Goal: Task Accomplishment & Management: Manage account settings

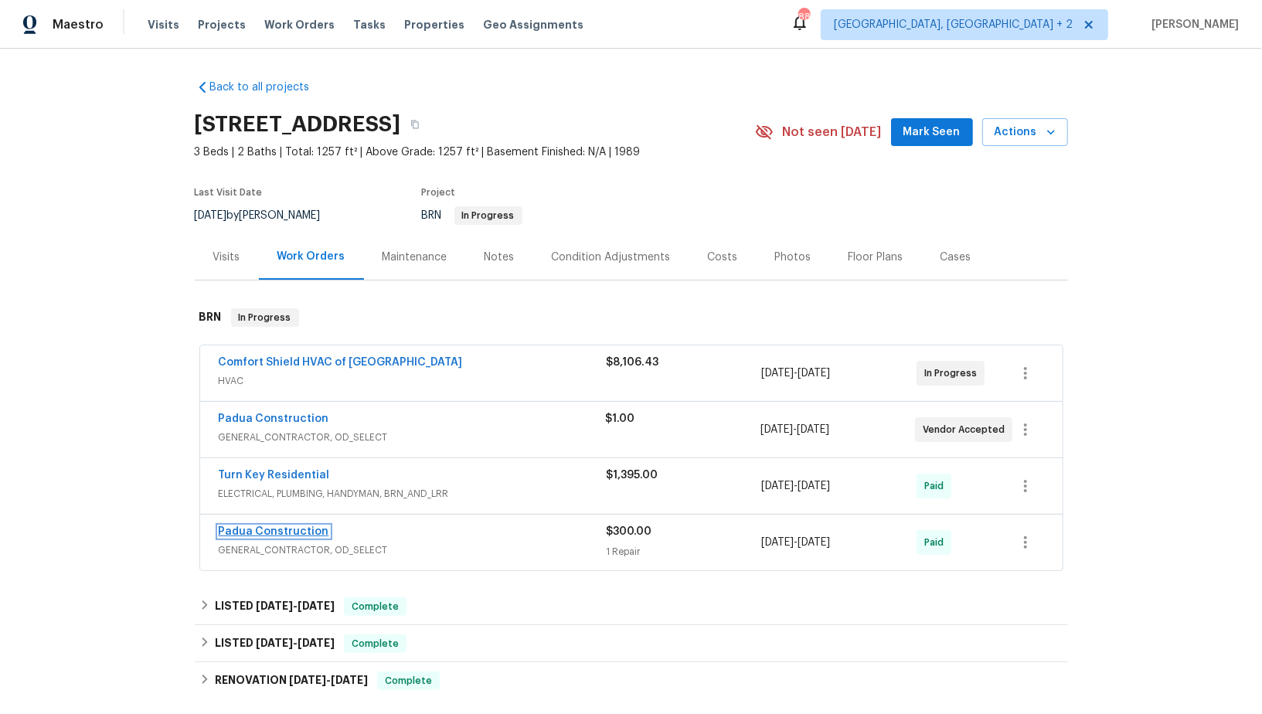
click at [260, 528] on link "Padua Construction" at bounding box center [274, 531] width 111 height 11
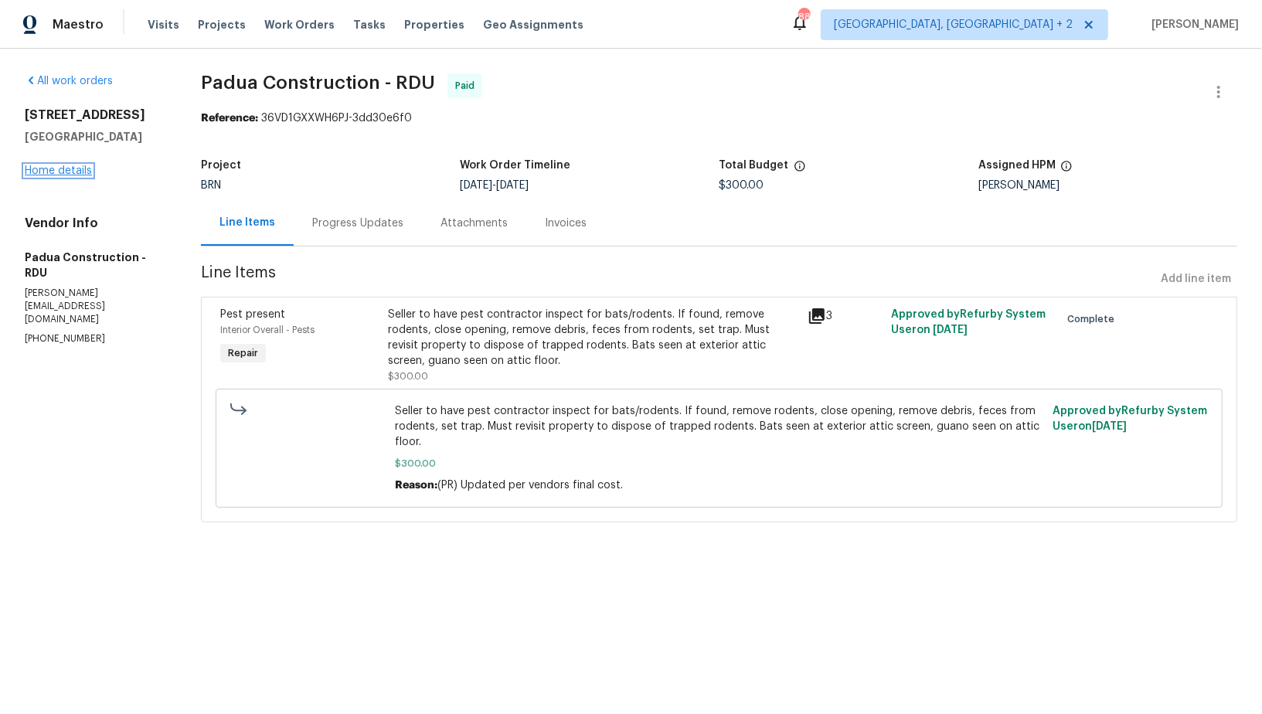
click at [43, 172] on link "Home details" at bounding box center [58, 170] width 67 height 11
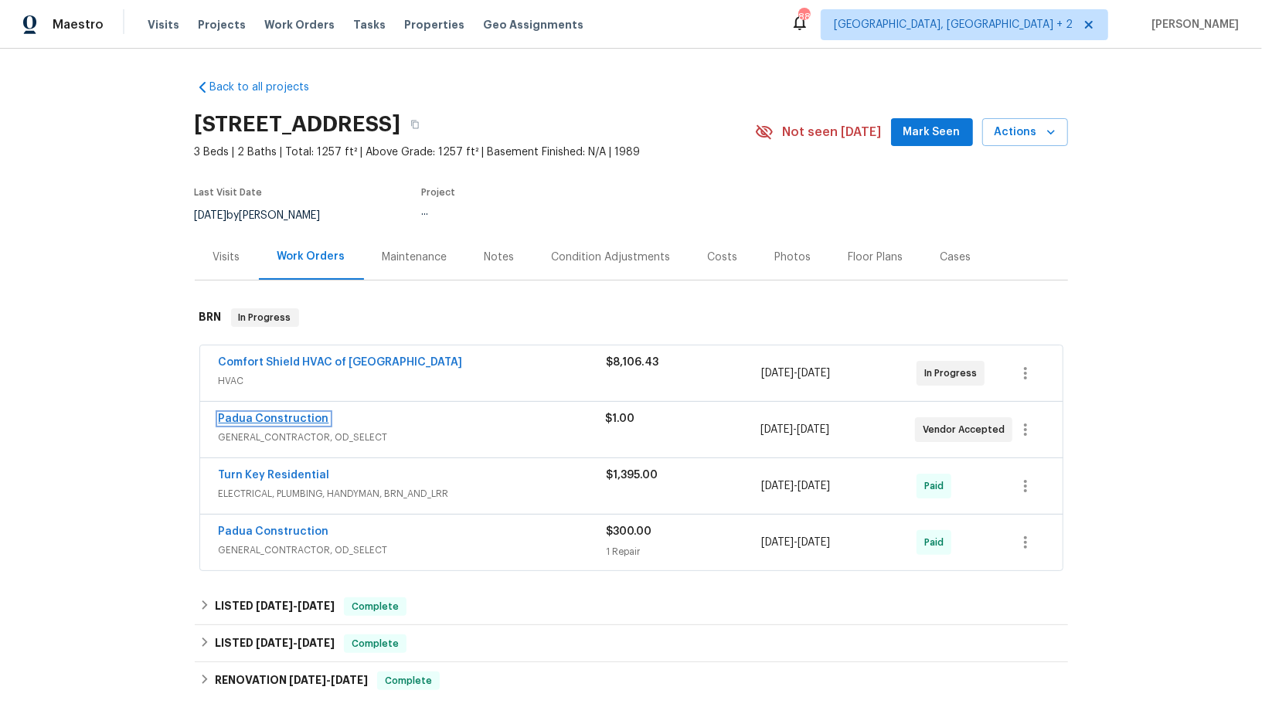
click at [275, 419] on link "Padua Construction" at bounding box center [274, 419] width 111 height 11
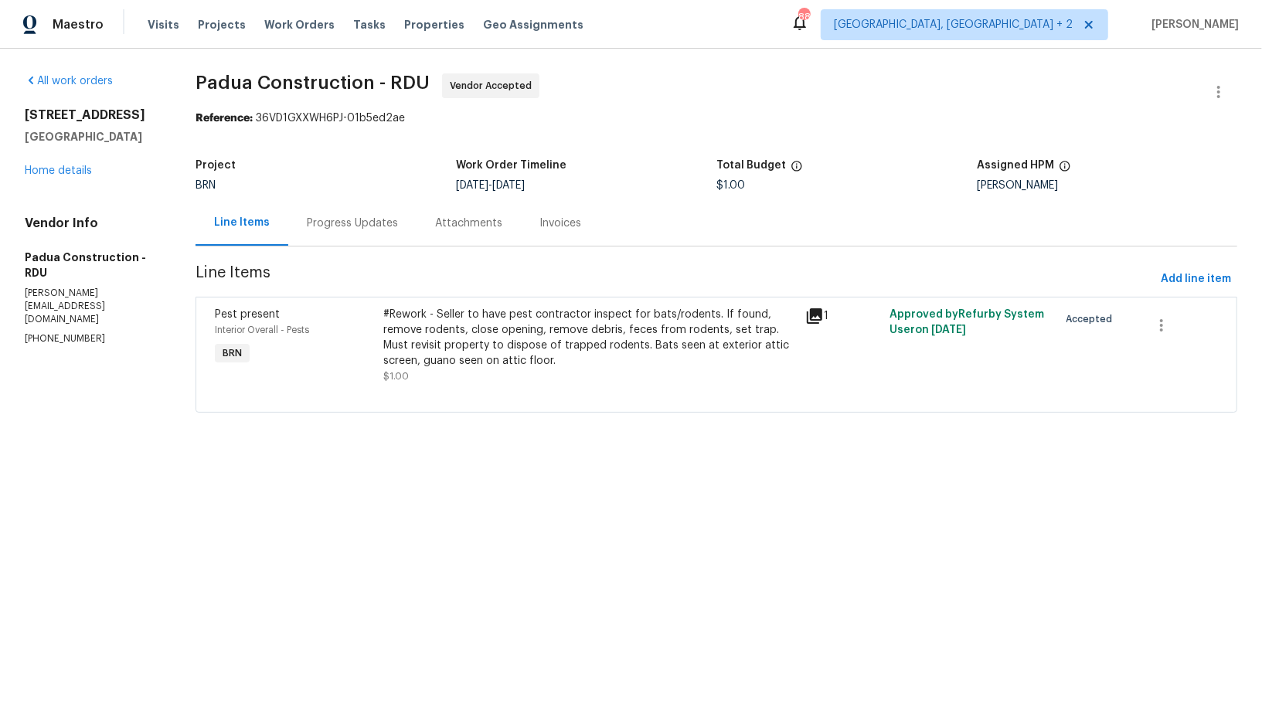
click at [394, 227] on div "Progress Updates" at bounding box center [352, 223] width 91 height 15
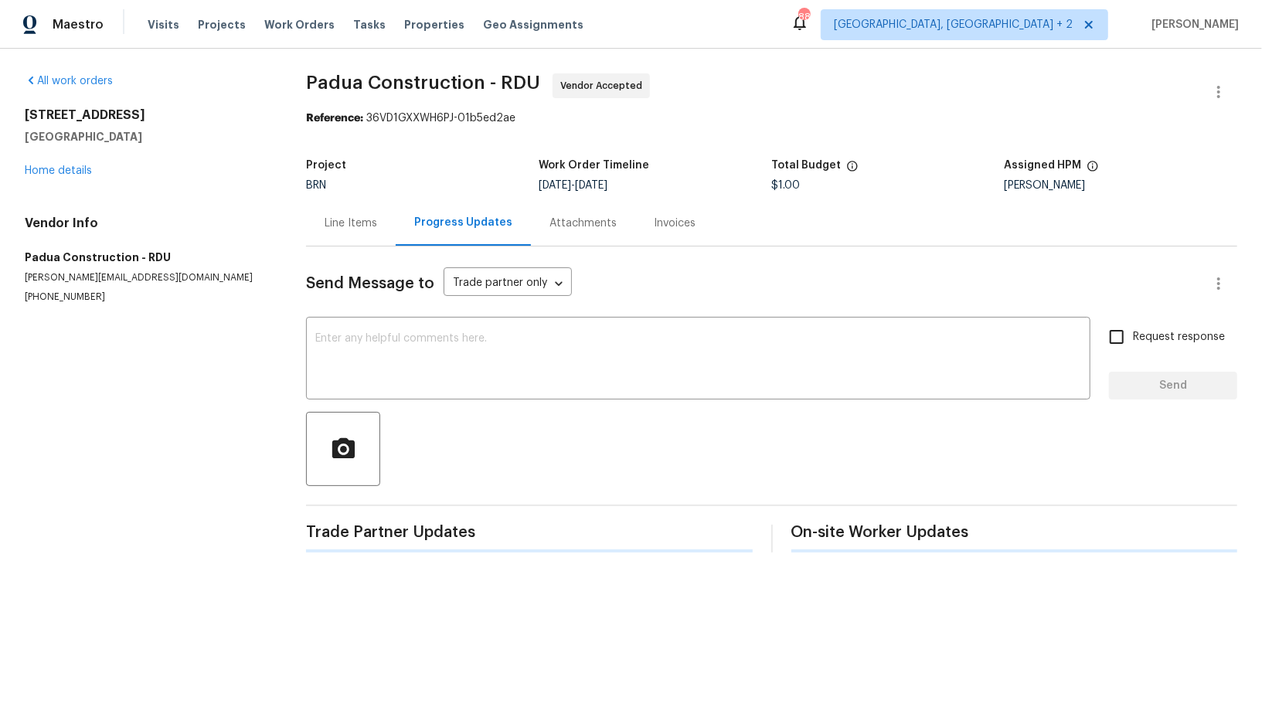
click at [430, 402] on div "Send Message to Trade partner only Trade partner only ​ x ​ Request response Se…" at bounding box center [772, 400] width 932 height 306
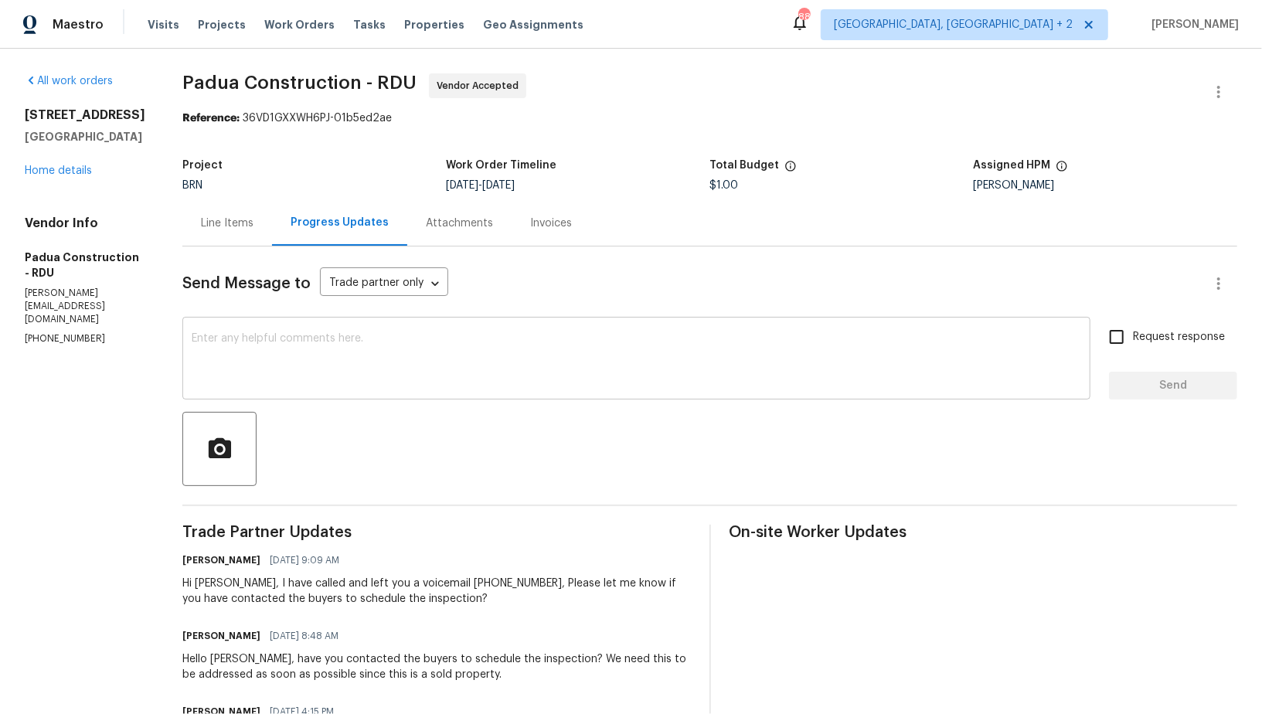
click at [407, 353] on textarea at bounding box center [637, 360] width 890 height 54
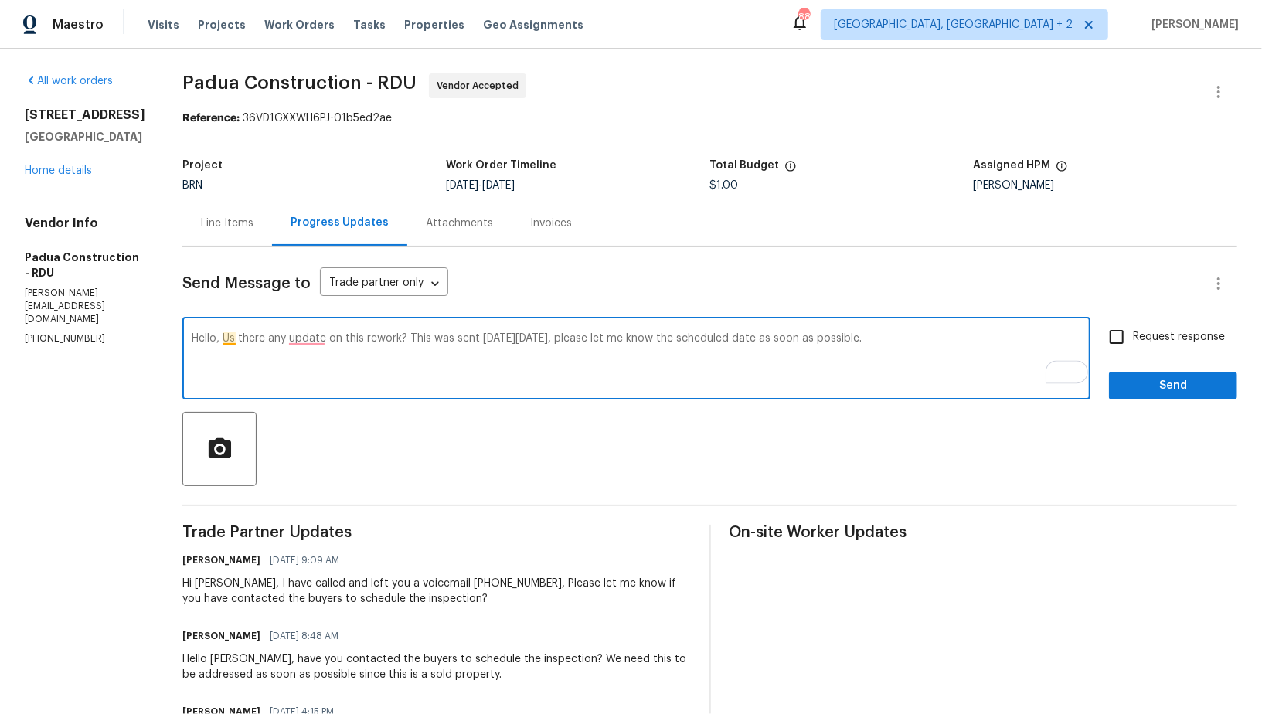
click at [219, 338] on textarea "Hello, Us there any update on this rework? This was sent on Monday, 9/29, pleas…" at bounding box center [637, 360] width 890 height 54
click at [297, 339] on textarea "Hello, Is there any update on this rework? This was sent on Monday, 9/29, pleas…" at bounding box center [637, 360] width 890 height 54
type textarea "Hello, Is there any updates on this rework? This was sent on Monday, 9/29, plea…"
click at [1109, 328] on input "Request response" at bounding box center [1117, 337] width 32 height 32
checkbox input "true"
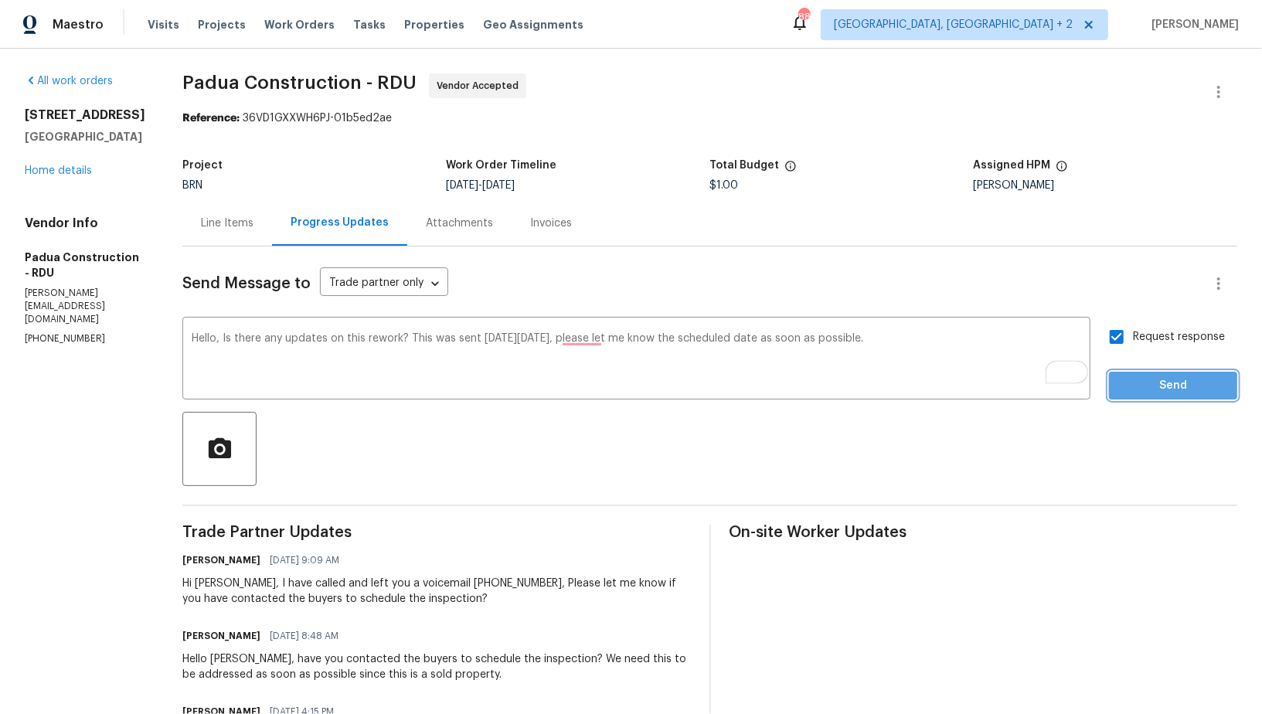
click at [1130, 372] on button "Send" at bounding box center [1173, 386] width 128 height 29
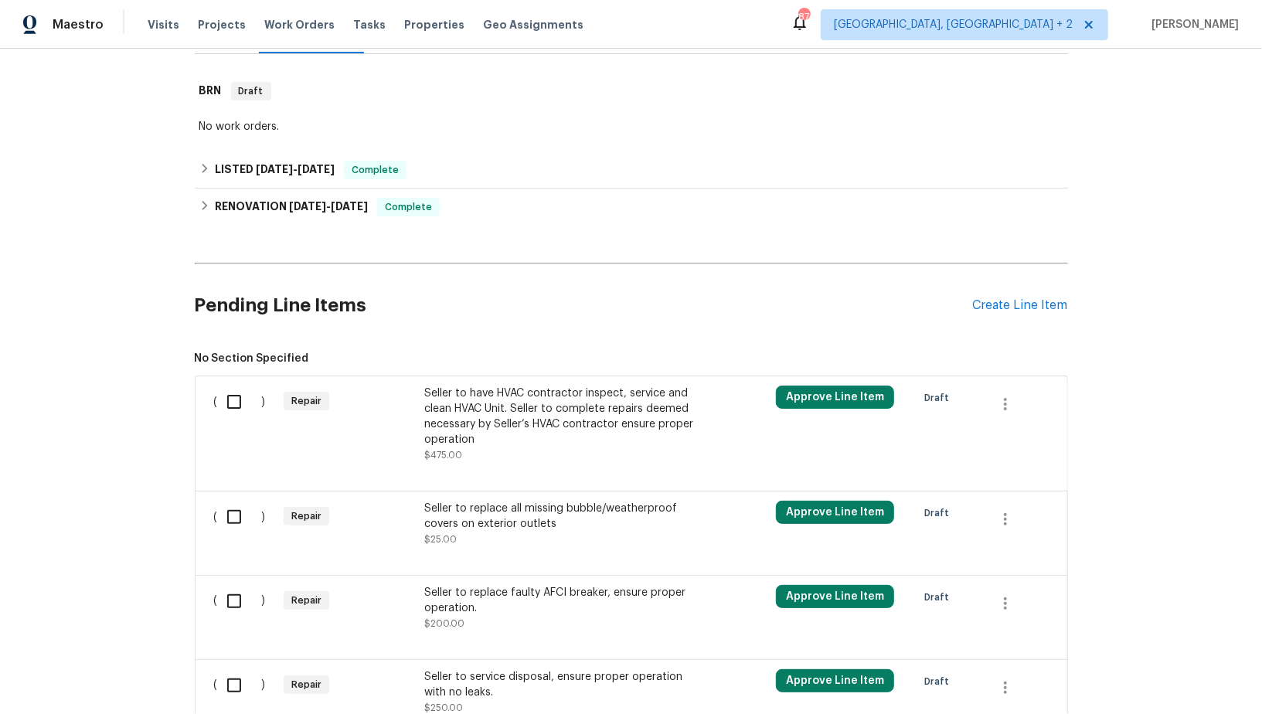
scroll to position [254, 0]
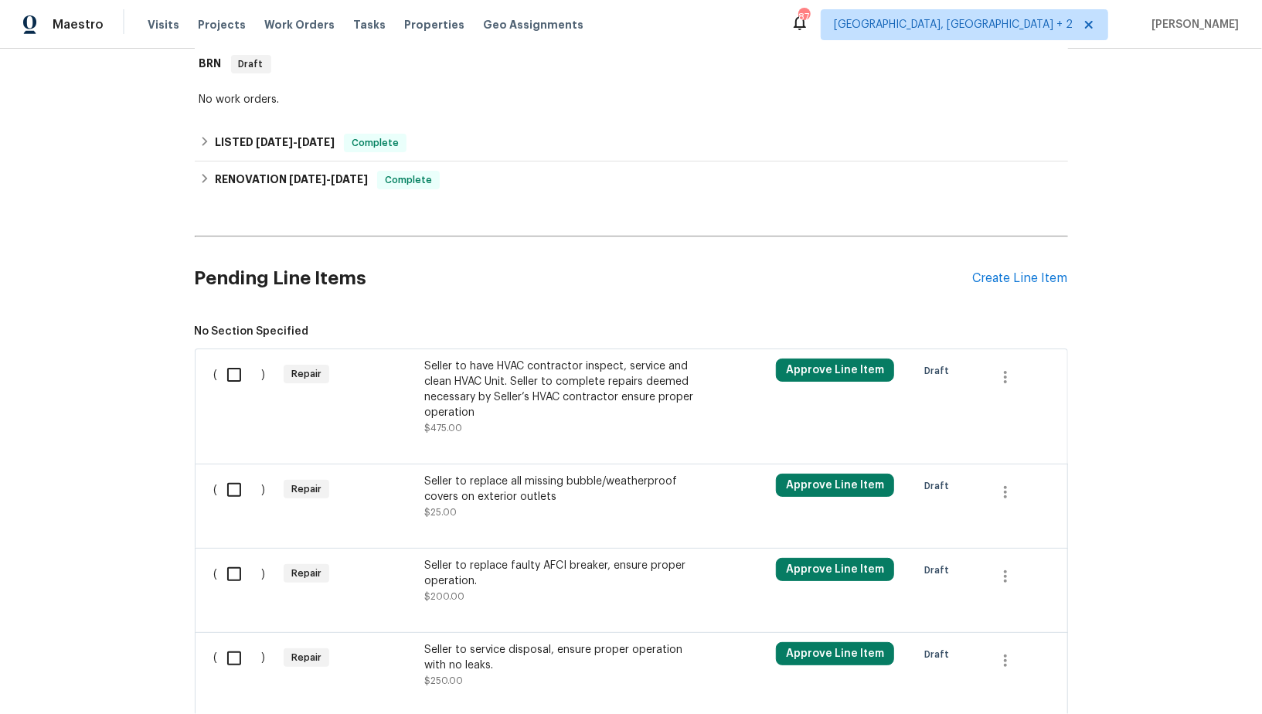
click at [472, 448] on div at bounding box center [631, 445] width 835 height 19
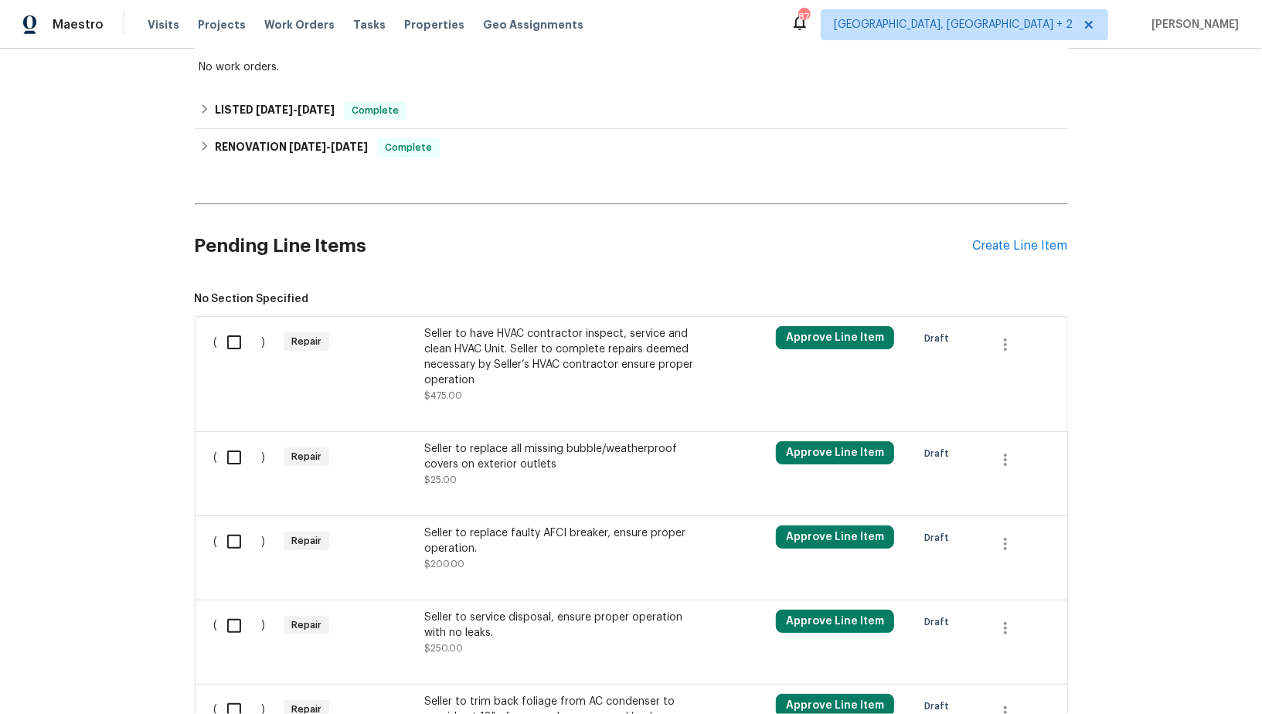
click at [521, 369] on div "Seller to have HVAC contractor inspect, service and clean HVAC Unit. Seller to …" at bounding box center [560, 357] width 272 height 62
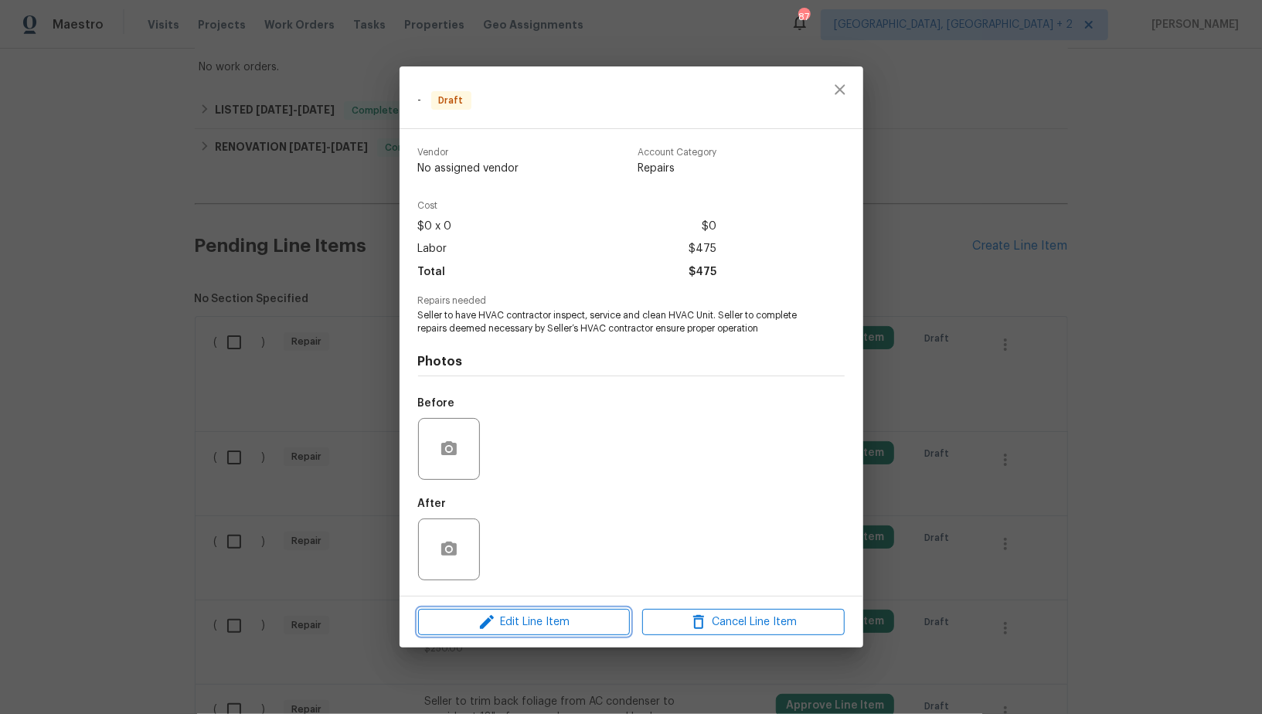
click at [572, 618] on span "Edit Line Item" at bounding box center [524, 622] width 203 height 19
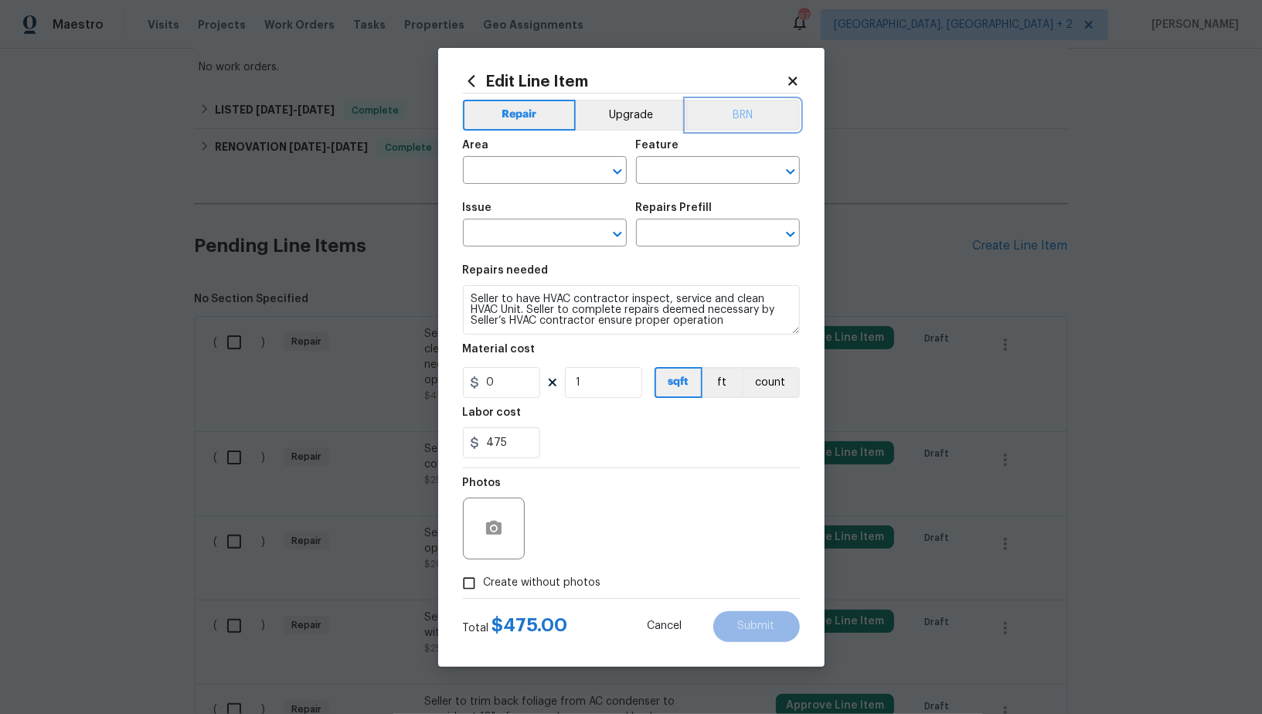
click at [726, 103] on button "BRN" at bounding box center [743, 115] width 114 height 31
click at [540, 168] on input "text" at bounding box center [523, 172] width 121 height 24
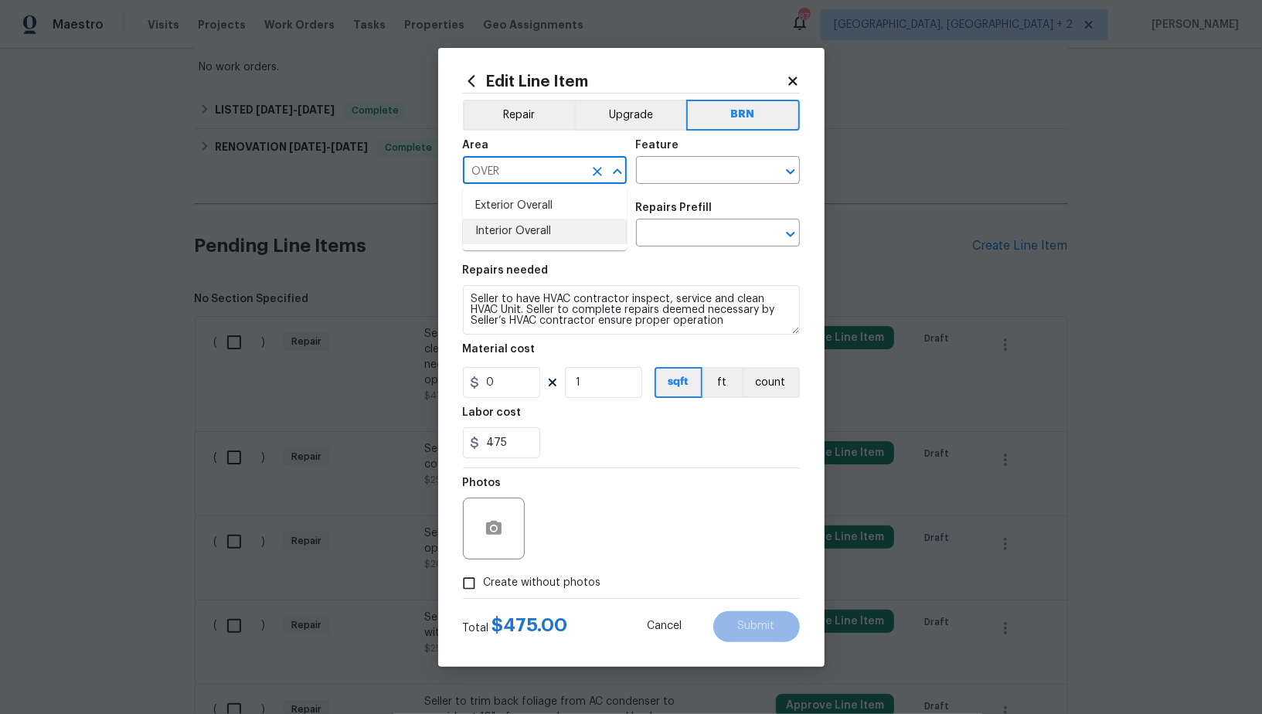
click at [526, 222] on li "Interior Overall" at bounding box center [545, 232] width 164 height 26
type input "Interior Overall"
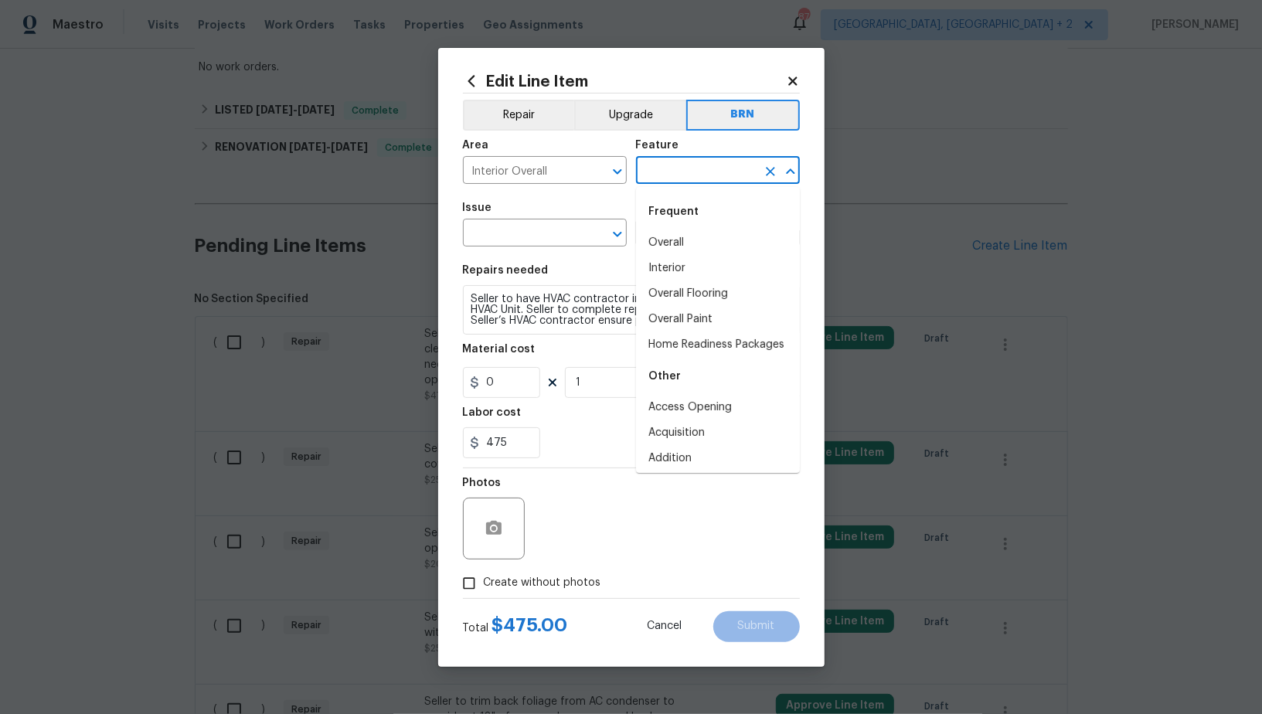
click at [685, 172] on input "text" at bounding box center [696, 172] width 121 height 24
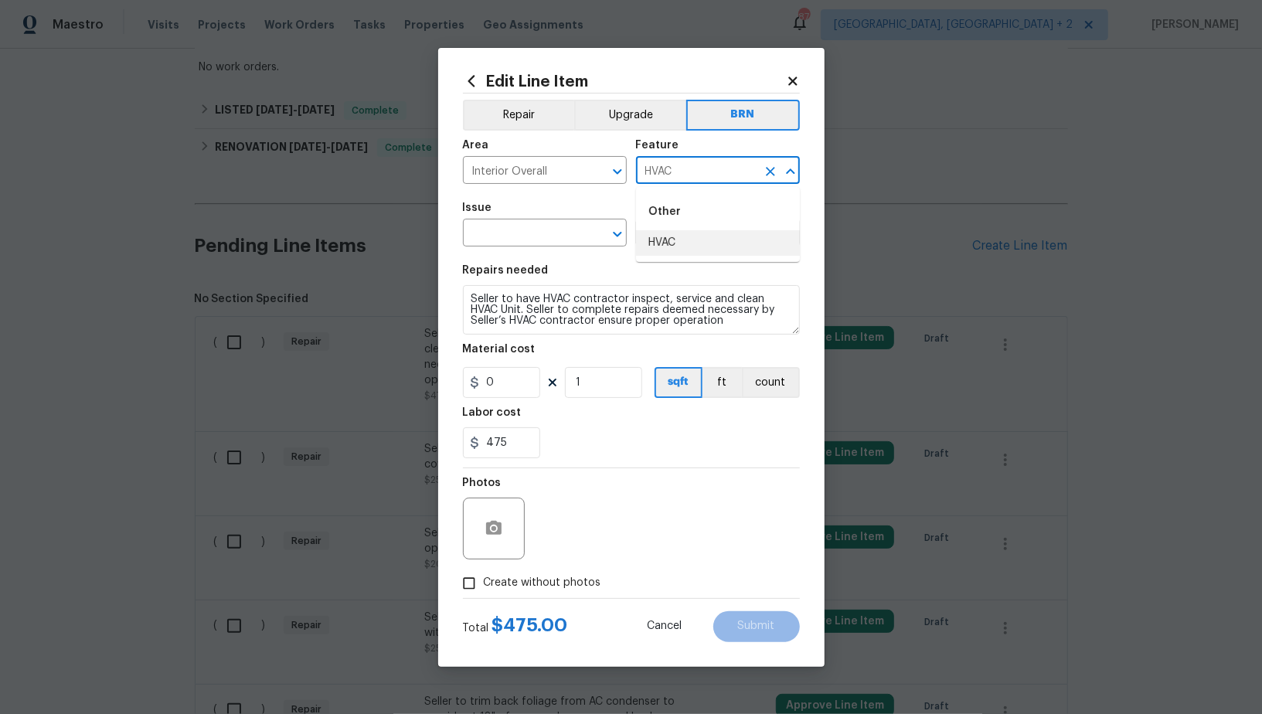
click at [657, 255] on li "HVAC" at bounding box center [718, 243] width 164 height 26
type input "HVAC"
click at [532, 239] on input "text" at bounding box center [523, 235] width 121 height 24
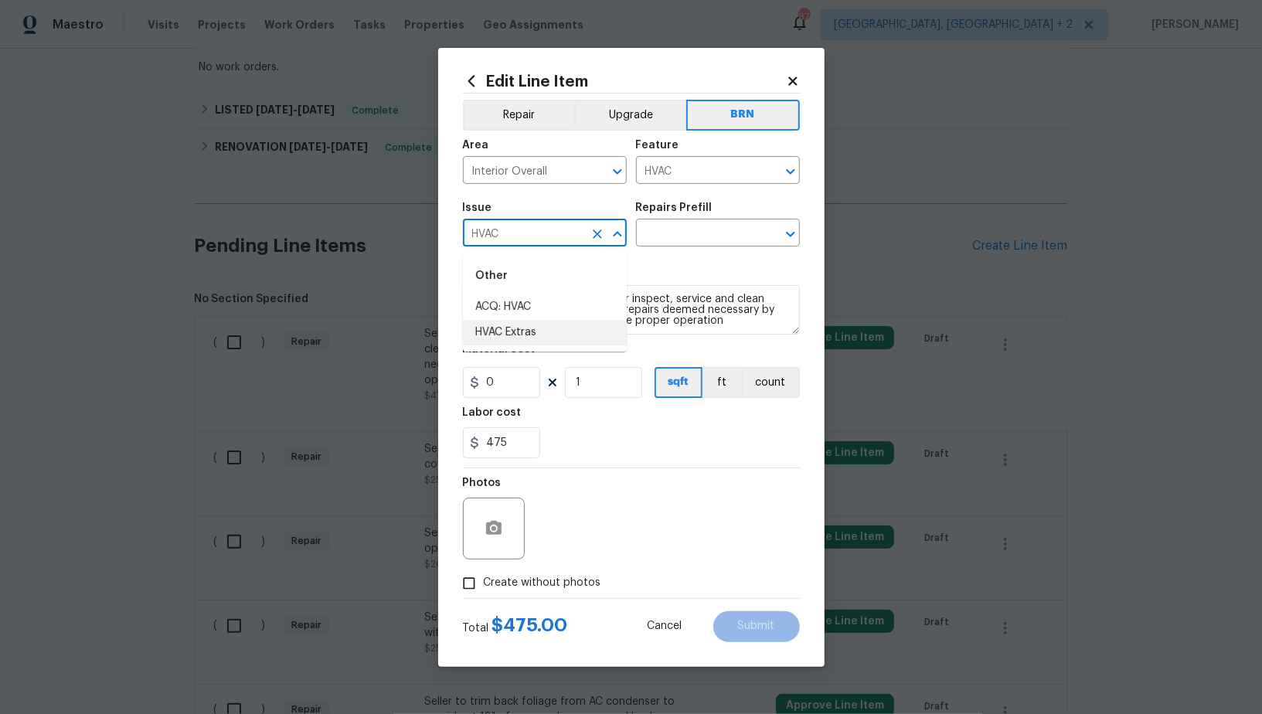
click at [533, 331] on li "HVAC Extras" at bounding box center [545, 333] width 164 height 26
type input "HVAC Extras"
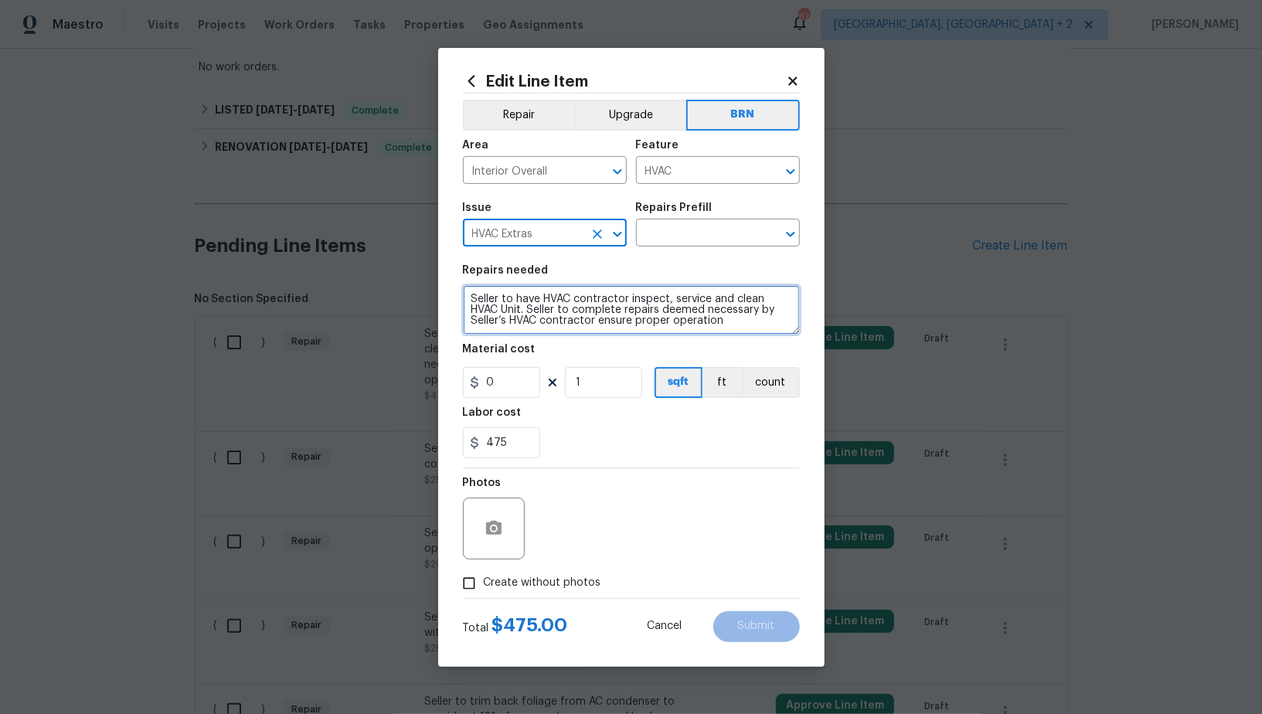
click at [615, 295] on textarea "Seller to have HVAC contractor inspect, service and clean HVAC Unit. Seller to …" at bounding box center [631, 309] width 337 height 49
click at [707, 318] on textarea "Seller to have HVAC contractor inspect, service and clean HVAC Unit. Seller to …" at bounding box center [631, 309] width 337 height 49
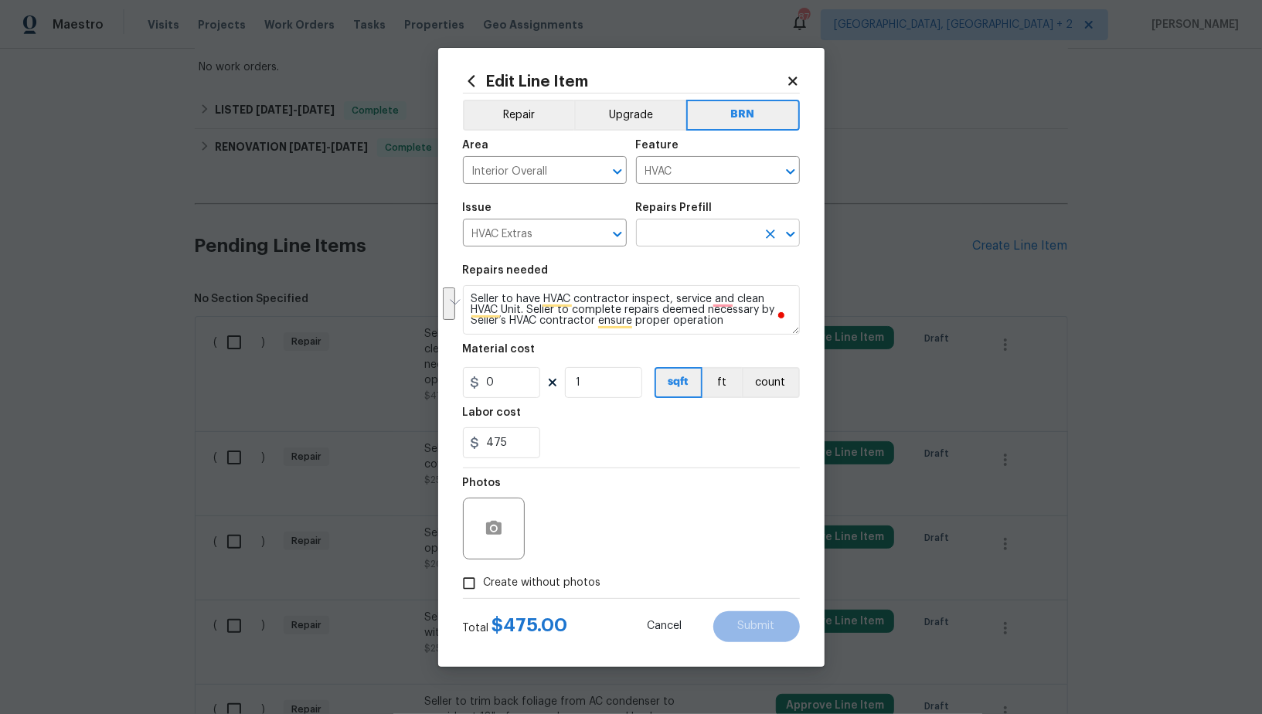
click at [709, 241] on input "text" at bounding box center [696, 235] width 121 height 24
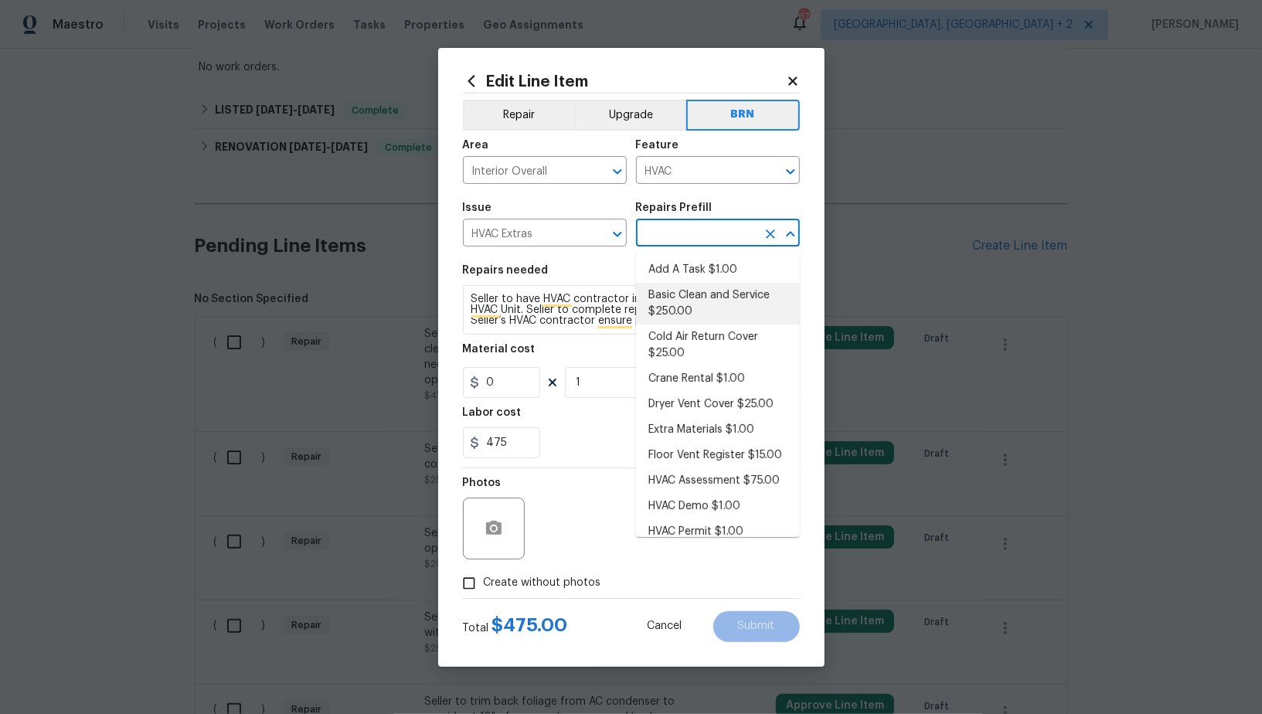
click at [707, 298] on li "Basic Clean and Service $250.00" at bounding box center [718, 304] width 164 height 42
type input "Basic Clean and Service $250.00"
type textarea "General Service HVAC system including: cleaning condenser and evaporator coils,…"
type input "250"
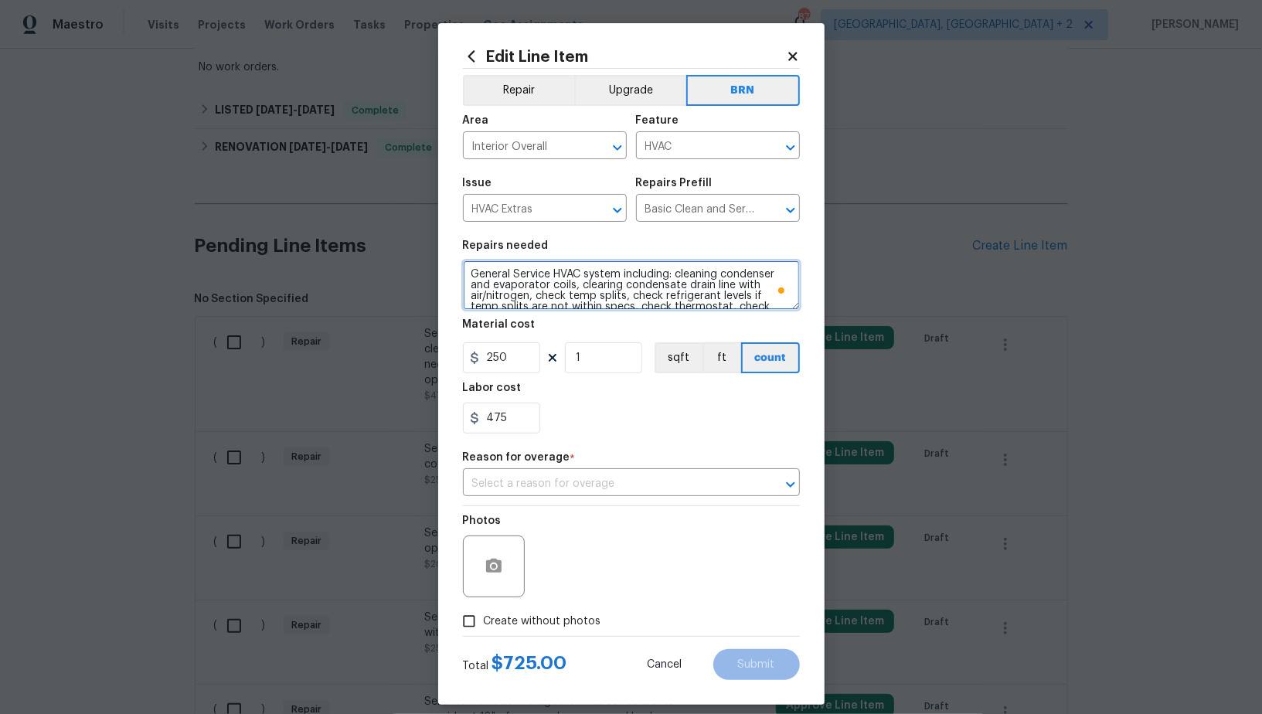
click at [673, 298] on textarea "General Service HVAC system including: cleaning condenser and evaporator coils,…" at bounding box center [631, 285] width 337 height 49
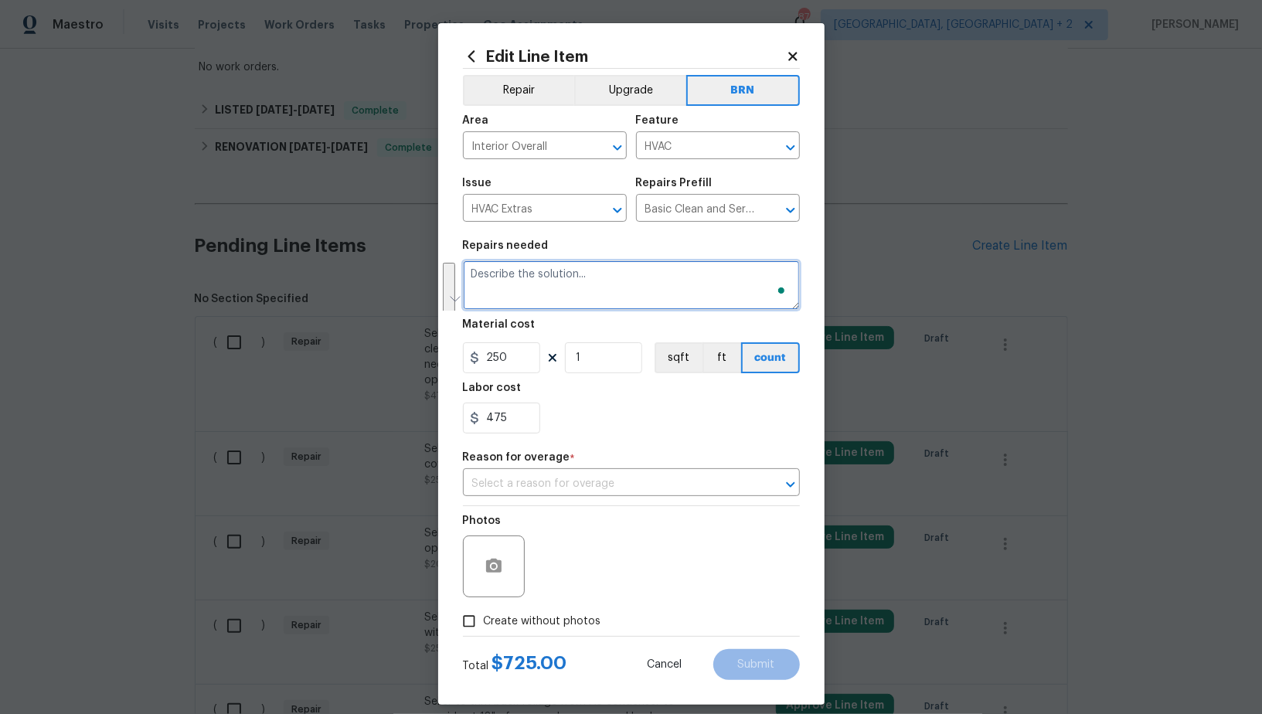
paste textarea "Seller to have HVAC contractor inspect, service and clean HVAC Unit. Seller to …"
type textarea "Seller to have HVAC contractor inspect, service and clean HVAC Unit. Seller to …"
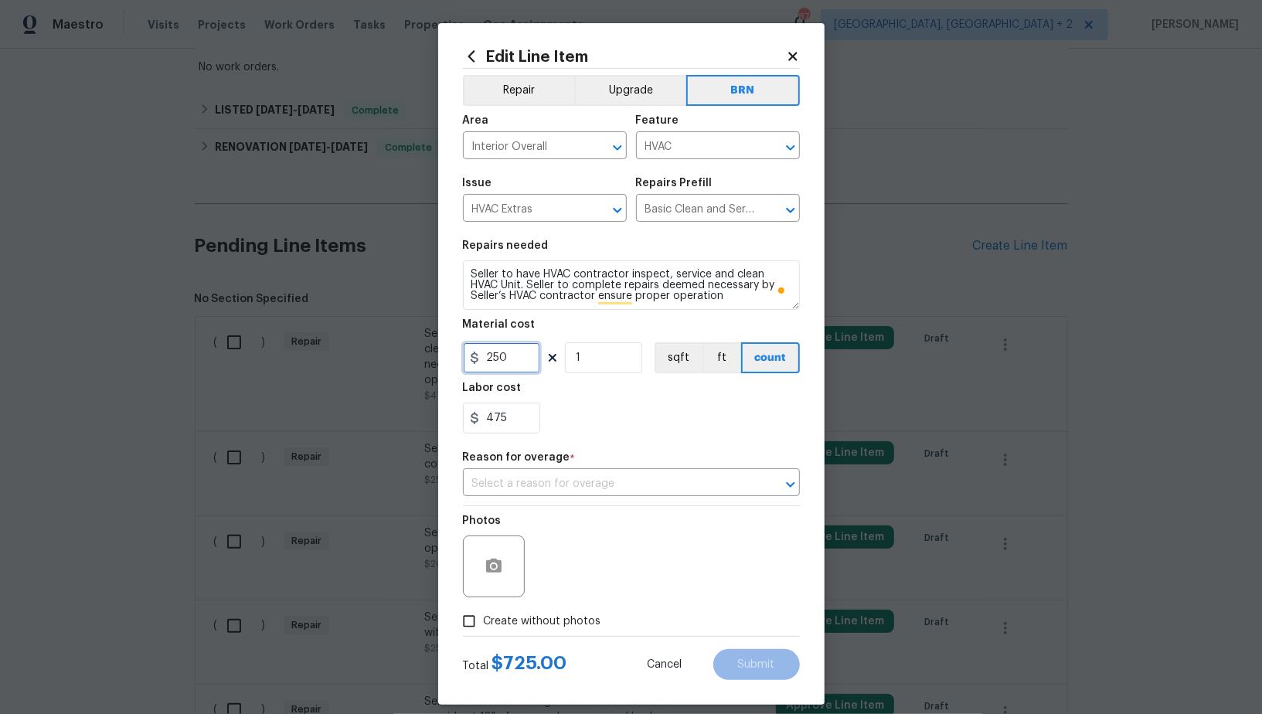
click at [515, 366] on input "250" at bounding box center [501, 357] width 77 height 31
type input "0"
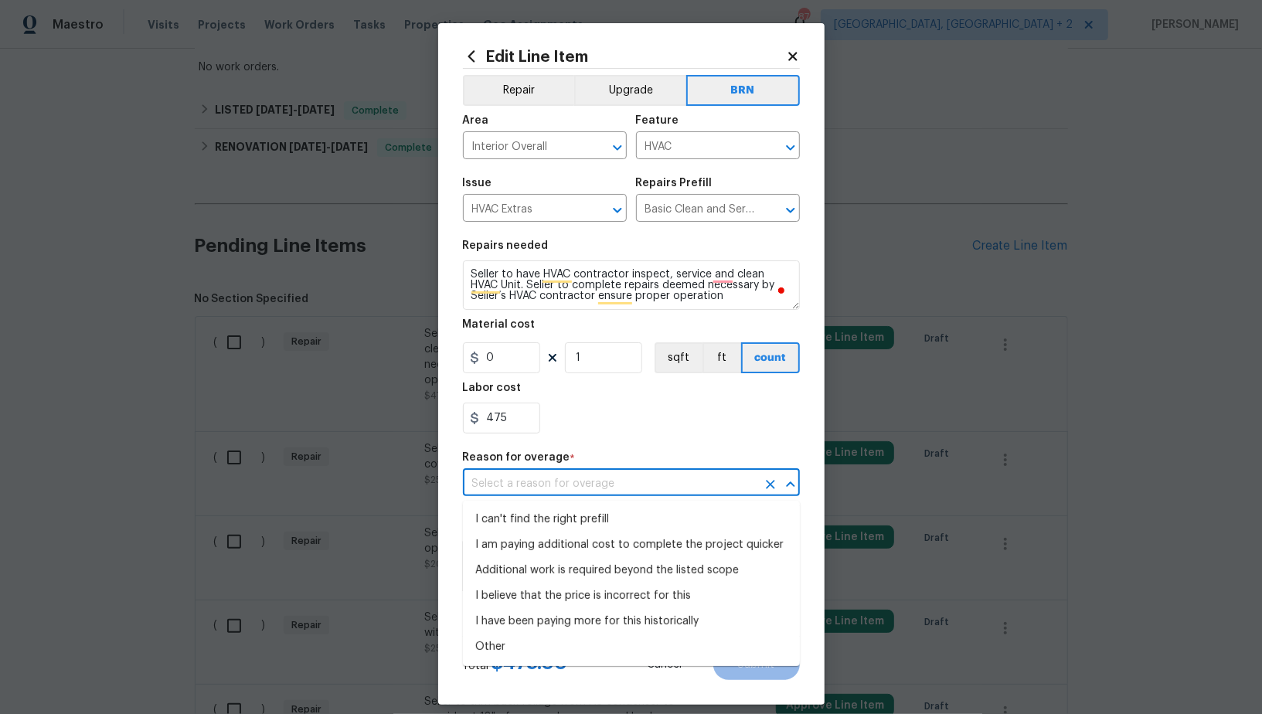
click at [651, 479] on input "text" at bounding box center [610, 484] width 294 height 24
click at [615, 560] on li "Additional work is required beyond the listed scope" at bounding box center [631, 571] width 337 height 26
type input "Additional work is required beyond the listed scope"
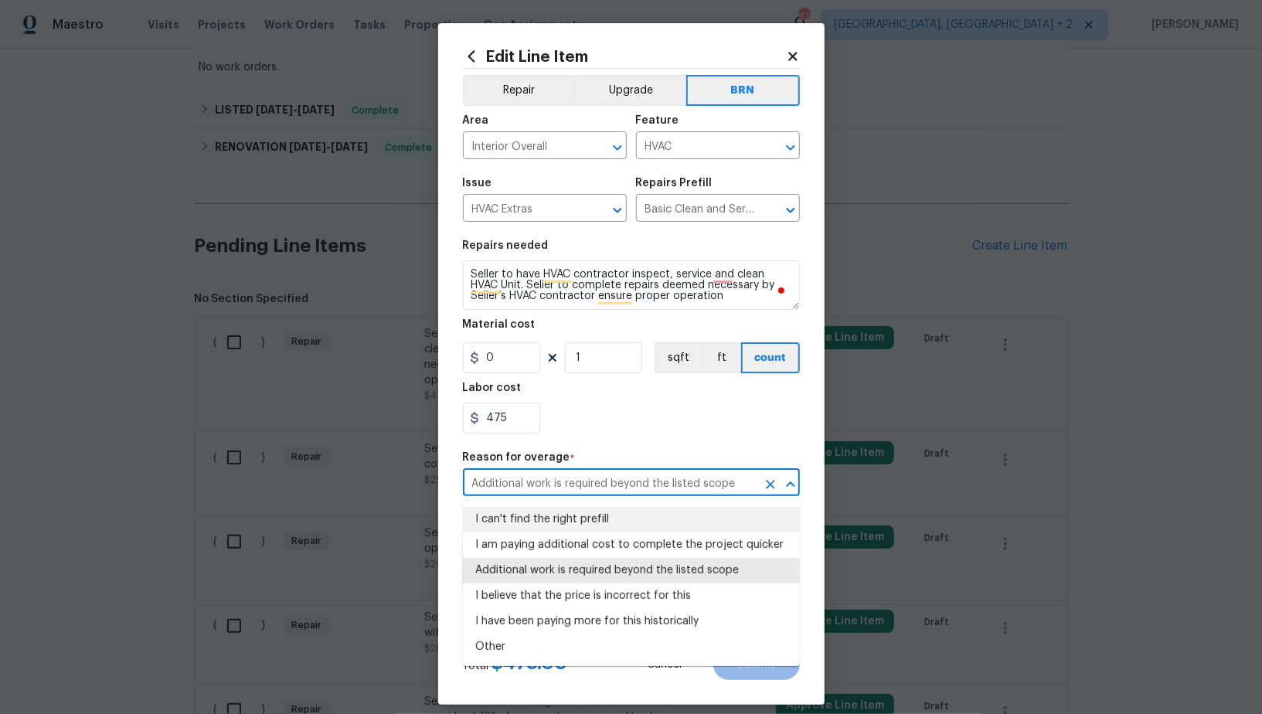
click at [567, 450] on div "Repair Upgrade BRN Area Interior Overall ​ Feature HVAC ​ Issue HVAC Extras ​ R…" at bounding box center [631, 352] width 337 height 567
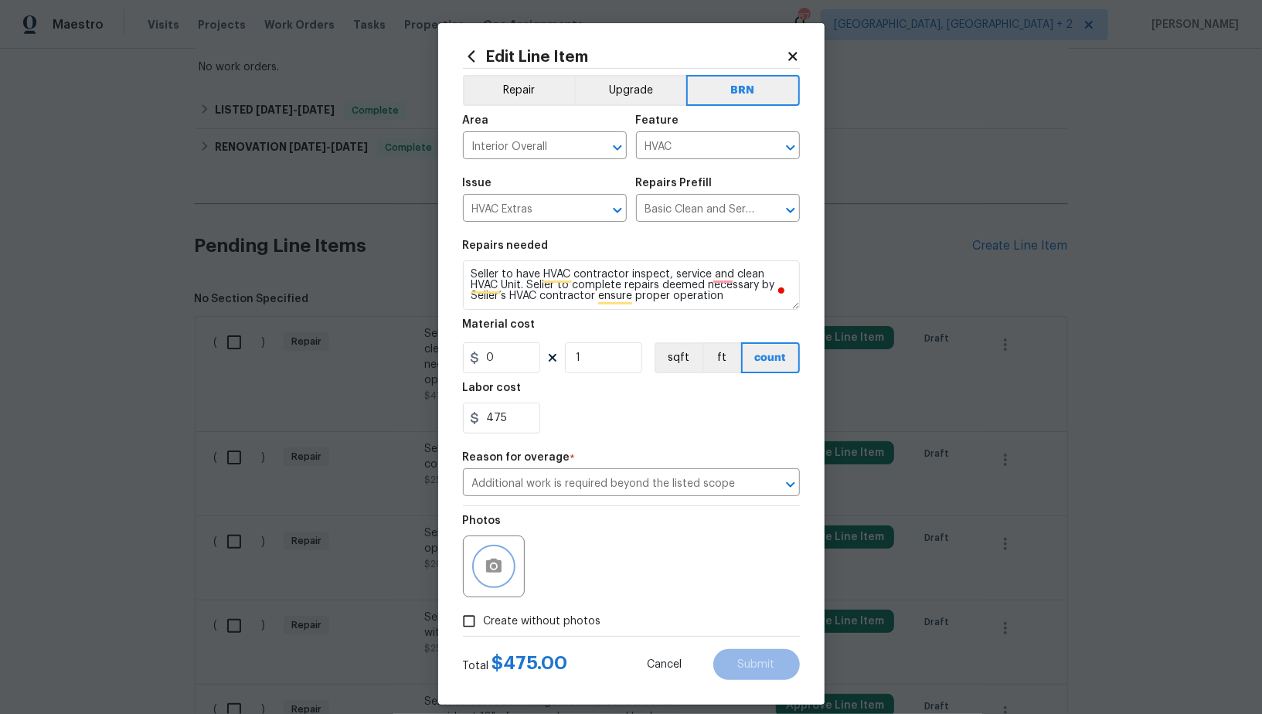
click at [501, 581] on button "button" at bounding box center [493, 566] width 37 height 37
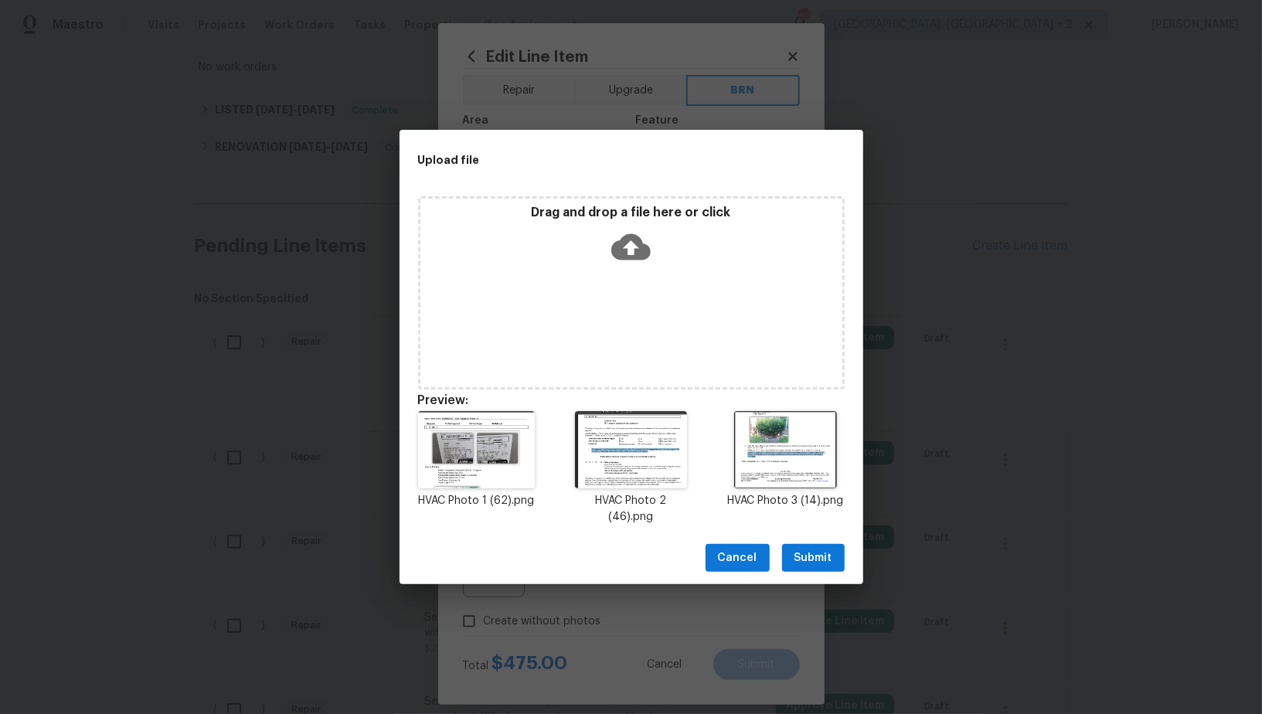
click at [830, 556] on span "Submit" at bounding box center [814, 558] width 38 height 19
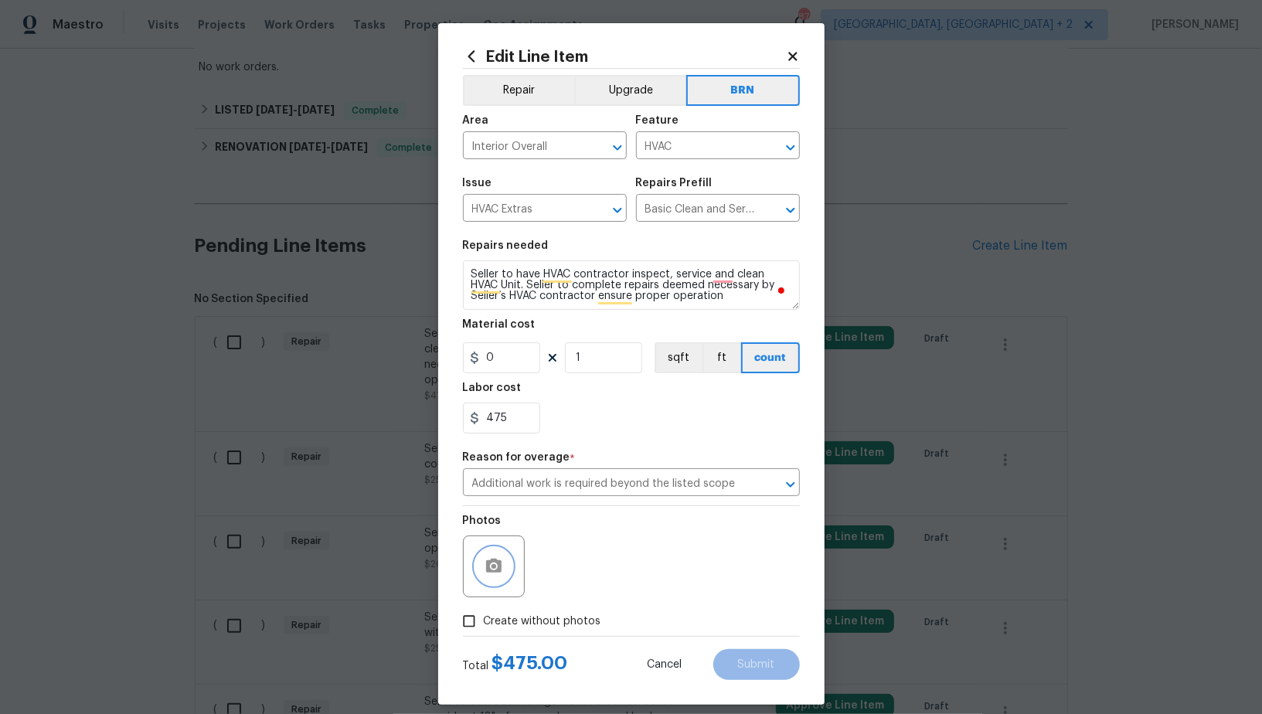
scroll to position [14, 0]
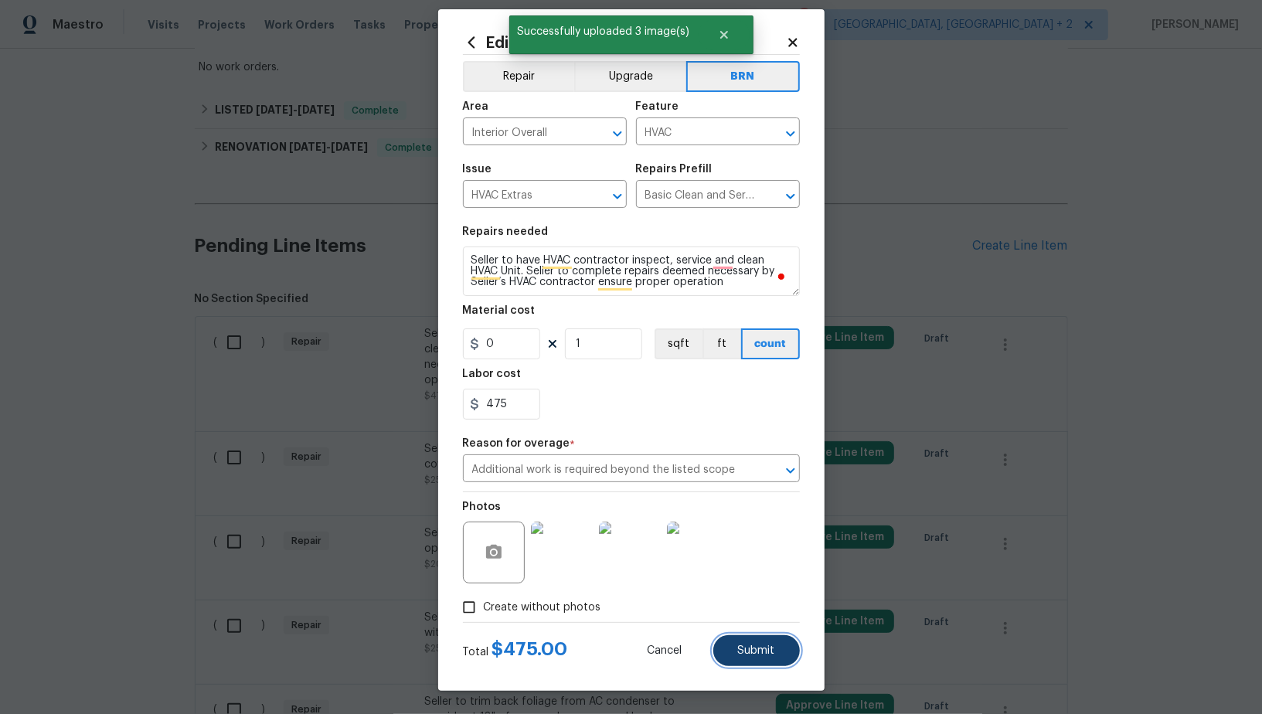
click at [760, 650] on span "Submit" at bounding box center [756, 652] width 37 height 12
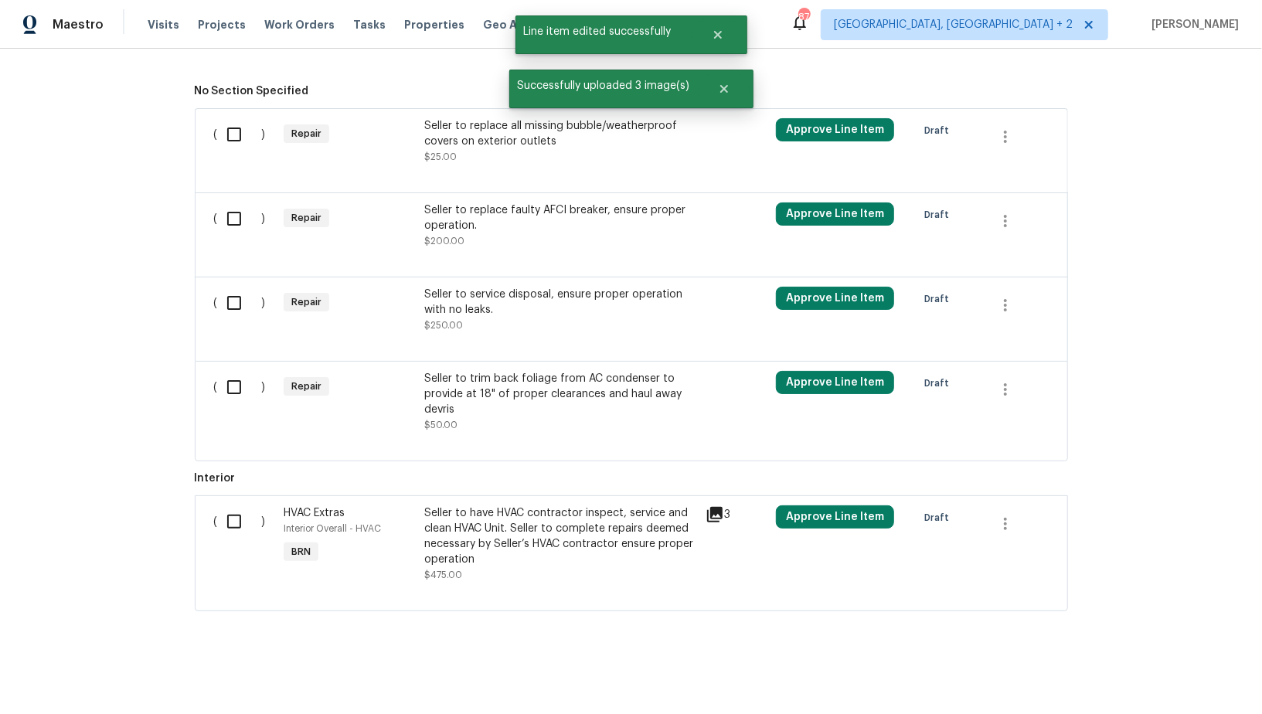
scroll to position [427, 0]
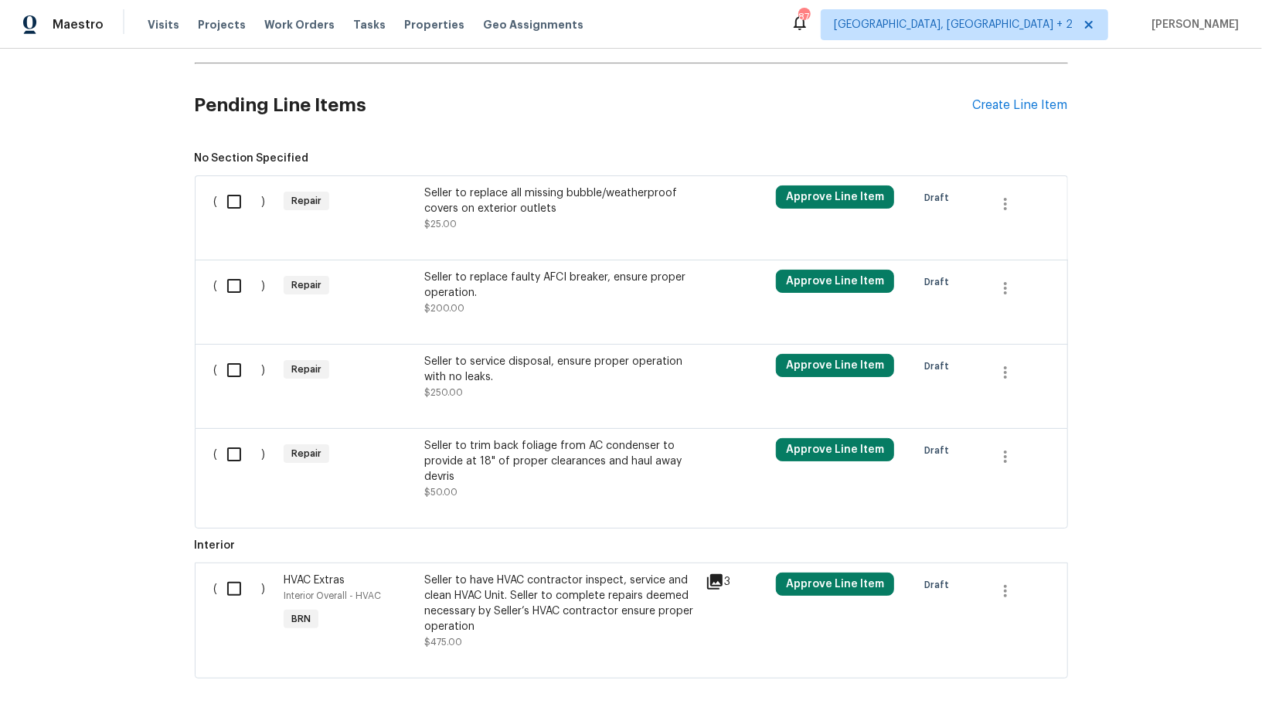
click at [479, 189] on div "Seller to replace all missing bubble/weatherproof covers on exterior outlets" at bounding box center [560, 201] width 272 height 31
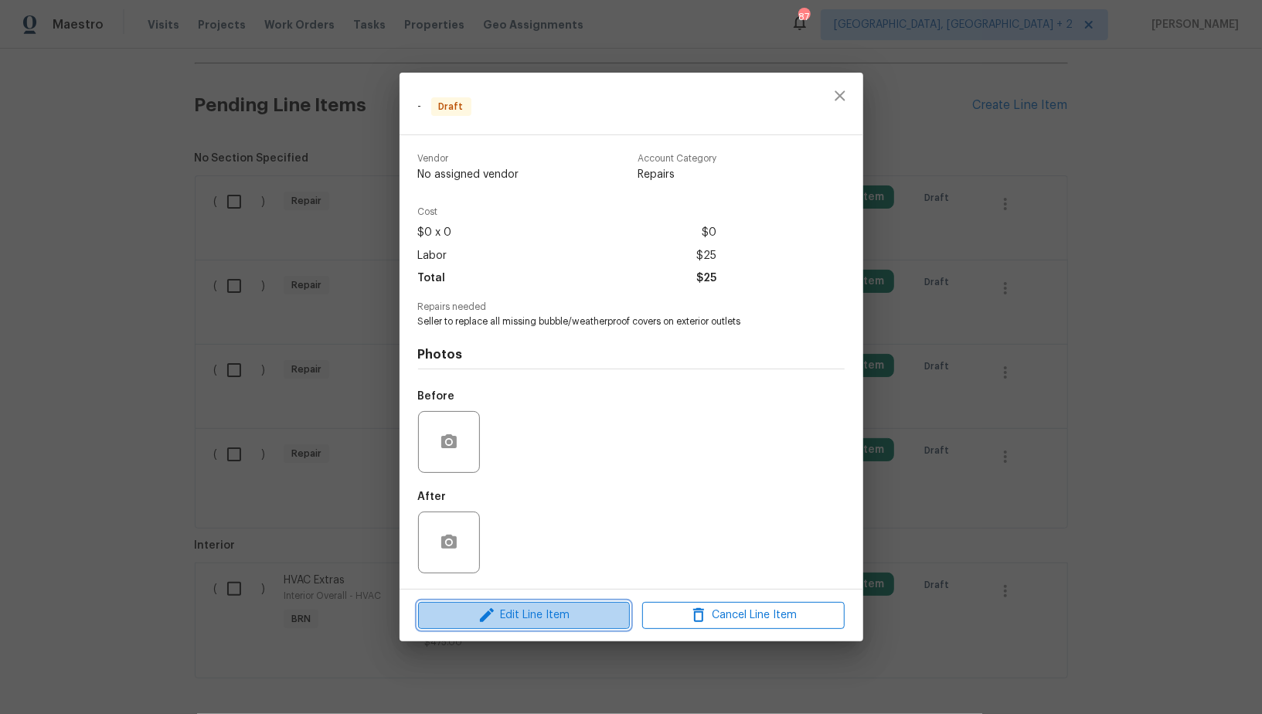
click at [526, 615] on span "Edit Line Item" at bounding box center [524, 615] width 203 height 19
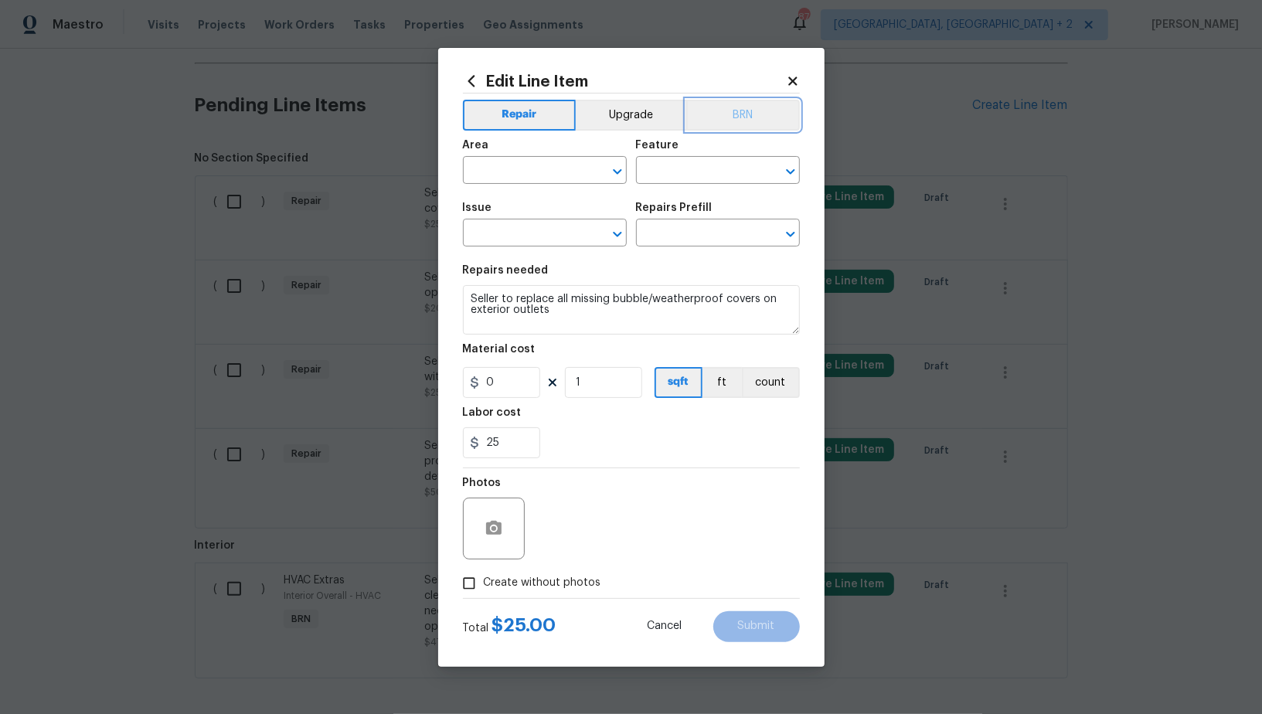
click at [751, 114] on button "BRN" at bounding box center [743, 115] width 114 height 31
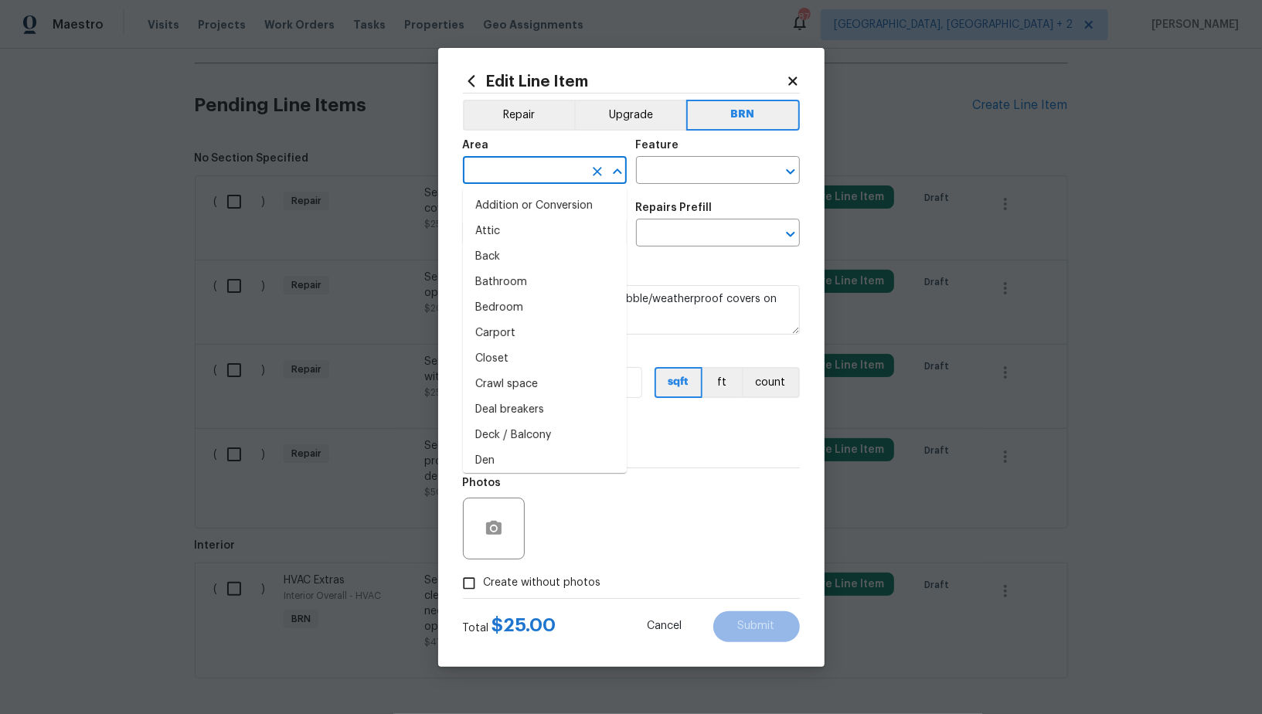
click at [509, 174] on input "text" at bounding box center [523, 172] width 121 height 24
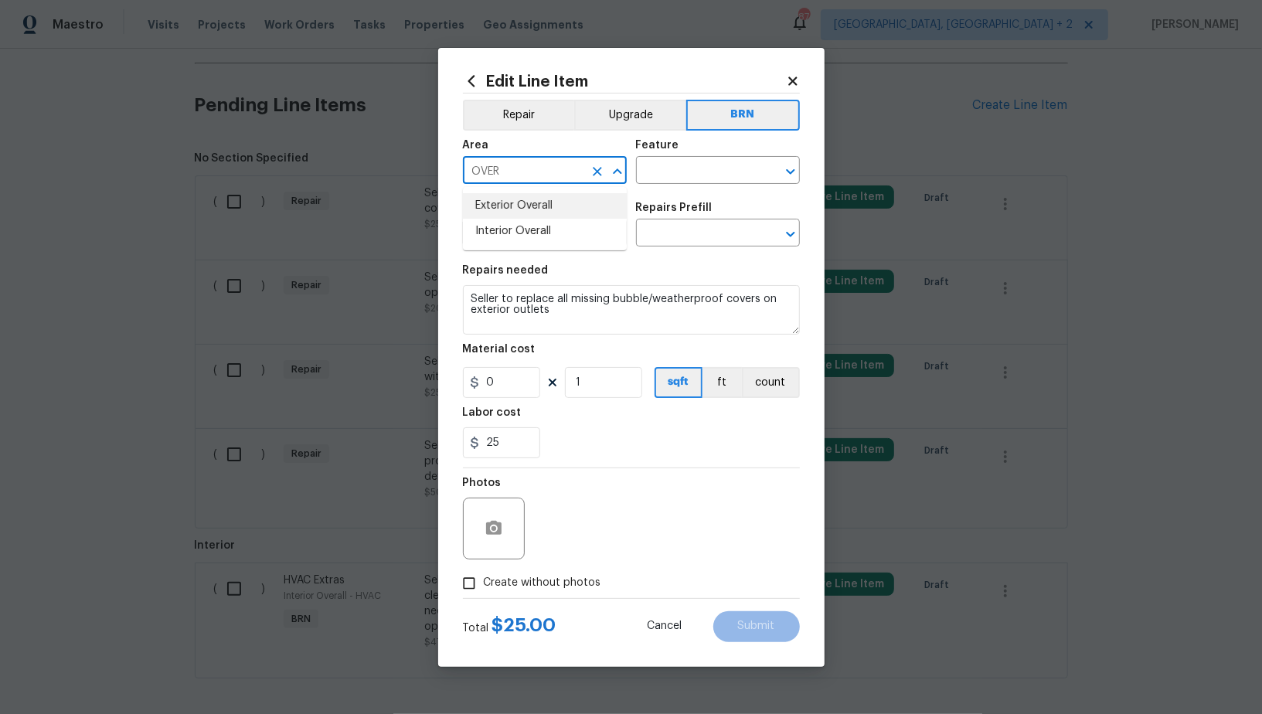
click at [521, 202] on li "Exterior Overall" at bounding box center [545, 206] width 164 height 26
type input "Exterior Overall"
click at [665, 169] on input "text" at bounding box center [696, 172] width 121 height 24
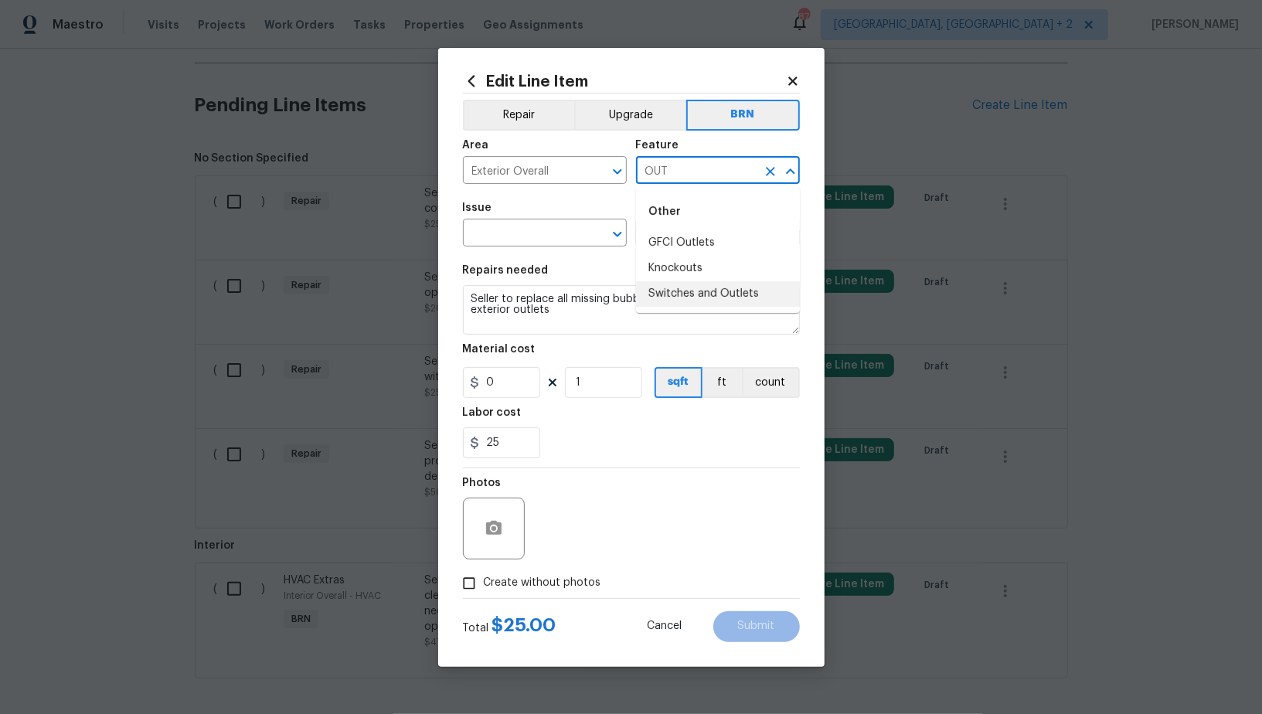
click at [681, 283] on li "Switches and Outlets" at bounding box center [718, 294] width 164 height 26
type input "Switches and Outlets"
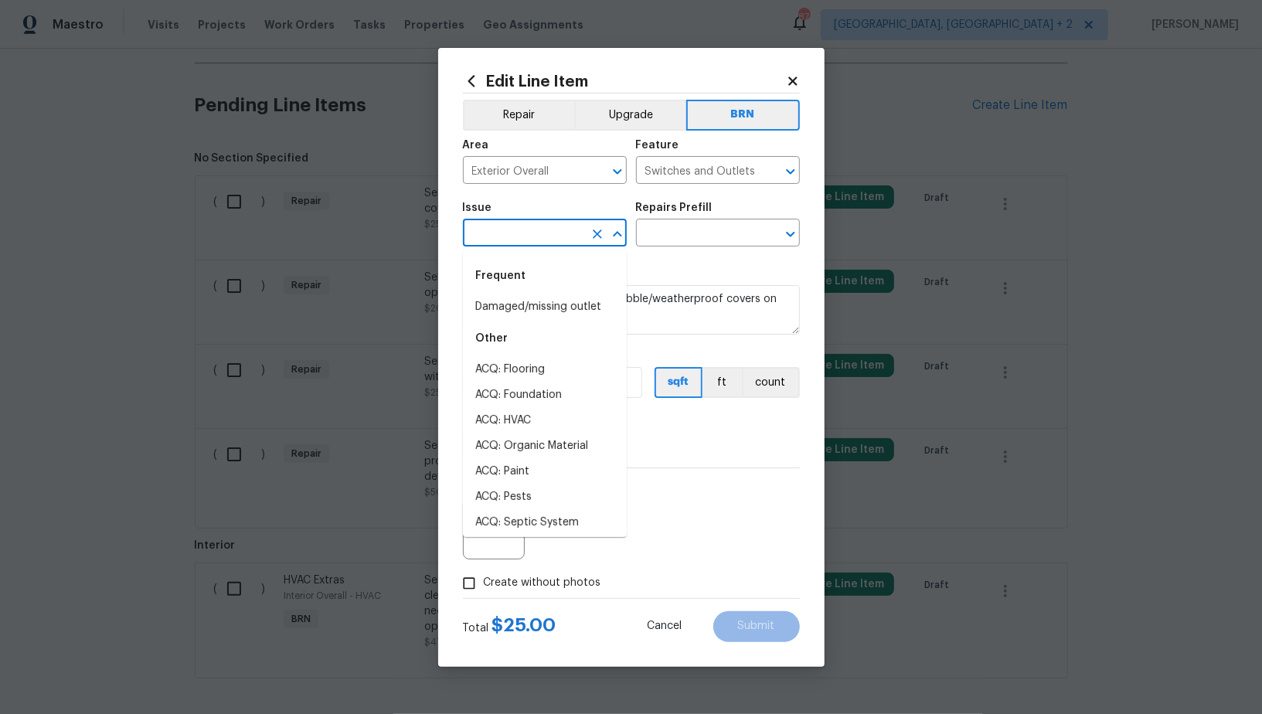
click at [574, 244] on input "text" at bounding box center [523, 235] width 121 height 24
click at [633, 278] on div "Repairs needed" at bounding box center [631, 275] width 337 height 20
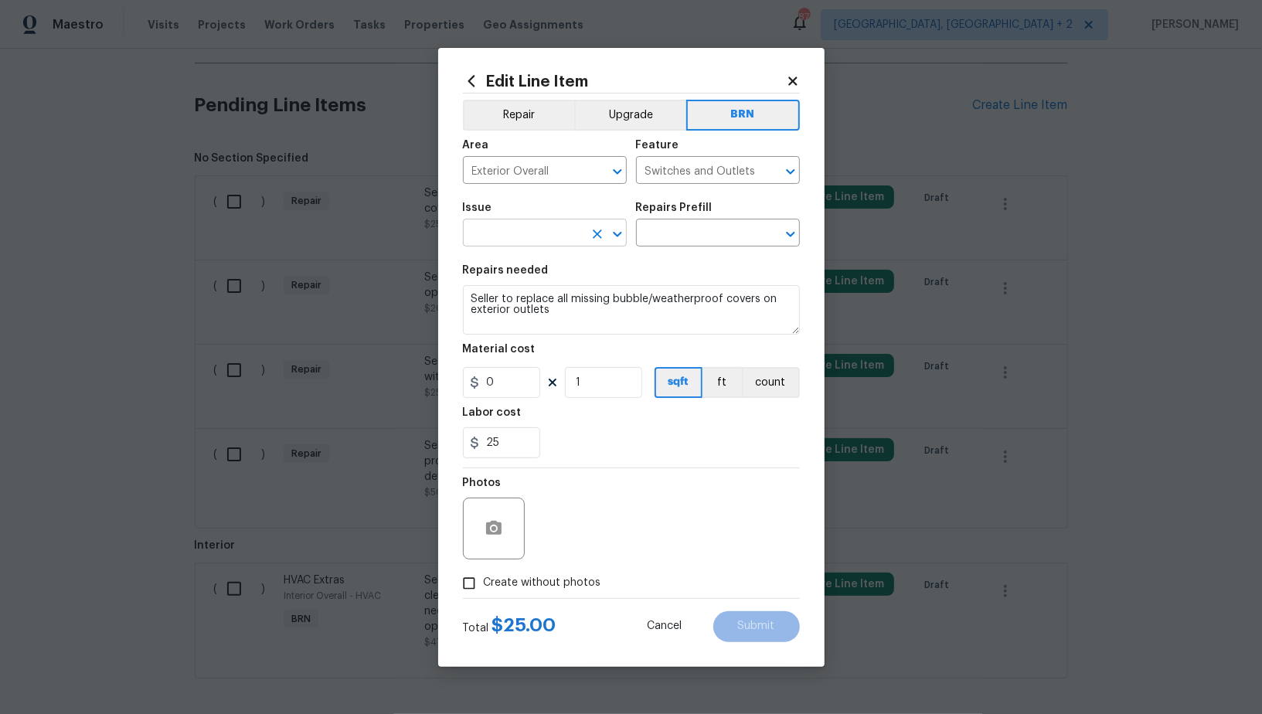
click at [528, 230] on input "text" at bounding box center [523, 235] width 121 height 24
click at [543, 299] on li "Damaged/missing outlet" at bounding box center [545, 308] width 164 height 26
type input "Damaged/missing outlet"
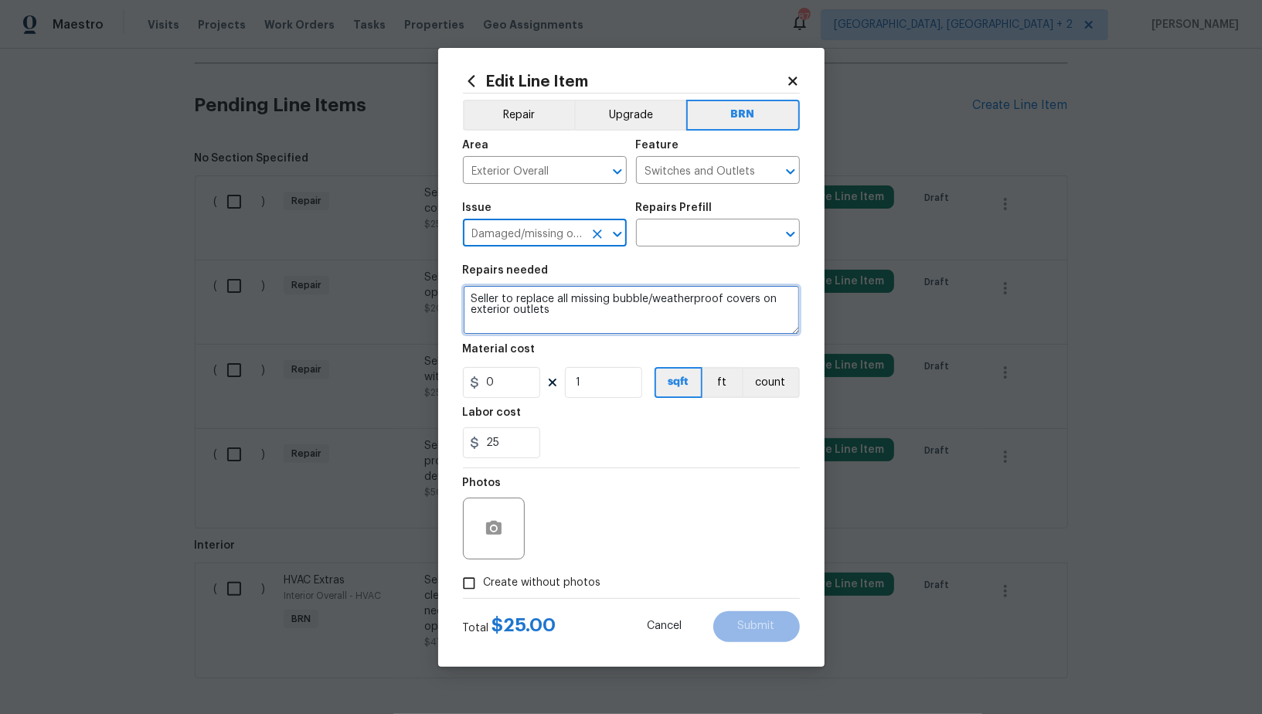
click at [600, 307] on textarea "Seller to replace all missing bubble/weatherproof covers on exterior outlets" at bounding box center [631, 309] width 337 height 49
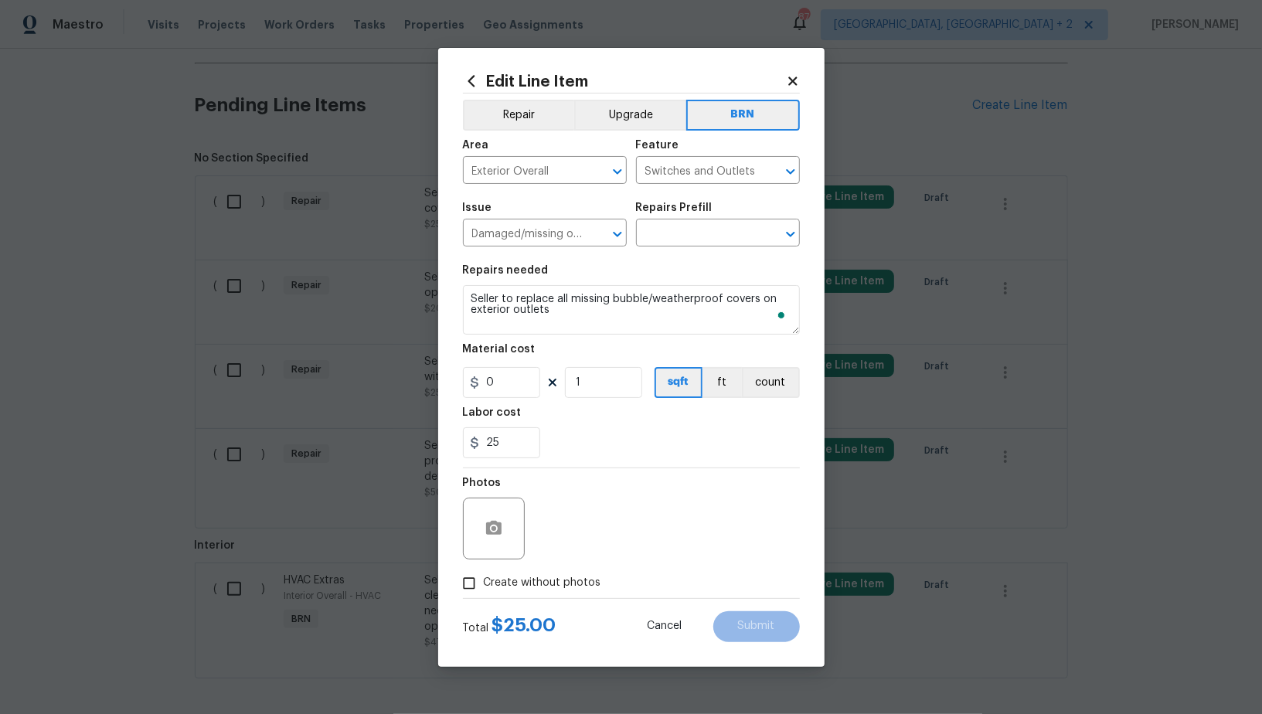
click at [681, 248] on div "Issue Damaged/missing outlet ​ Repairs Prefill ​" at bounding box center [631, 224] width 337 height 63
click at [679, 242] on input "text" at bounding box center [696, 235] width 121 height 24
click at [592, 235] on icon "Clear" at bounding box center [597, 234] width 15 height 15
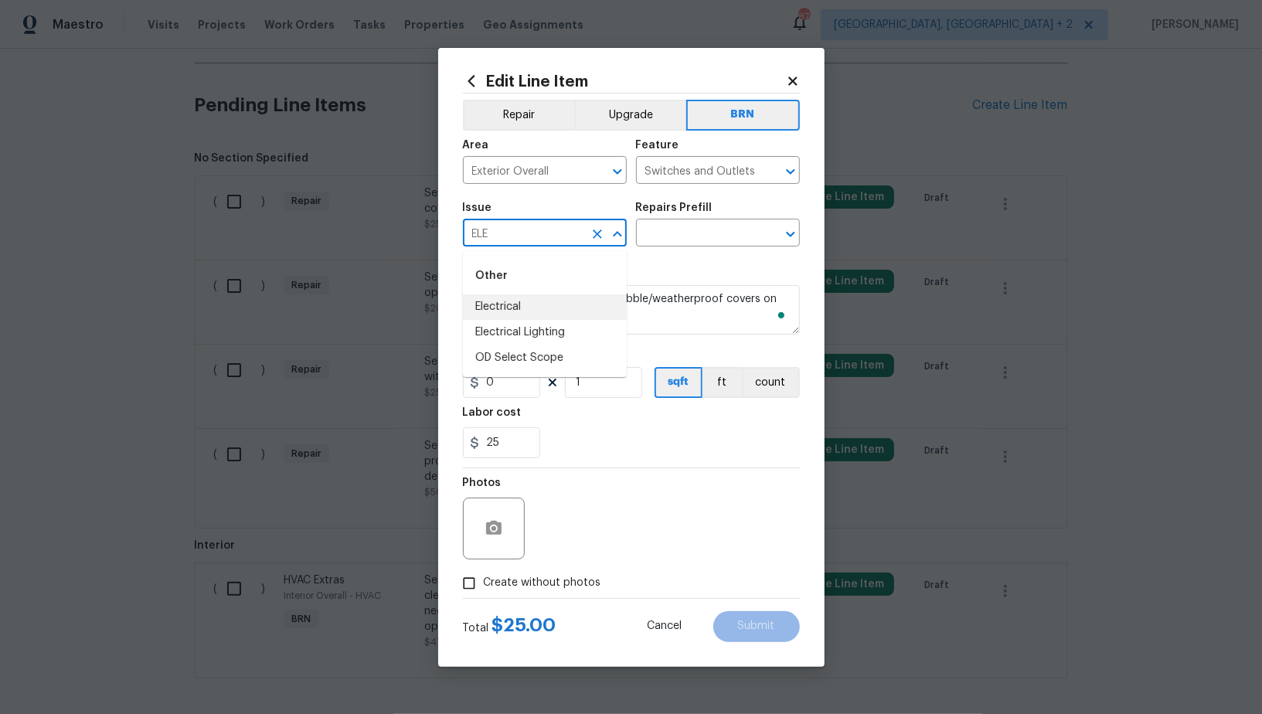
click at [585, 309] on li "Electrical" at bounding box center [545, 308] width 164 height 26
type input "Electrical"
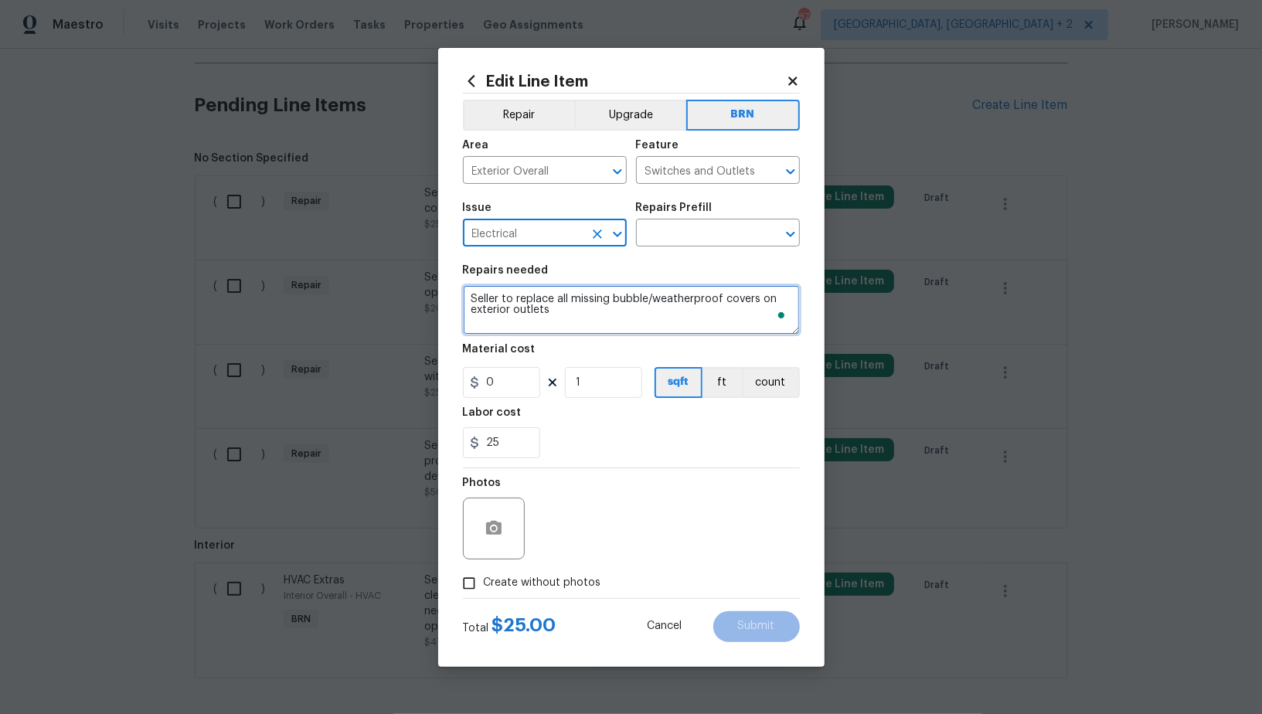
click at [623, 307] on textarea "Seller to replace all missing bubble/weatherproof covers on exterior outlets" at bounding box center [631, 309] width 337 height 49
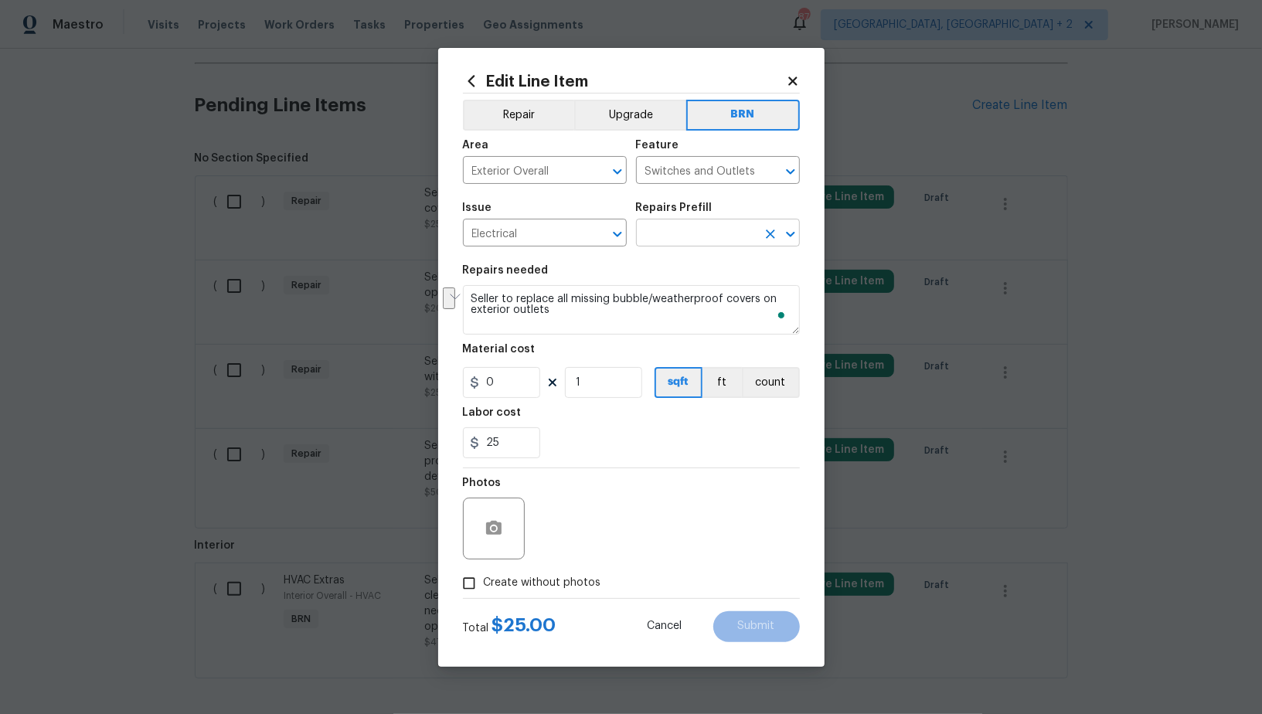
click at [714, 237] on input "text" at bounding box center [696, 235] width 121 height 24
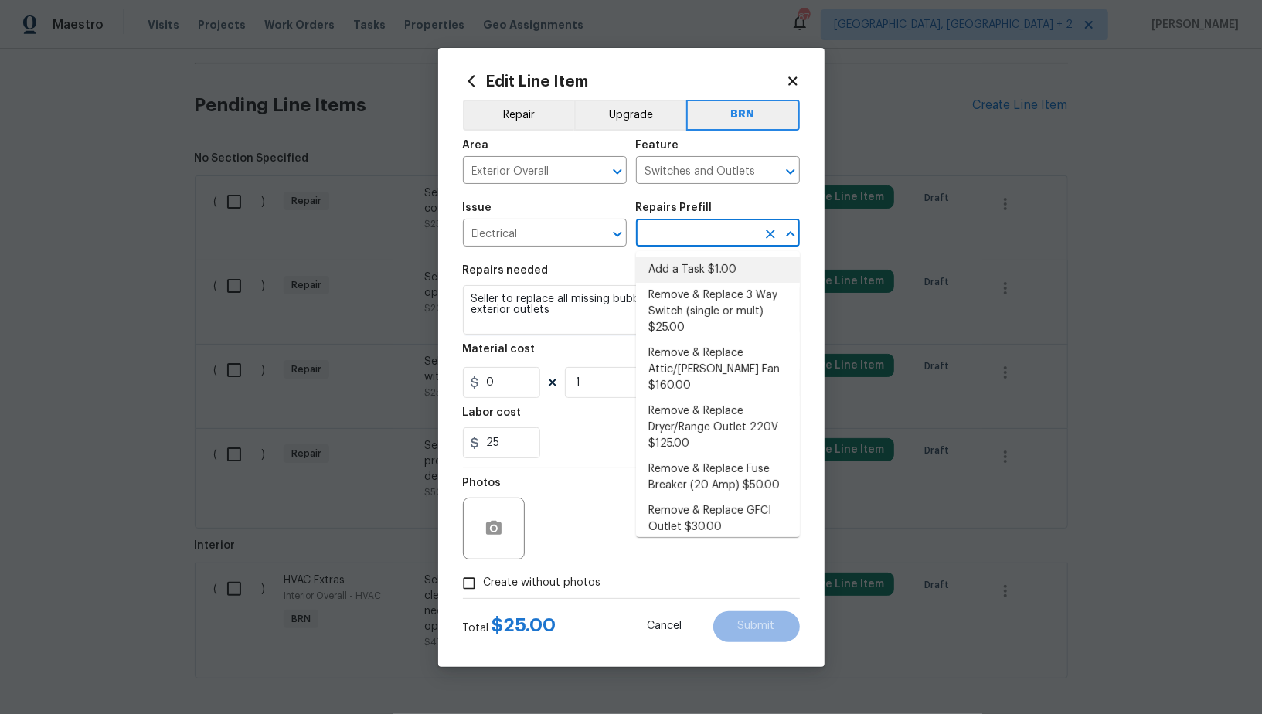
click at [714, 264] on li "Add a Task $1.00" at bounding box center [718, 270] width 164 height 26
type input "Add a Task $1.00"
type textarea "HPM to detail"
type input "1"
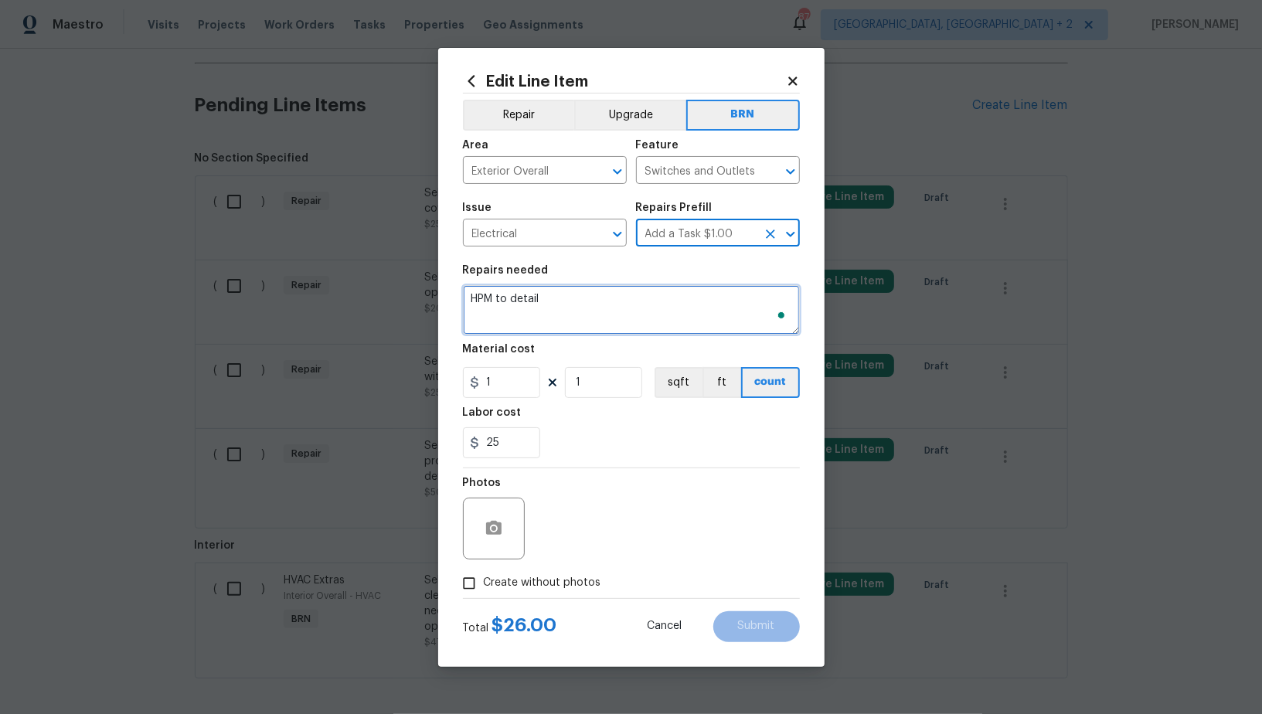
click at [649, 325] on textarea "HPM to detail" at bounding box center [631, 309] width 337 height 49
paste textarea "Seller to replace all missing bubble/weatherproof covers on exterior outlets"
type textarea "Seller to replace all missing bubble/weatherproof covers on exterior outlets"
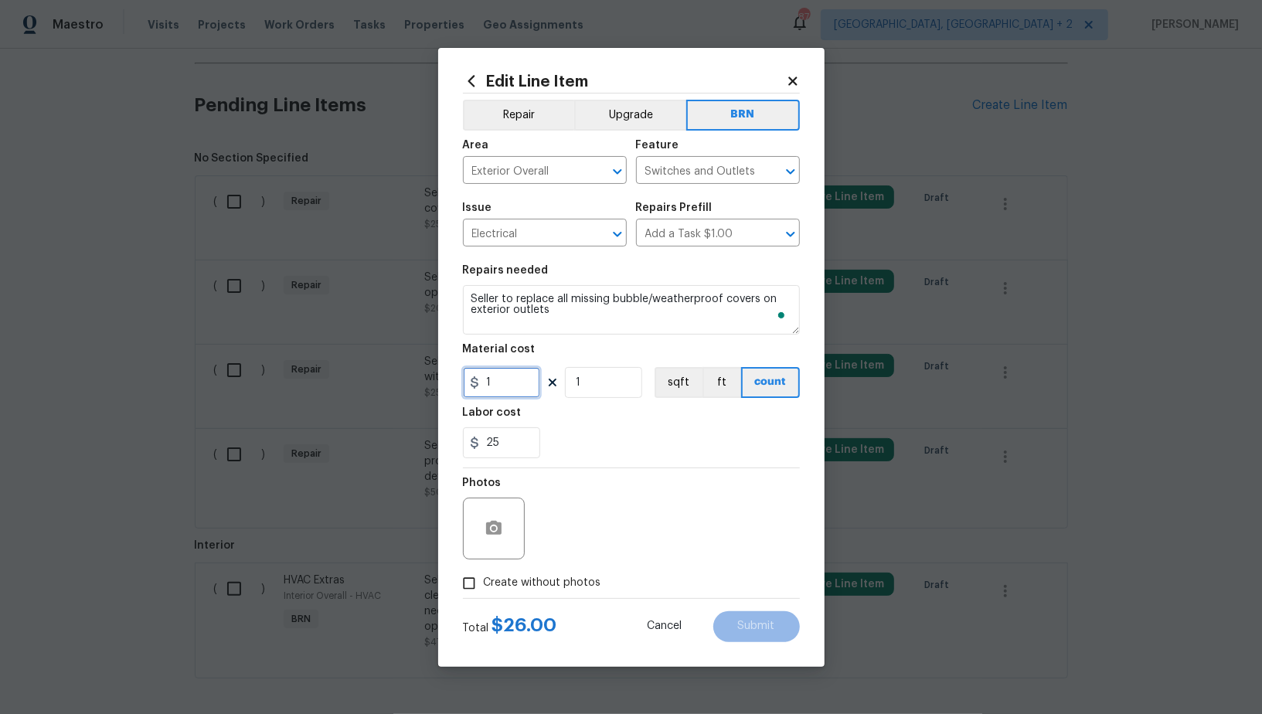
click at [515, 393] on input "1" at bounding box center [501, 382] width 77 height 31
type input "0"
click at [496, 541] on button "button" at bounding box center [493, 528] width 37 height 37
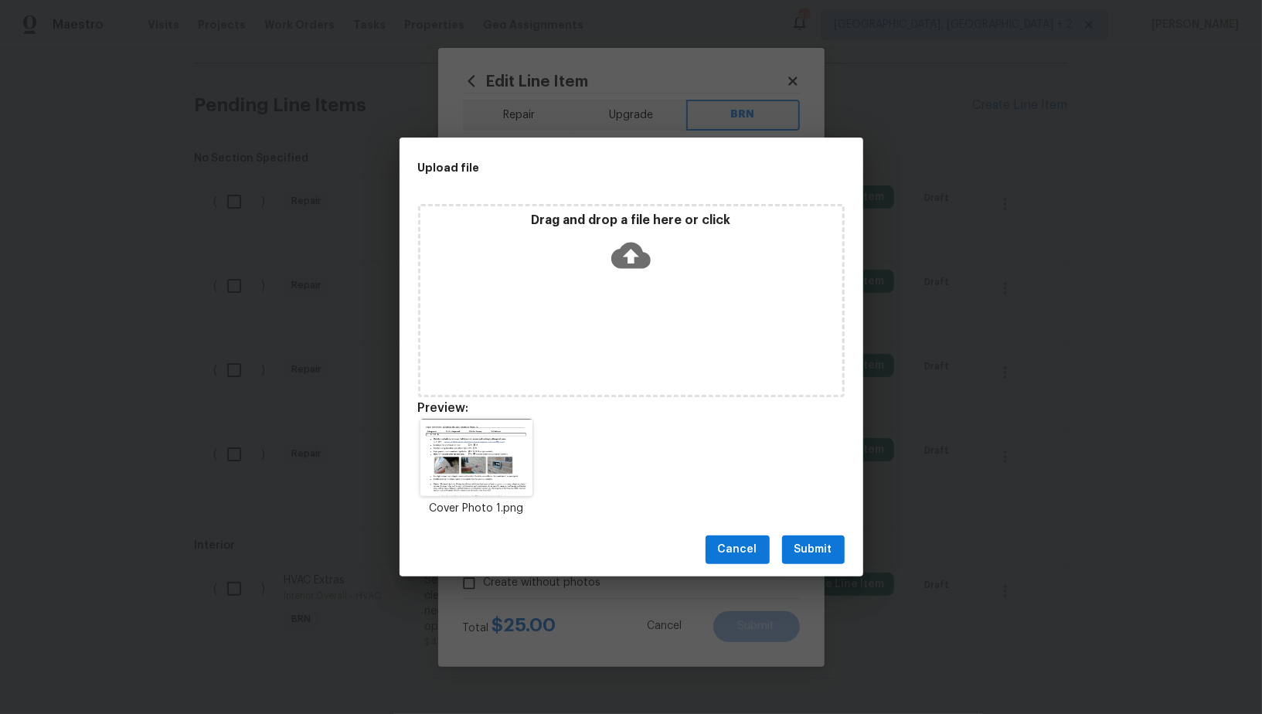
click at [815, 553] on span "Submit" at bounding box center [814, 549] width 38 height 19
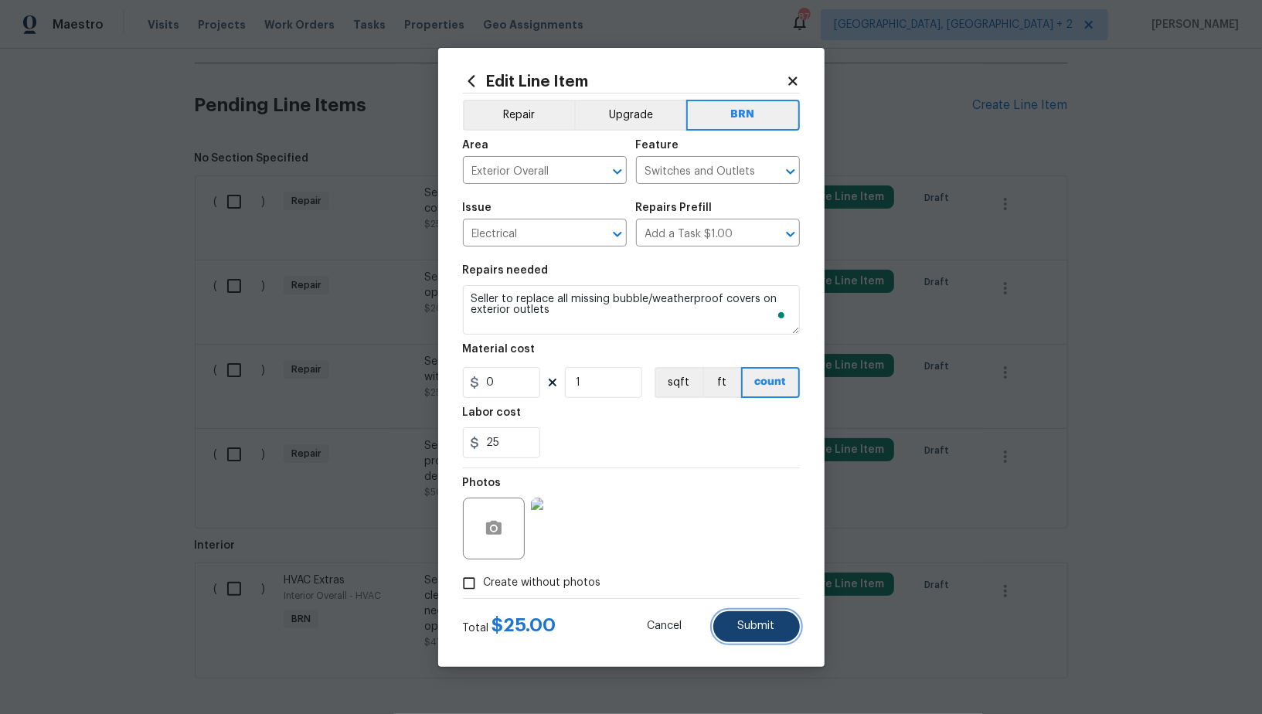
click at [748, 625] on span "Submit" at bounding box center [756, 627] width 37 height 12
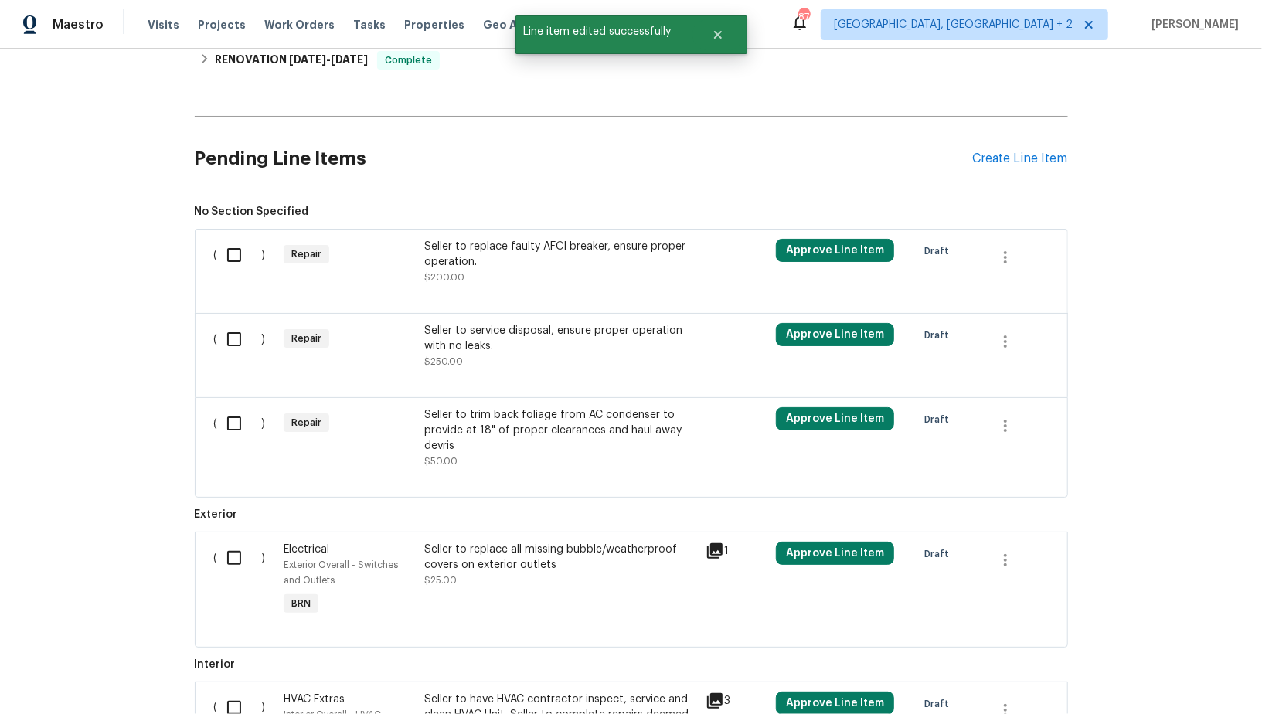
scroll to position [357, 0]
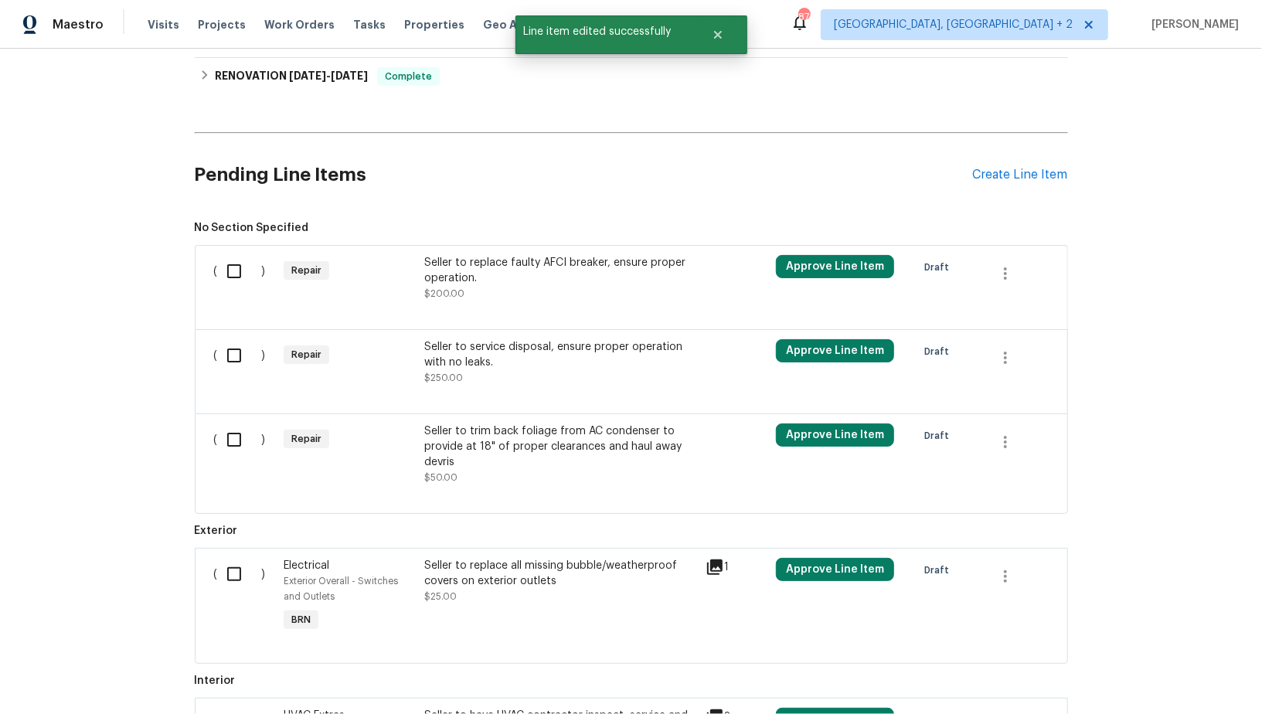
click at [467, 291] on div "Seller to replace faulty AFCI breaker, ensure proper operation. $200.00" at bounding box center [560, 278] width 272 height 46
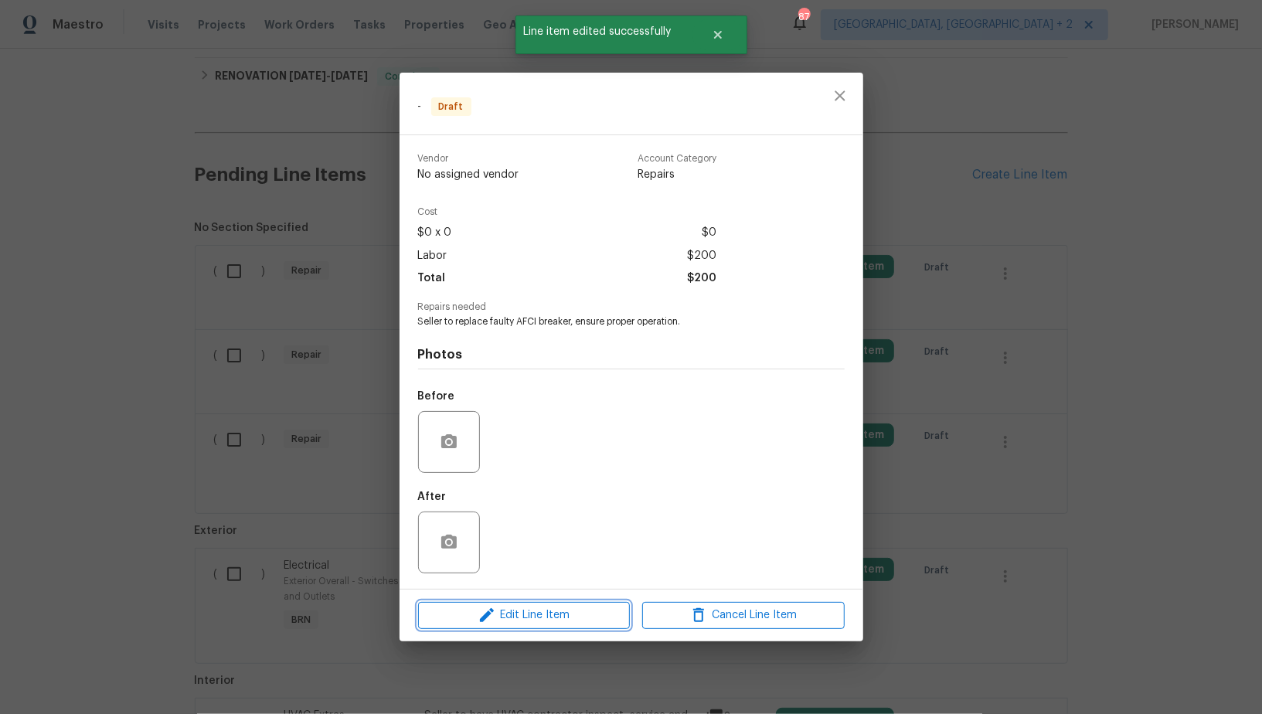
click at [564, 605] on button "Edit Line Item" at bounding box center [524, 615] width 212 height 27
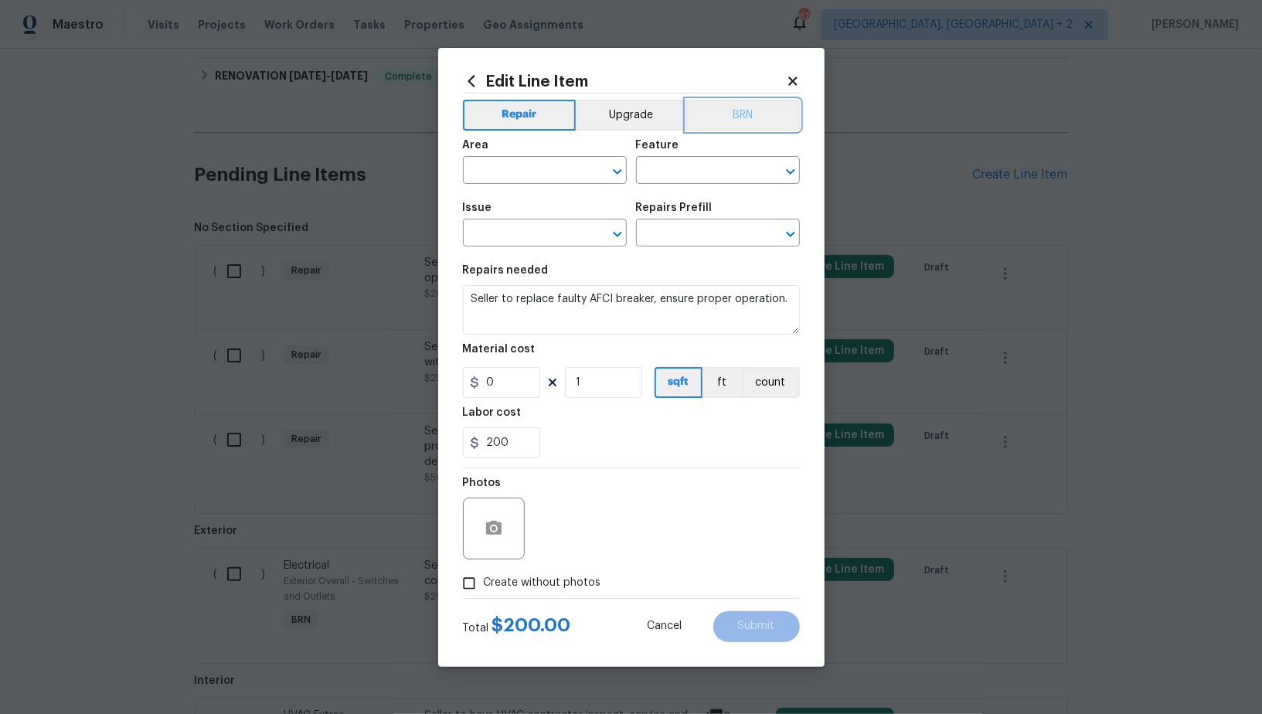
click at [723, 114] on button "BRN" at bounding box center [743, 115] width 114 height 31
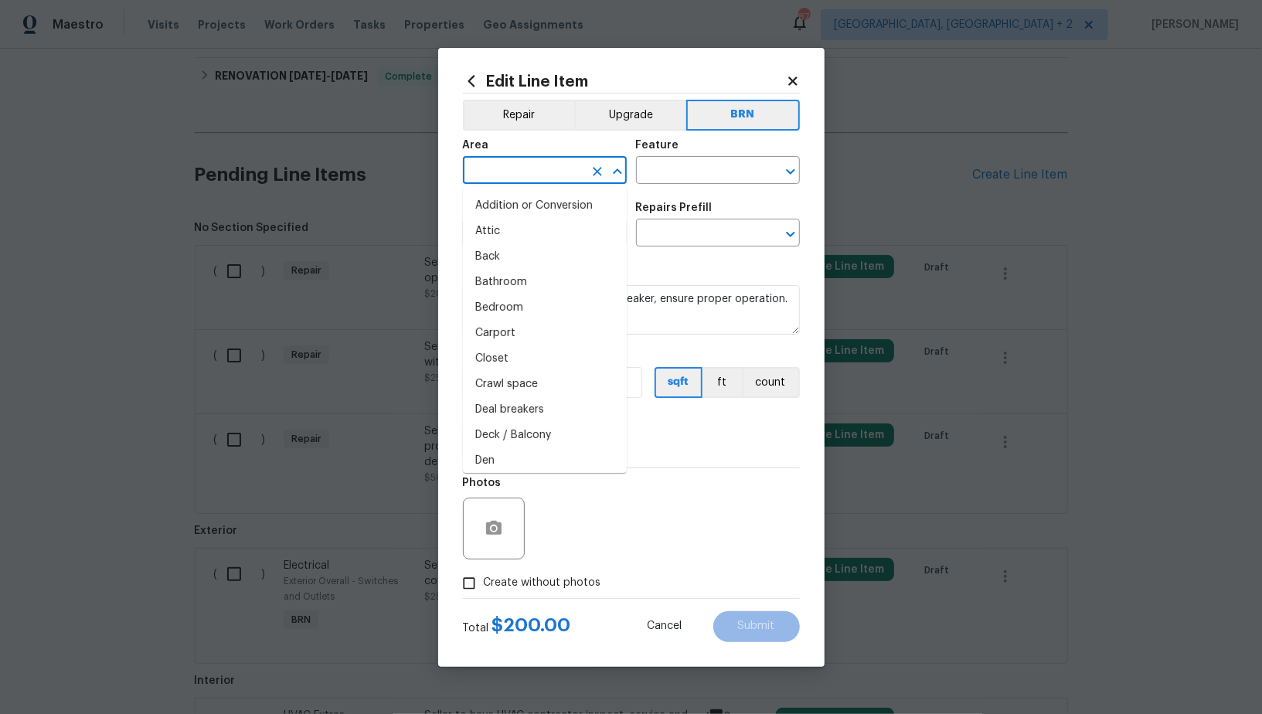
click at [532, 163] on input "text" at bounding box center [523, 172] width 121 height 24
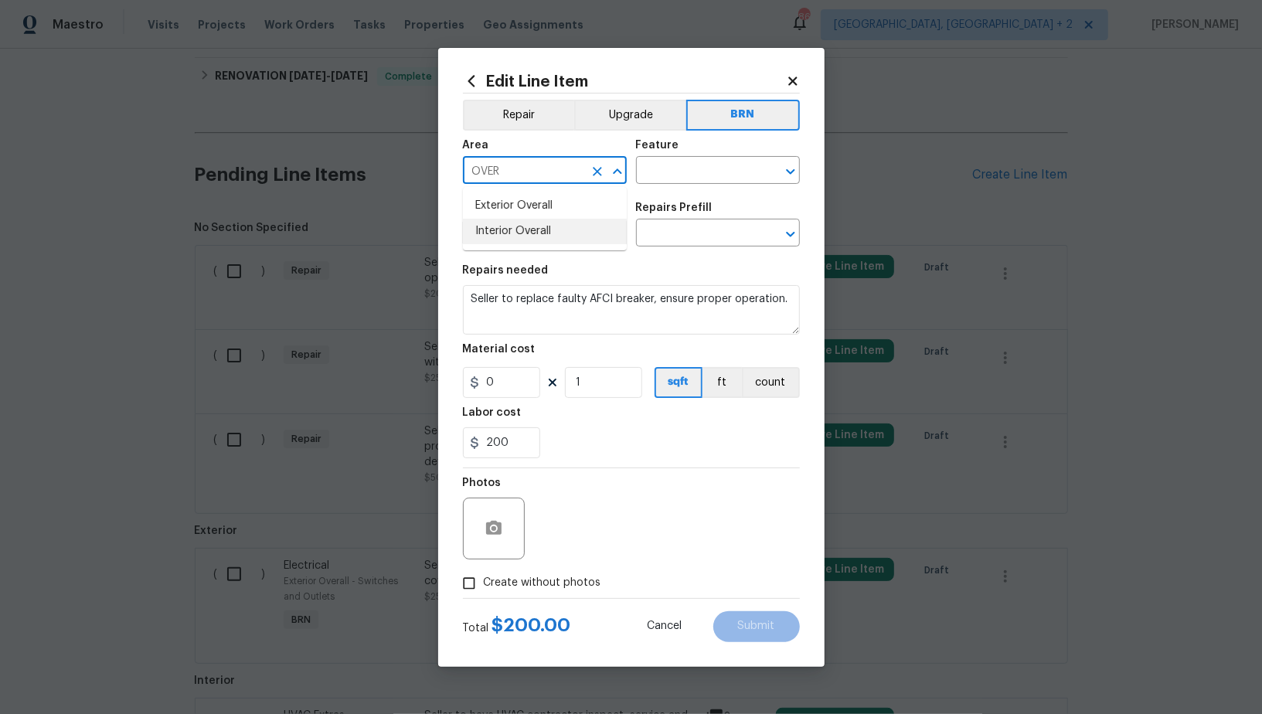
click at [530, 225] on li "Interior Overall" at bounding box center [545, 232] width 164 height 26
type input "Interior Overall"
click at [658, 172] on input "text" at bounding box center [696, 172] width 121 height 24
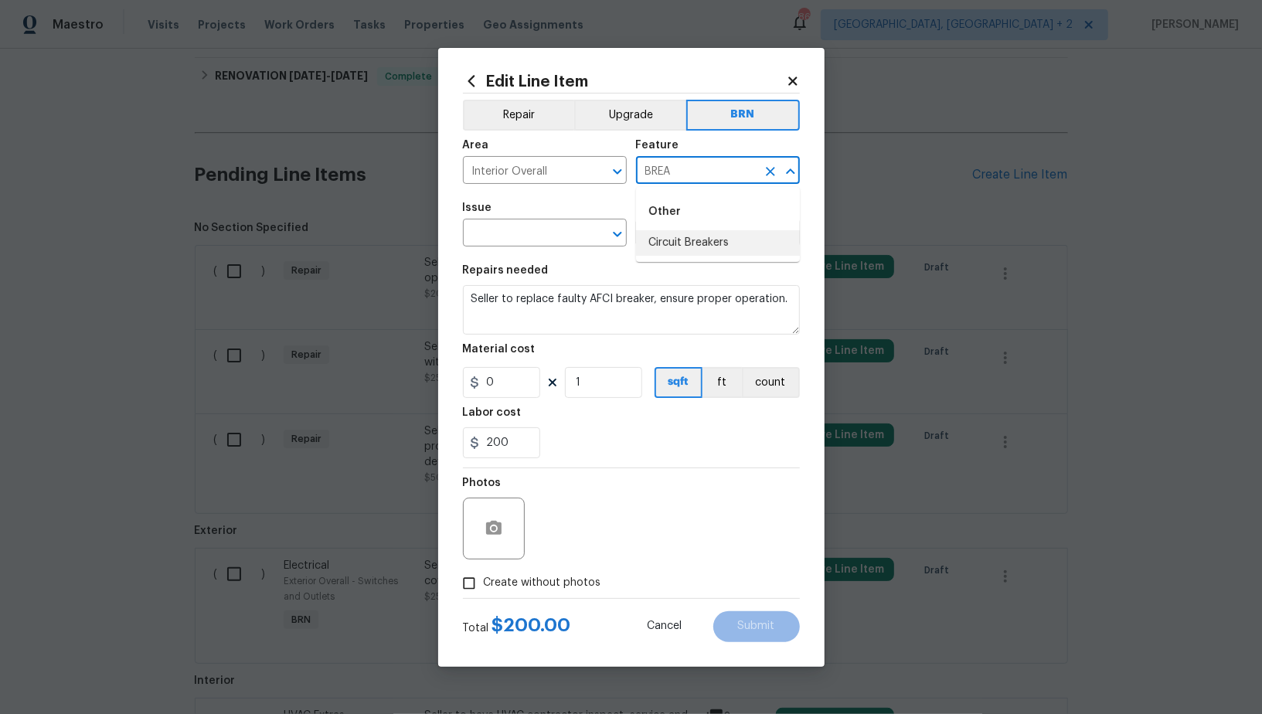
click at [659, 248] on li "Circuit Breakers" at bounding box center [718, 243] width 164 height 26
type input "Circuit Breakers"
click at [522, 250] on span "Issue ​" at bounding box center [545, 224] width 164 height 63
click at [513, 242] on input "text" at bounding box center [523, 235] width 121 height 24
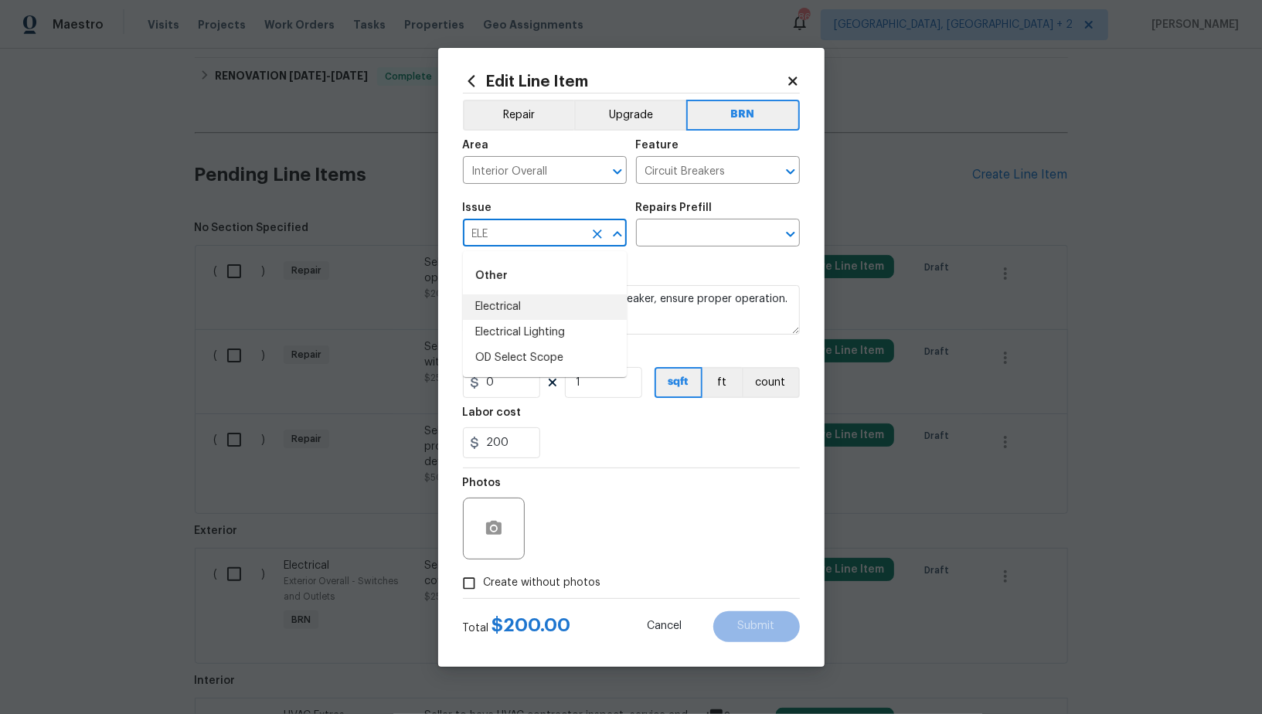
click at [521, 304] on li "Electrical" at bounding box center [545, 308] width 164 height 26
type input "Electrical"
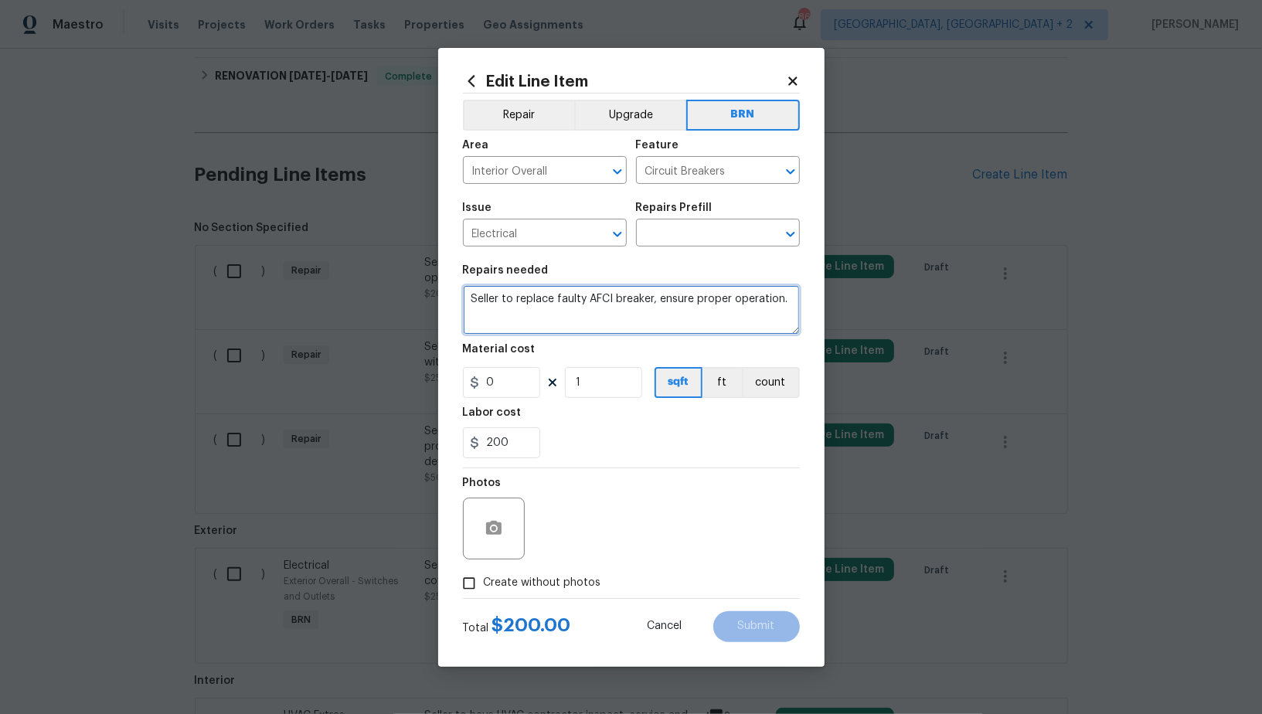
click at [599, 317] on textarea "Seller to replace faulty AFCI breaker, ensure proper operation." at bounding box center [631, 309] width 337 height 49
click at [710, 237] on input "text" at bounding box center [696, 235] width 121 height 24
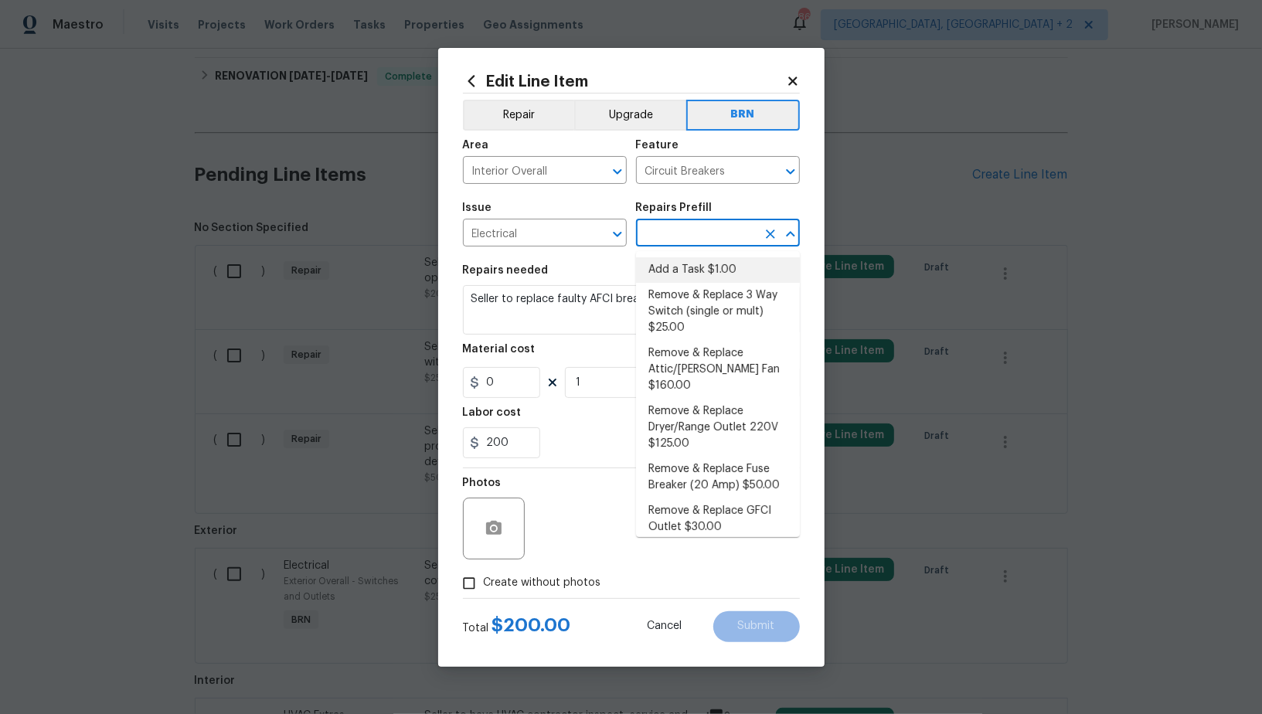
click at [703, 274] on li "Add a Task $1.00" at bounding box center [718, 270] width 164 height 26
type input "Add a Task $1.00"
type textarea "HPM to detail"
type input "1"
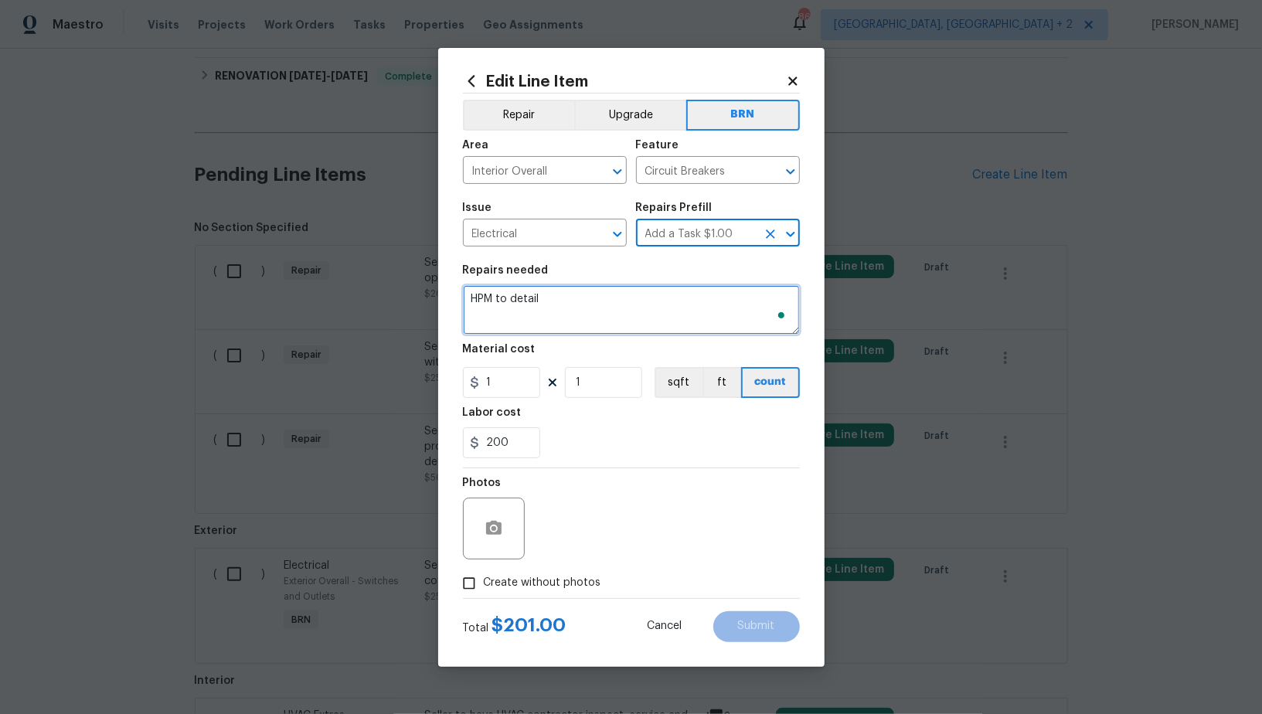
click at [615, 306] on textarea "HPM to detail" at bounding box center [631, 309] width 337 height 49
paste textarea "Seller to replace faulty AFCI breaker, ensure proper operation."
type textarea "Seller to replace faulty AFCI breaker, ensure proper operation."
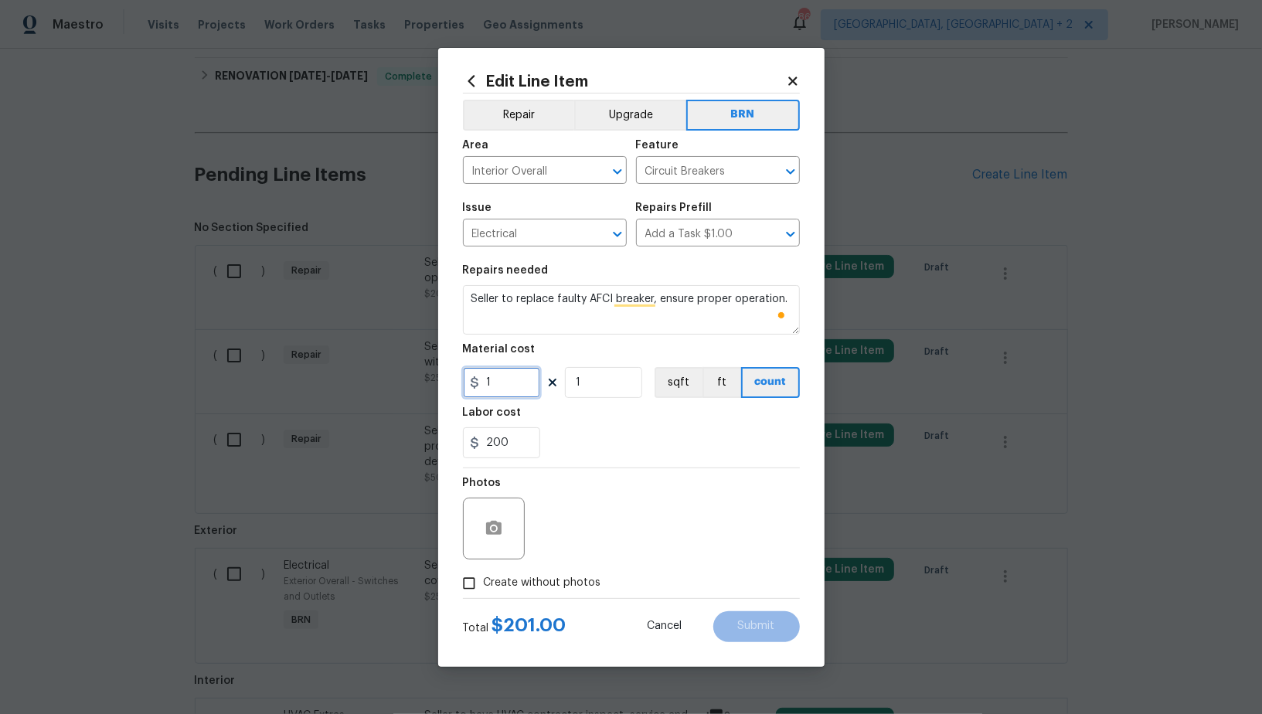
click at [521, 386] on input "1" at bounding box center [501, 382] width 77 height 31
type input "0"
click at [490, 536] on icon "button" at bounding box center [494, 529] width 19 height 19
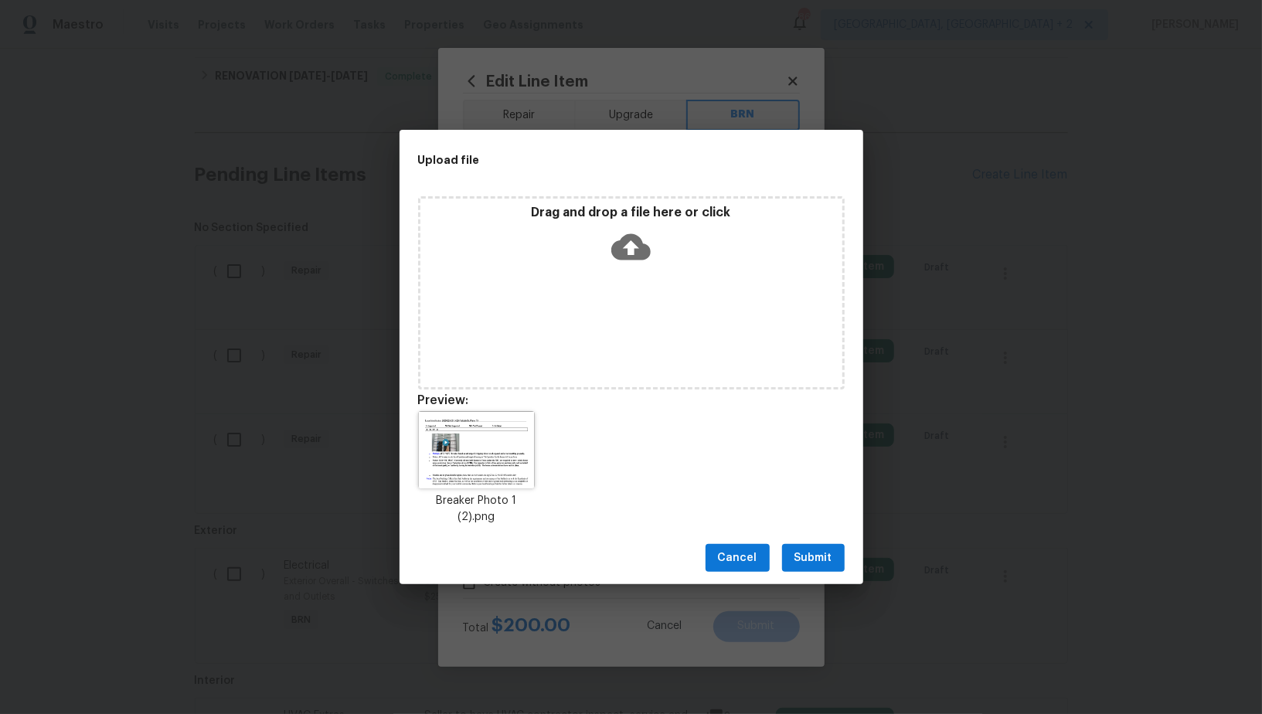
click at [802, 549] on span "Submit" at bounding box center [814, 558] width 38 height 19
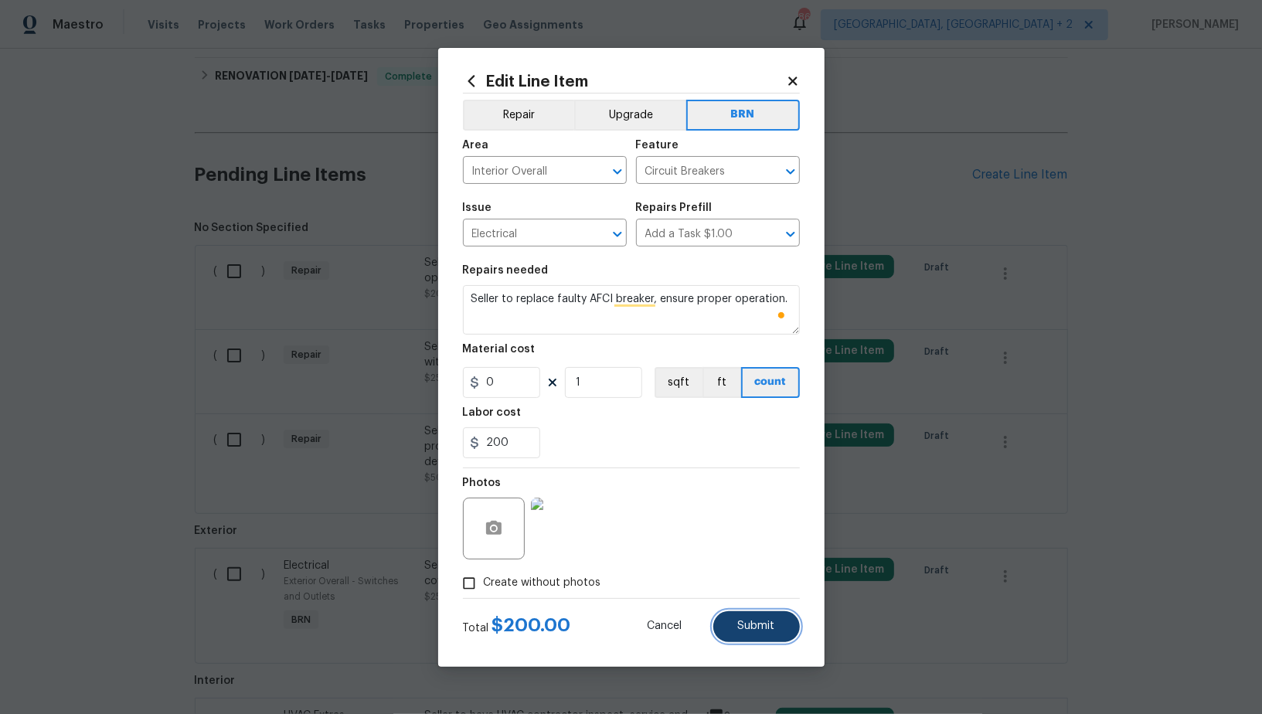
click at [758, 612] on button "Submit" at bounding box center [757, 627] width 87 height 31
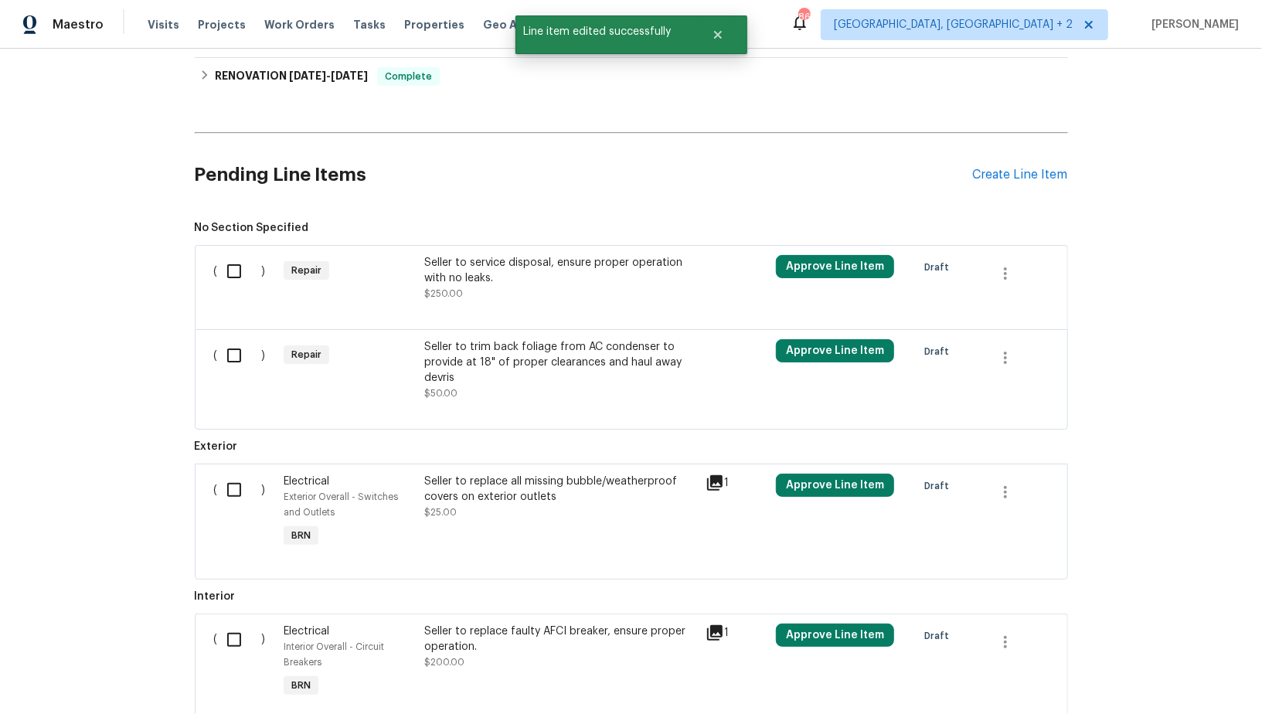
click at [486, 272] on div "Seller to service disposal, ensure proper operation with no leaks." at bounding box center [560, 270] width 272 height 31
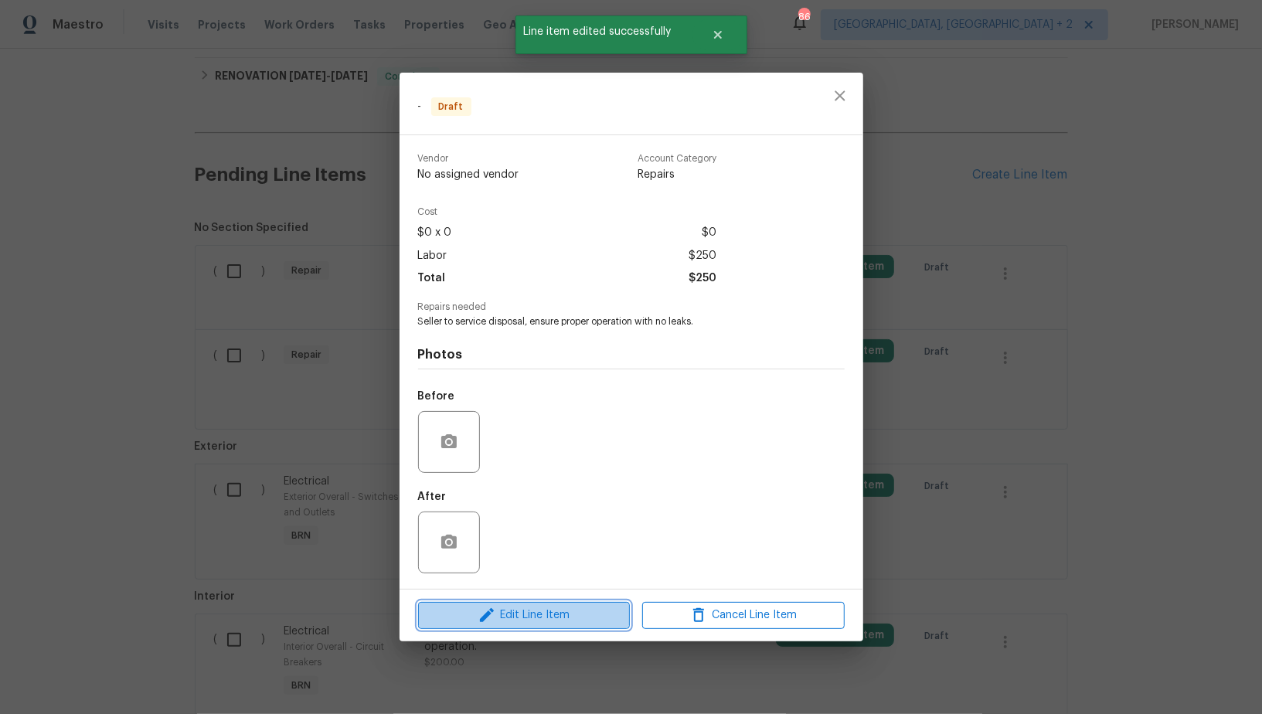
click at [554, 615] on span "Edit Line Item" at bounding box center [524, 615] width 203 height 19
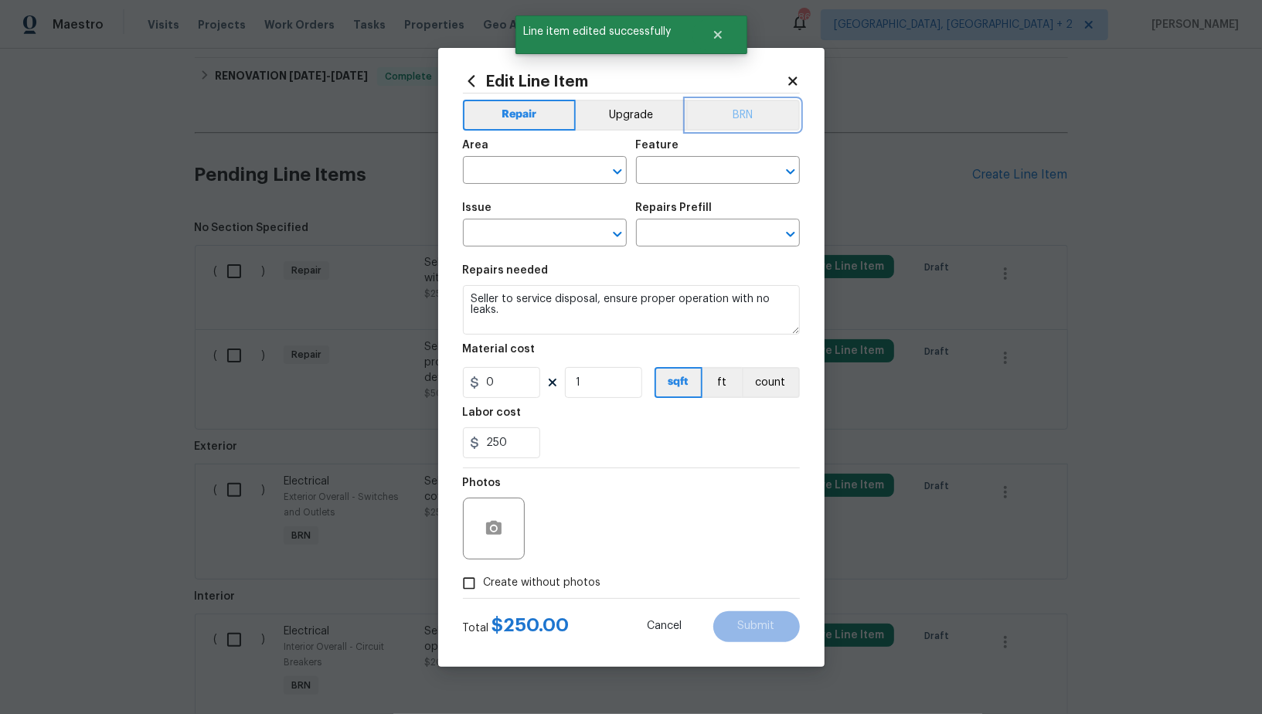
click at [734, 113] on button "BRN" at bounding box center [743, 115] width 114 height 31
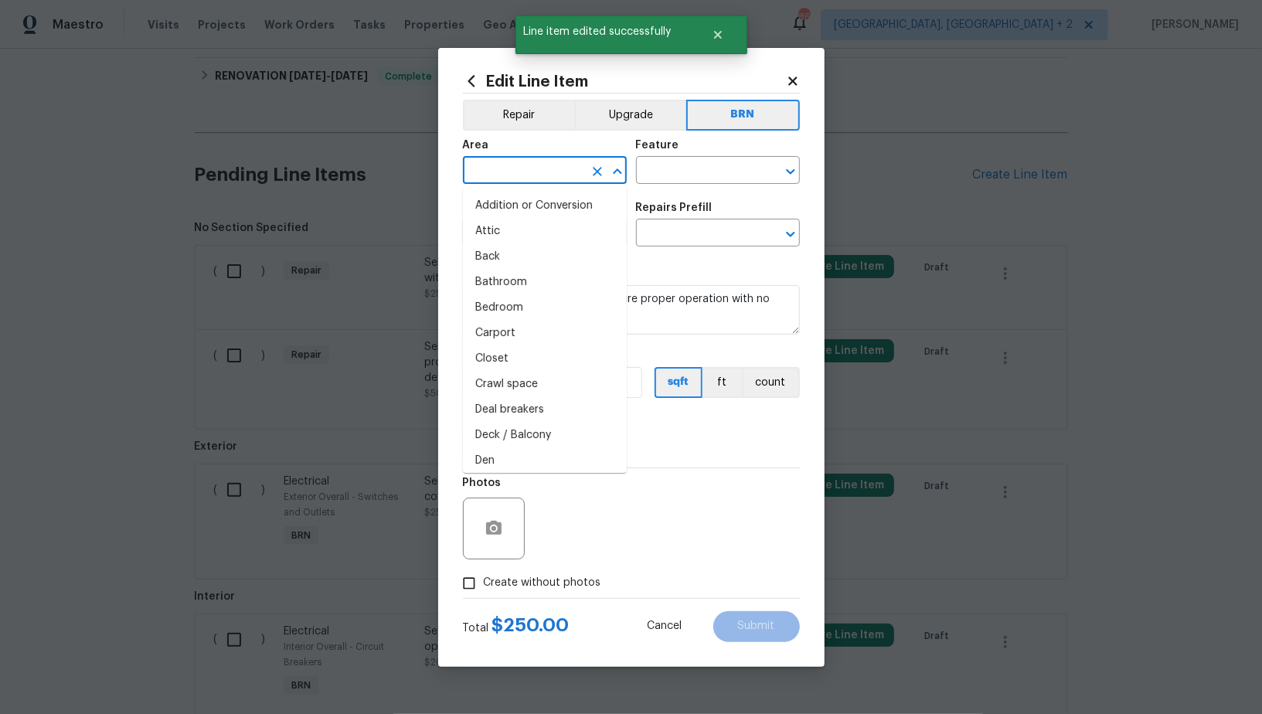
click at [513, 172] on input "text" at bounding box center [523, 172] width 121 height 24
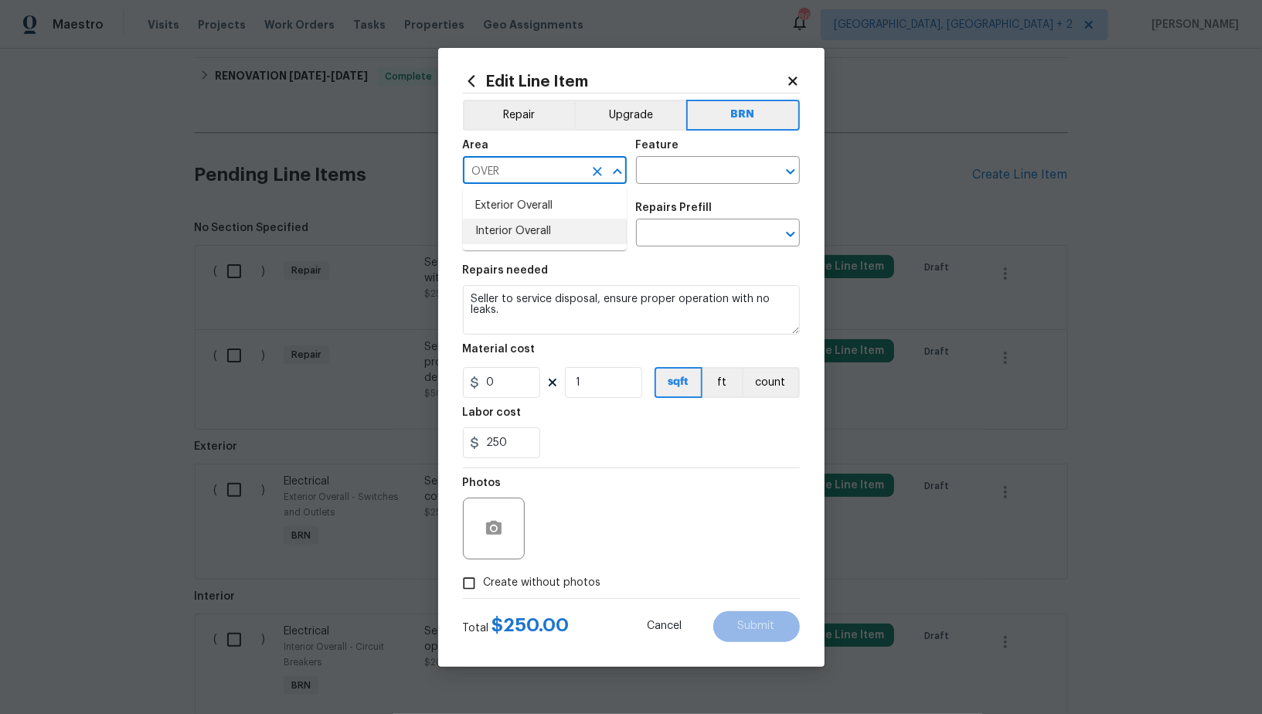
click at [549, 227] on li "Interior Overall" at bounding box center [545, 232] width 164 height 26
type input "Interior Overall"
click at [665, 175] on input "text" at bounding box center [696, 172] width 121 height 24
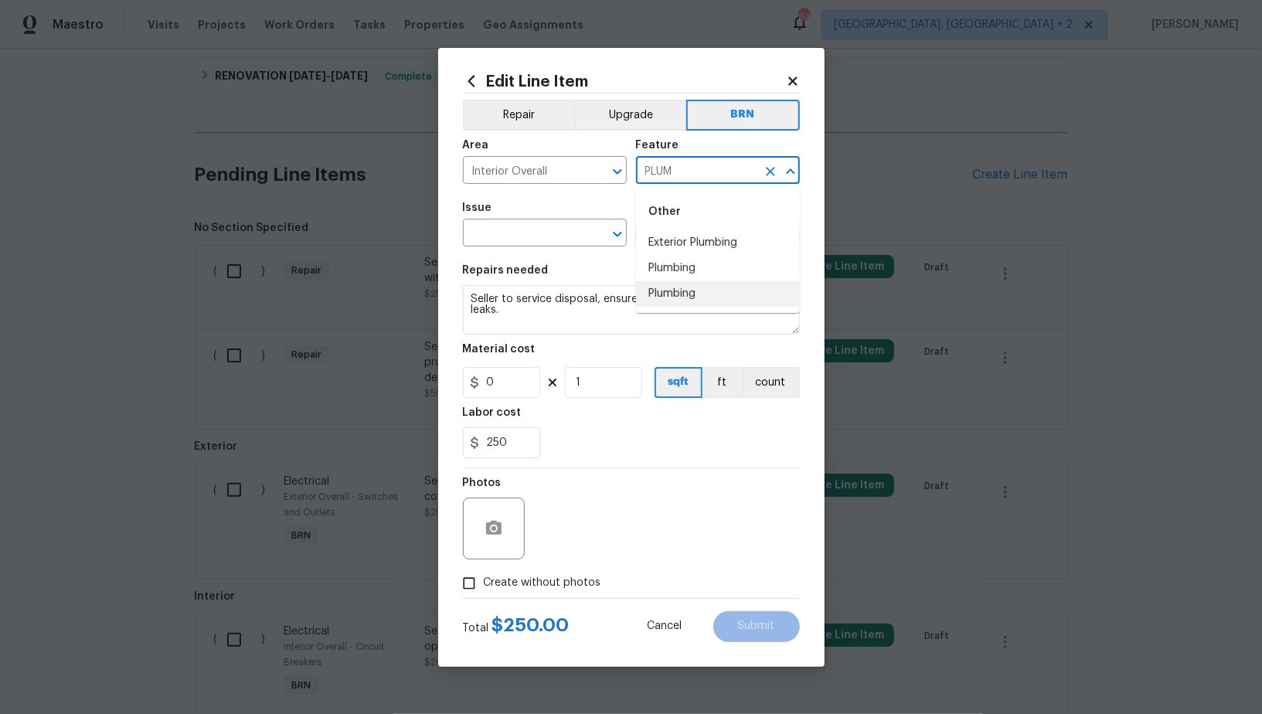
click at [692, 275] on li "Plumbing" at bounding box center [718, 269] width 164 height 26
type input "Plumbing"
click at [520, 237] on input "text" at bounding box center [523, 235] width 121 height 24
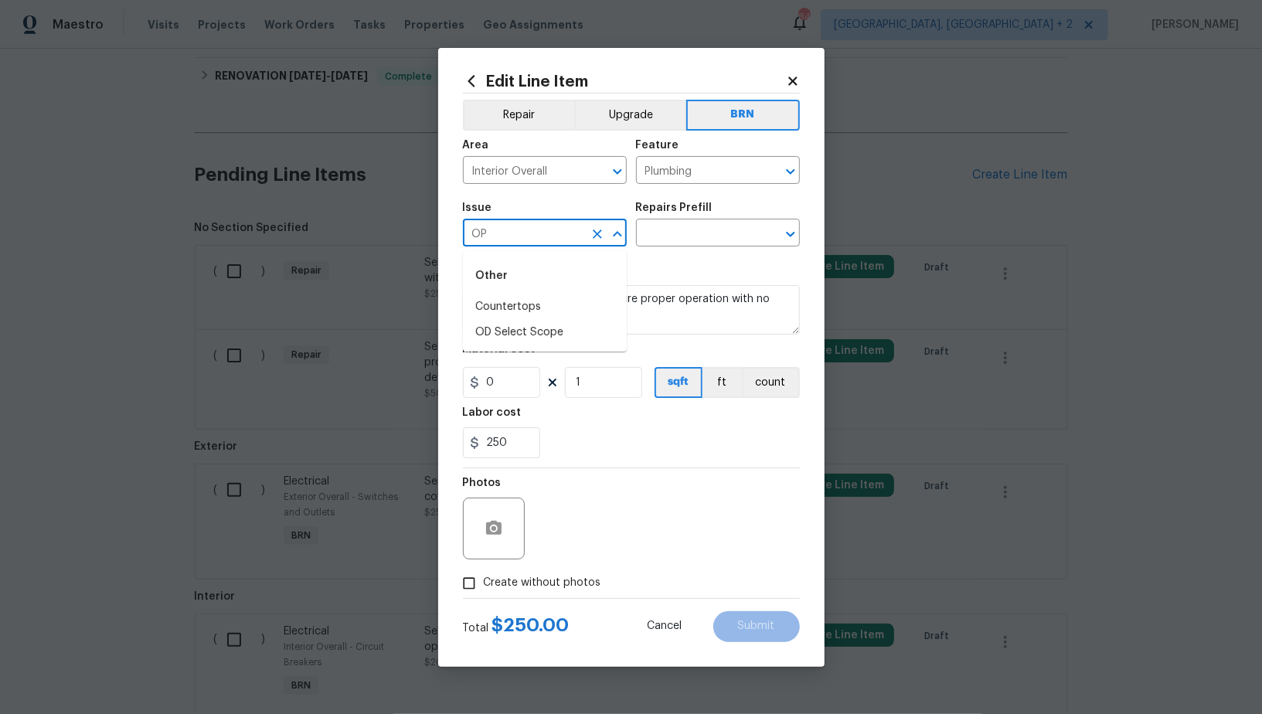
type input "O"
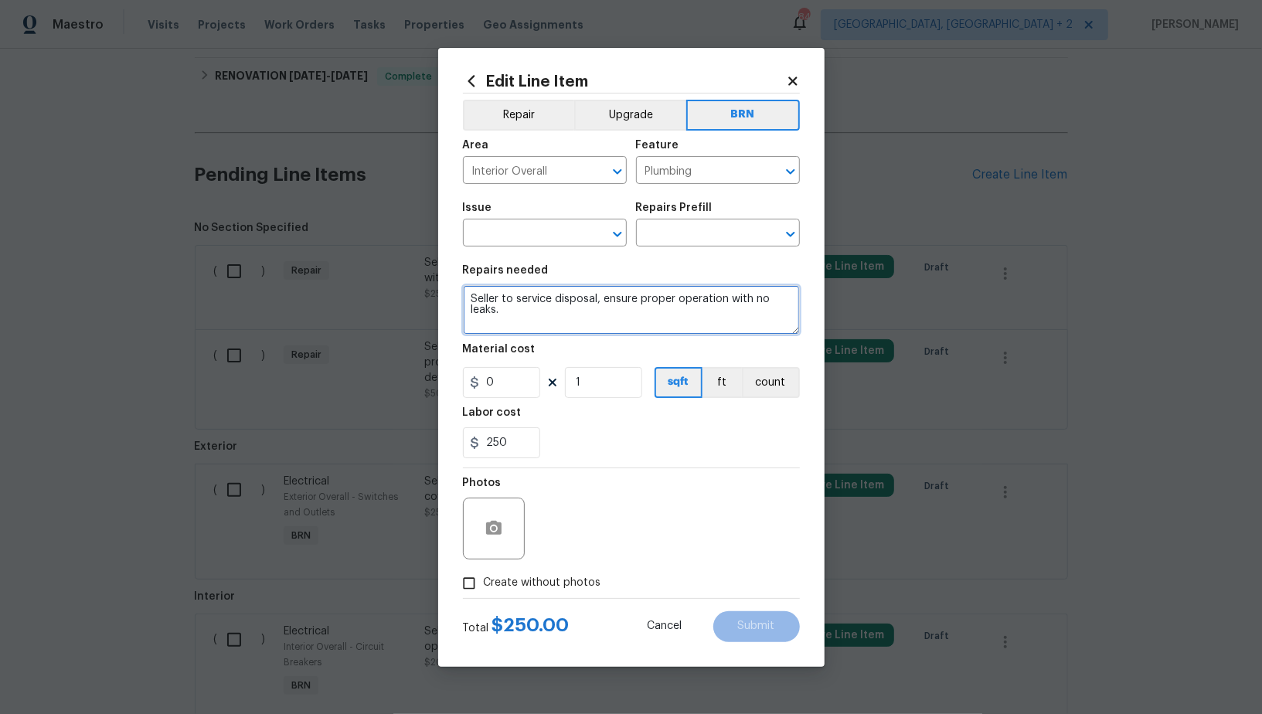
click at [650, 313] on textarea "Seller to service disposal, ensure proper operation with no leaks." at bounding box center [631, 309] width 337 height 49
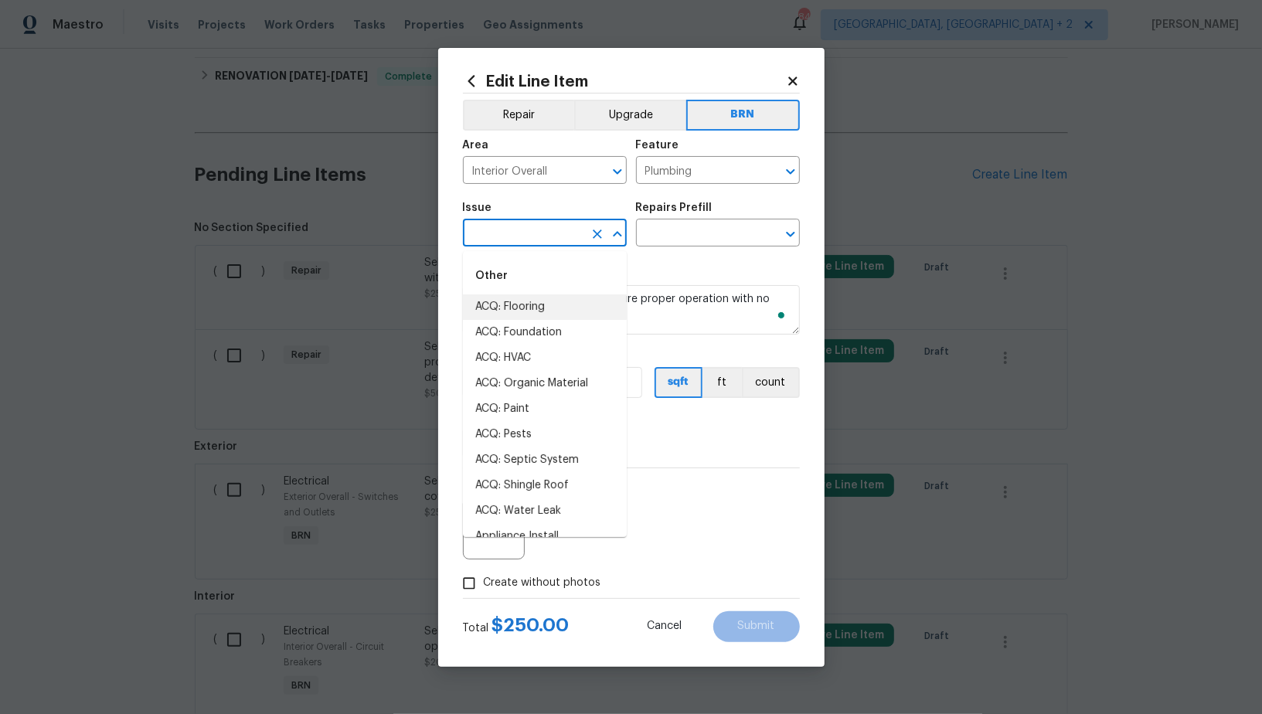
click at [557, 233] on input "text" at bounding box center [523, 235] width 121 height 24
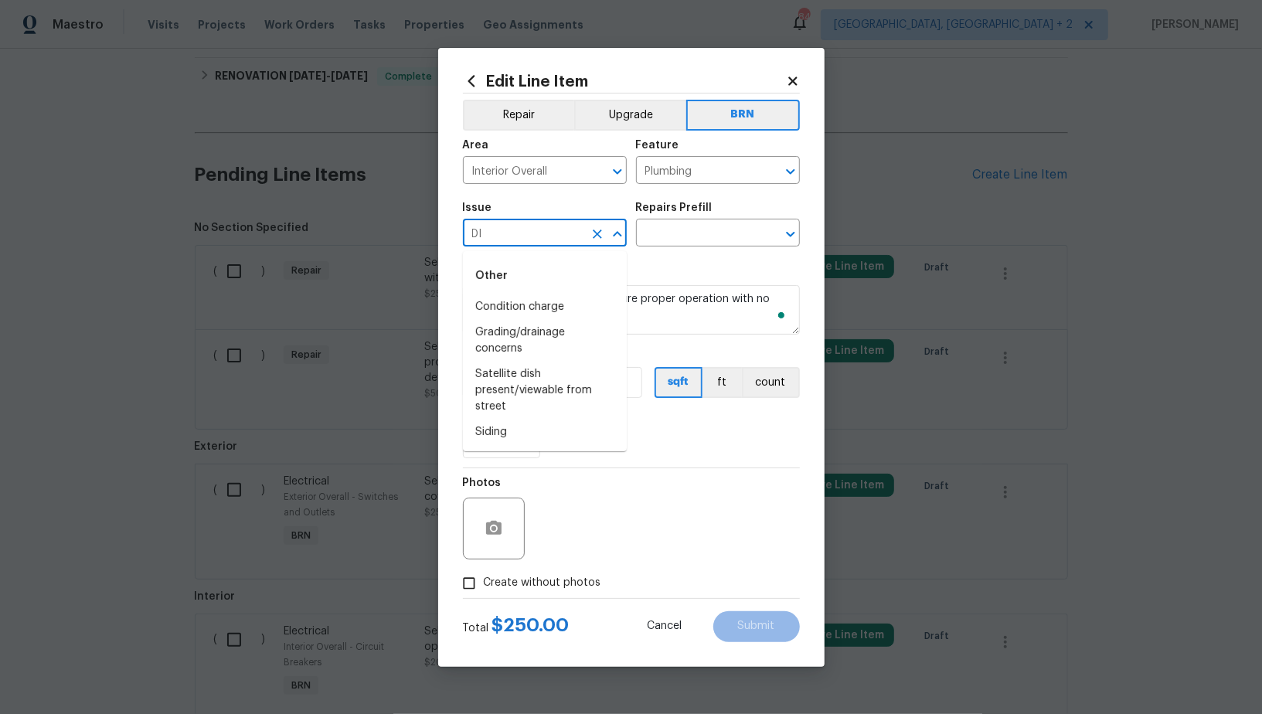
type input "D"
click at [550, 344] on li "General Plumbing" at bounding box center [545, 333] width 164 height 26
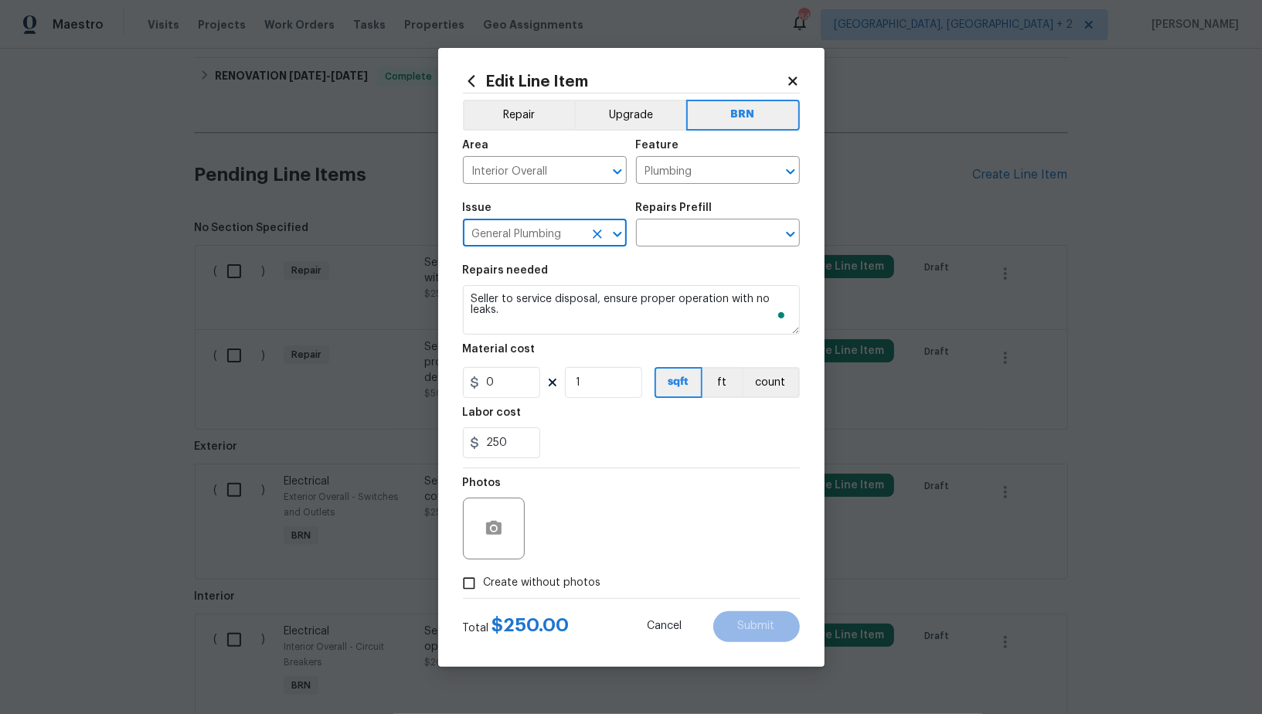
type input "General Plumbing"
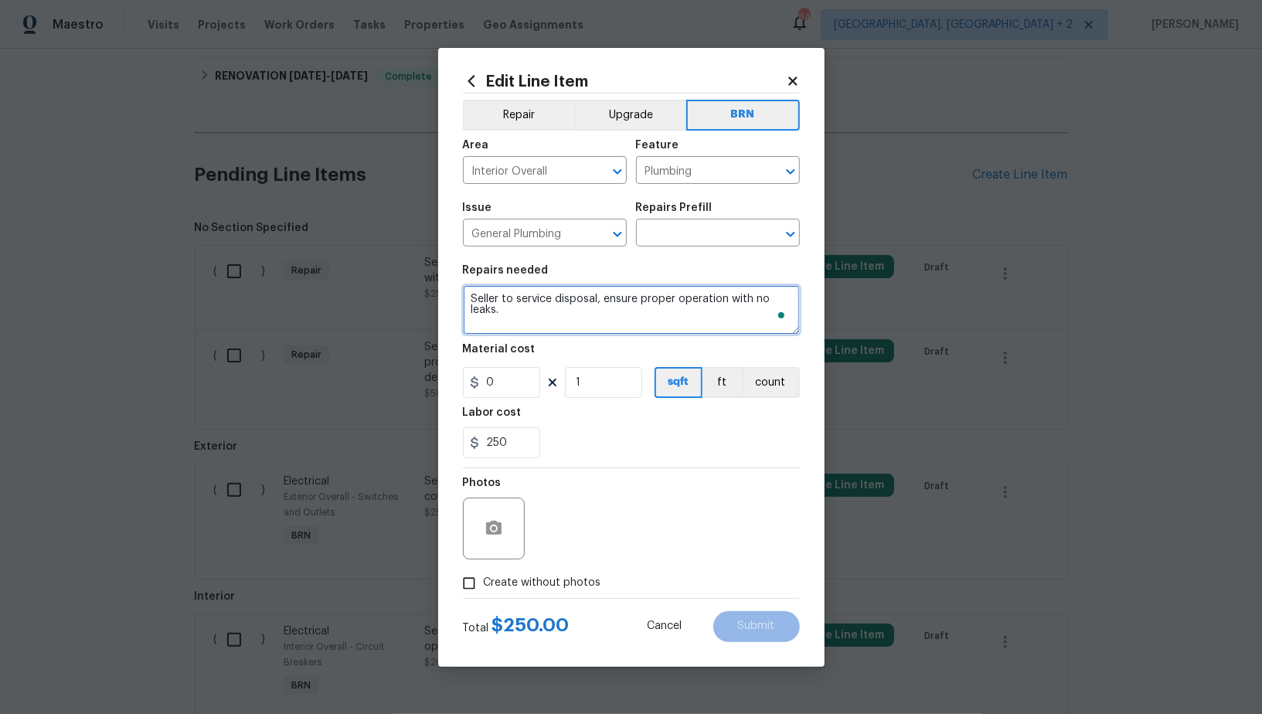
click at [595, 312] on textarea "Seller to service disposal, ensure proper operation with no leaks." at bounding box center [631, 309] width 337 height 49
click at [690, 233] on input "text" at bounding box center [696, 235] width 121 height 24
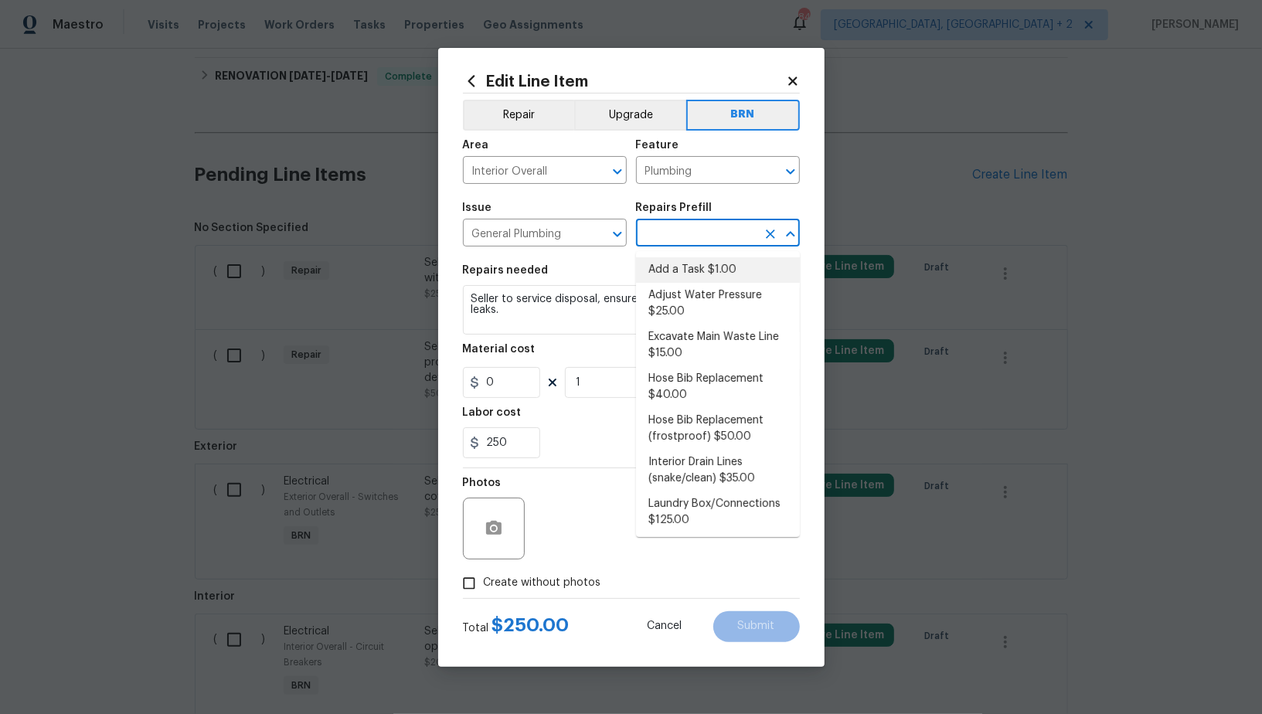
click at [691, 275] on li "Add a Task $1.00" at bounding box center [718, 270] width 164 height 26
type input "Add a Task $1.00"
type textarea "HPM to detail"
type input "1"
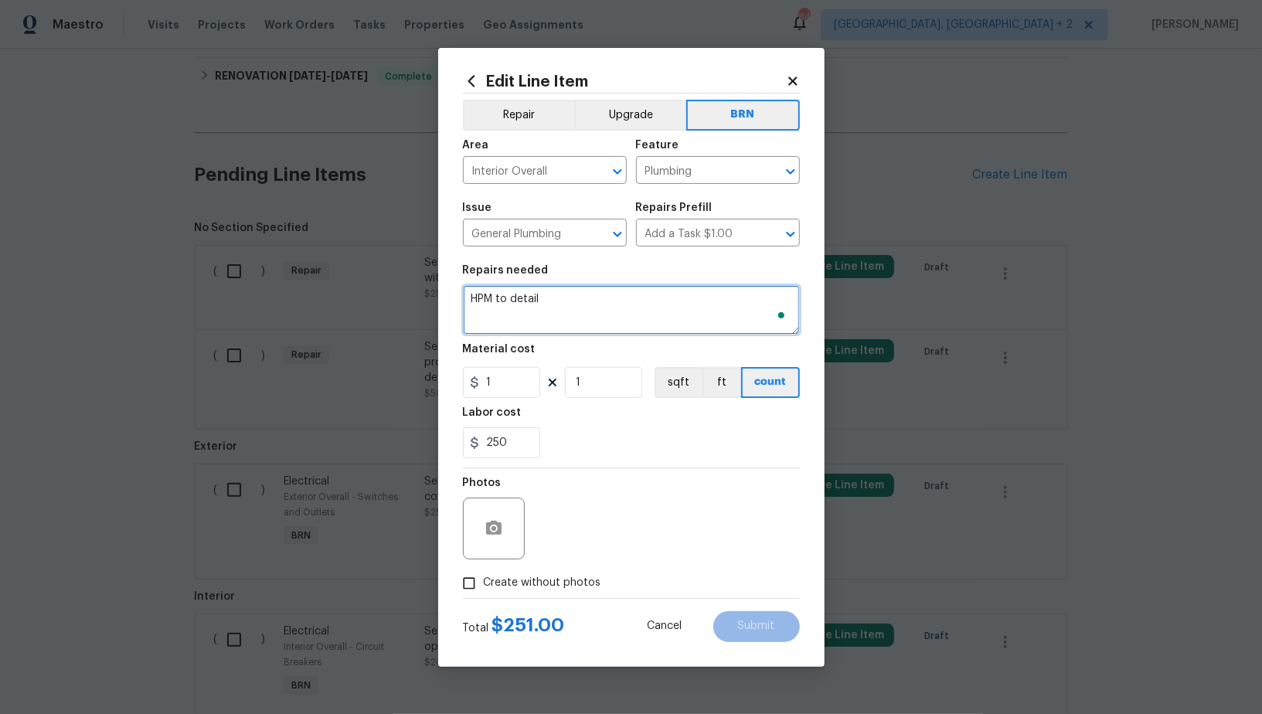
click at [617, 315] on textarea "HPM to detail" at bounding box center [631, 309] width 337 height 49
paste textarea "Seller to service disposal, ensure proper operation with no leaks."
type textarea "Seller to service disposal, ensure proper operation with no leaks."
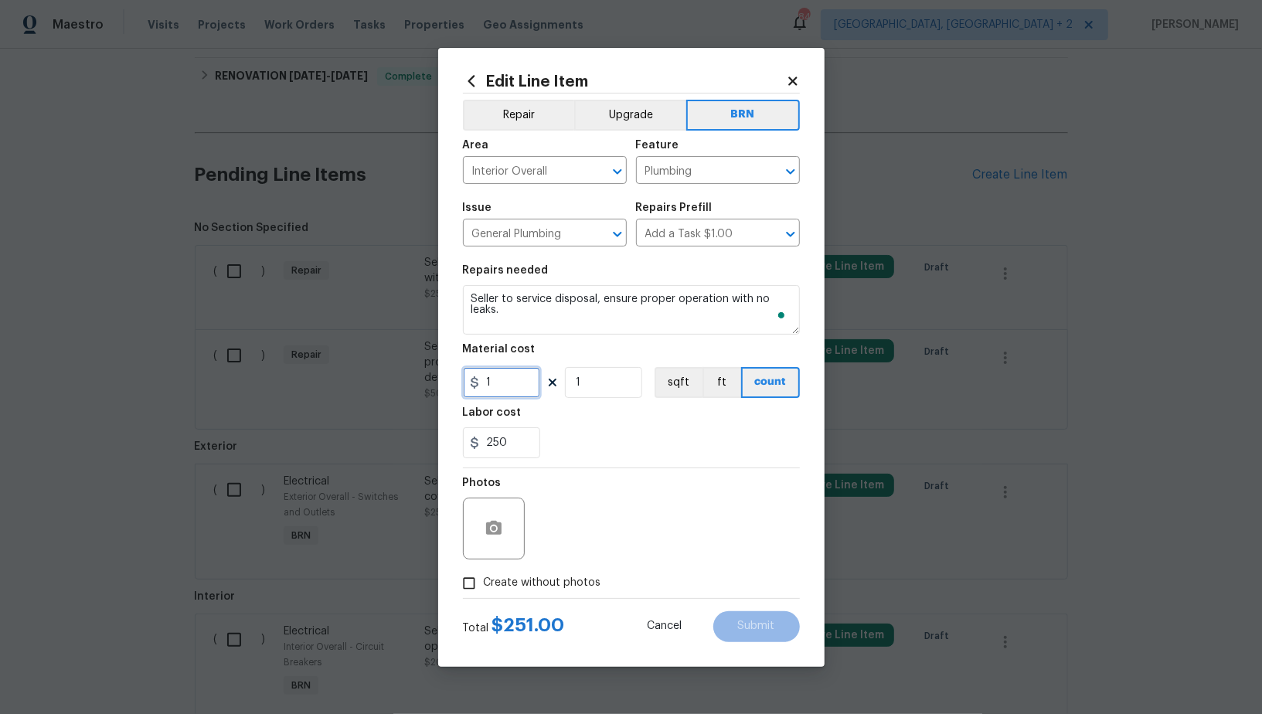
click at [503, 380] on input "1" at bounding box center [501, 382] width 77 height 31
type input "0"
click at [487, 524] on icon "button" at bounding box center [493, 528] width 15 height 14
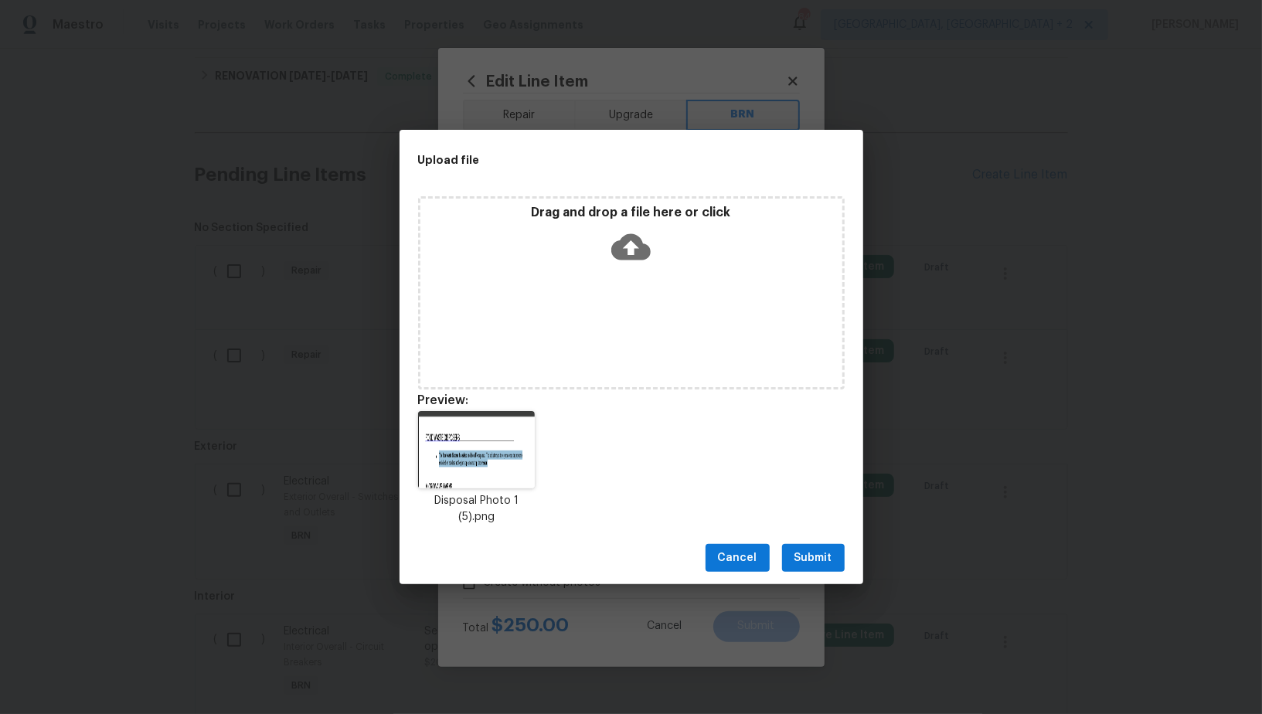
click at [799, 551] on span "Submit" at bounding box center [814, 558] width 38 height 19
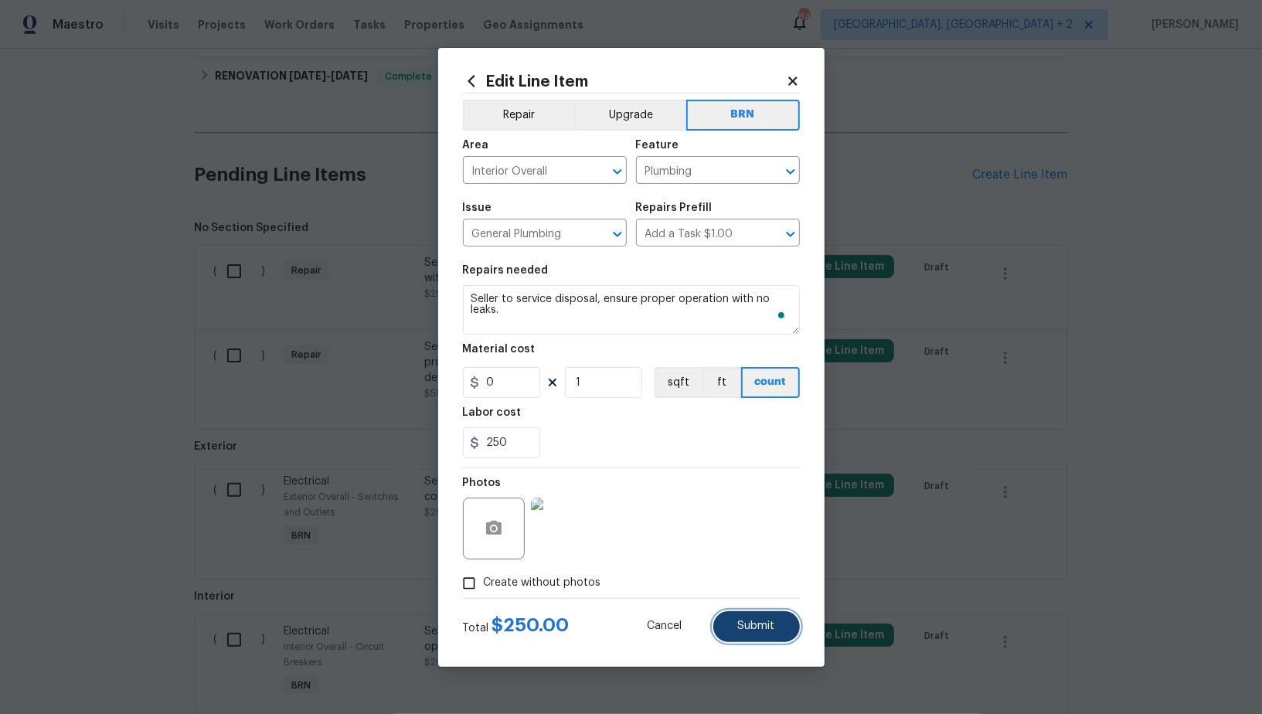
click at [767, 630] on span "Submit" at bounding box center [756, 627] width 37 height 12
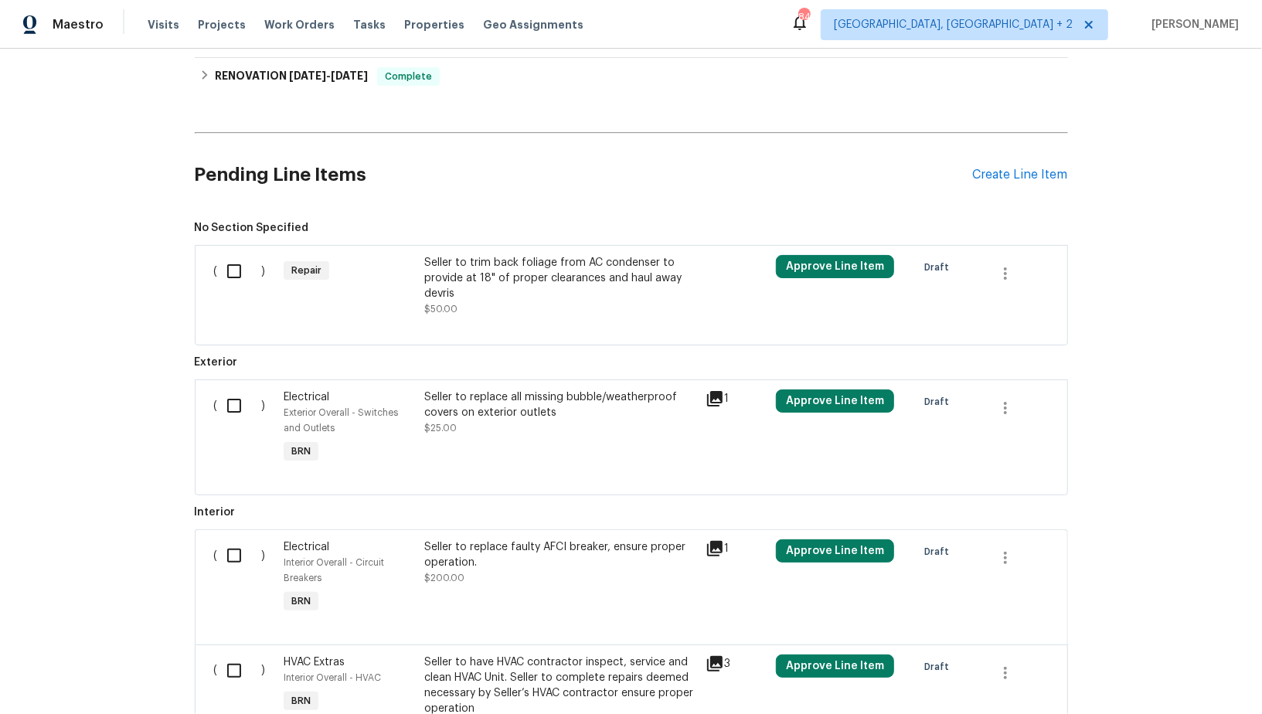
click at [490, 312] on div "Seller to trim back foliage from AC condenser to provide at 18" of proper clear…" at bounding box center [560, 286] width 272 height 62
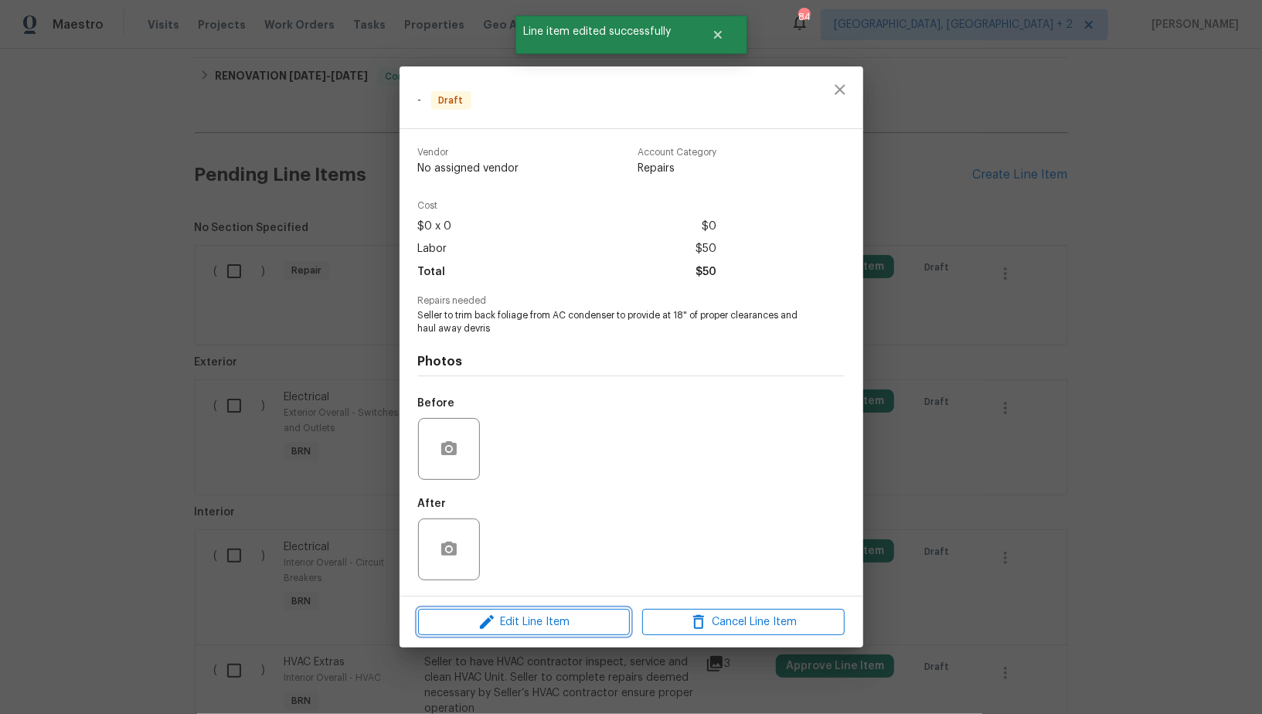
click at [567, 621] on span "Edit Line Item" at bounding box center [524, 622] width 203 height 19
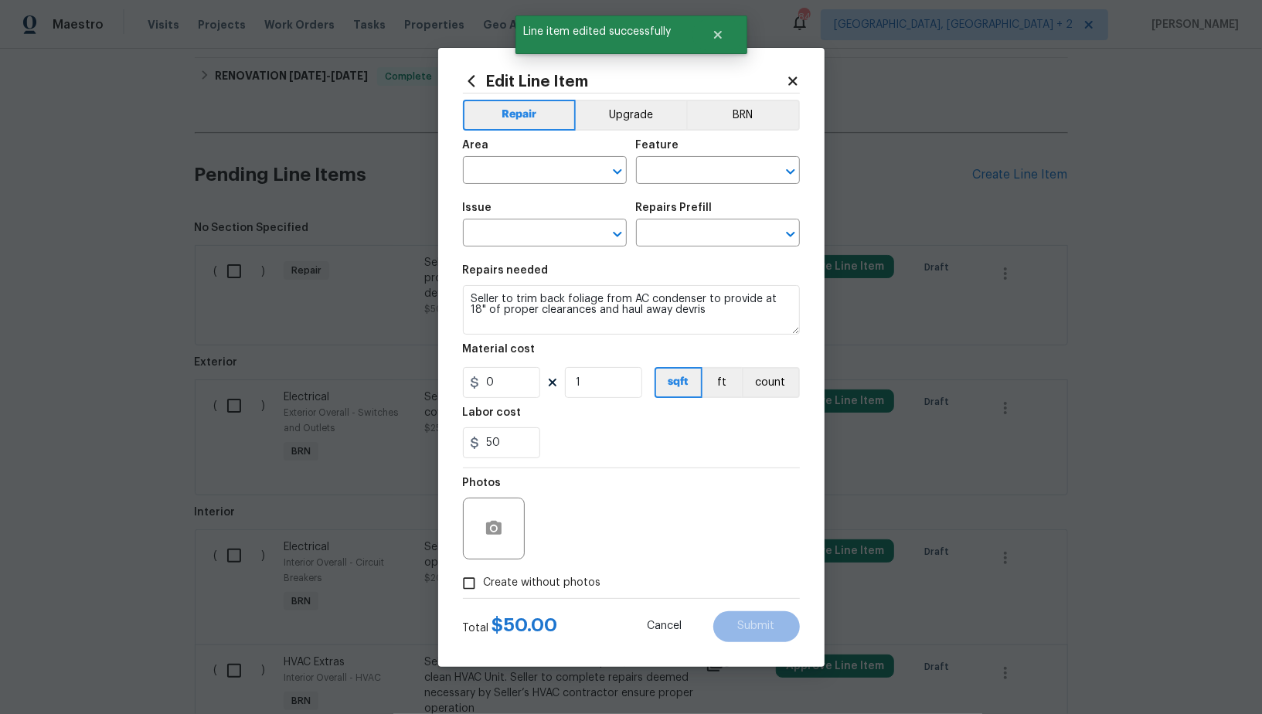
click at [738, 97] on div "Repair Upgrade BRN Area ​ Feature ​ Issue ​ Repairs Prefill ​ Repairs needed Se…" at bounding box center [631, 346] width 337 height 505
click at [738, 111] on button "BRN" at bounding box center [743, 115] width 114 height 31
click at [533, 179] on input "text" at bounding box center [523, 172] width 121 height 24
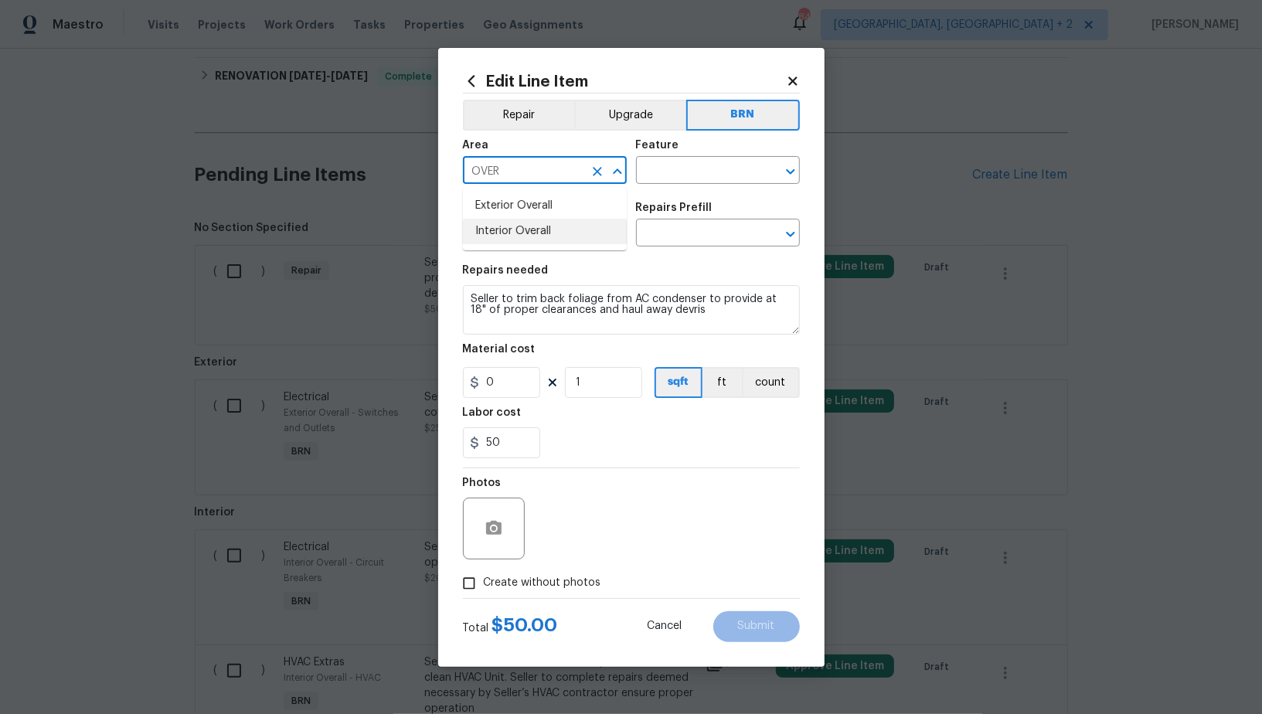
click at [547, 230] on li "Interior Overall" at bounding box center [545, 232] width 164 height 26
type input "Interior Overall"
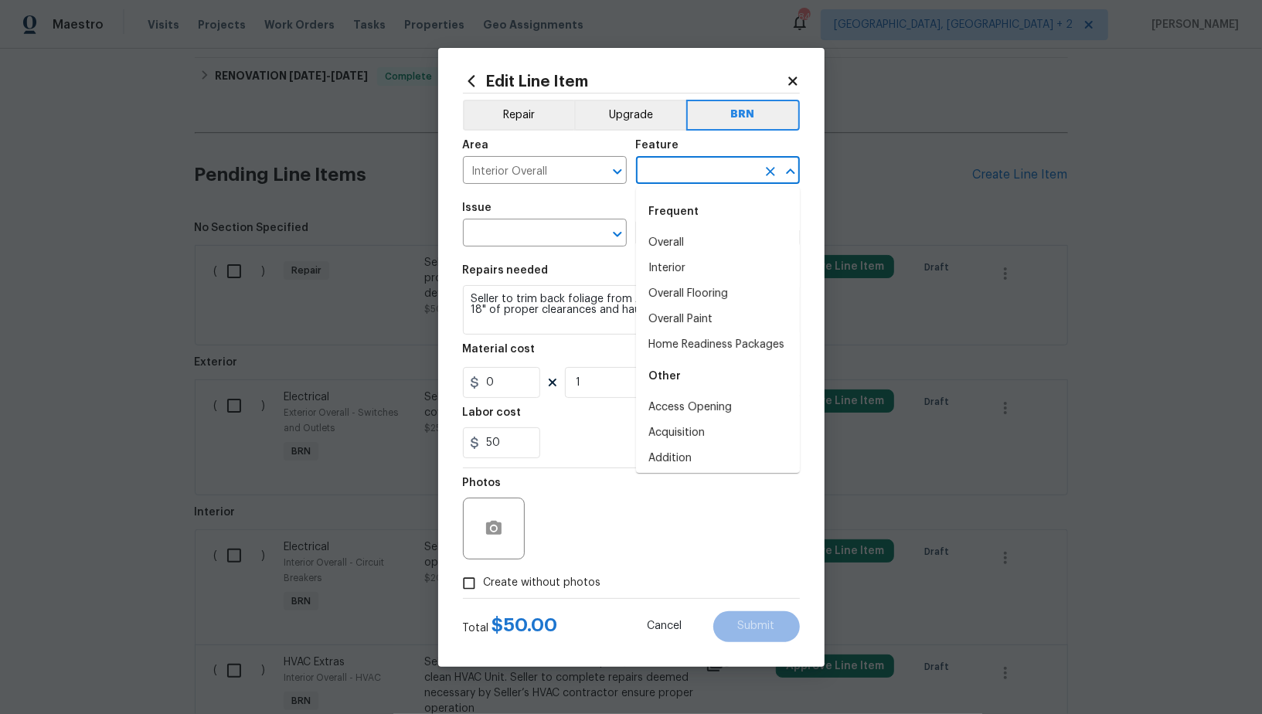
click at [666, 176] on input "text" at bounding box center [696, 172] width 121 height 24
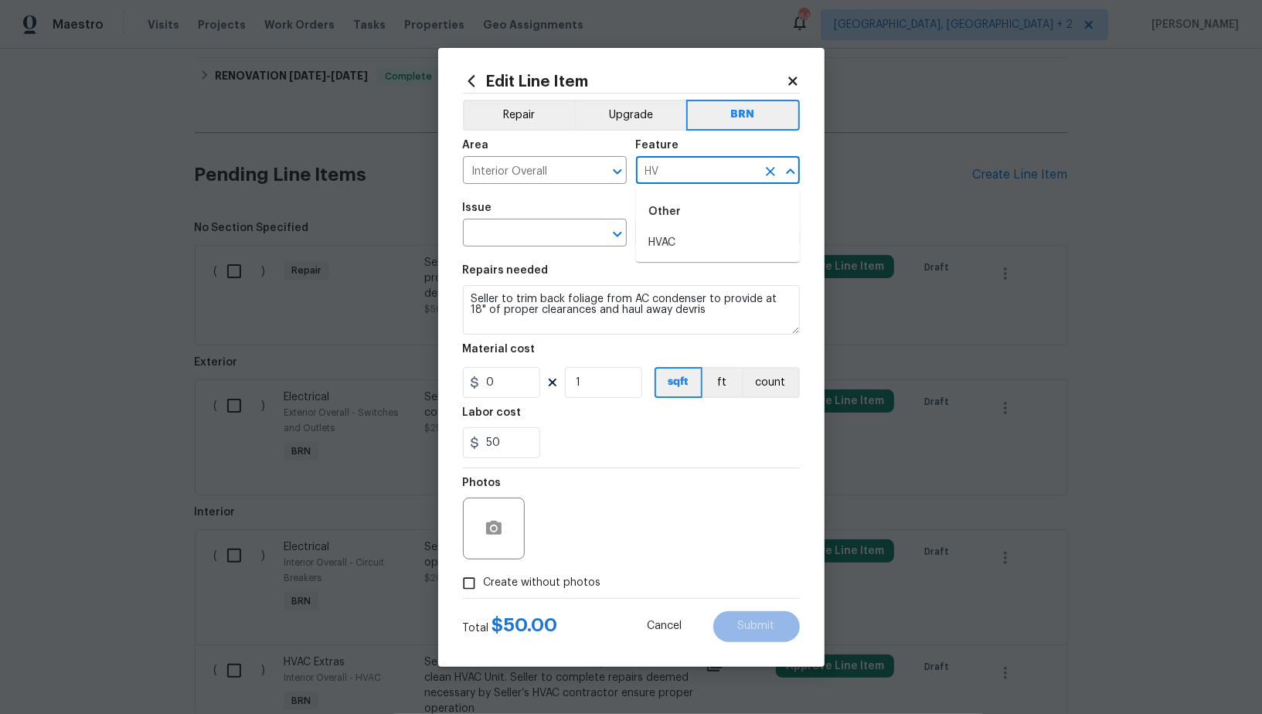
type input "H"
type input "F"
click at [670, 241] on li "Initial Clean" at bounding box center [718, 243] width 164 height 26
type input "Initial Clean"
click at [520, 241] on input "text" at bounding box center [523, 235] width 121 height 24
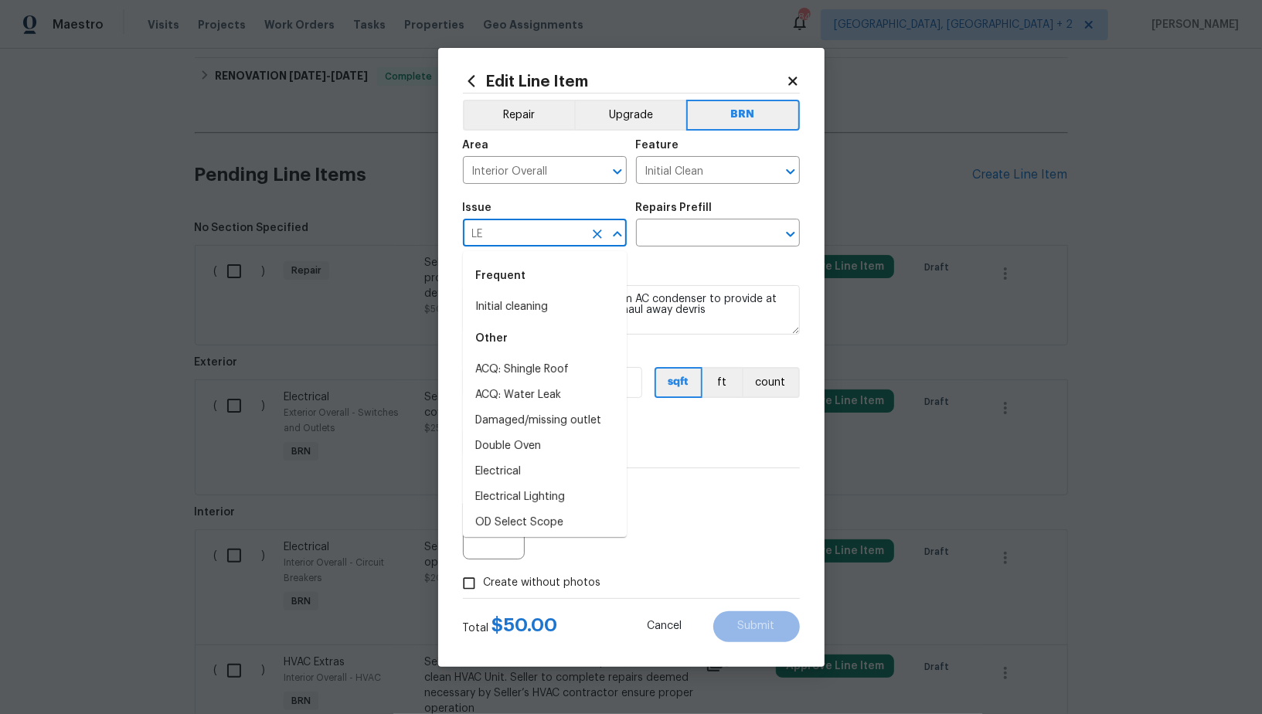
type input "L"
click at [531, 312] on li "Initial cleaning" at bounding box center [545, 308] width 164 height 26
type input "Initial cleaning"
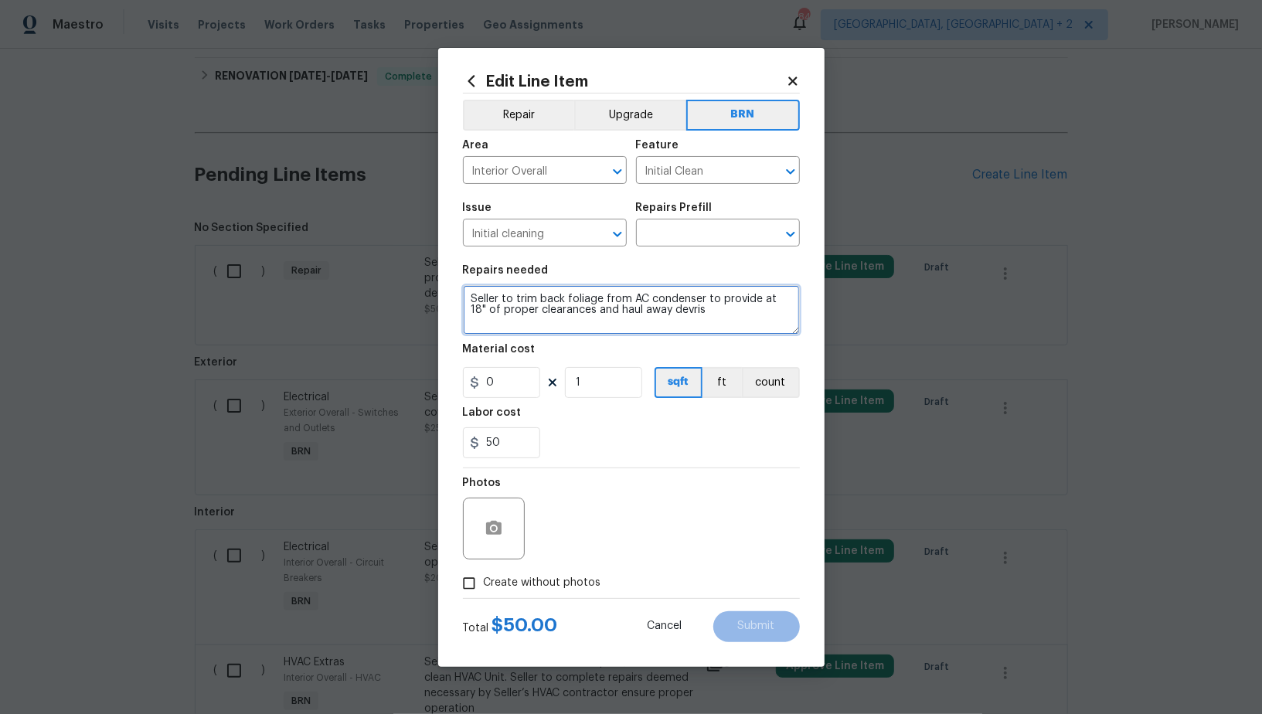
click at [566, 315] on textarea "Seller to trim back foliage from AC condenser to provide at 18" of proper clear…" at bounding box center [631, 309] width 337 height 49
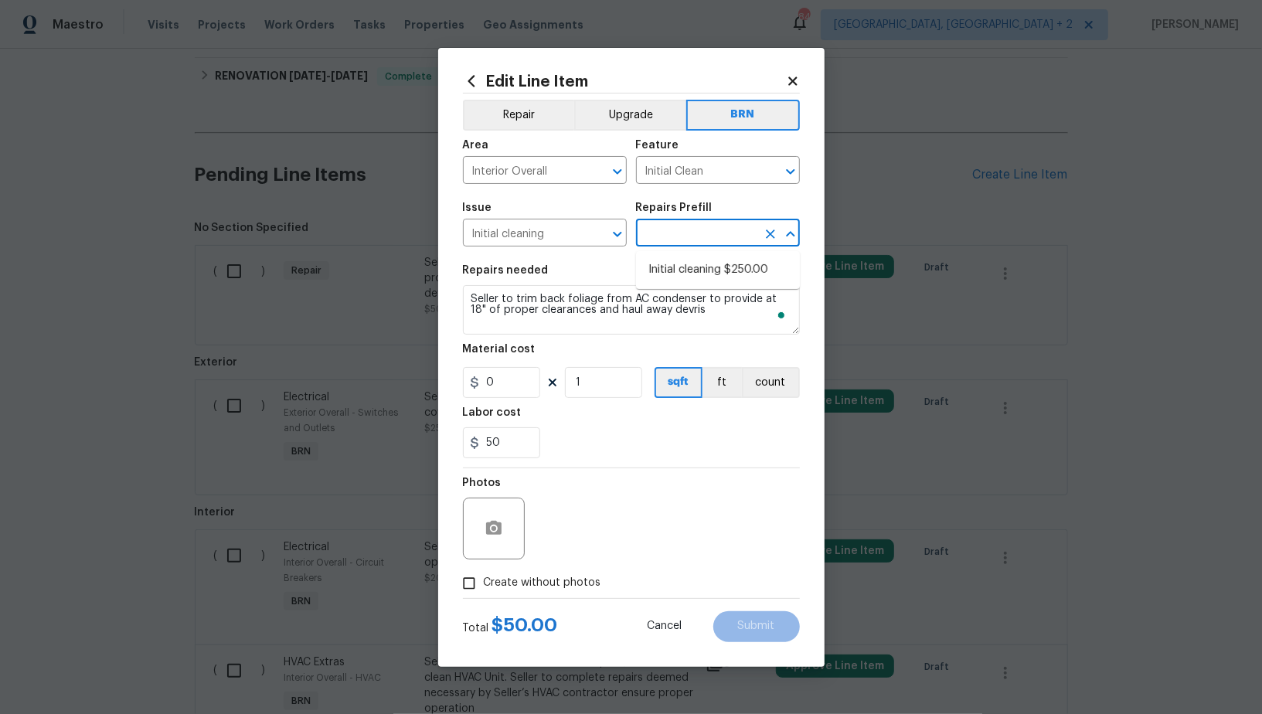
click at [673, 245] on input "text" at bounding box center [696, 235] width 121 height 24
click at [673, 264] on li "Initial cleaning $250.00" at bounding box center [718, 270] width 164 height 26
type input "Home Readiness Packages"
type input "Initial cleaning $250.00"
type textarea "1. Wipe down exterior doors and trim. 2. Clean out all exterior light fixtures …"
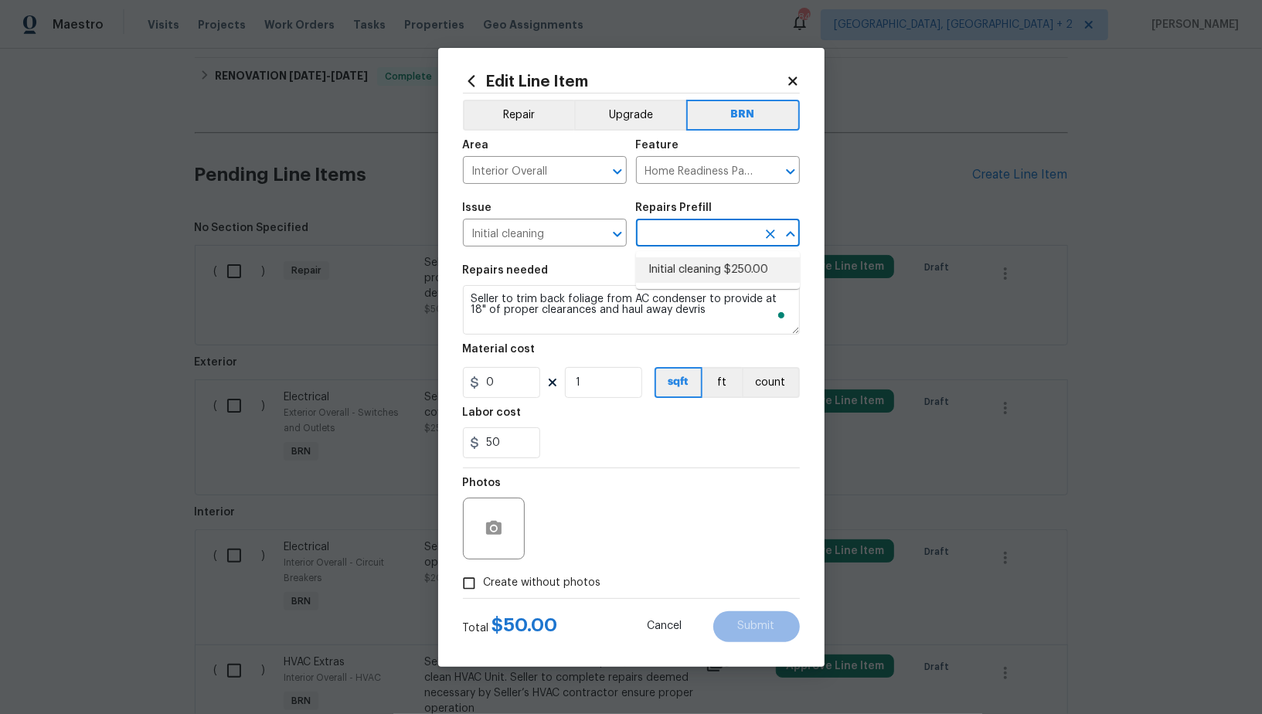
type input "250"
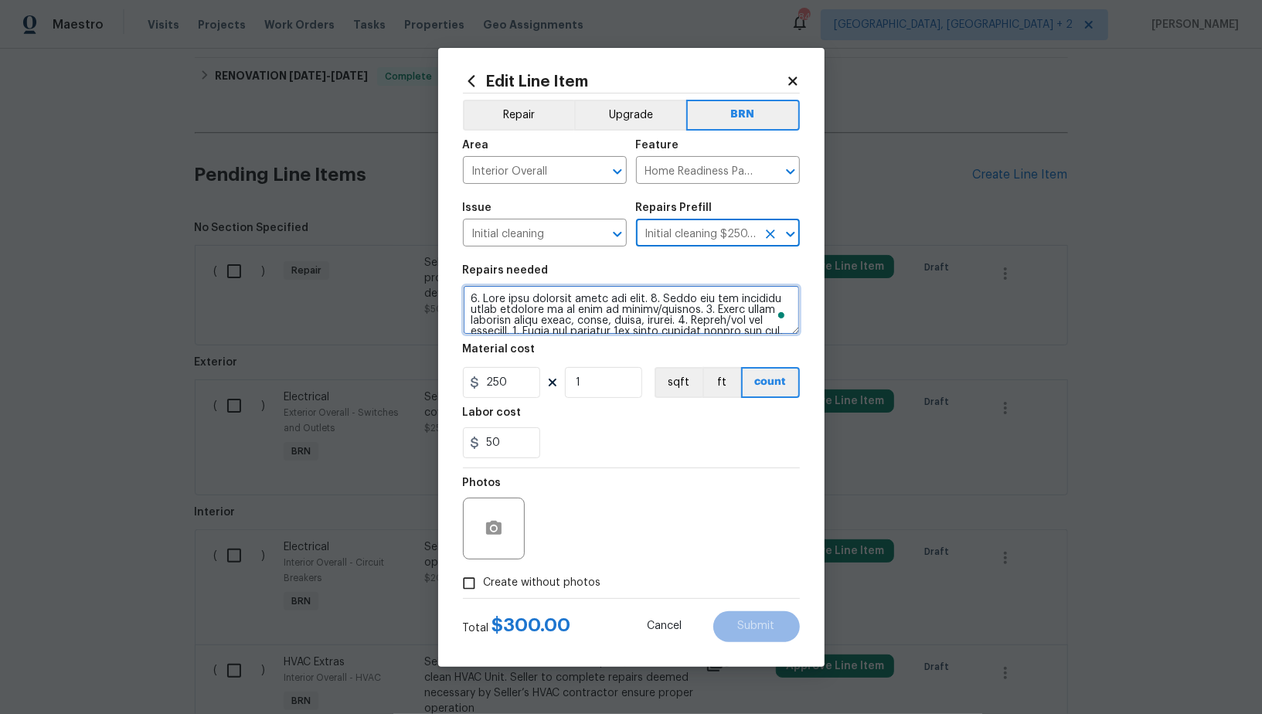
click at [625, 302] on textarea "To enrich screen reader interactions, please activate Accessibility in Grammarl…" at bounding box center [631, 309] width 337 height 49
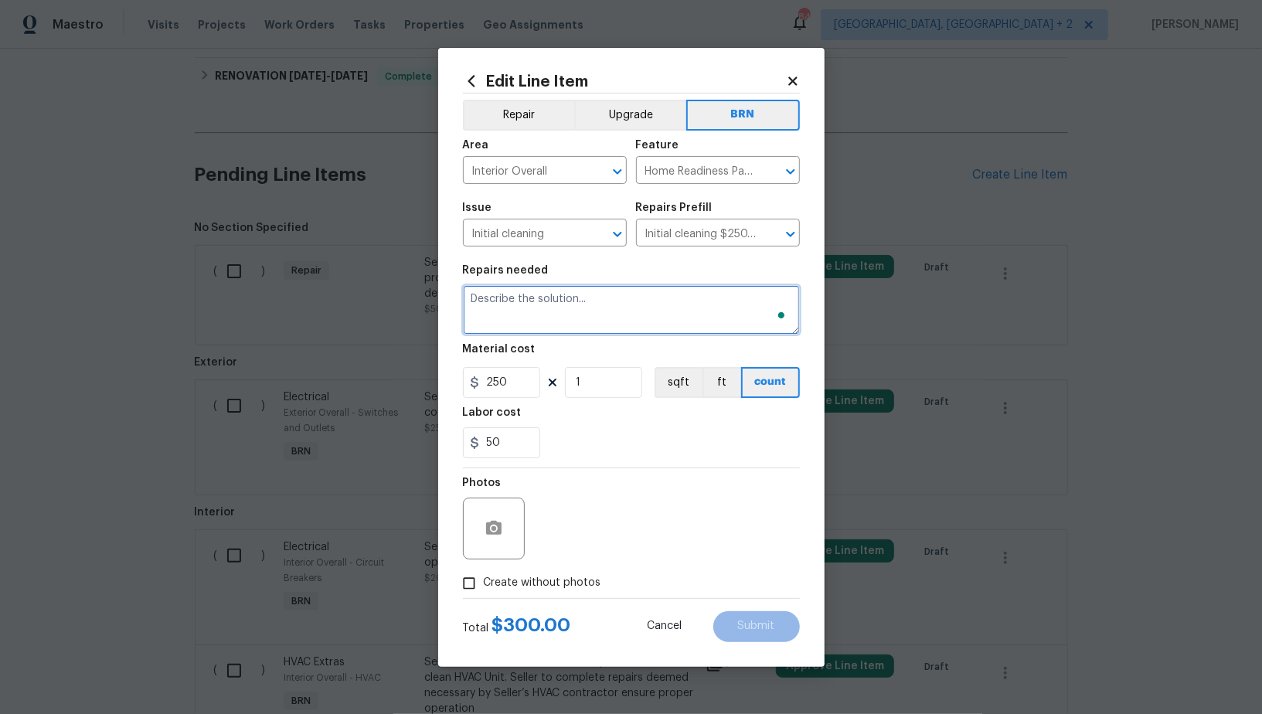
paste textarea "Seller to trim back foliage from AC condenser to provide at 18" of proper clear…"
type textarea "Seller to trim back foliage from AC condenser to provide at 18" of proper clear…"
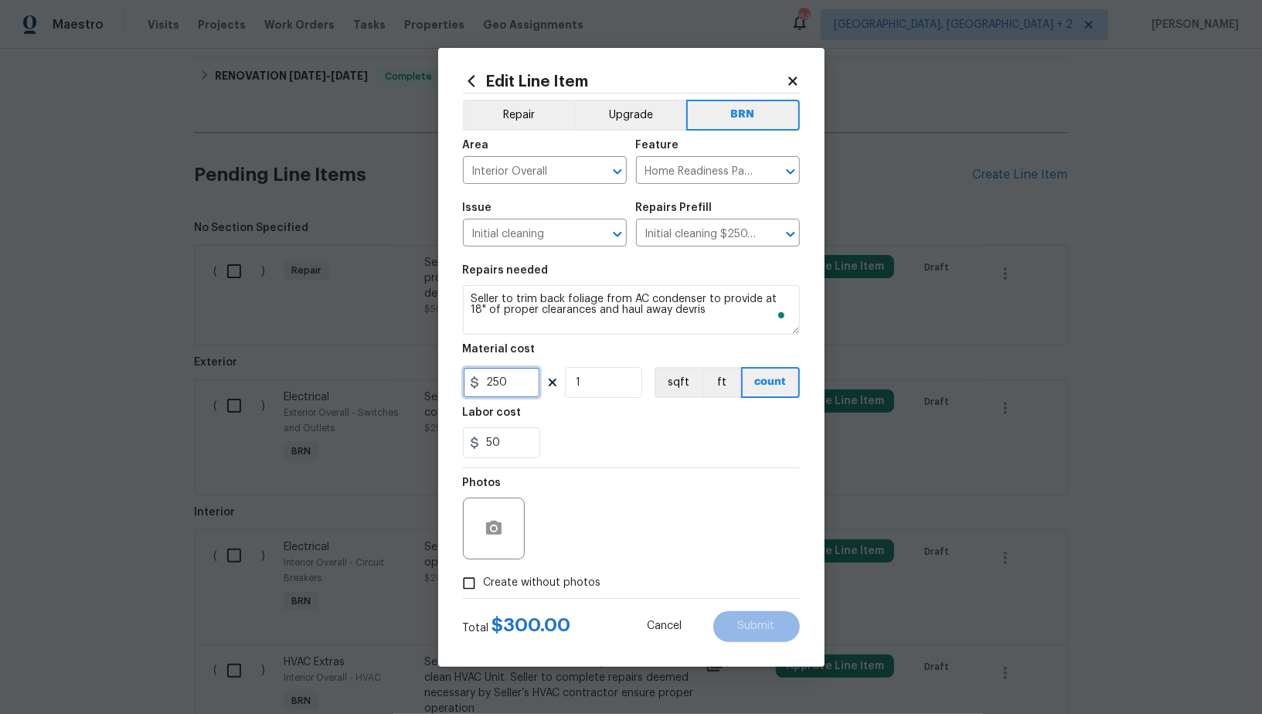
click at [521, 380] on input "250" at bounding box center [501, 382] width 77 height 31
type input "0"
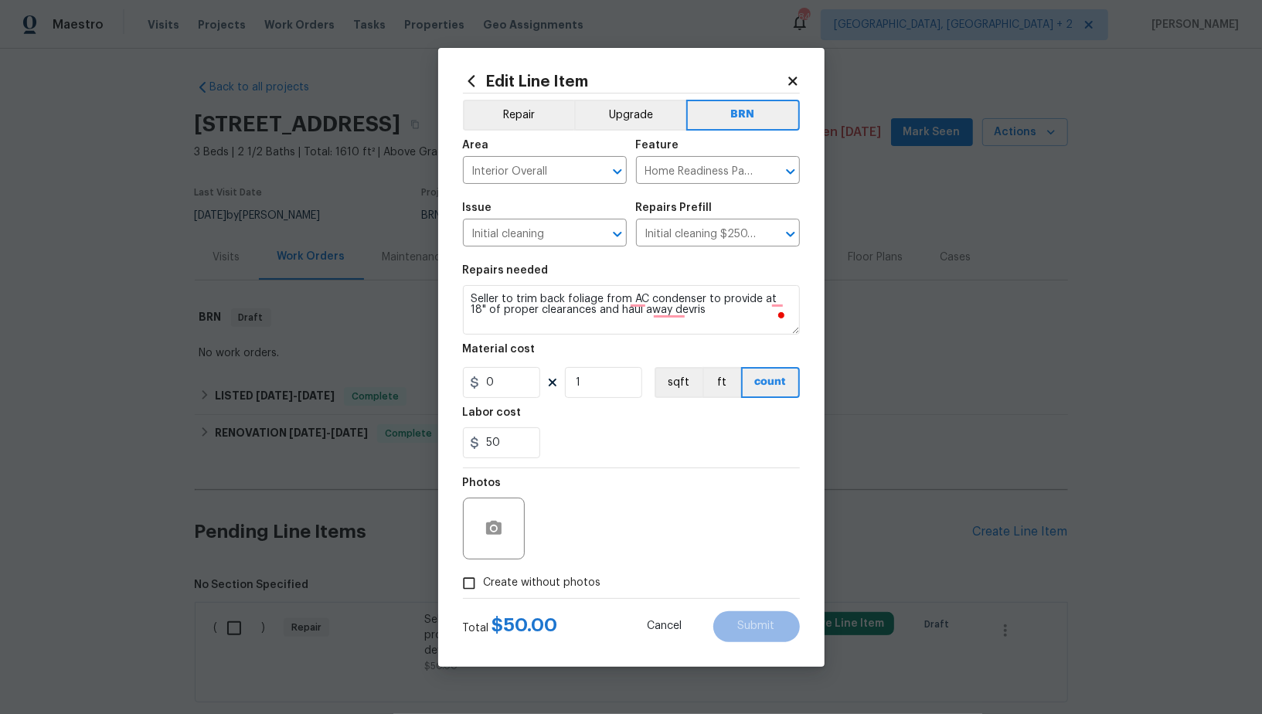
scroll to position [357, 0]
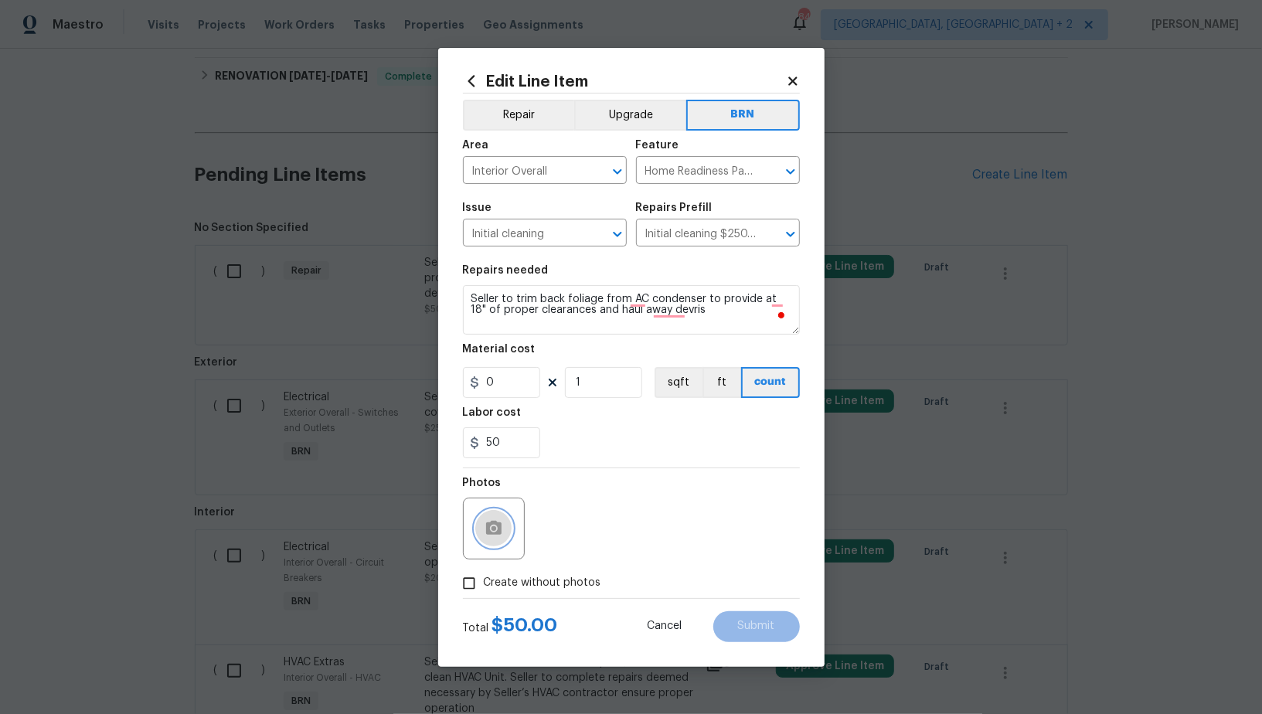
click at [488, 512] on button "button" at bounding box center [493, 528] width 37 height 37
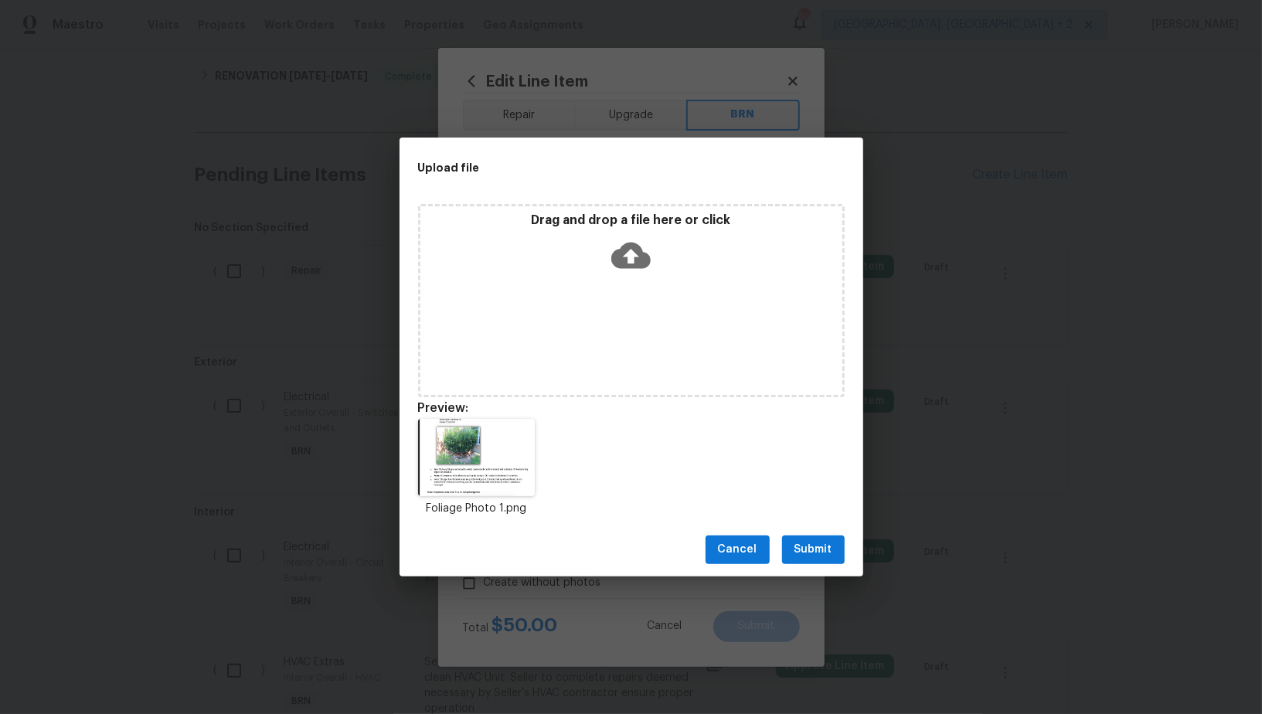
click at [799, 552] on span "Submit" at bounding box center [814, 549] width 38 height 19
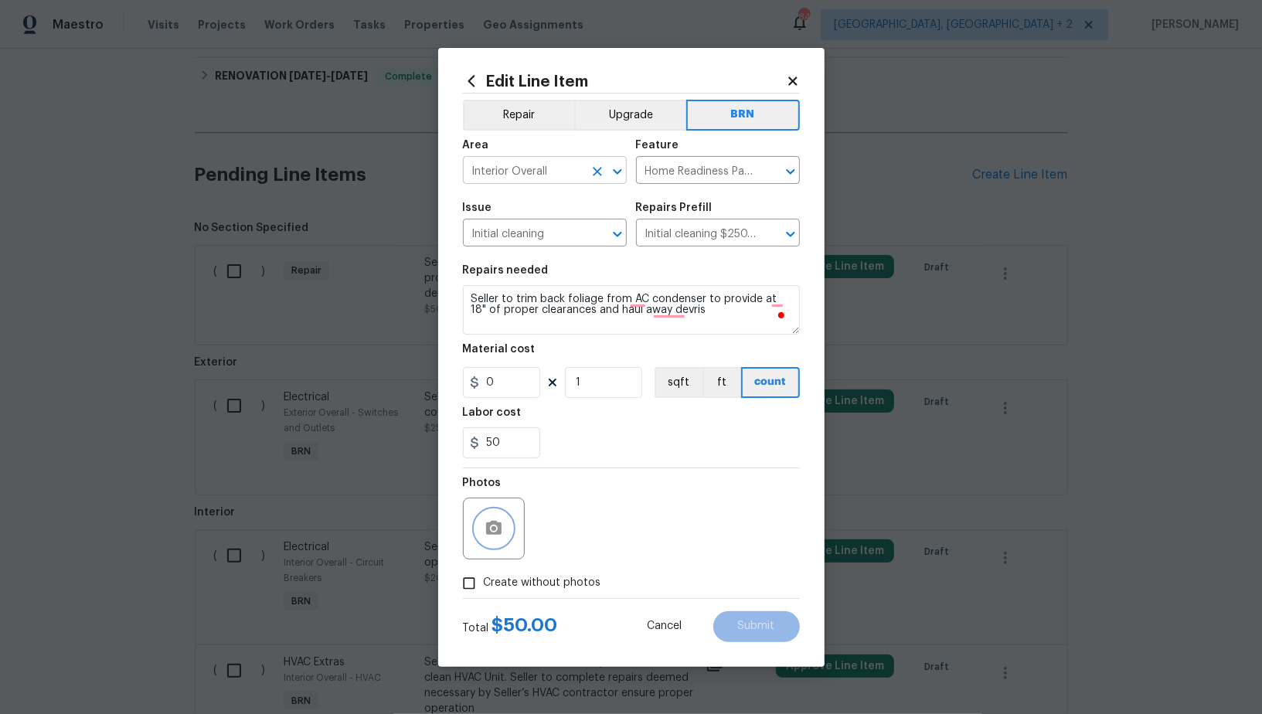
click at [596, 172] on icon "Clear" at bounding box center [597, 171] width 9 height 9
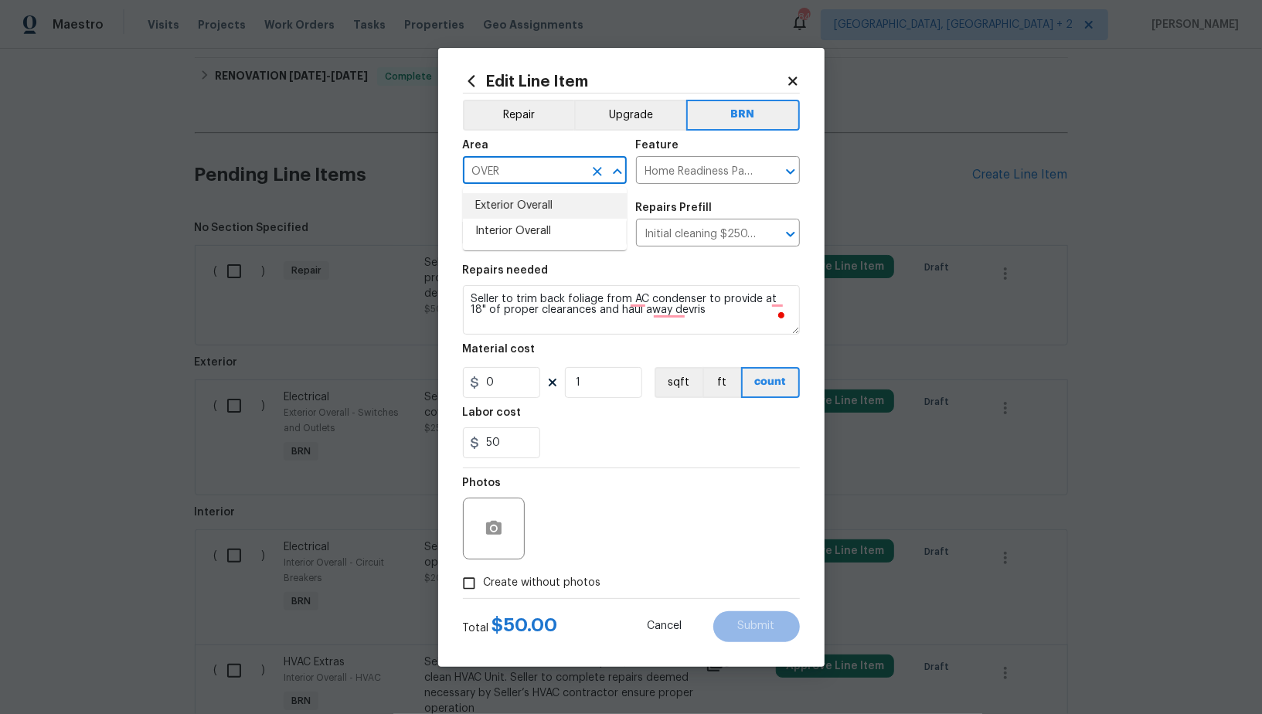
click at [562, 202] on li "Exterior Overall" at bounding box center [545, 206] width 164 height 26
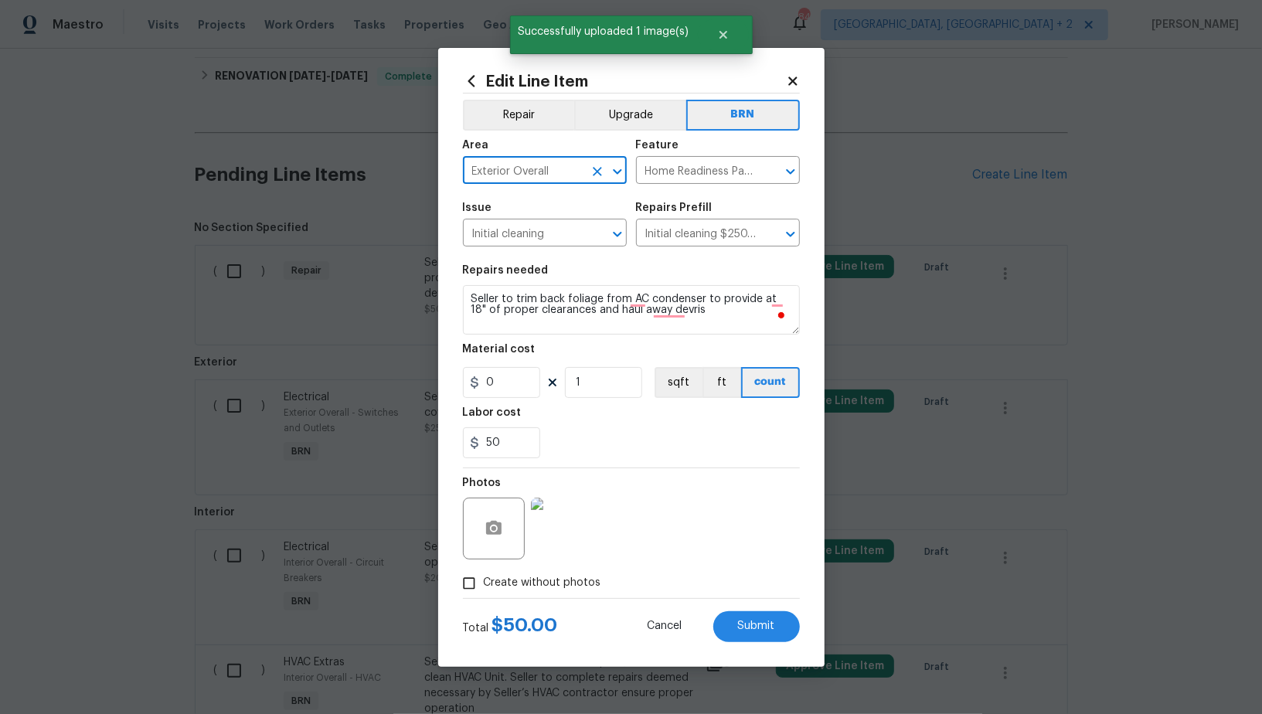
type input "Exterior Overall"
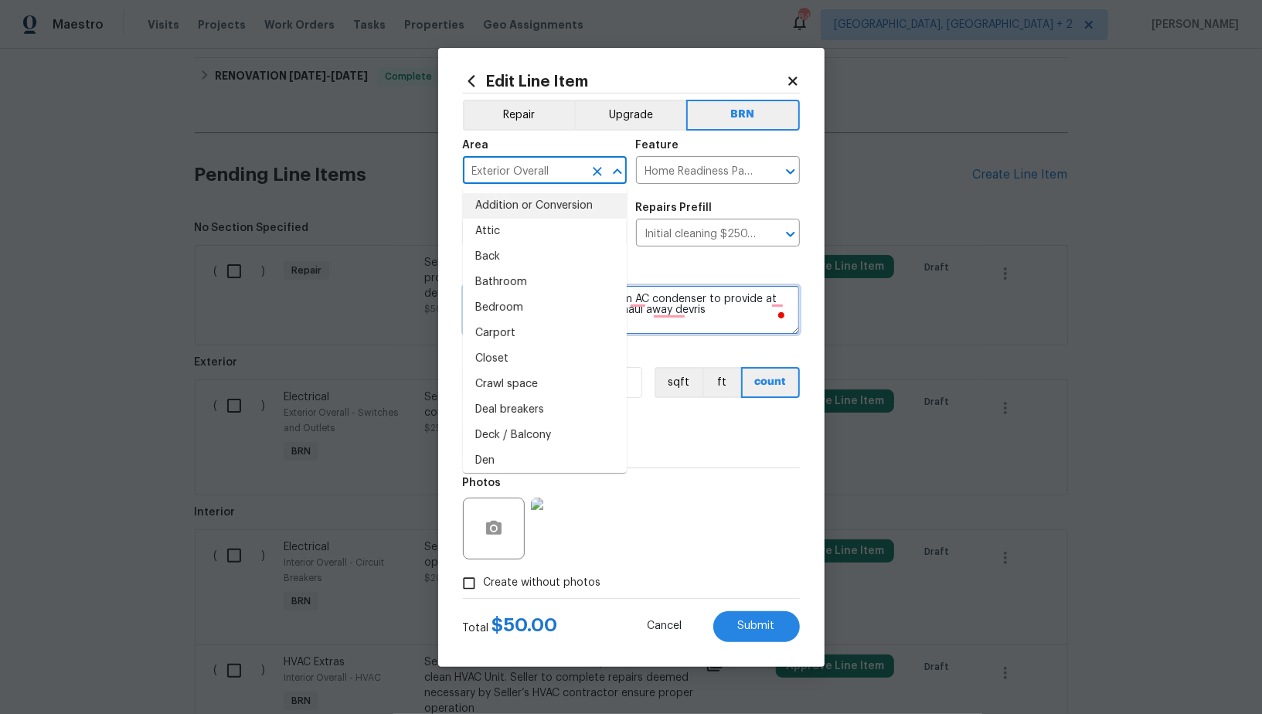
click at [707, 308] on textarea "Seller to trim back foliage from AC condenser to provide at 18" of proper clear…" at bounding box center [631, 309] width 337 height 49
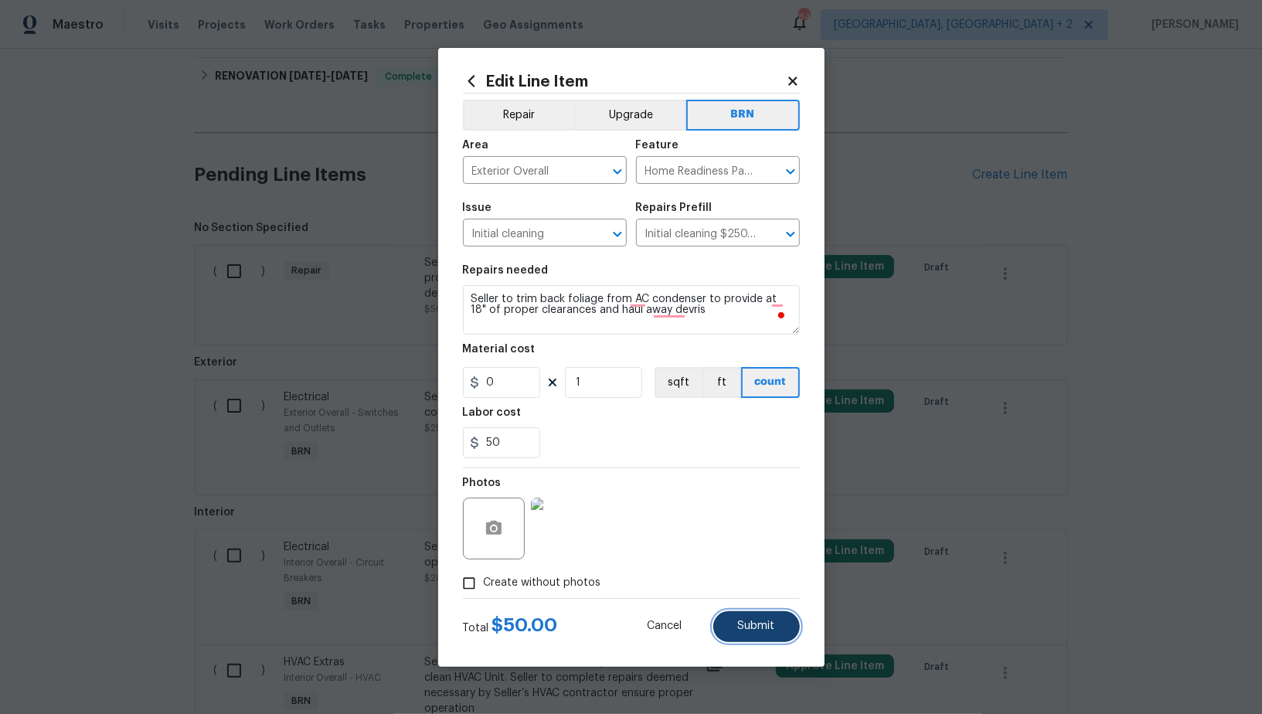
click at [749, 625] on span "Submit" at bounding box center [756, 627] width 37 height 12
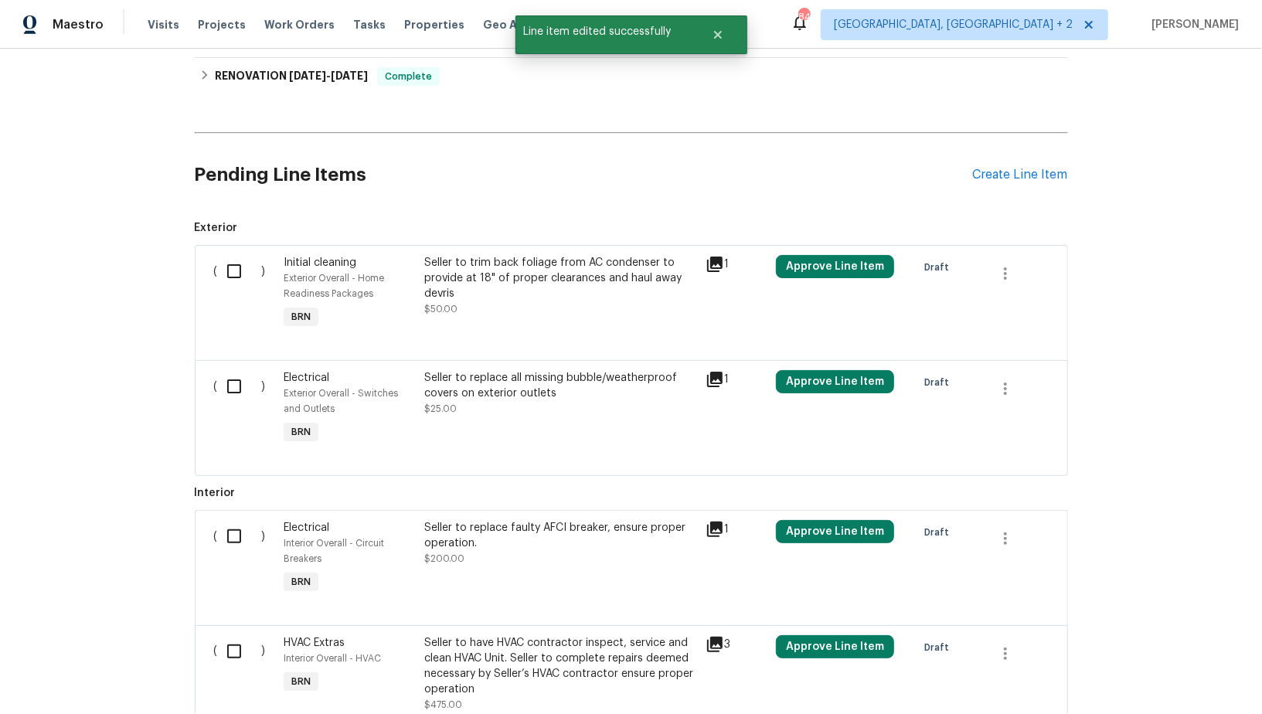
scroll to position [445, 0]
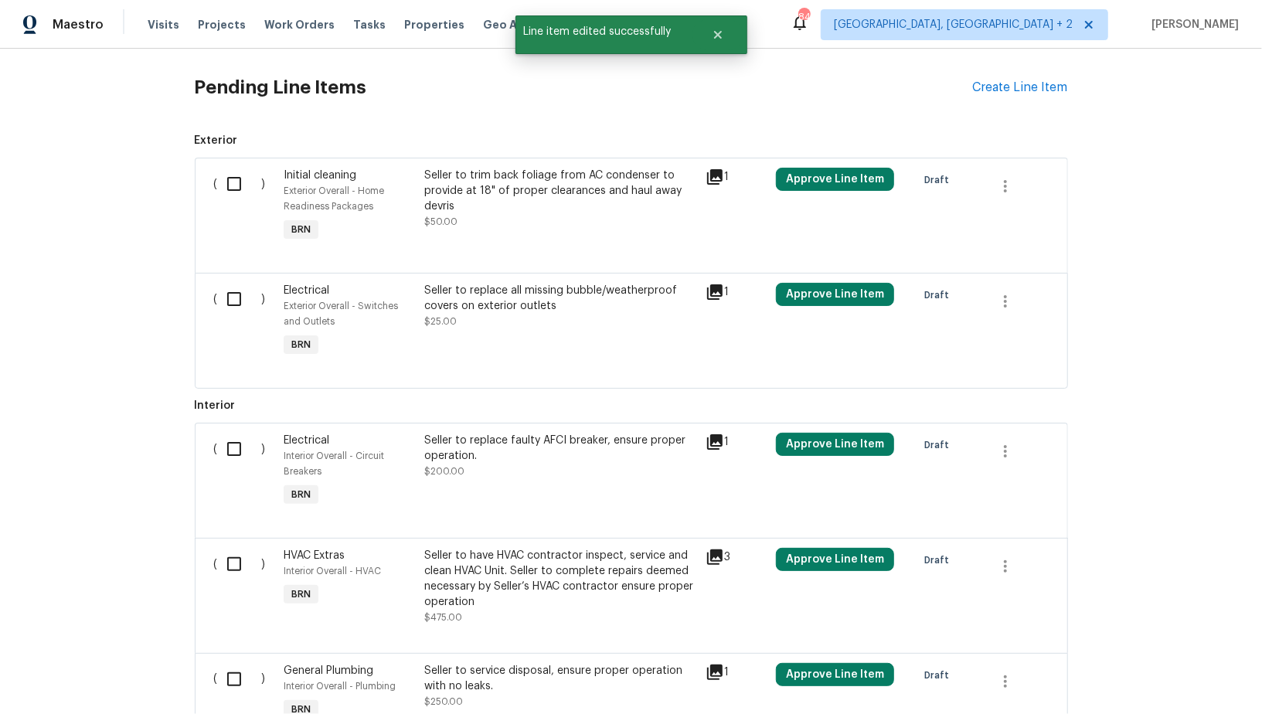
click at [228, 183] on input "checkbox" at bounding box center [240, 184] width 44 height 32
checkbox input "true"
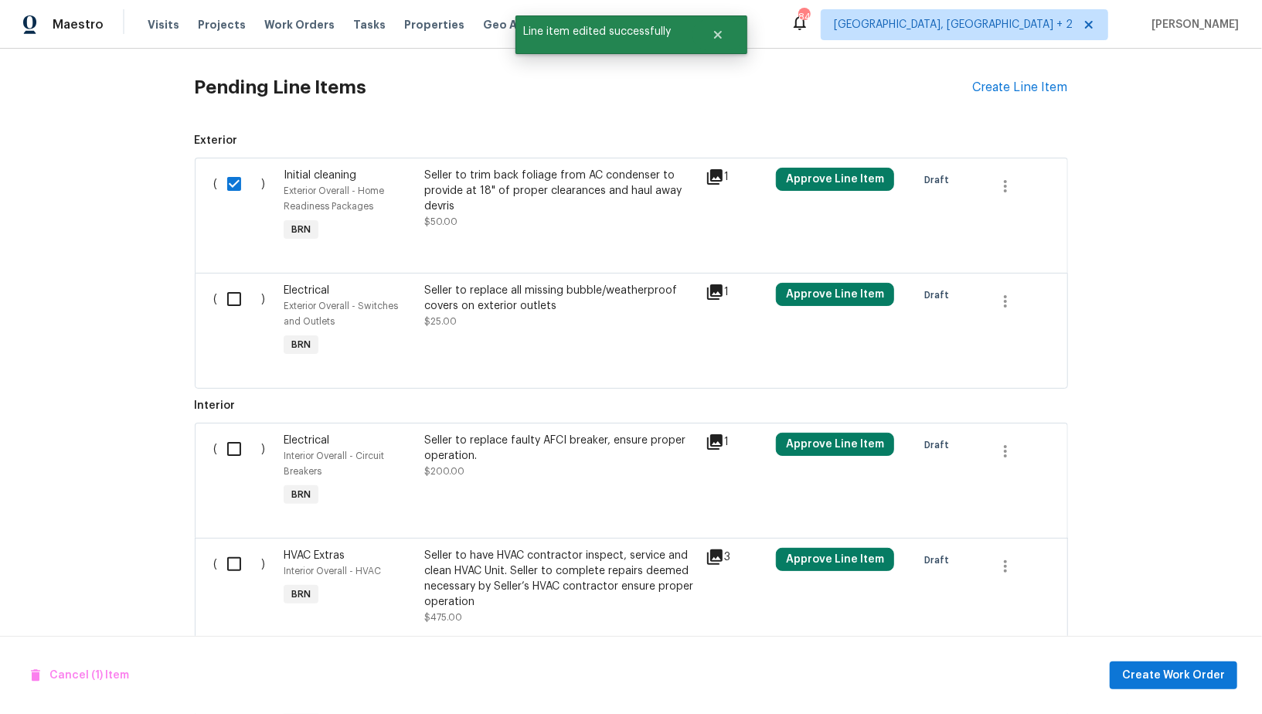
click at [236, 322] on div "( )" at bounding box center [245, 321] width 70 height 87
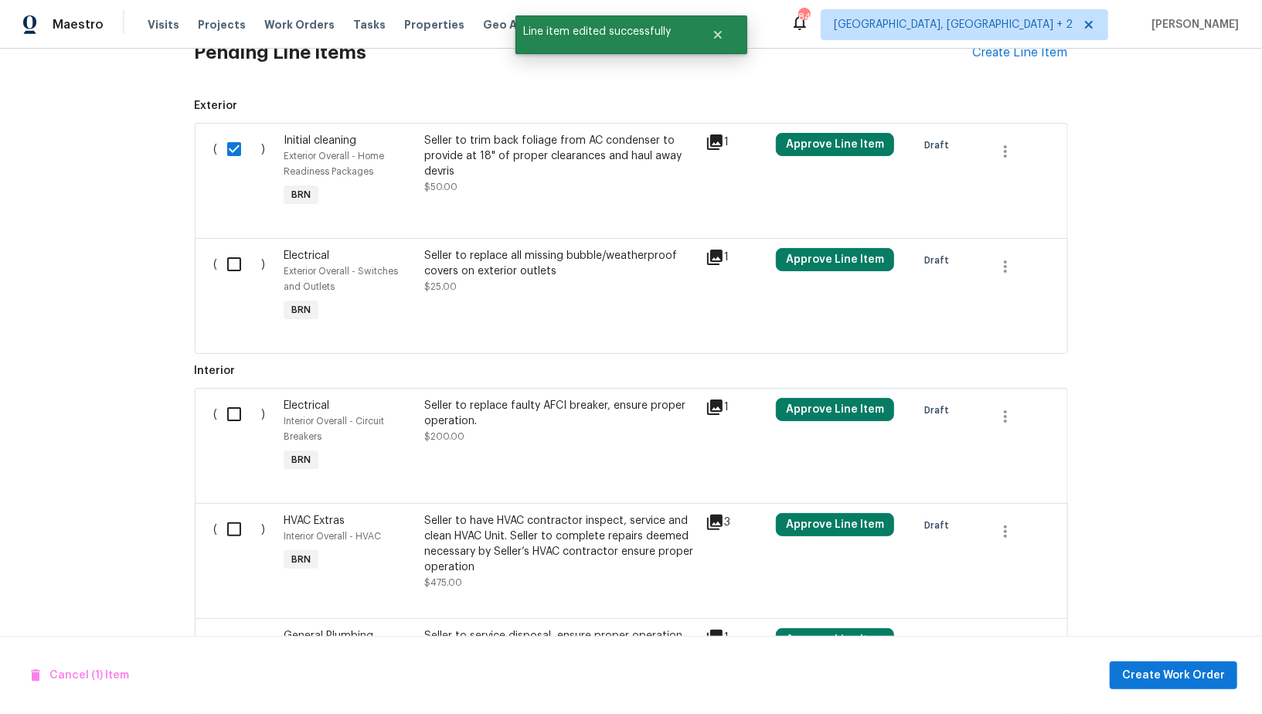
scroll to position [482, 0]
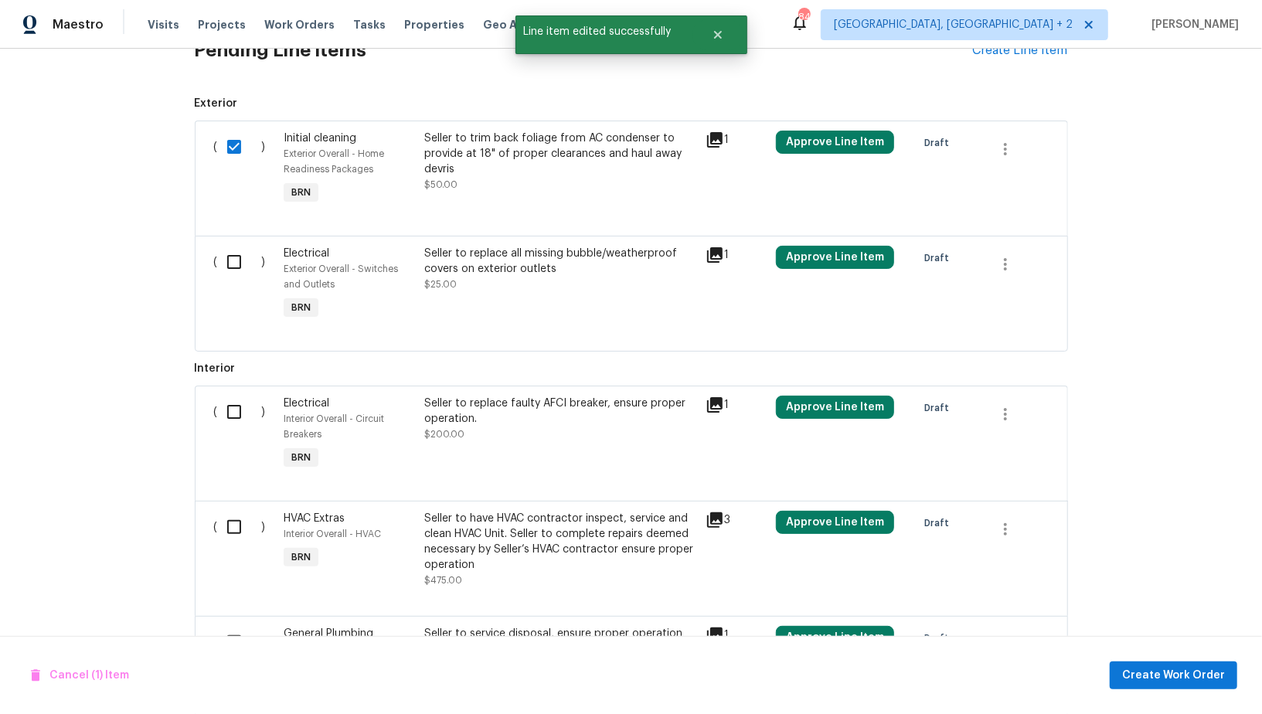
click at [234, 267] on input "checkbox" at bounding box center [240, 262] width 44 height 32
checkbox input "true"
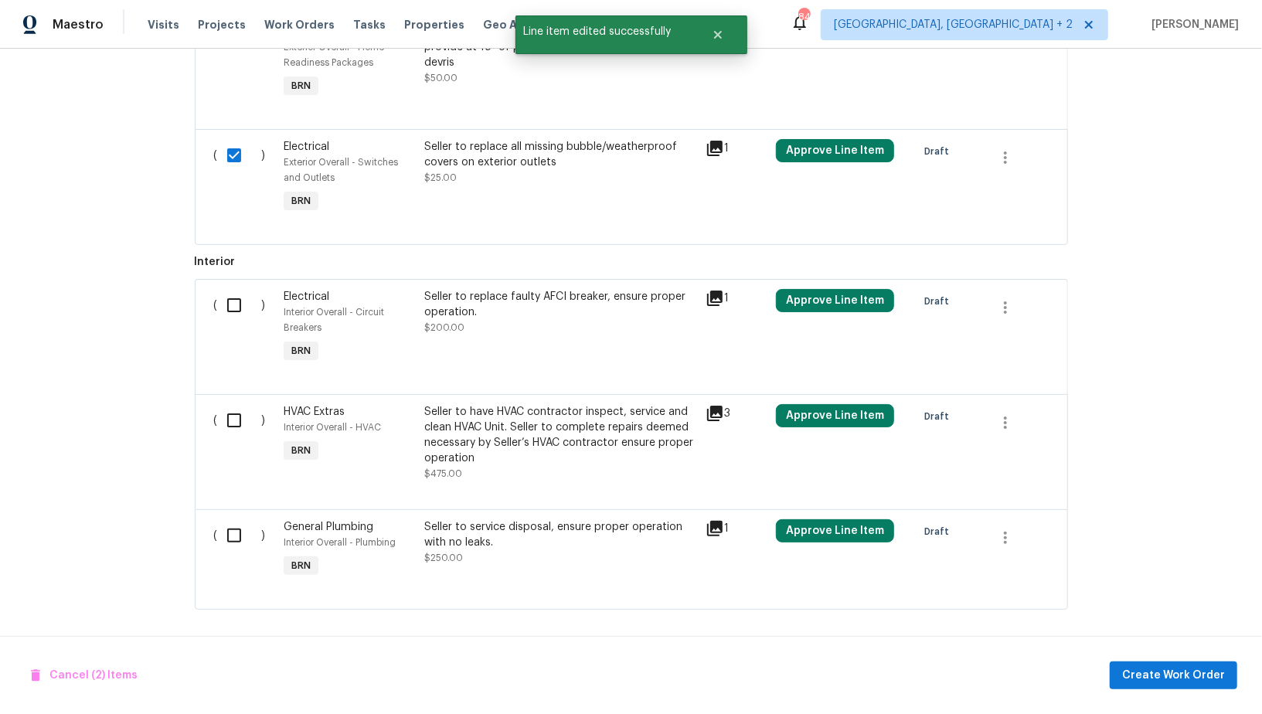
click at [214, 301] on div "( )" at bounding box center [245, 327] width 70 height 87
click at [227, 313] on input "checkbox" at bounding box center [240, 305] width 44 height 32
checkbox input "true"
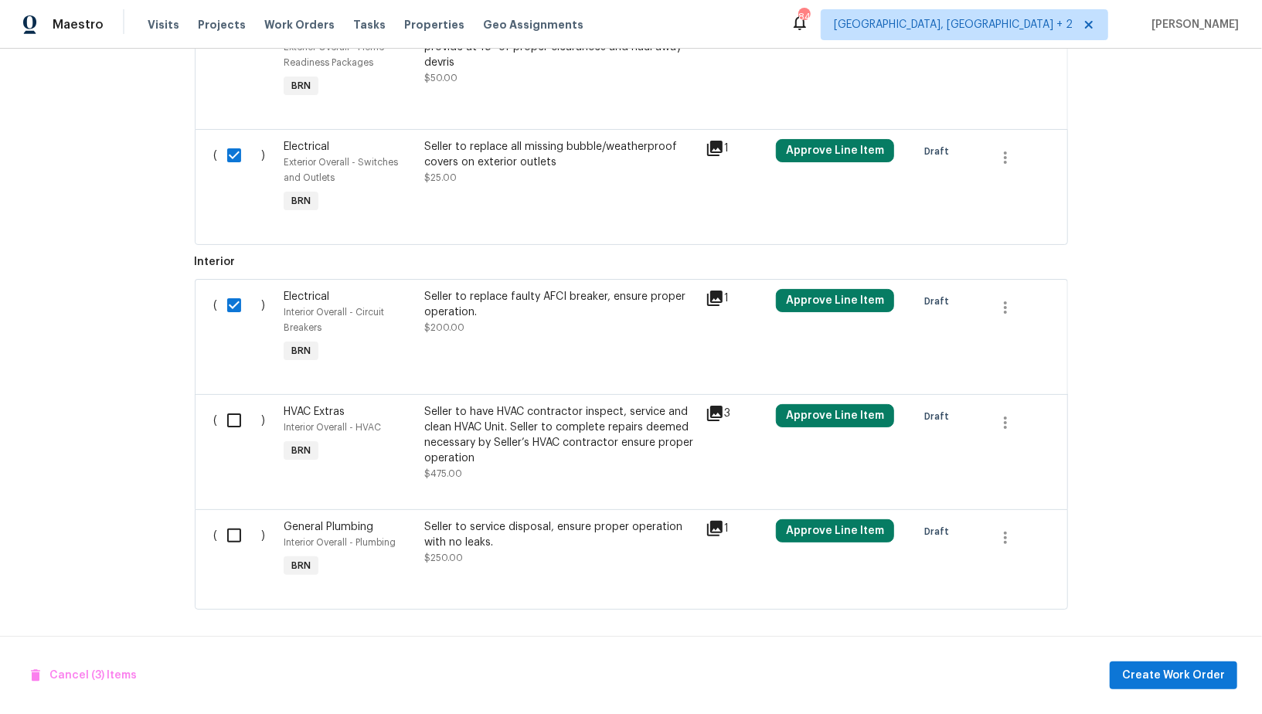
click at [230, 540] on input "checkbox" at bounding box center [240, 536] width 44 height 32
checkbox input "true"
click at [1177, 677] on span "Create Work Order" at bounding box center [1174, 675] width 103 height 19
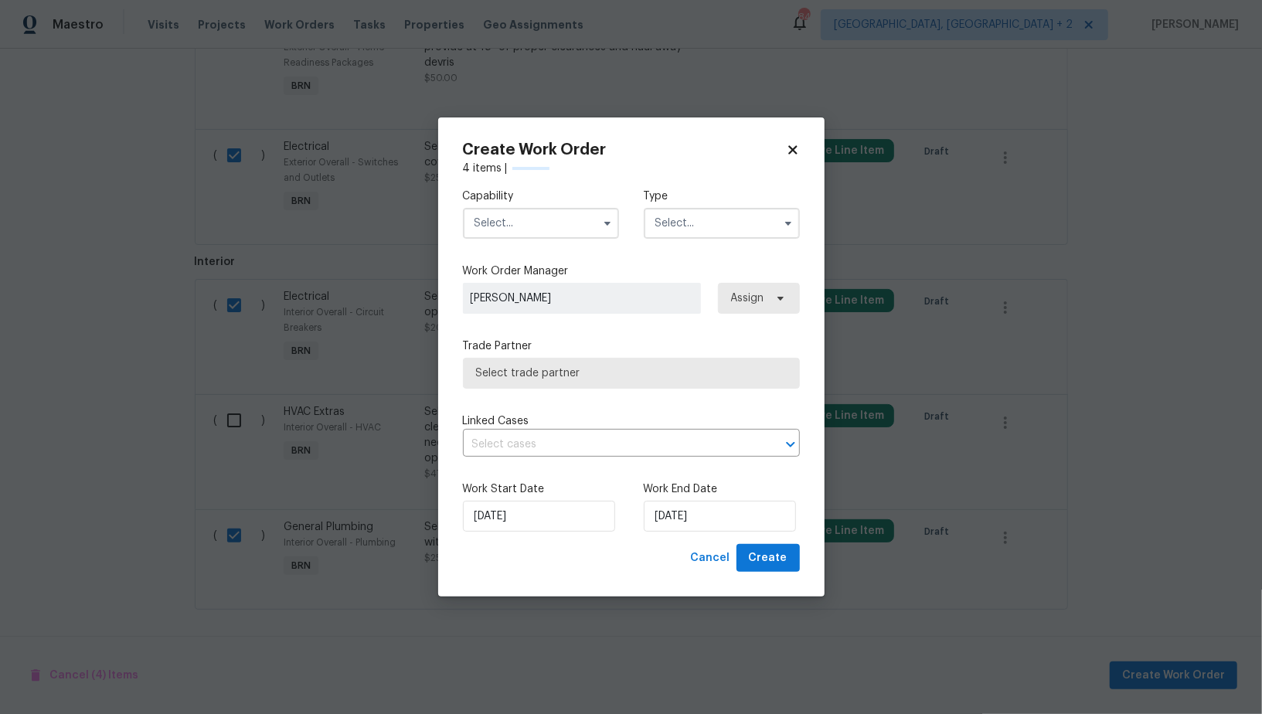
click at [540, 232] on input "text" at bounding box center [541, 223] width 156 height 31
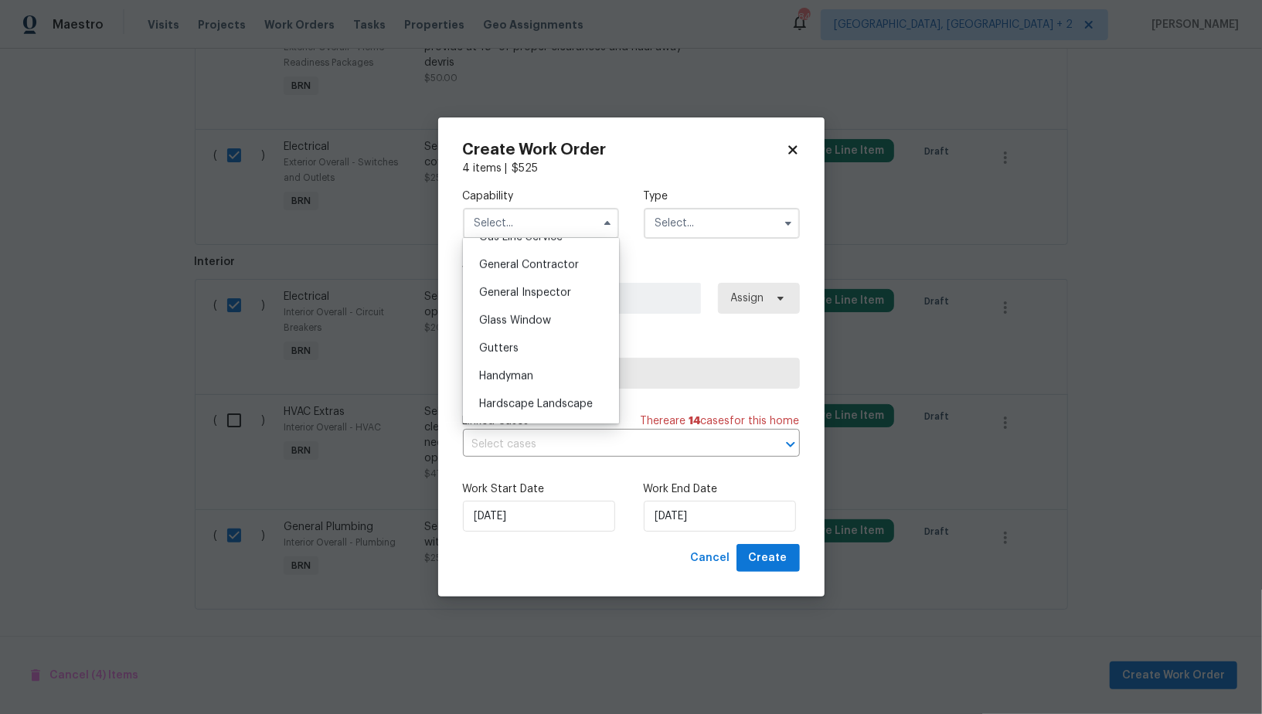
scroll to position [746, 0]
click at [526, 359] on span "Handyman" at bounding box center [506, 360] width 54 height 11
type input "Handyman"
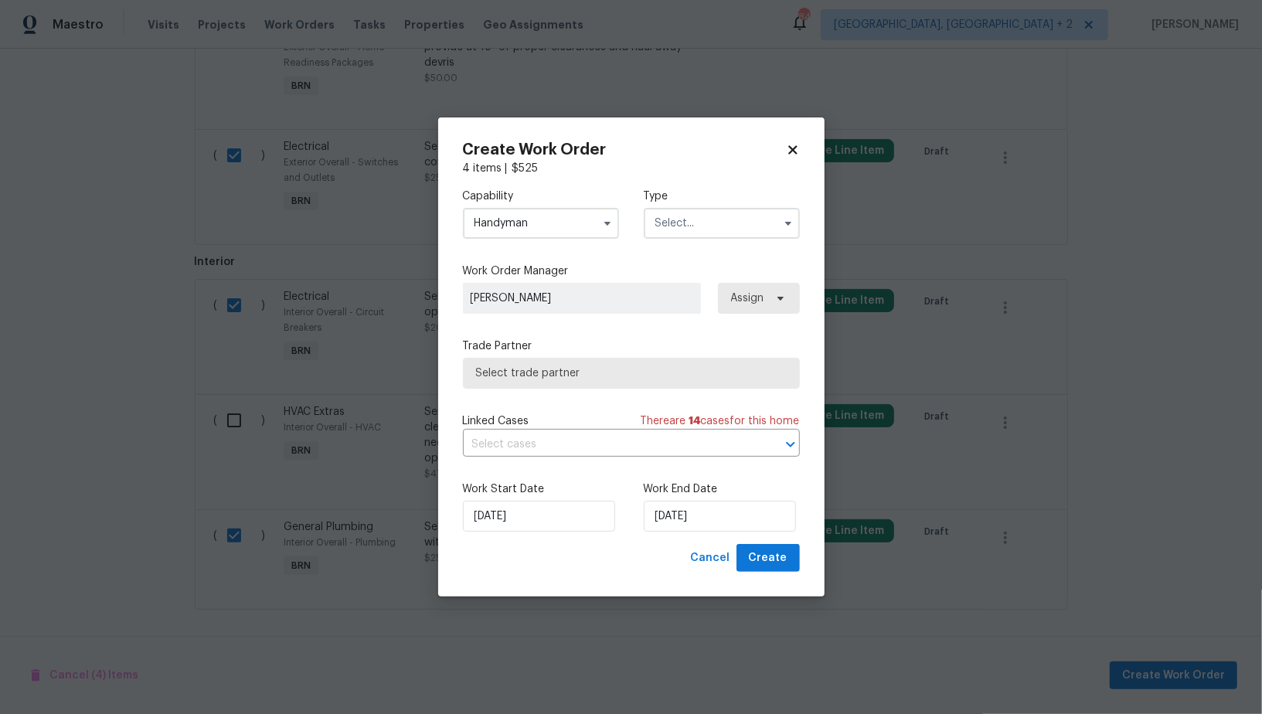
click at [673, 238] on div "Capability Handyman Agent Appliance Bathtub Resurfacing BRN And Lrr Broker Cabi…" at bounding box center [631, 213] width 337 height 75
click at [705, 236] on input "text" at bounding box center [722, 223] width 156 height 31
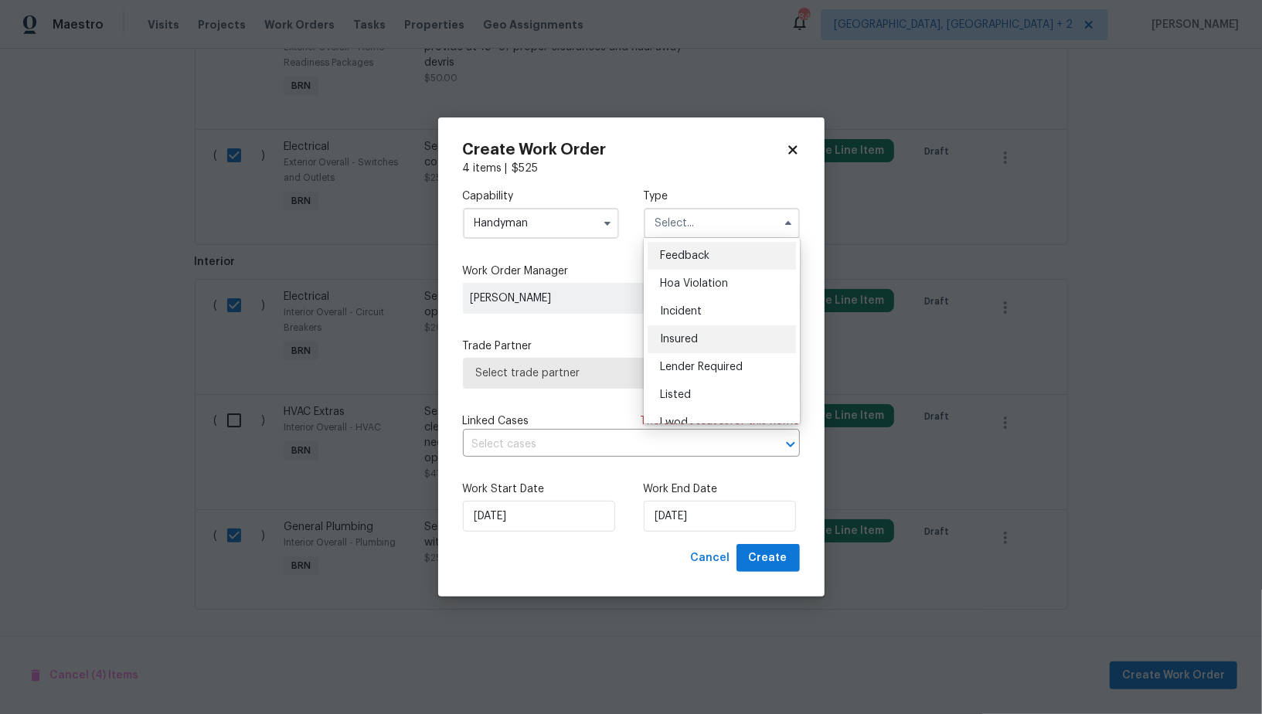
scroll to position [183, 0]
click at [696, 342] on div "Resale" at bounding box center [722, 351] width 148 height 28
type input "Resale"
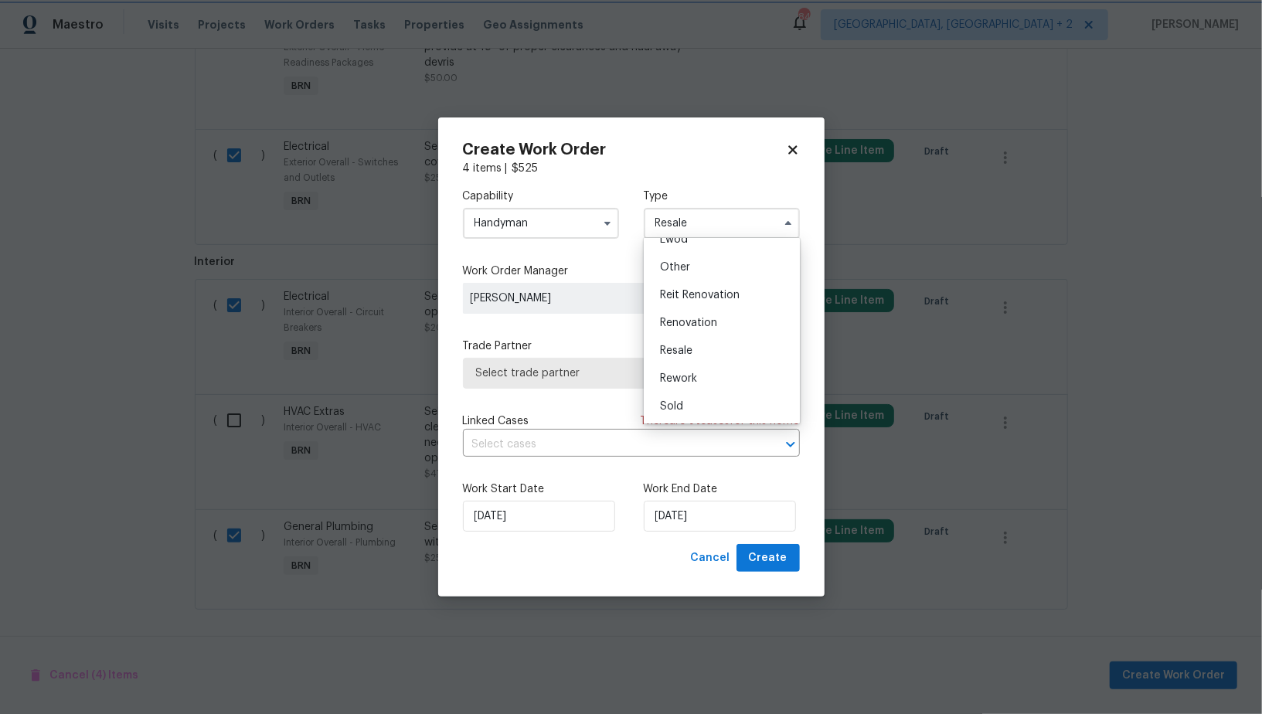
scroll to position [0, 0]
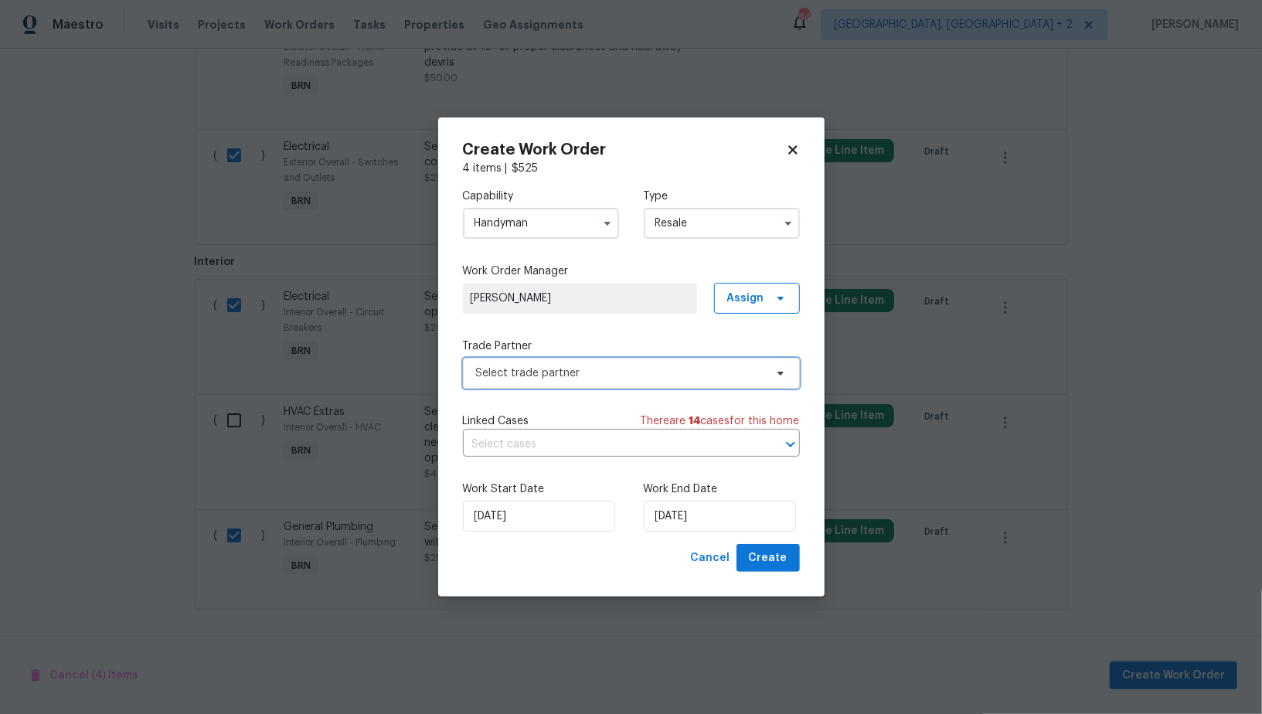
click at [663, 380] on span "Select trade partner" at bounding box center [620, 373] width 288 height 15
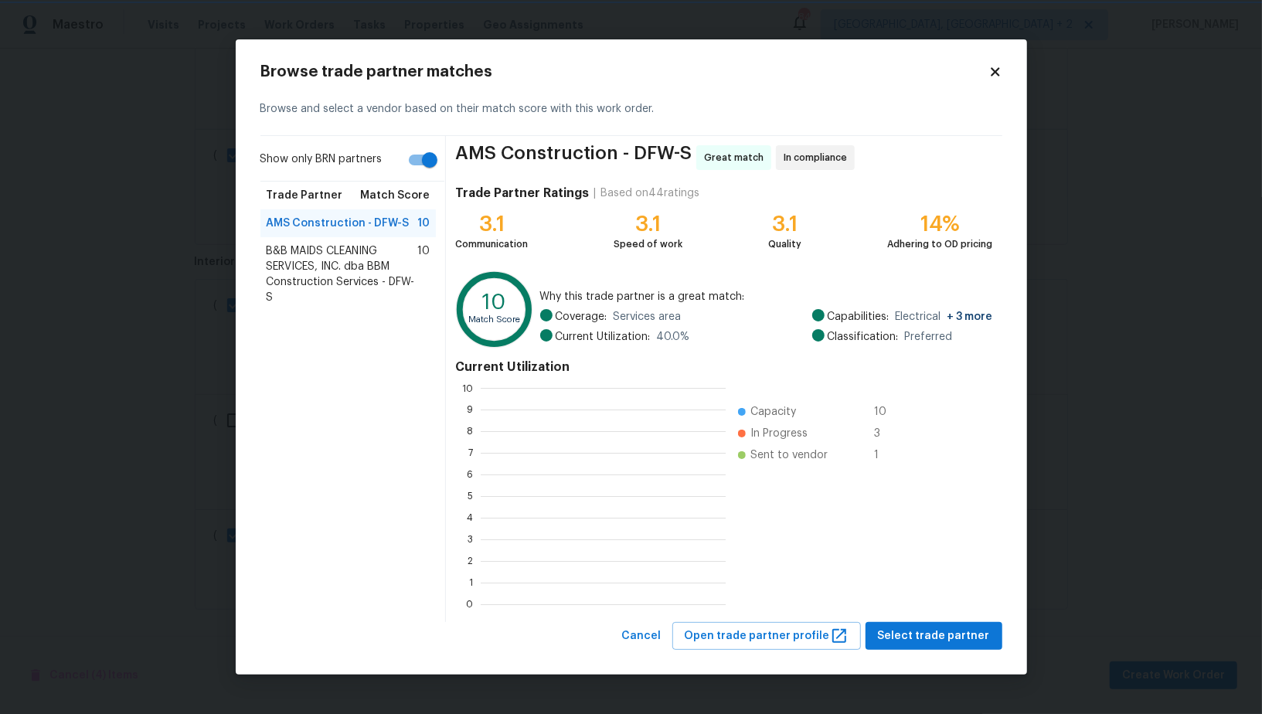
scroll to position [2, 1]
click at [940, 640] on span "Select trade partner" at bounding box center [934, 636] width 112 height 19
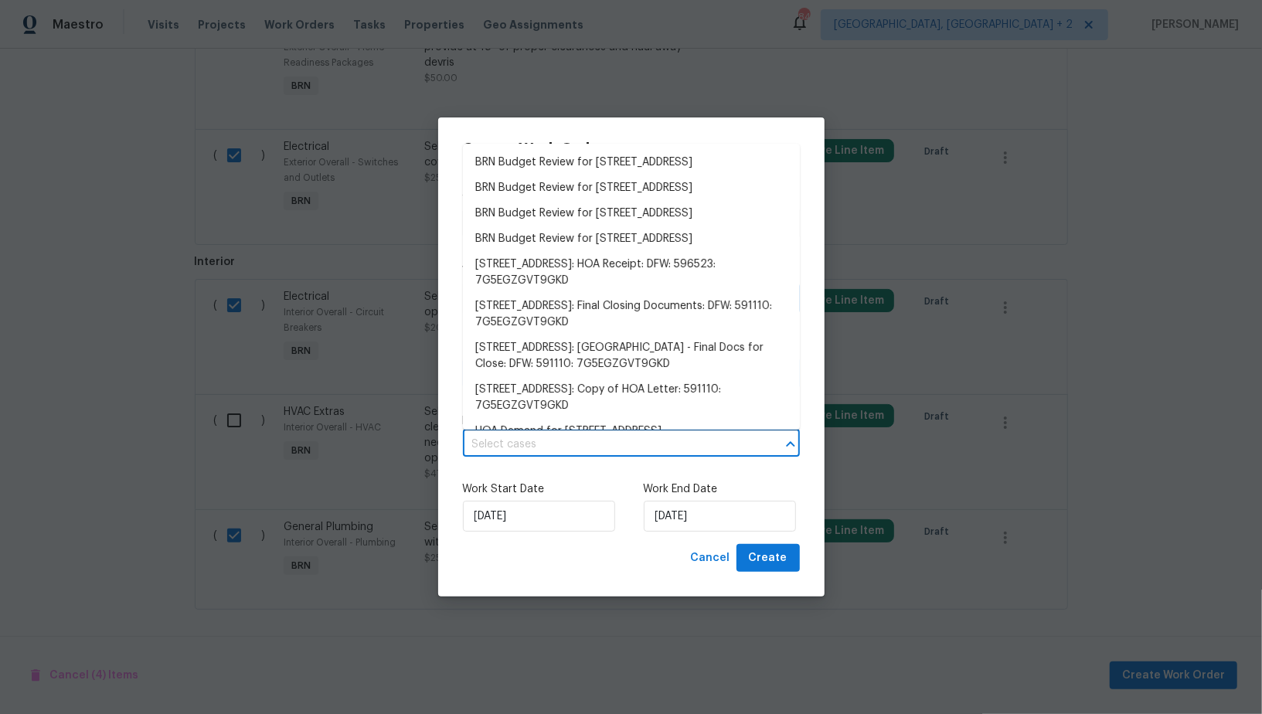
click at [642, 445] on input "text" at bounding box center [610, 445] width 294 height 24
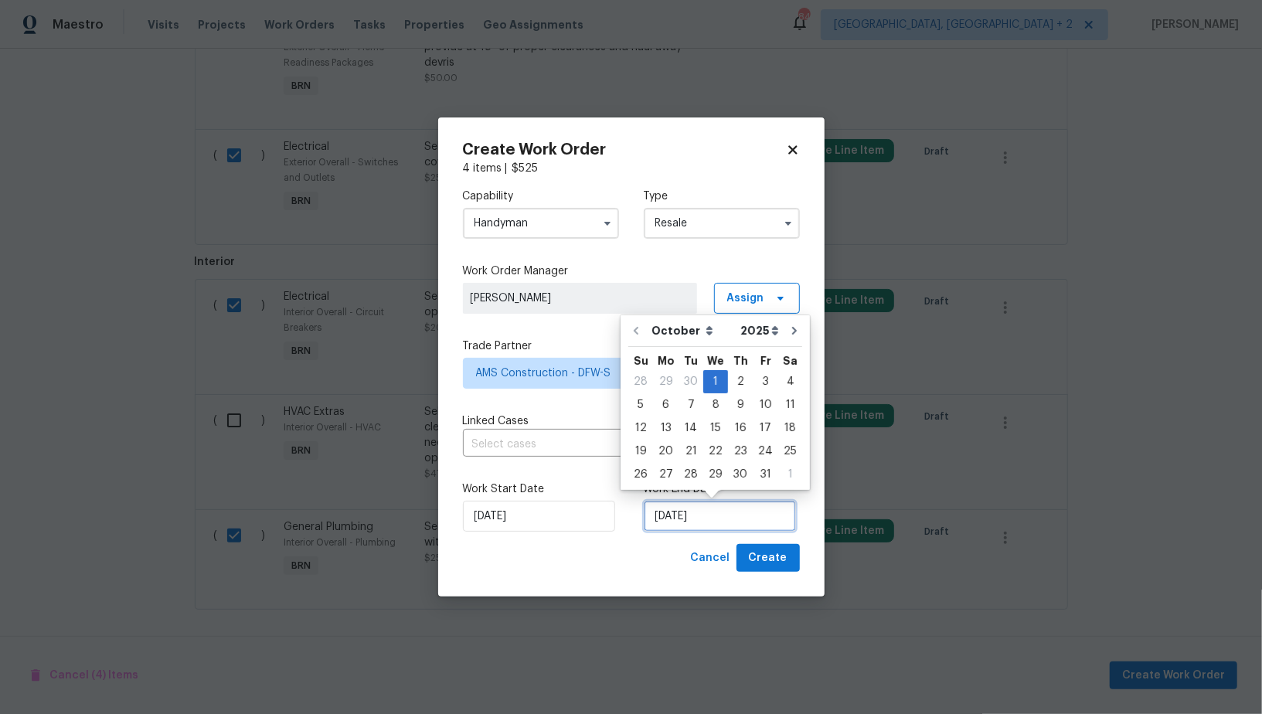
click at [683, 510] on input "01/10/2025" at bounding box center [720, 516] width 152 height 31
click at [755, 387] on div "3" at bounding box center [766, 382] width 26 height 22
type input "03/10/2025"
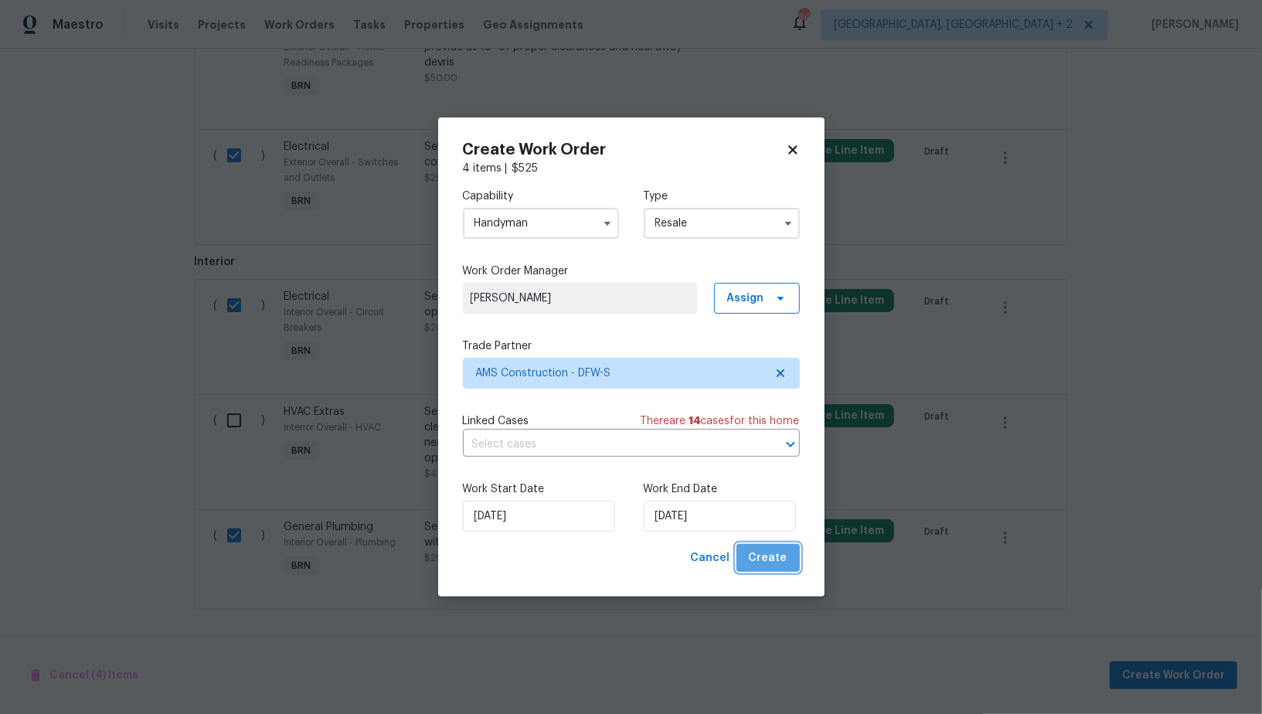
click at [773, 567] on span "Create" at bounding box center [768, 558] width 39 height 19
checkbox input "false"
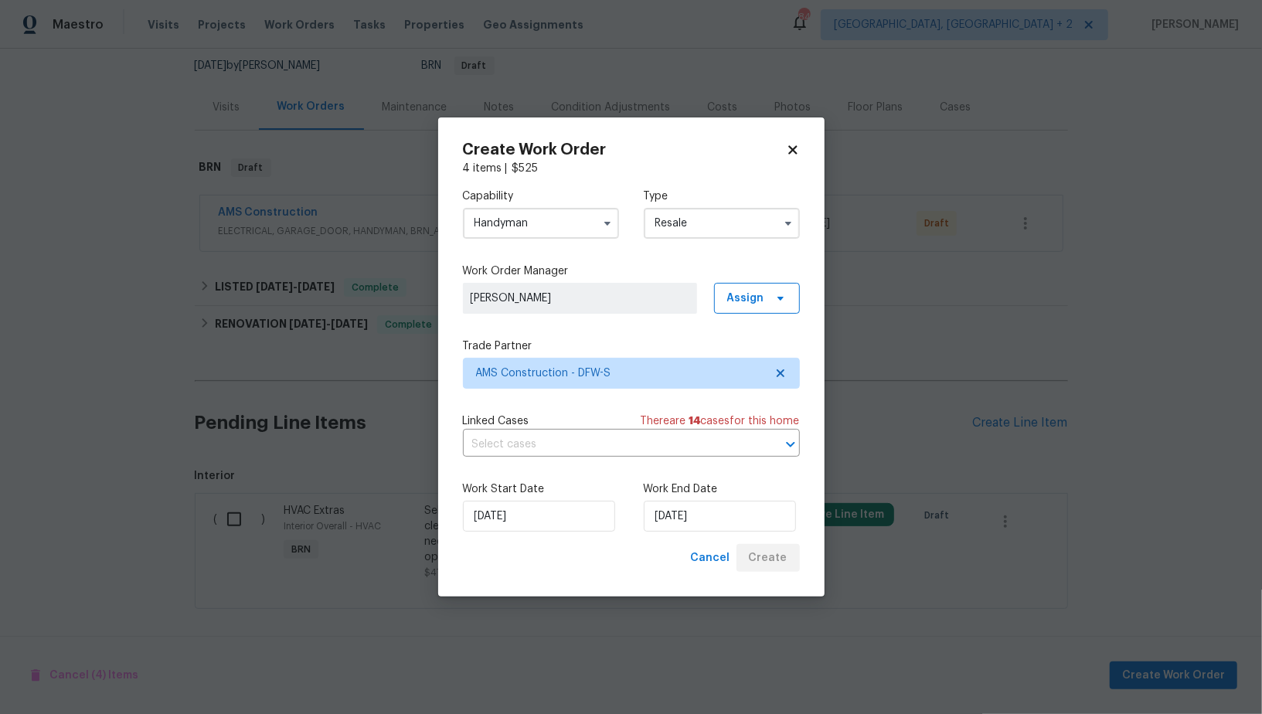
scroll to position [148, 0]
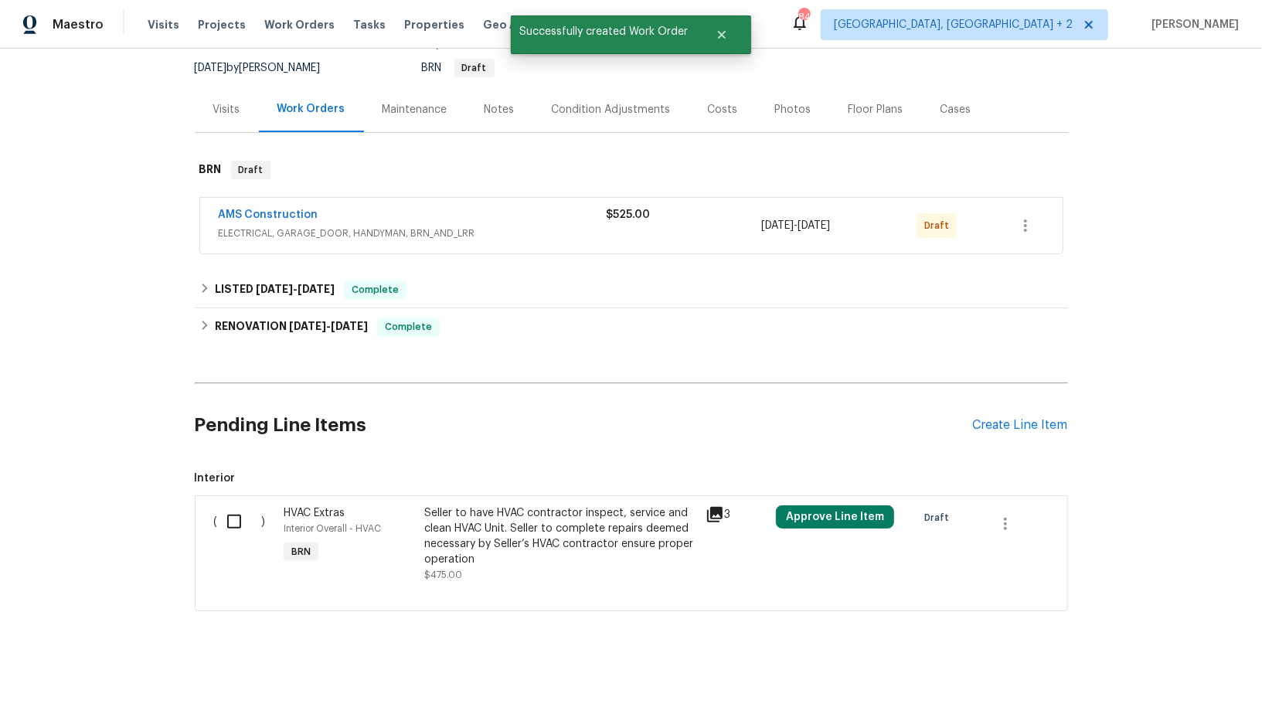
click at [216, 509] on div "( )" at bounding box center [245, 544] width 70 height 87
click at [220, 518] on input "checkbox" at bounding box center [240, 522] width 44 height 32
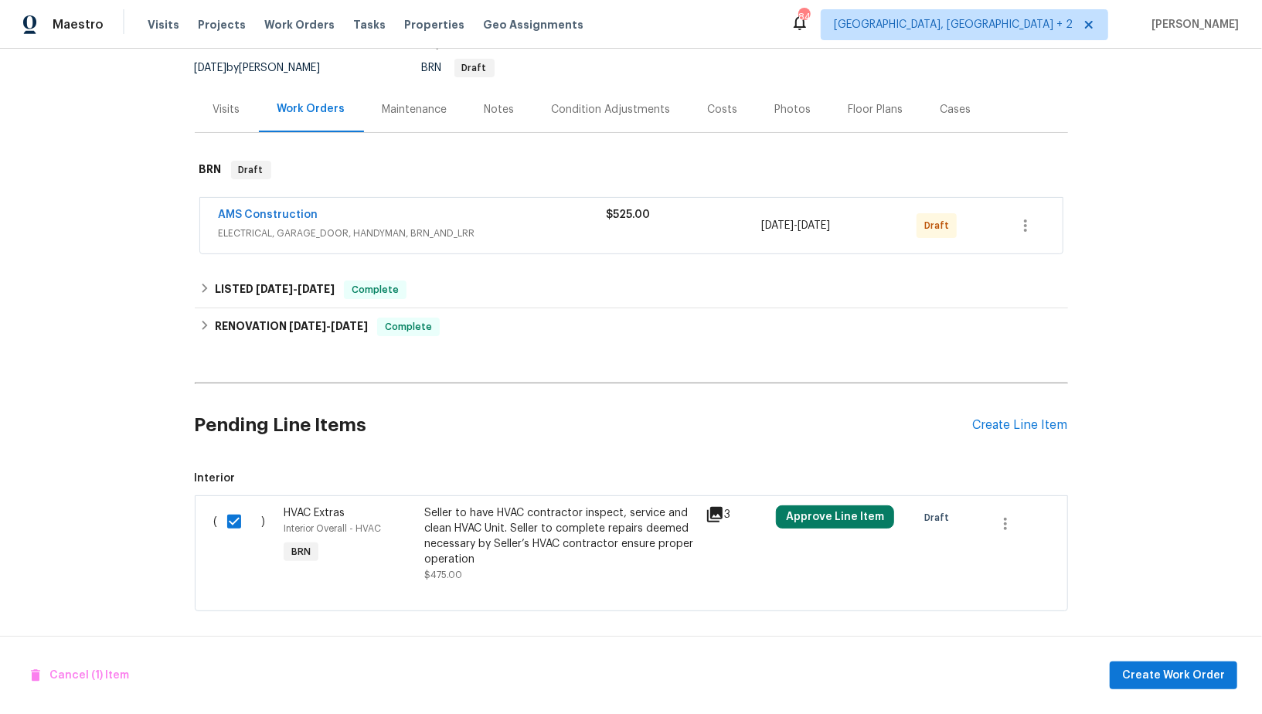
scroll to position [147, 0]
click at [1153, 676] on span "Create Work Order" at bounding box center [1174, 675] width 103 height 19
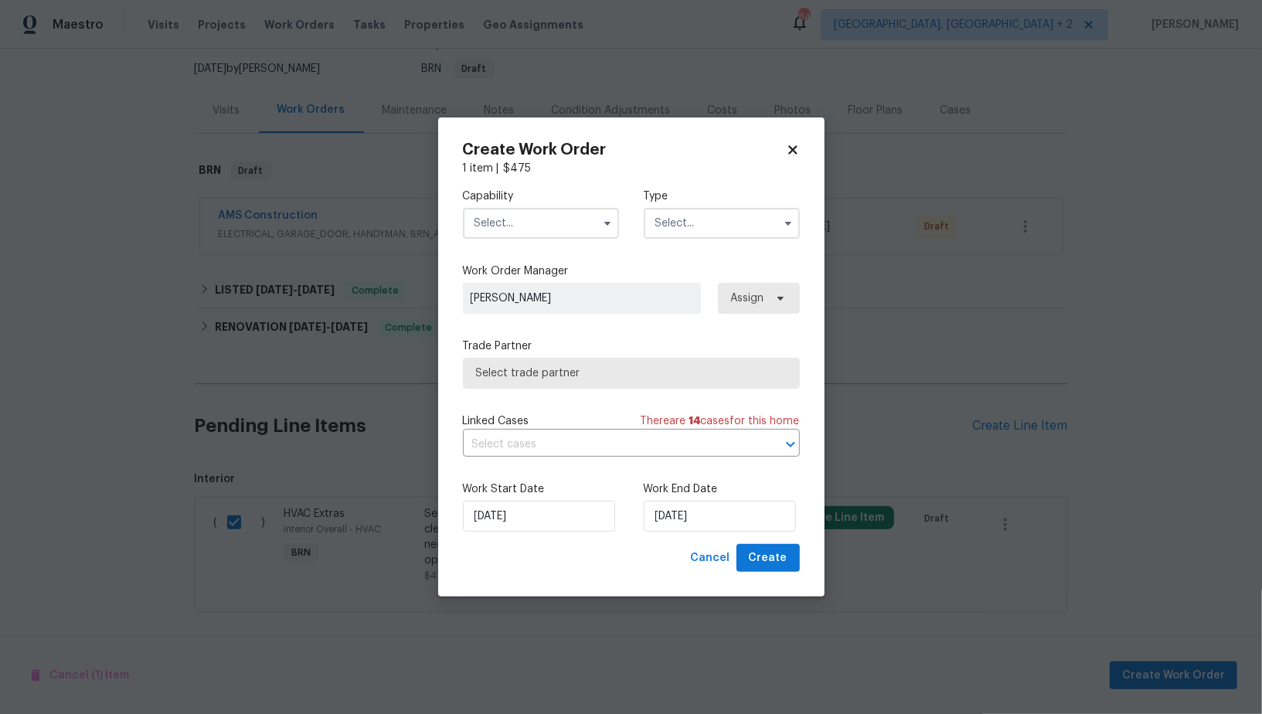
click at [526, 216] on input "text" at bounding box center [541, 223] width 156 height 31
click at [615, 442] on input "text" at bounding box center [610, 445] width 294 height 24
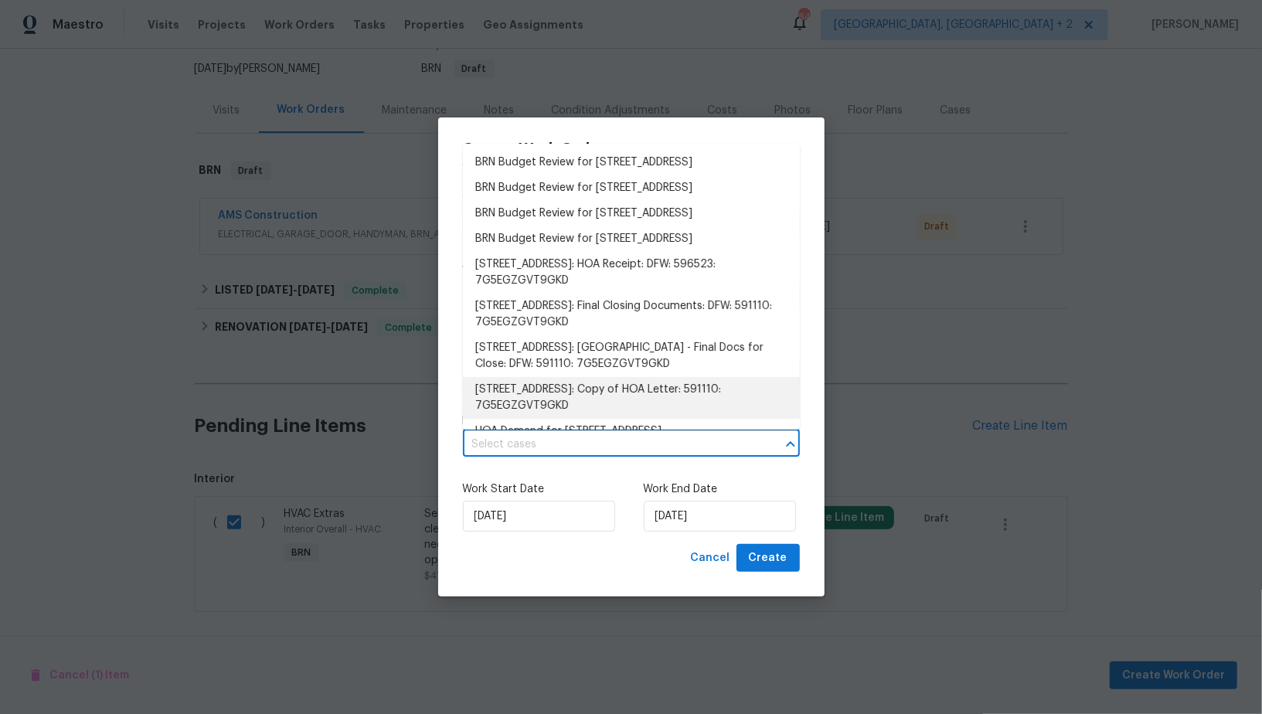
click at [651, 488] on label "Work End Date" at bounding box center [722, 489] width 156 height 15
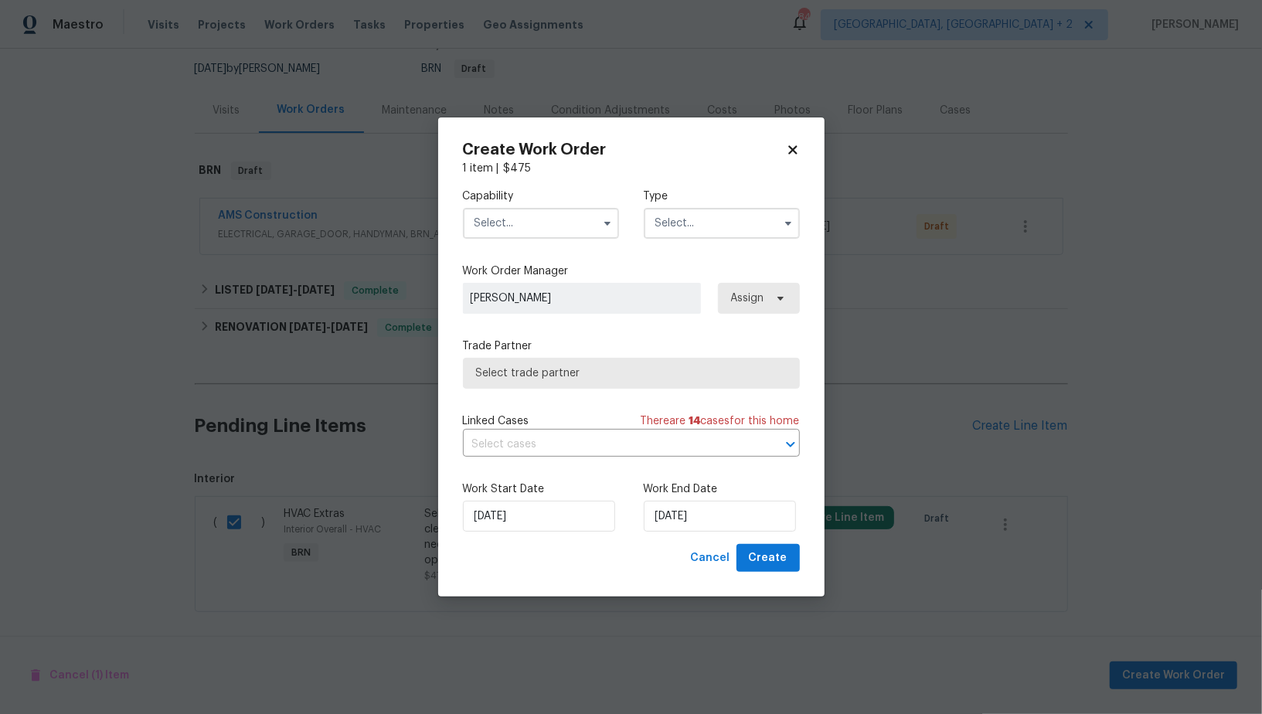
click at [537, 233] on input "text" at bounding box center [541, 223] width 156 height 31
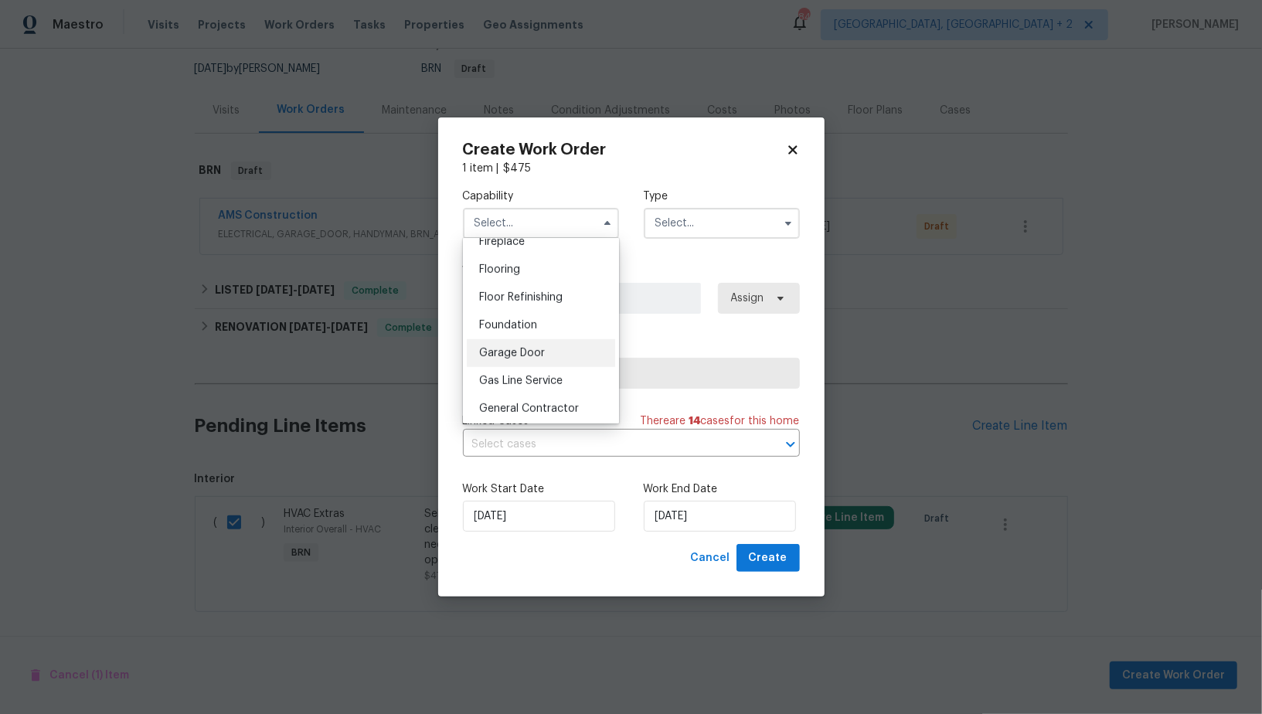
scroll to position [592, 0]
checkbox input "false"
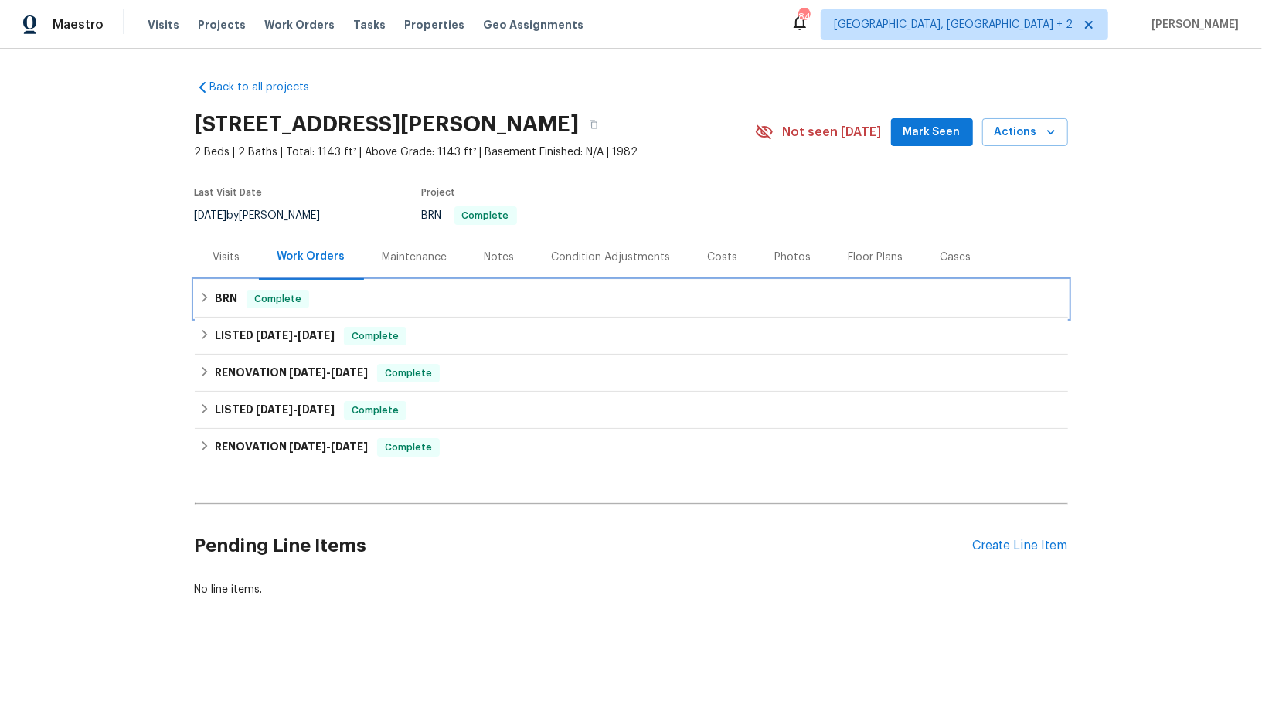
click at [217, 302] on h6 "BRN" at bounding box center [226, 299] width 22 height 19
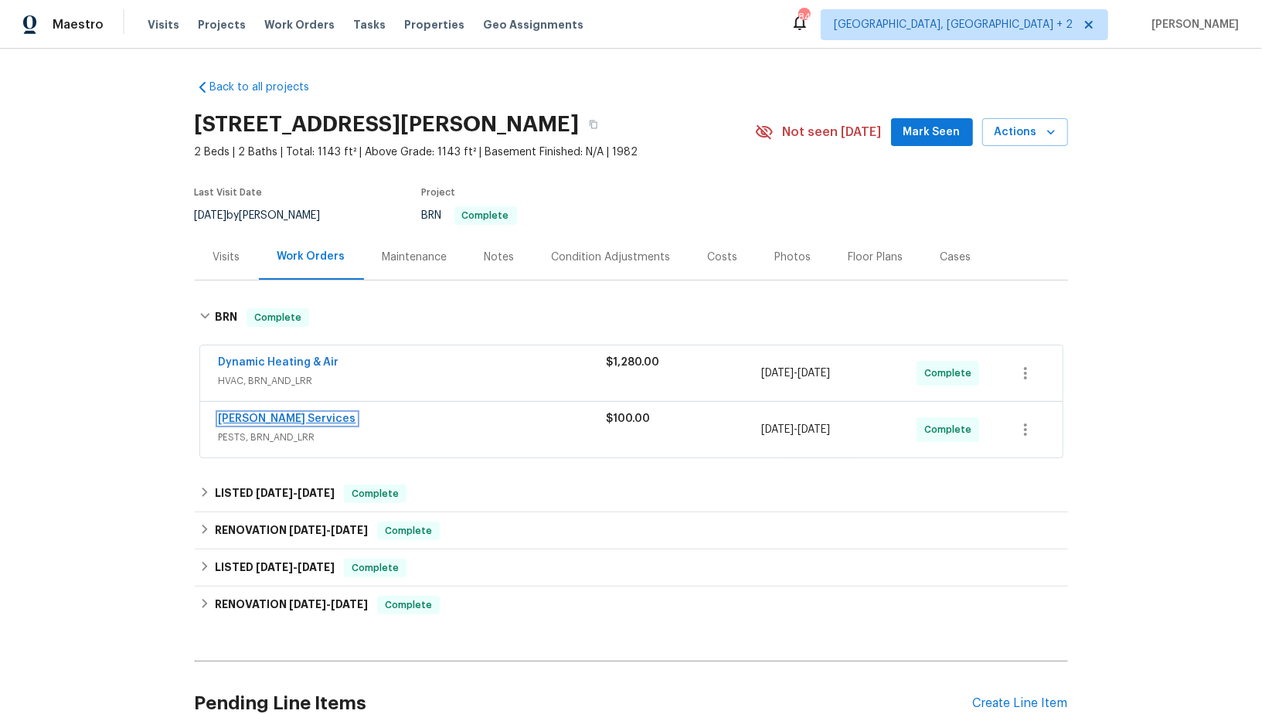
click at [272, 414] on link "[PERSON_NAME] Services" at bounding box center [288, 419] width 138 height 11
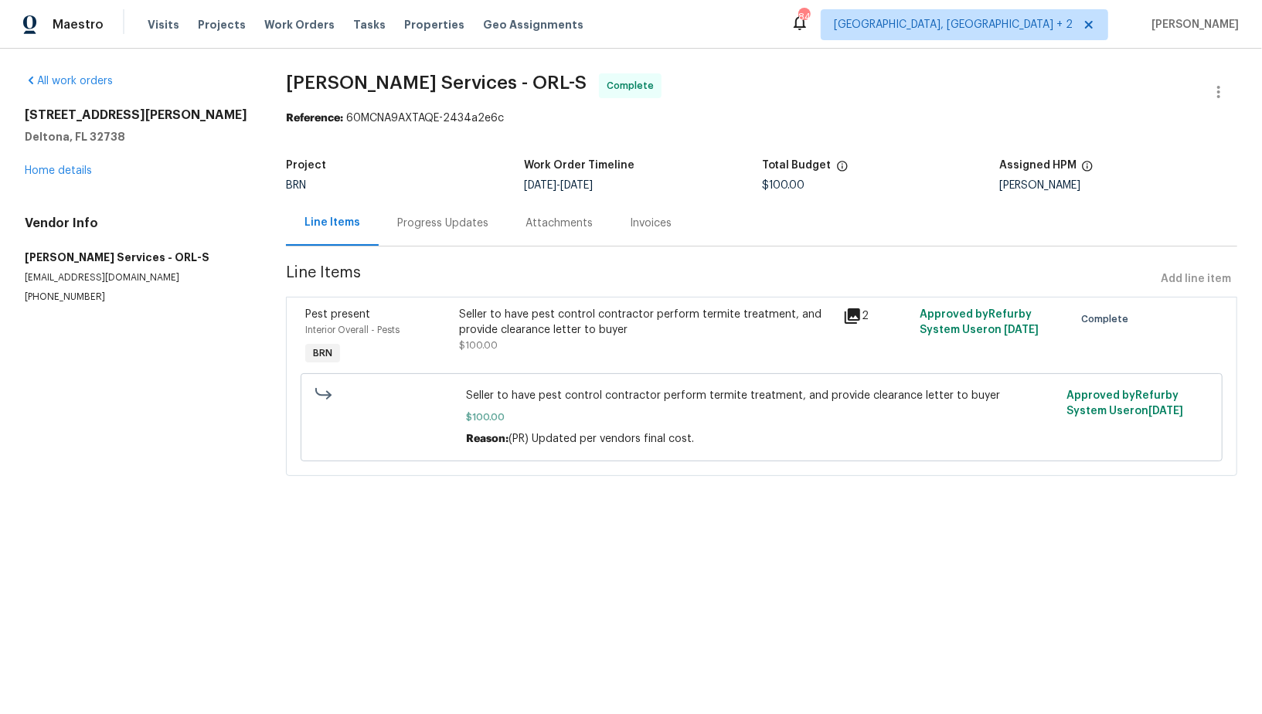
click at [441, 226] on div "Progress Updates" at bounding box center [442, 223] width 91 height 15
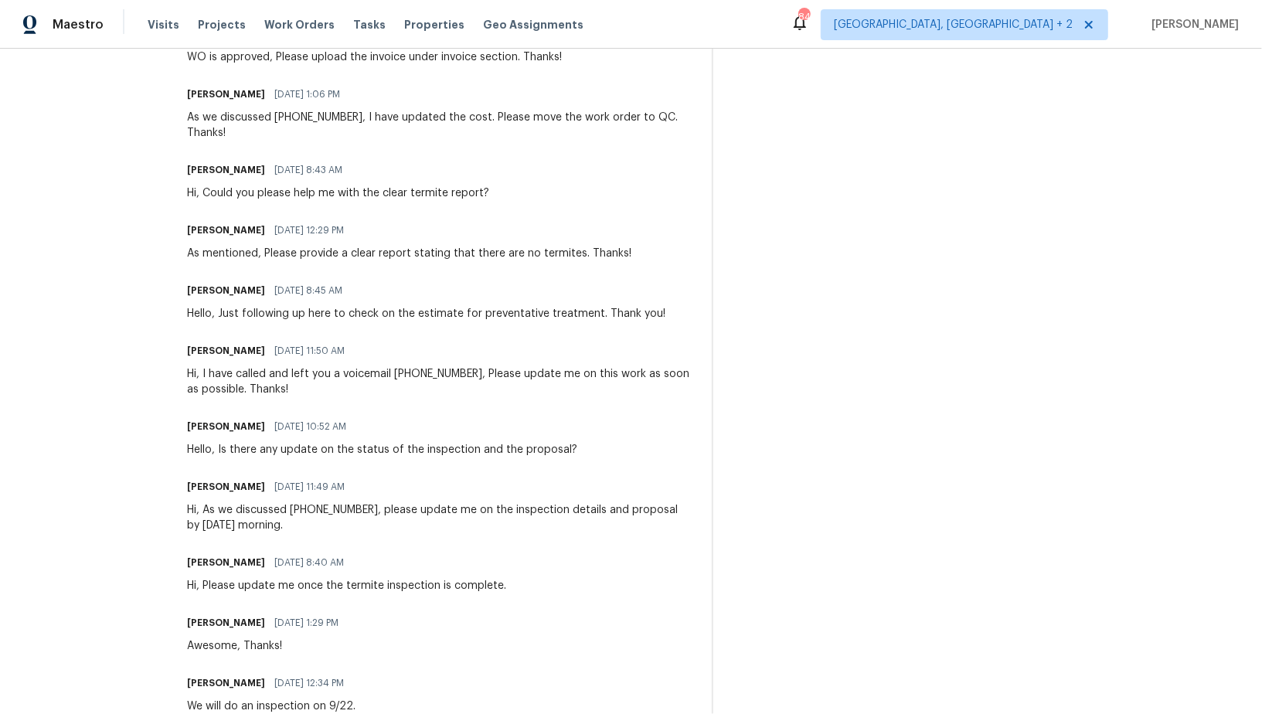
scroll to position [513, 0]
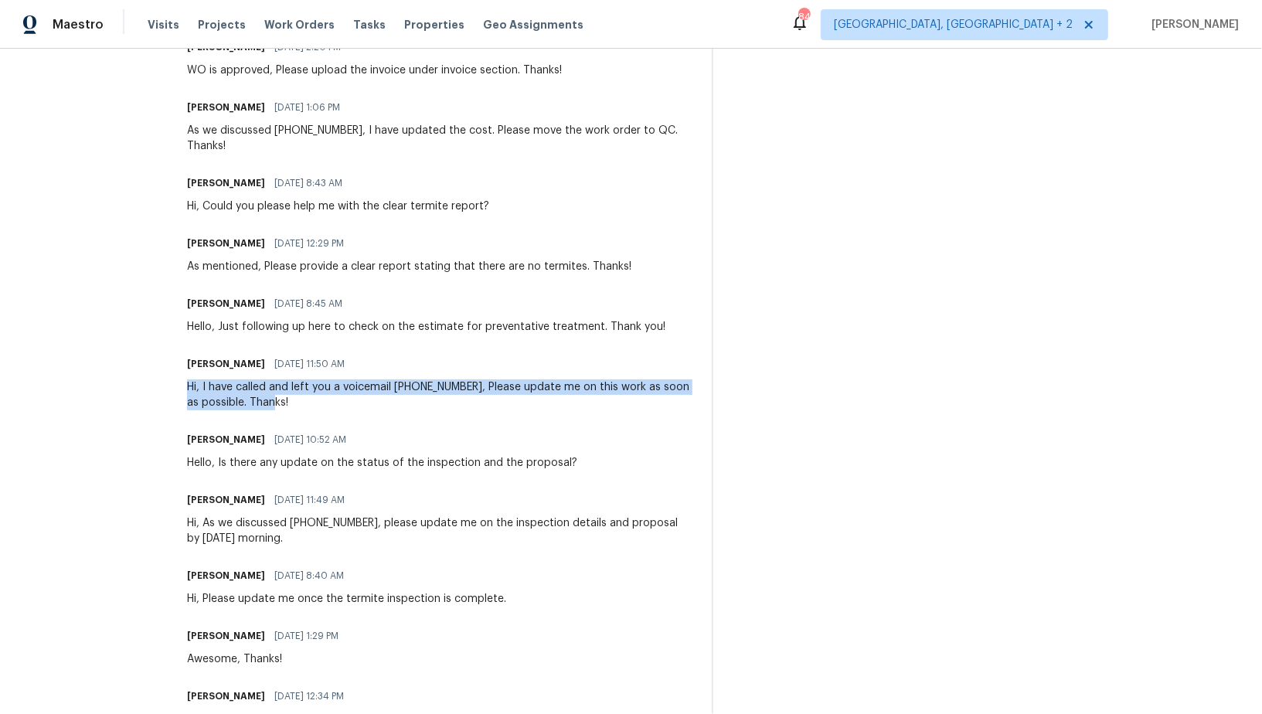
drag, startPoint x: 231, startPoint y: 388, endPoint x: 348, endPoint y: 409, distance: 118.6
click at [348, 409] on div "Hi, I have called and left you a voicemail [PHONE_NUMBER], Please update me on …" at bounding box center [440, 395] width 506 height 31
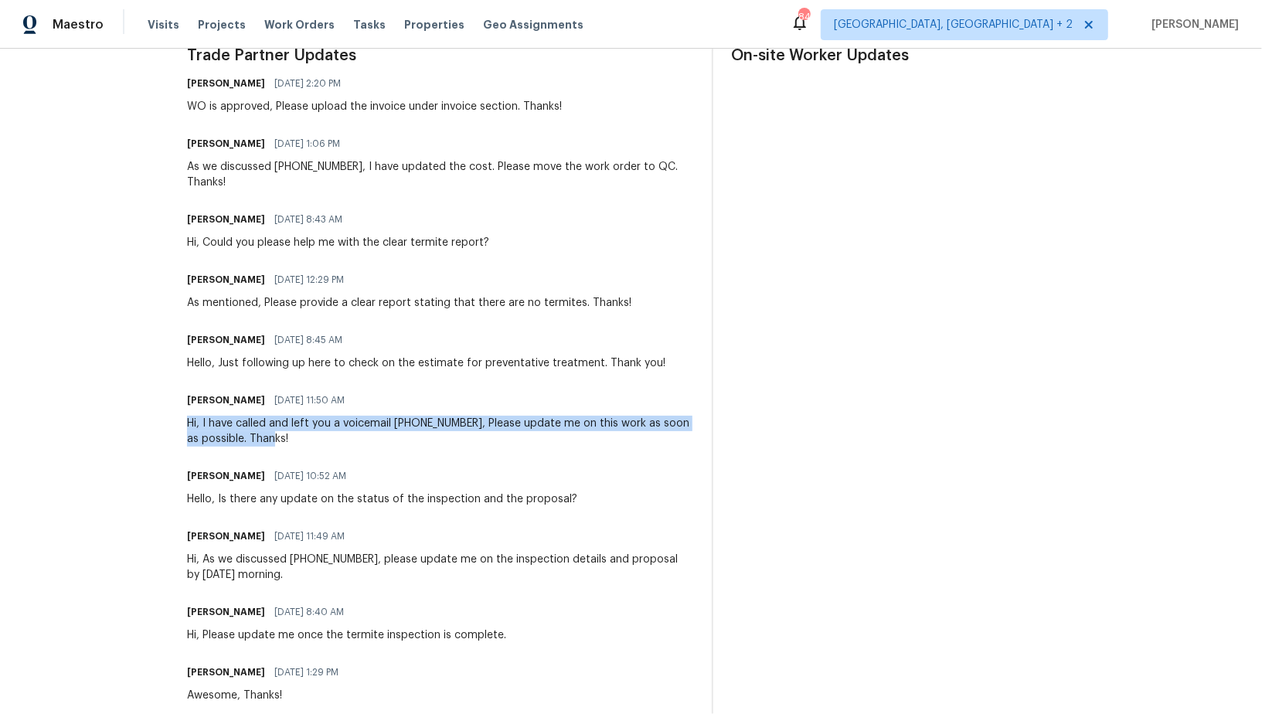
scroll to position [475, 0]
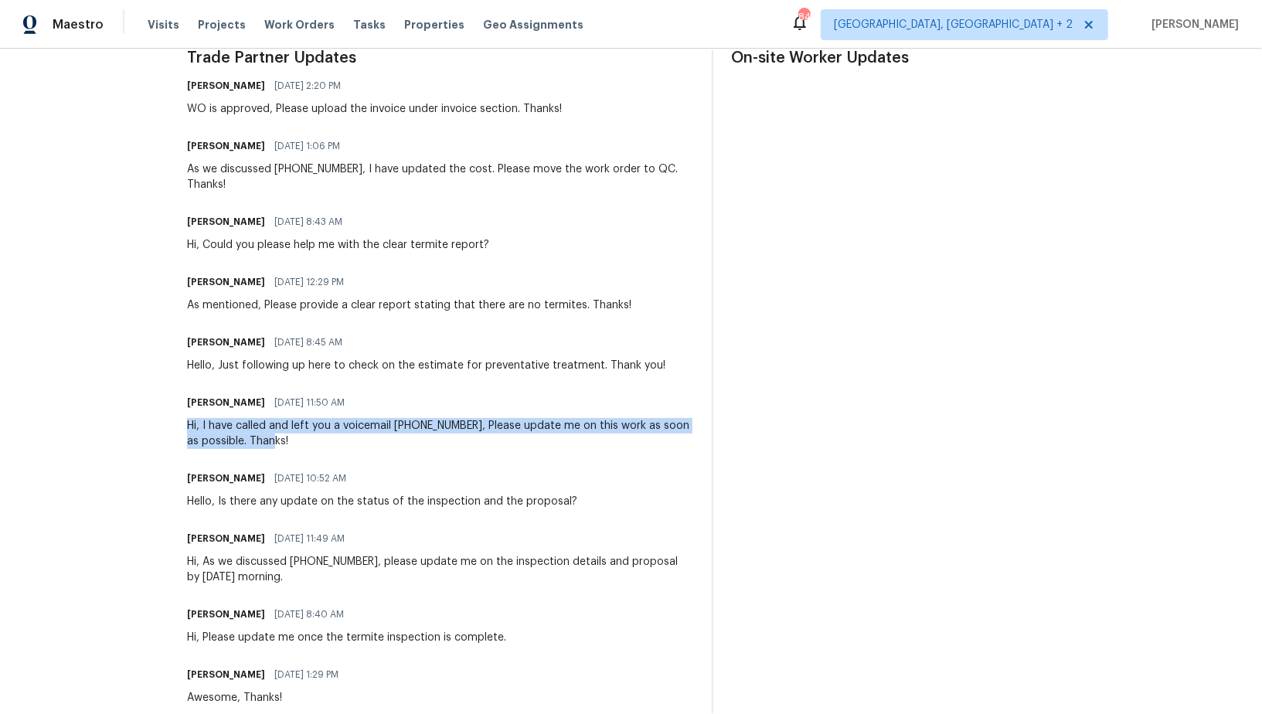
click at [368, 432] on div "Hi, I have called and left you a voicemail [PHONE_NUMBER], Please update me on …" at bounding box center [440, 433] width 506 height 31
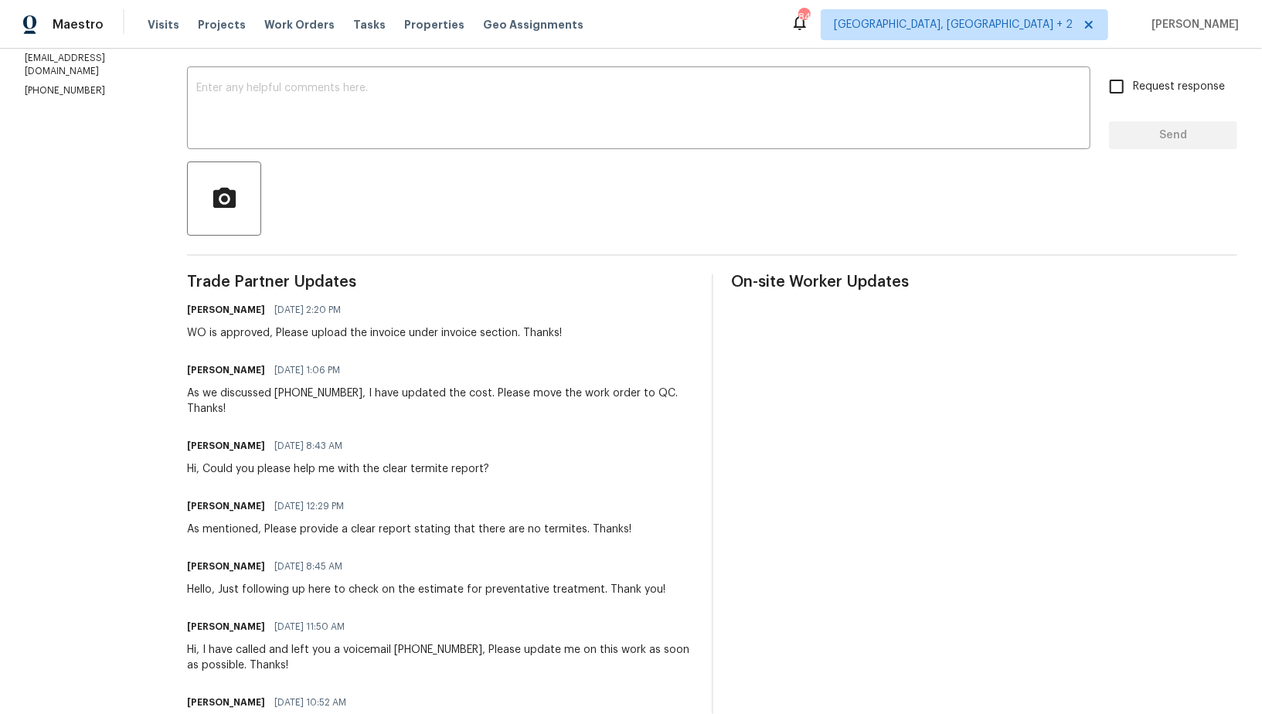
scroll to position [0, 0]
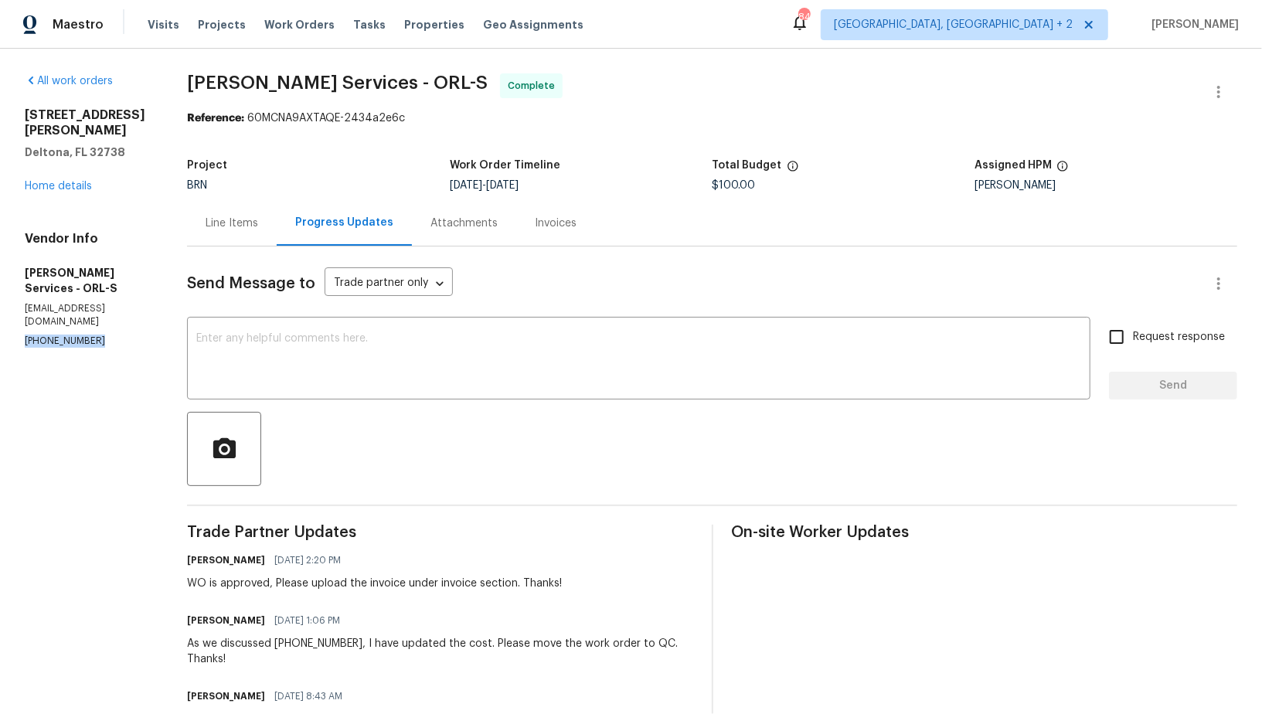
drag, startPoint x: 101, startPoint y: 298, endPoint x: 0, endPoint y: 298, distance: 100.5
click at [0, 298] on div "All work orders [STREET_ADDRESS][PERSON_NAME] Home details Vendor Info [PERSON_…" at bounding box center [631, 720] width 1262 height 1342
copy p "[PHONE_NUMBER]"
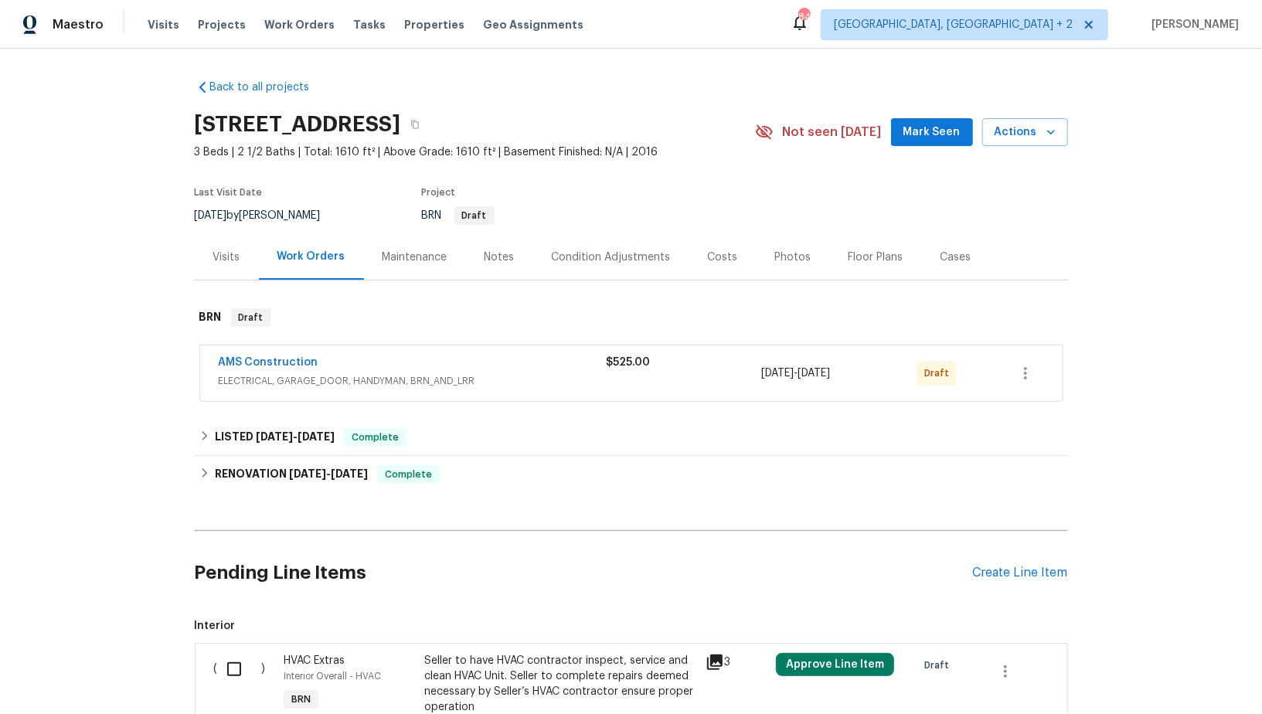
scroll to position [147, 0]
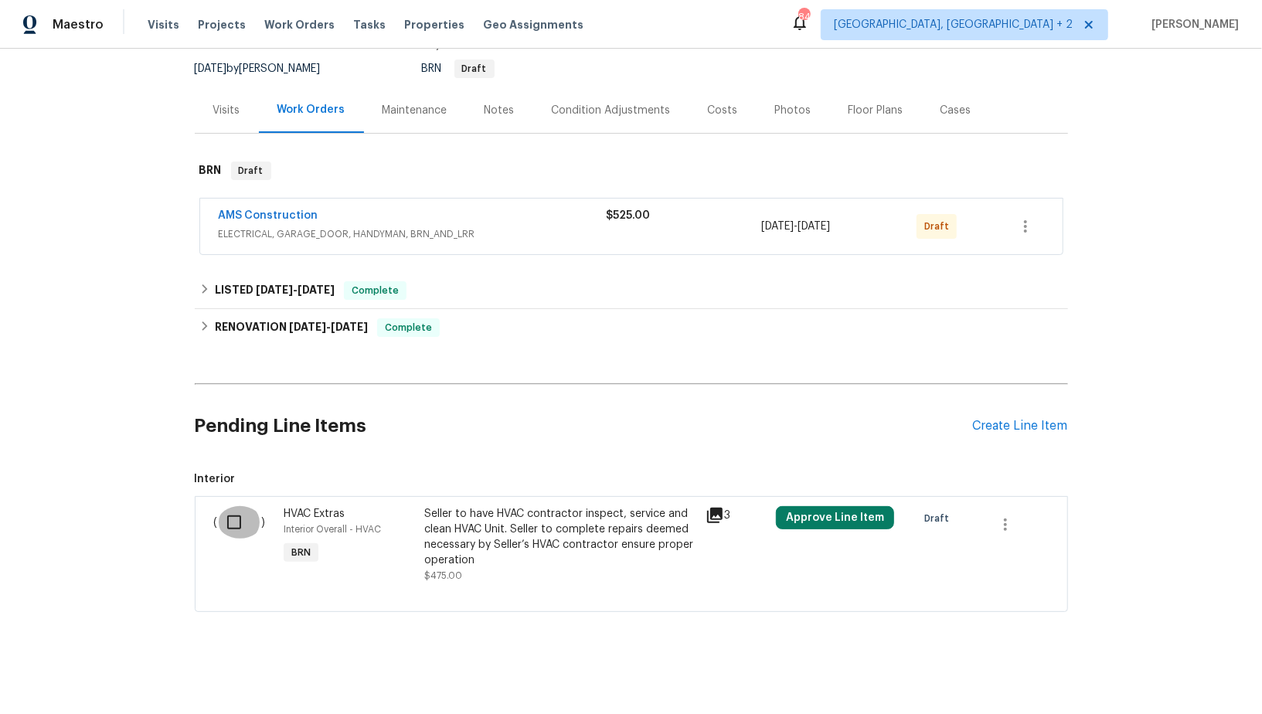
click at [240, 506] on input "checkbox" at bounding box center [240, 522] width 44 height 32
checkbox input "true"
click at [1212, 673] on span "Create Work Order" at bounding box center [1174, 675] width 103 height 19
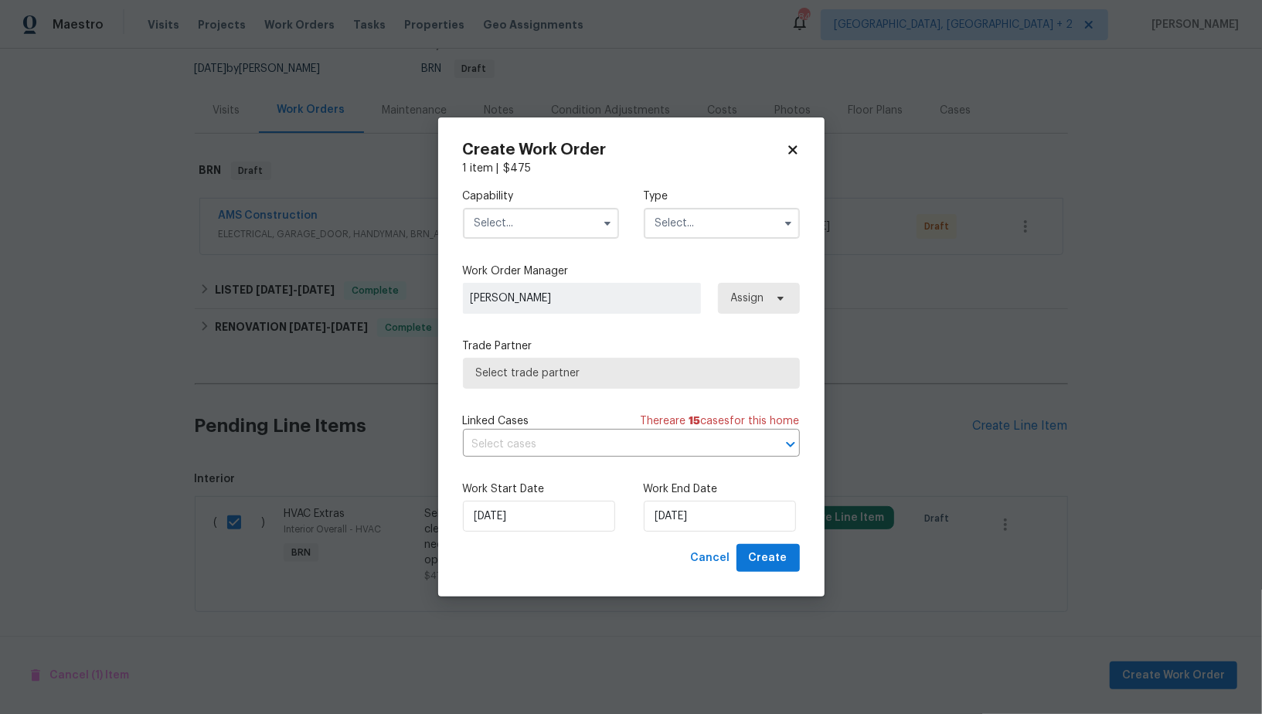
click at [554, 225] on input "text" at bounding box center [541, 223] width 156 height 31
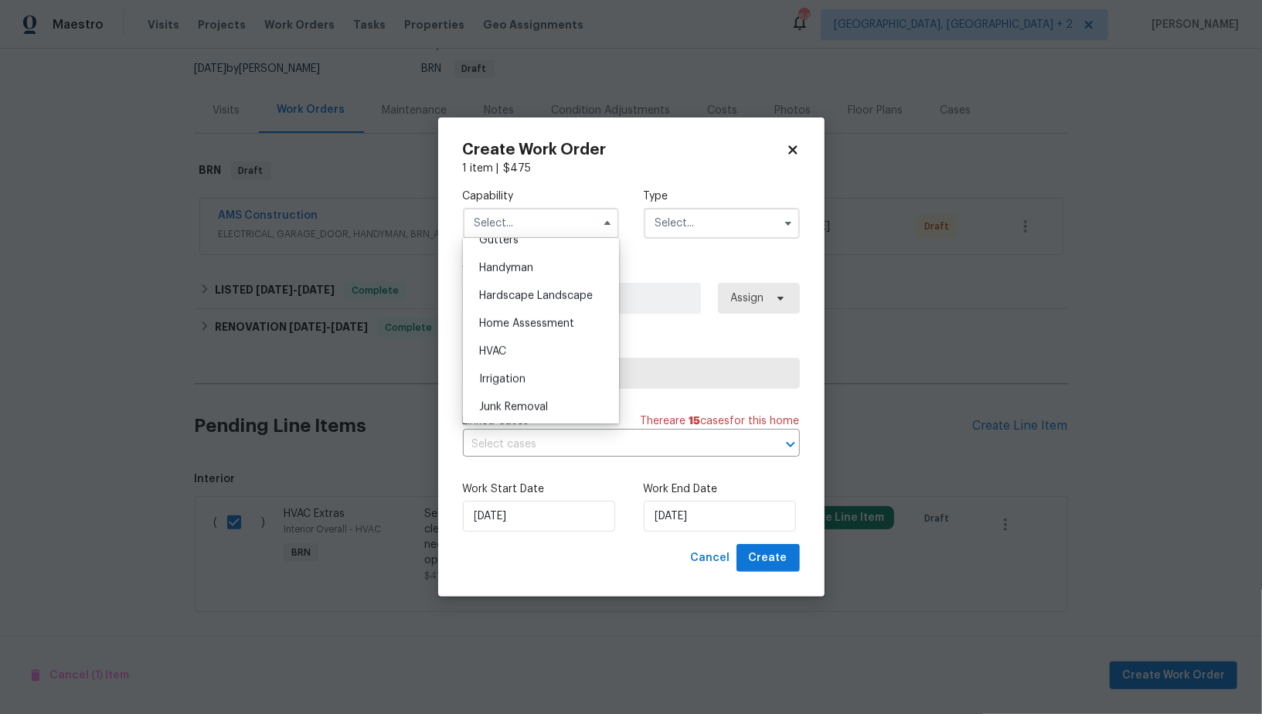
scroll to position [848, 0]
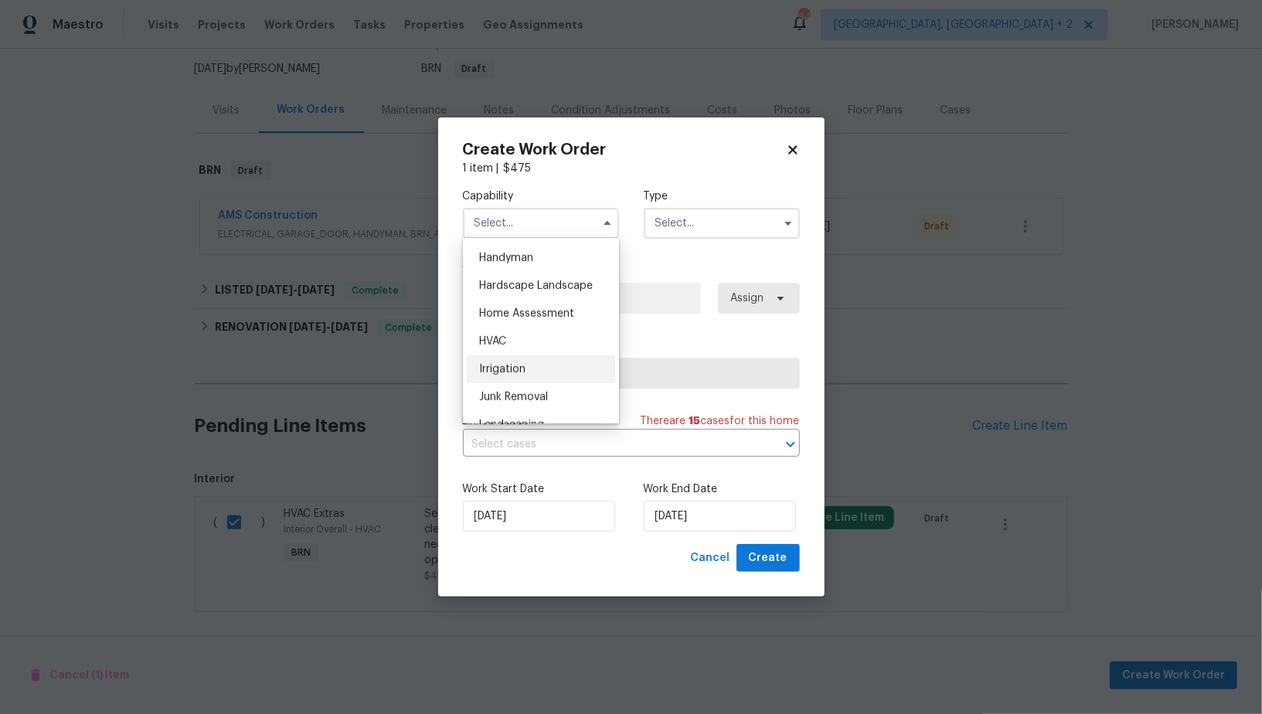
click at [533, 356] on div "Irrigation" at bounding box center [541, 370] width 148 height 28
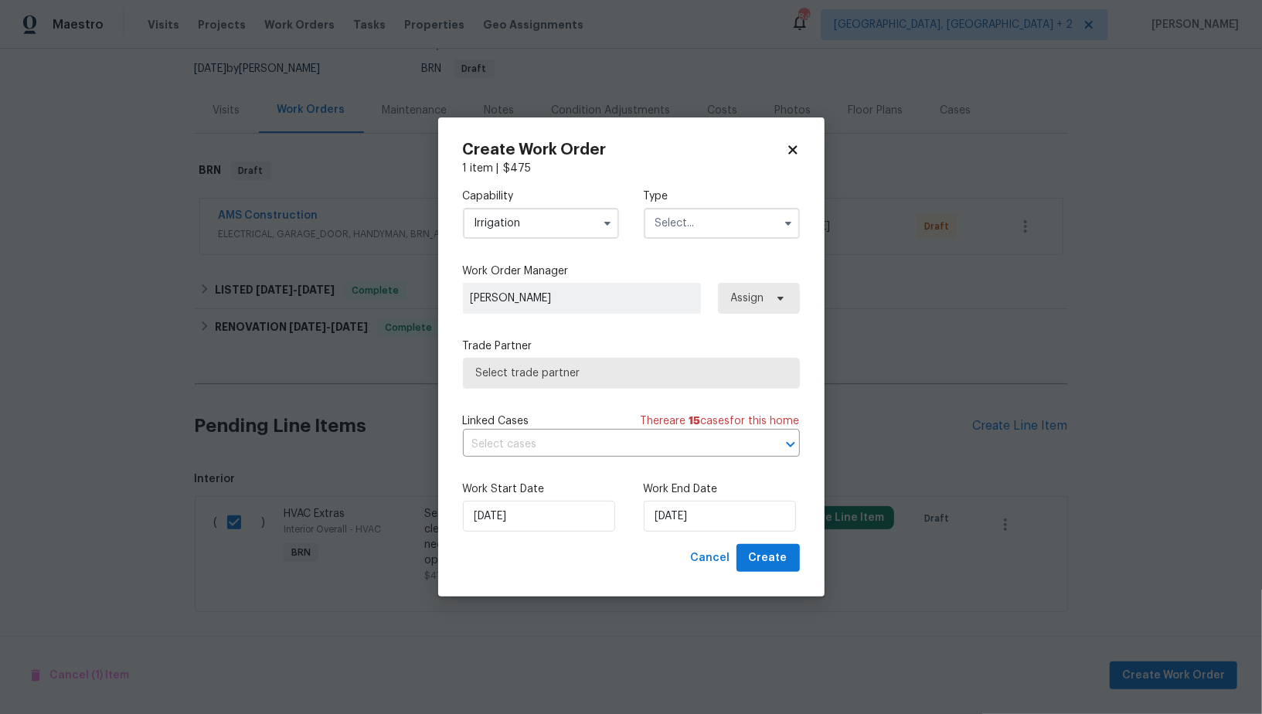
click at [532, 232] on input "Irrigation" at bounding box center [541, 223] width 156 height 31
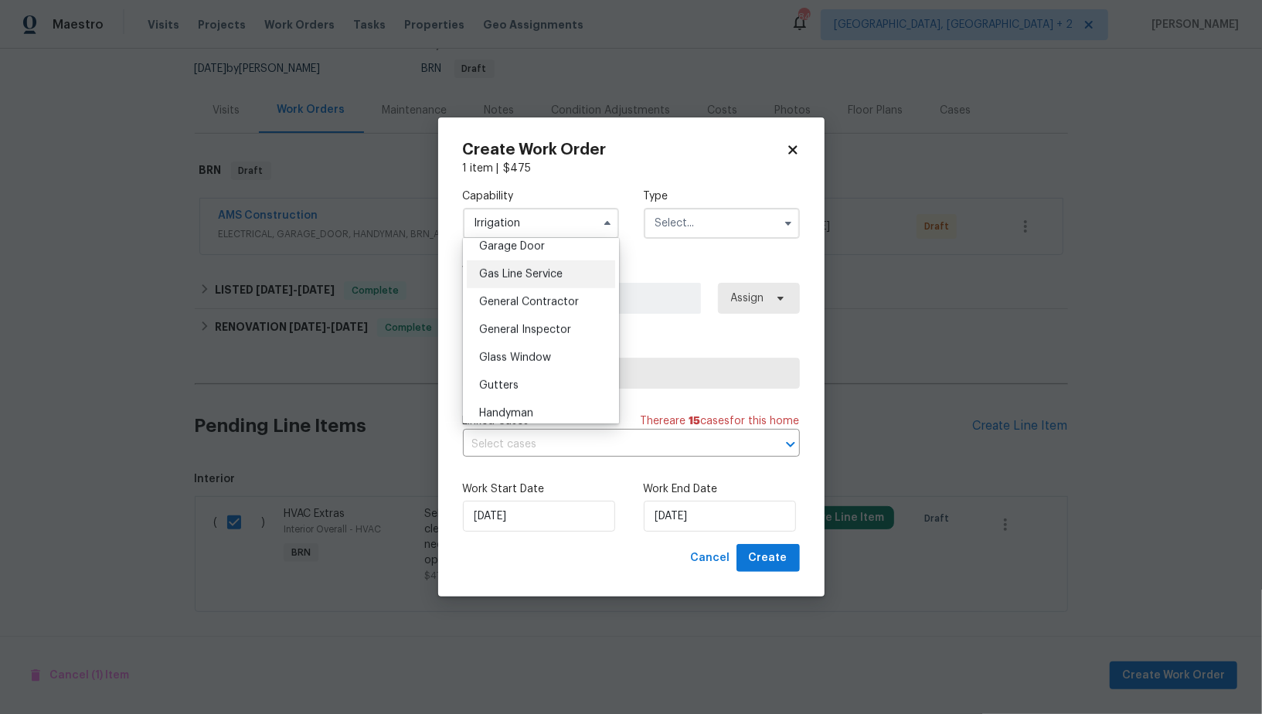
scroll to position [878, 0]
click at [522, 316] on div "HVAC" at bounding box center [541, 312] width 148 height 28
type input "HVAC"
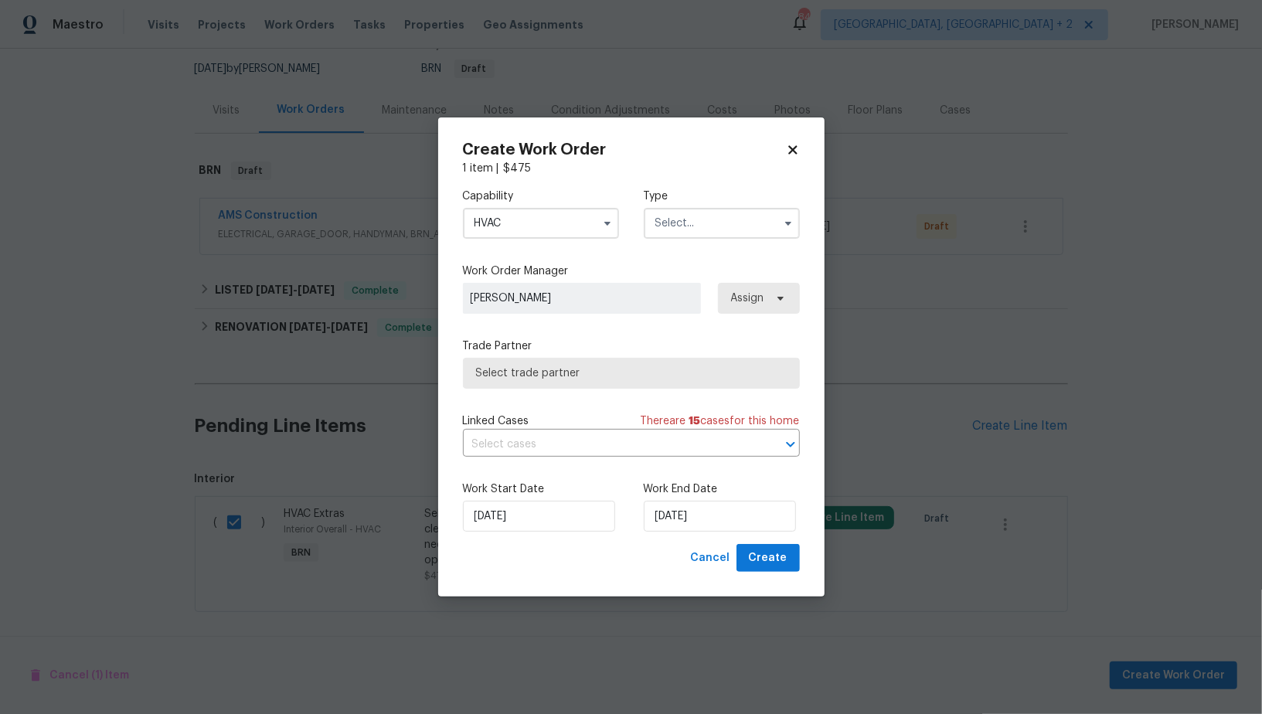
click at [723, 211] on input "text" at bounding box center [722, 223] width 156 height 31
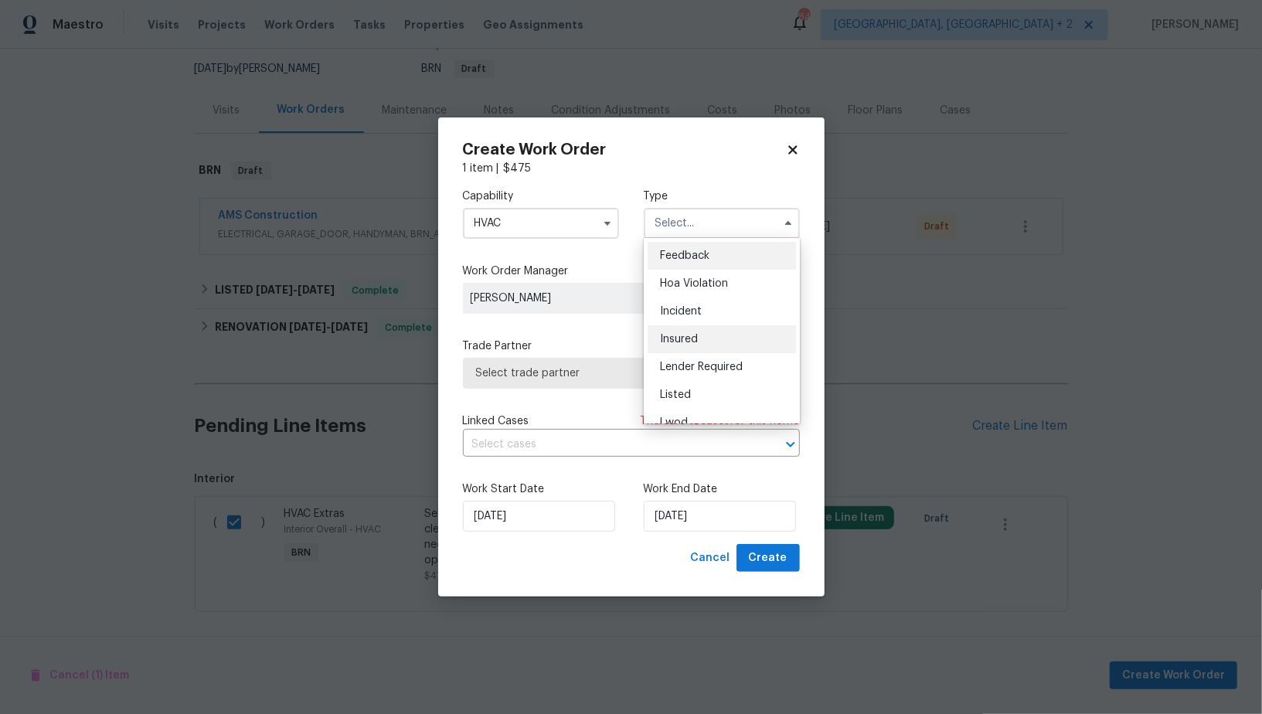
scroll to position [183, 0]
click at [696, 349] on div "Resale" at bounding box center [722, 351] width 148 height 28
type input "Resale"
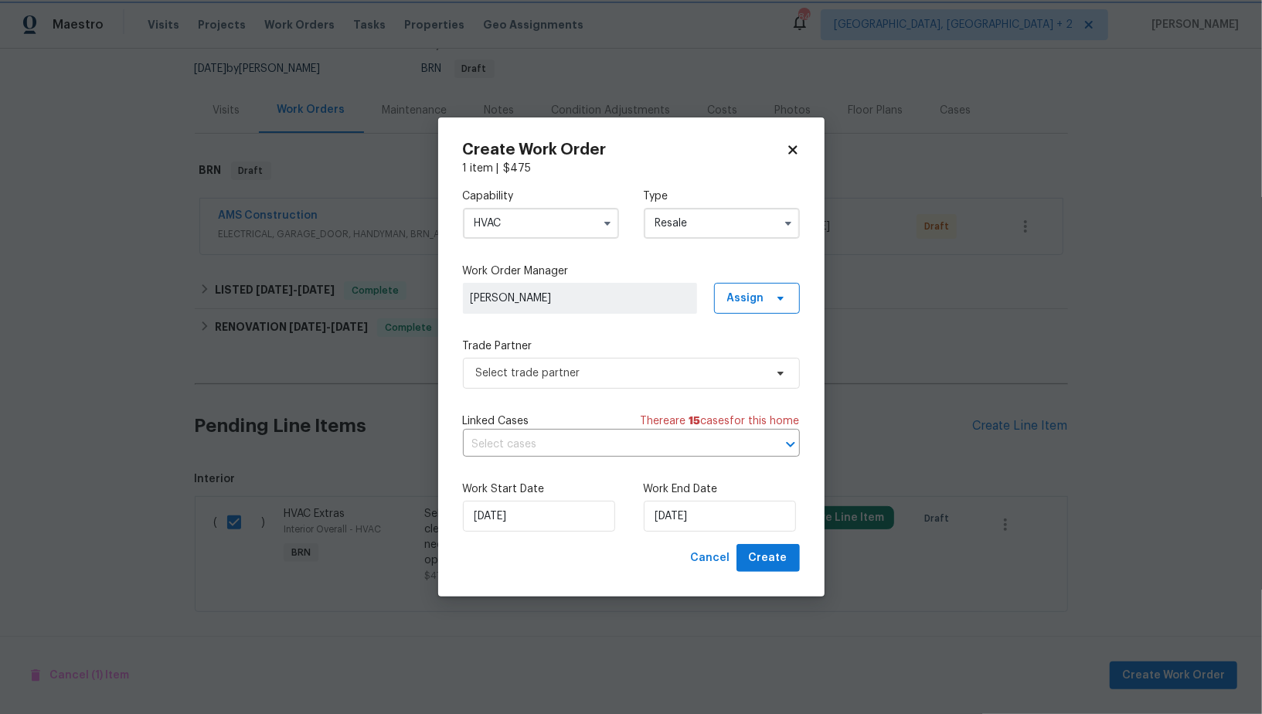
scroll to position [0, 0]
click at [598, 375] on span "Select trade partner" at bounding box center [620, 373] width 288 height 15
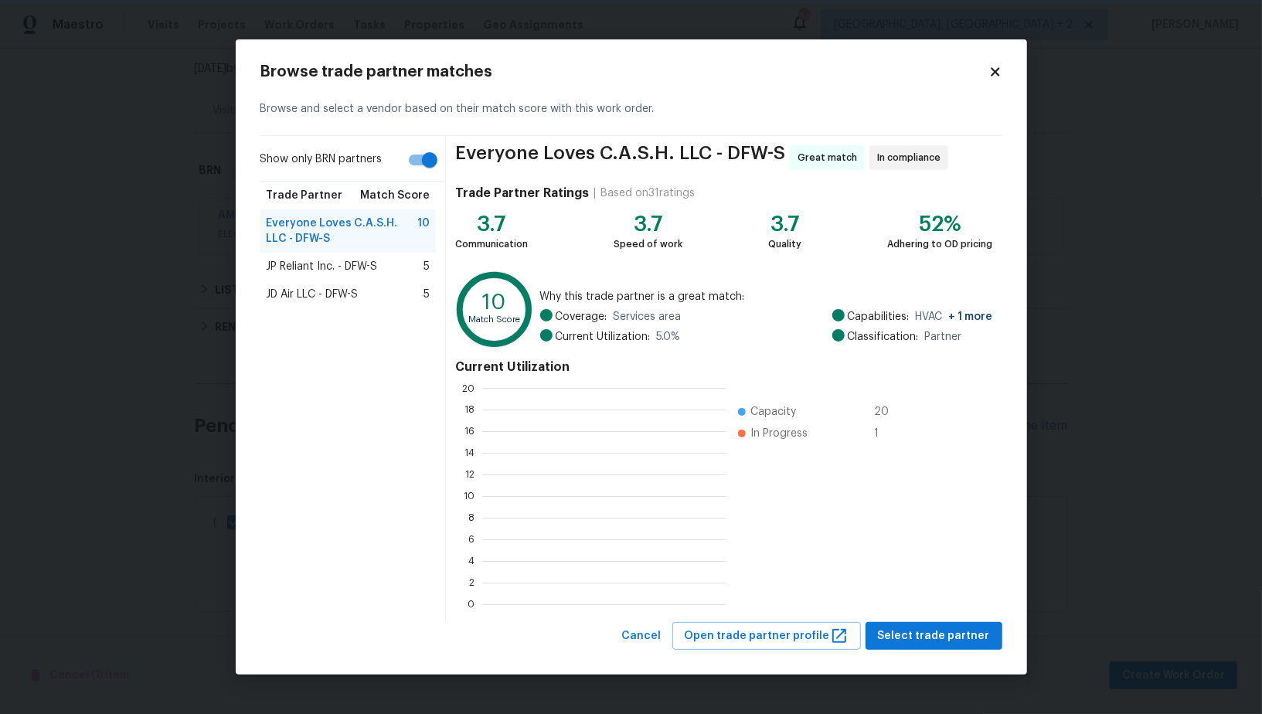
scroll to position [2, 2]
click at [337, 264] on span "JP Reliant Inc. - DFW-S" at bounding box center [322, 266] width 111 height 15
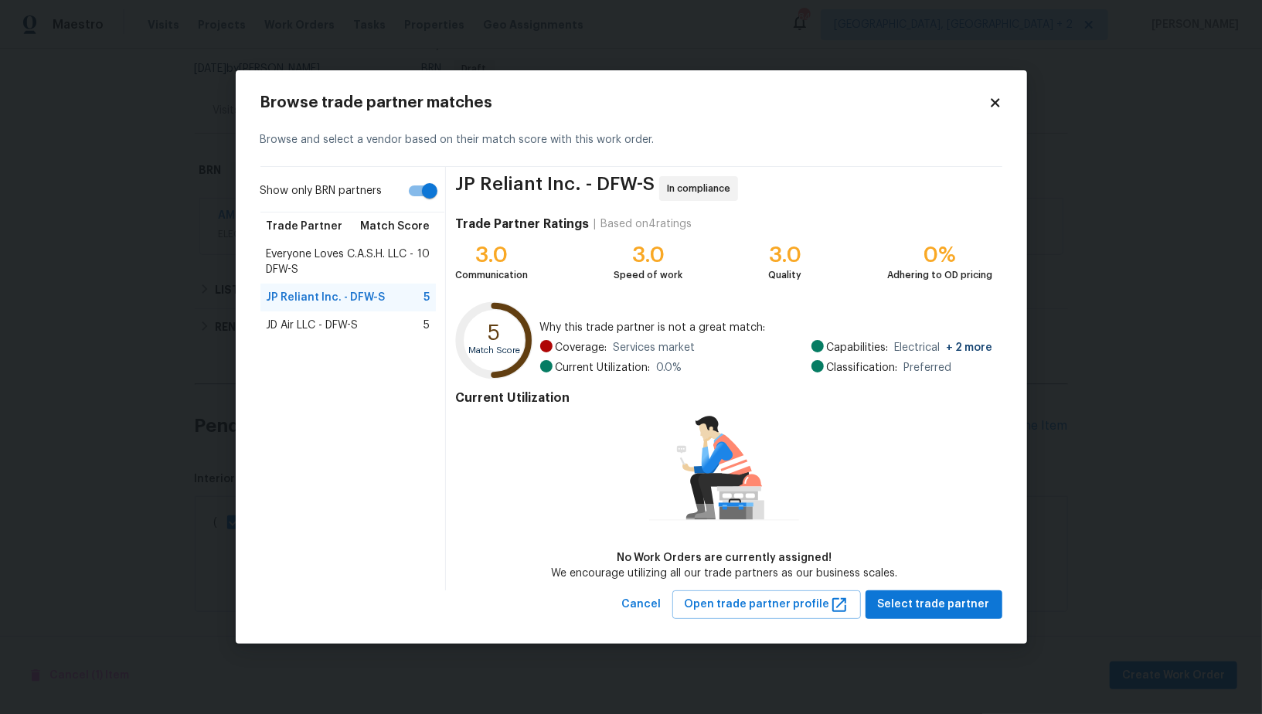
click at [322, 315] on div "JD Air LLC - DFW-S 5" at bounding box center [349, 326] width 176 height 28
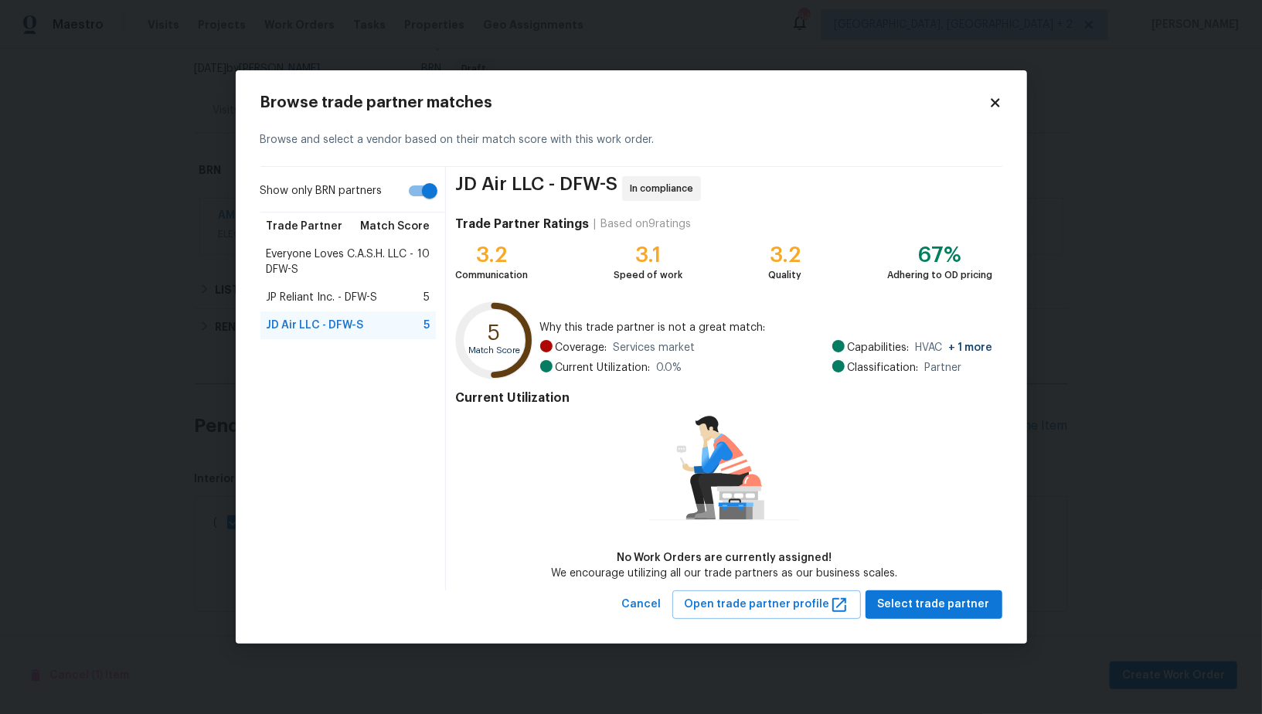
click at [371, 288] on div "JP Reliant Inc. - DFW-S 5" at bounding box center [349, 298] width 176 height 28
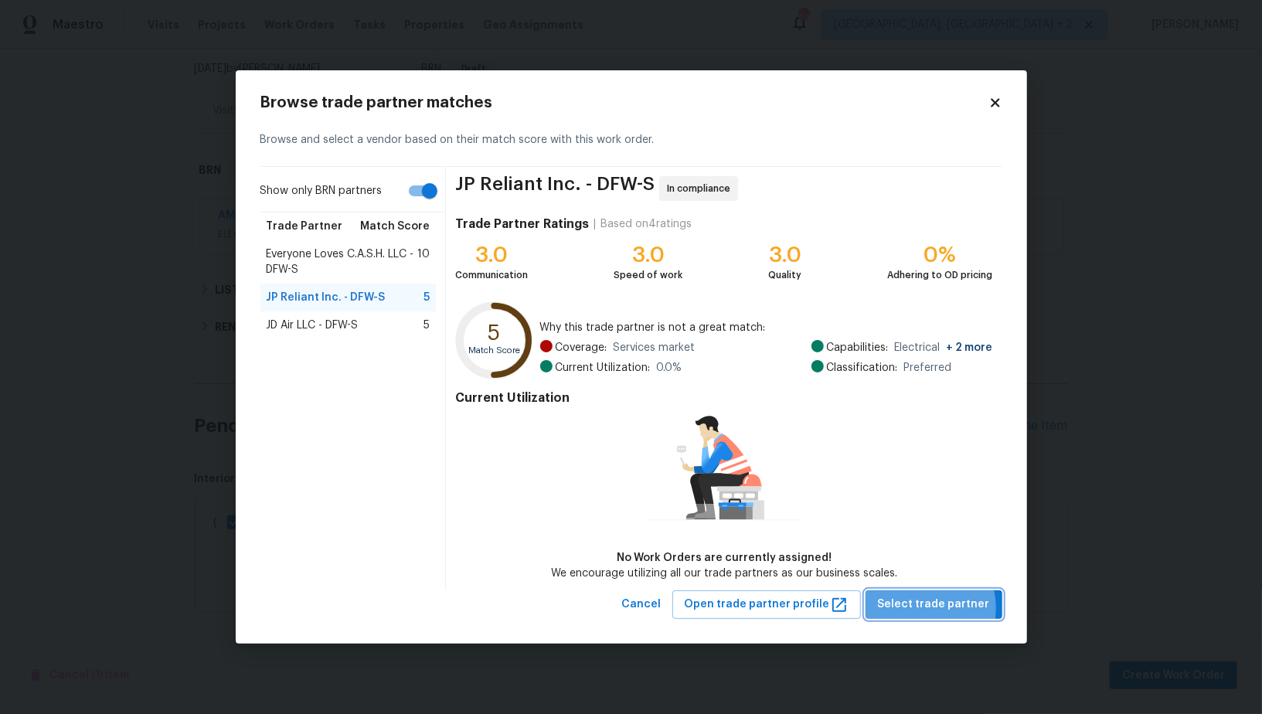
click at [924, 608] on span "Select trade partner" at bounding box center [934, 604] width 112 height 19
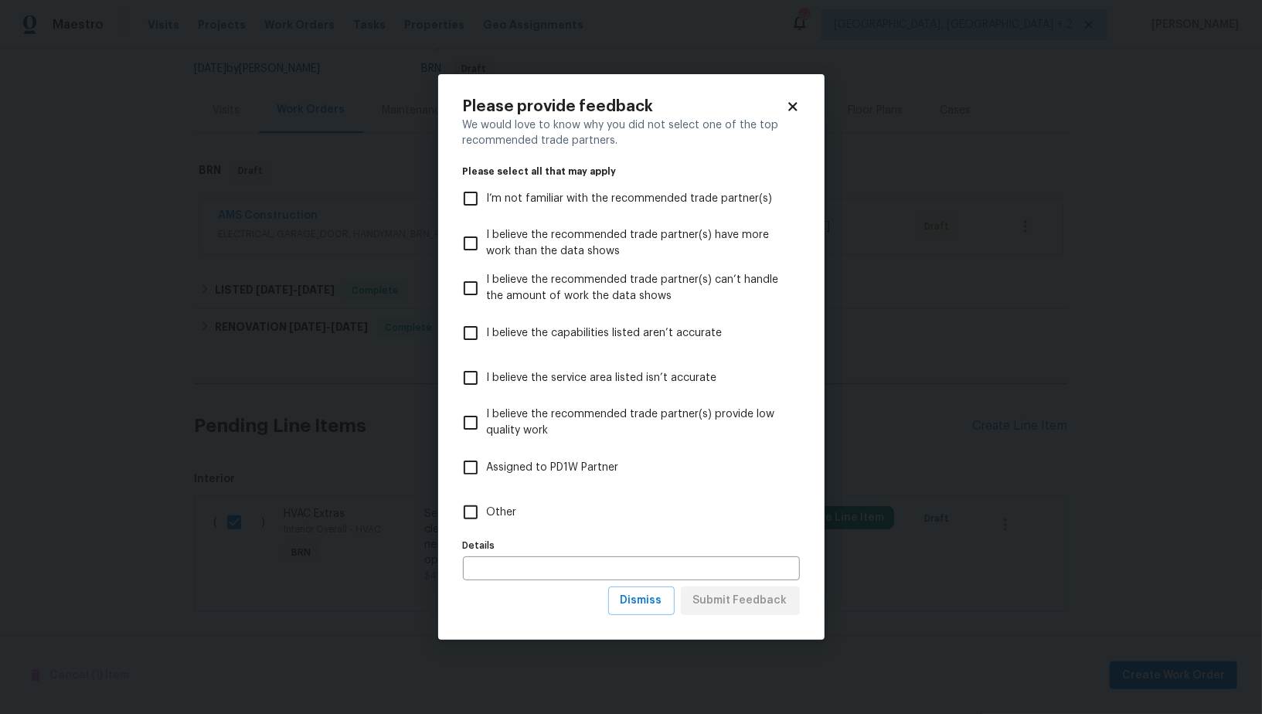
click at [488, 520] on span "Other" at bounding box center [502, 513] width 30 height 16
click at [487, 520] on input "Other" at bounding box center [471, 512] width 32 height 32
checkbox input "true"
click at [744, 601] on span "Submit Feedback" at bounding box center [740, 600] width 94 height 19
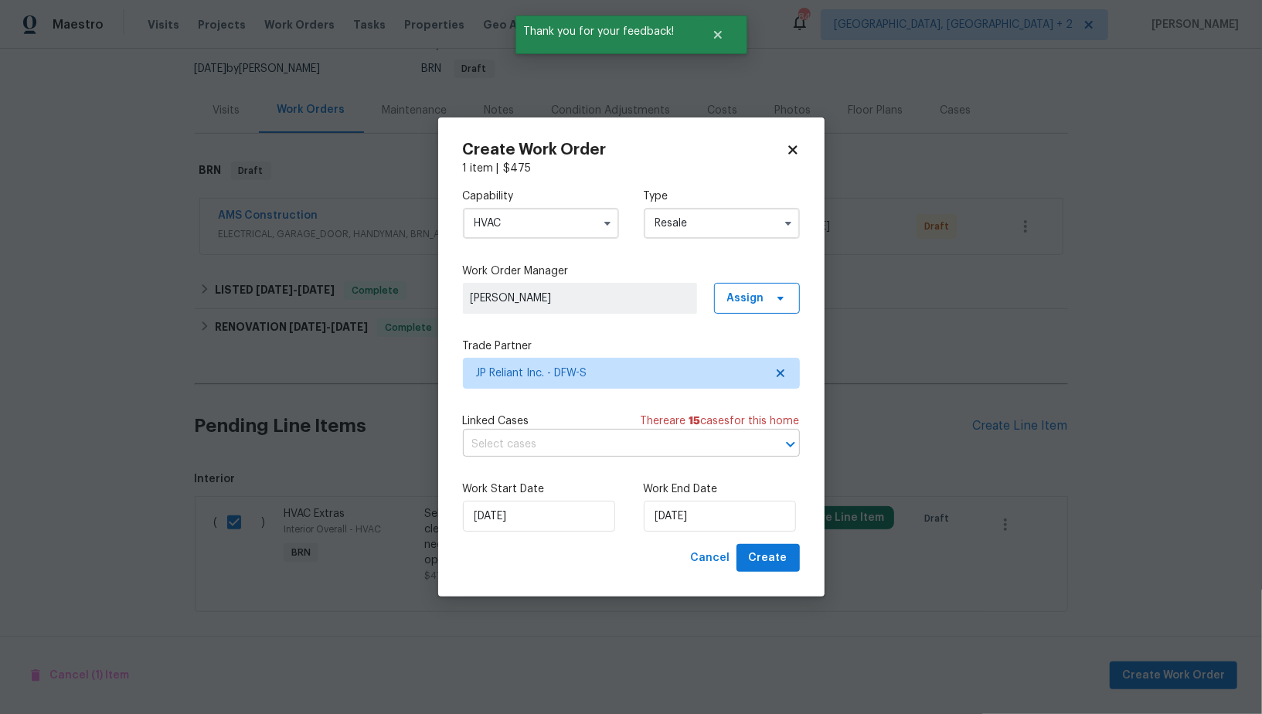
click at [601, 437] on input "text" at bounding box center [610, 445] width 294 height 24
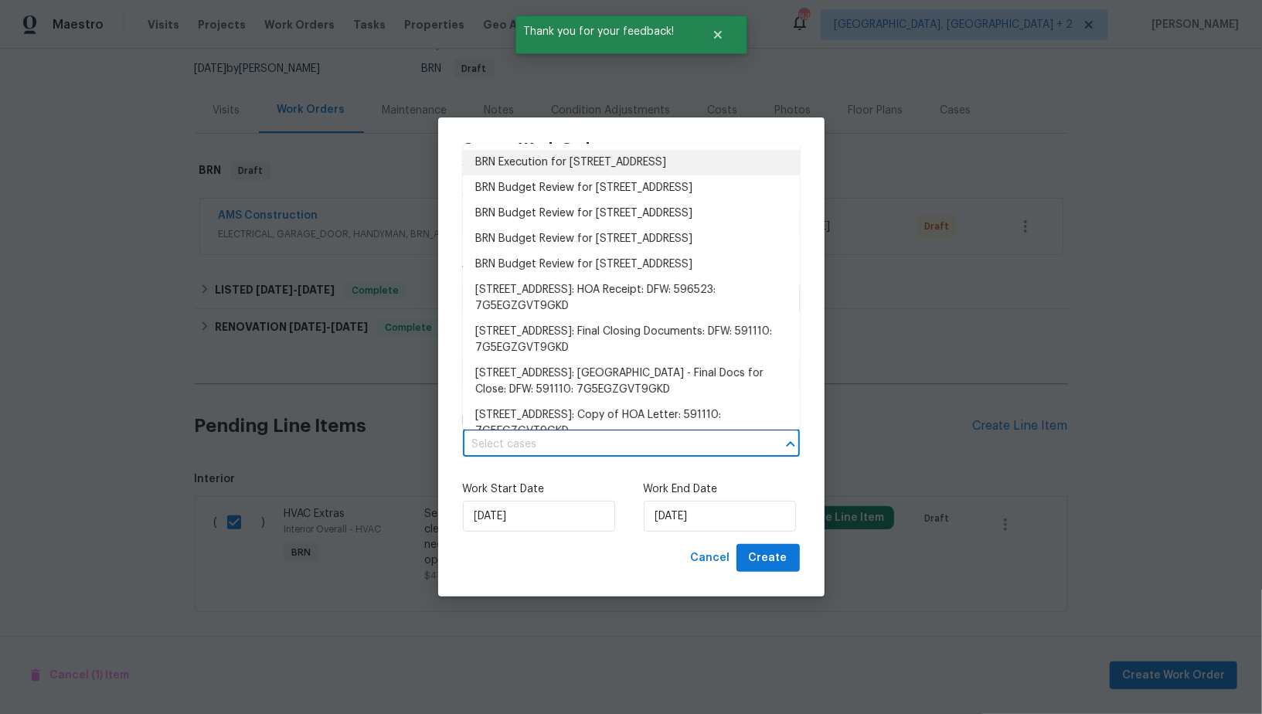
click at [570, 159] on li "BRN Execution for [STREET_ADDRESS]" at bounding box center [631, 163] width 337 height 26
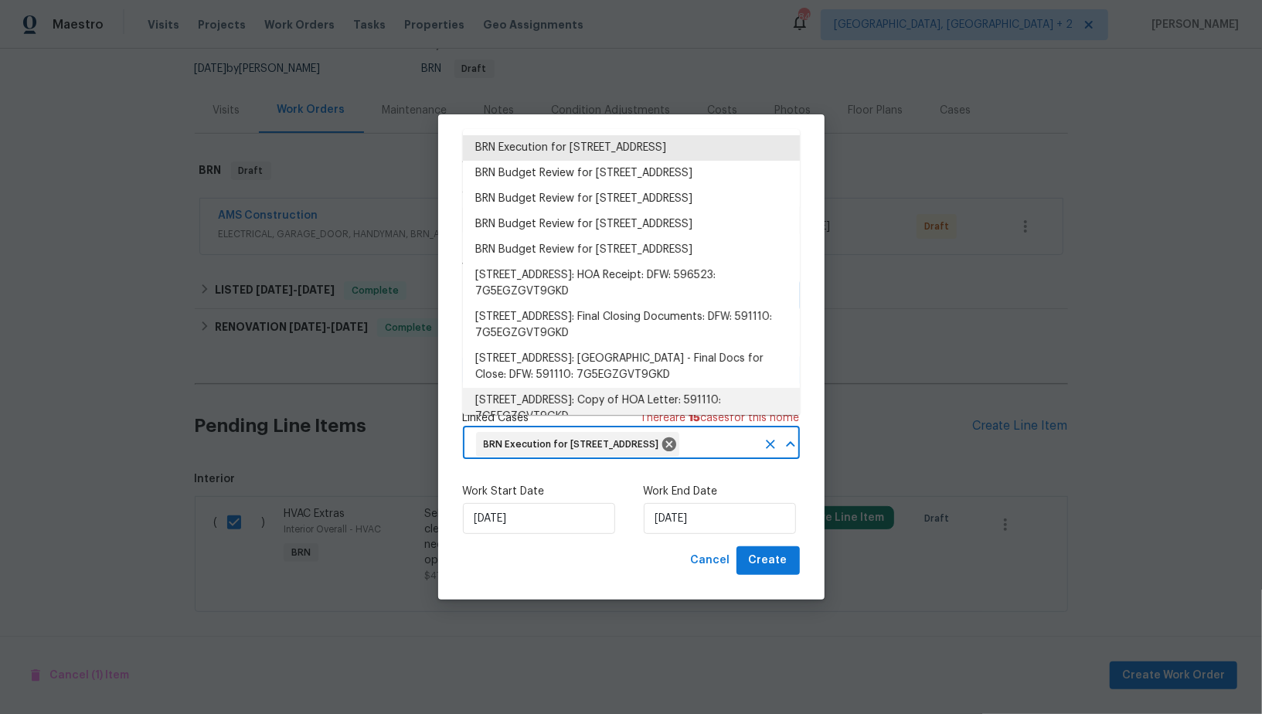
click at [629, 485] on div "Work Start Date [DATE] Work End Date [DATE]" at bounding box center [631, 509] width 337 height 75
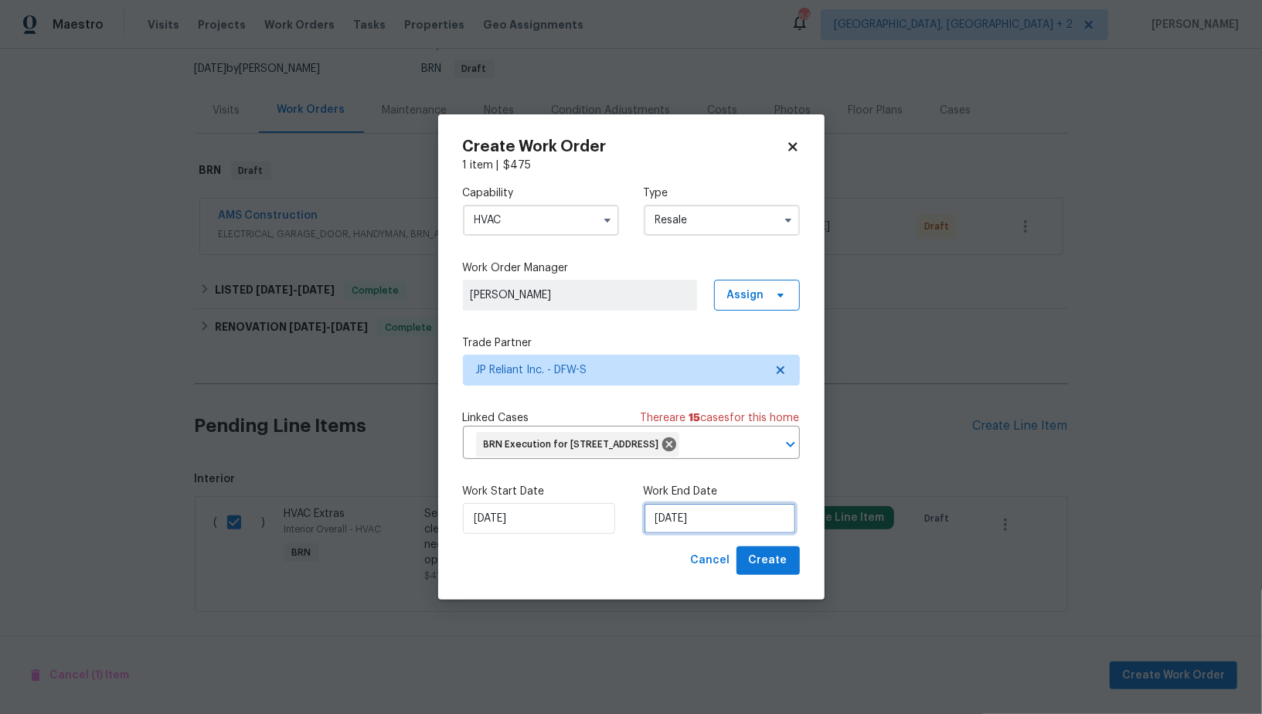
click at [672, 534] on input "[DATE]" at bounding box center [720, 518] width 152 height 31
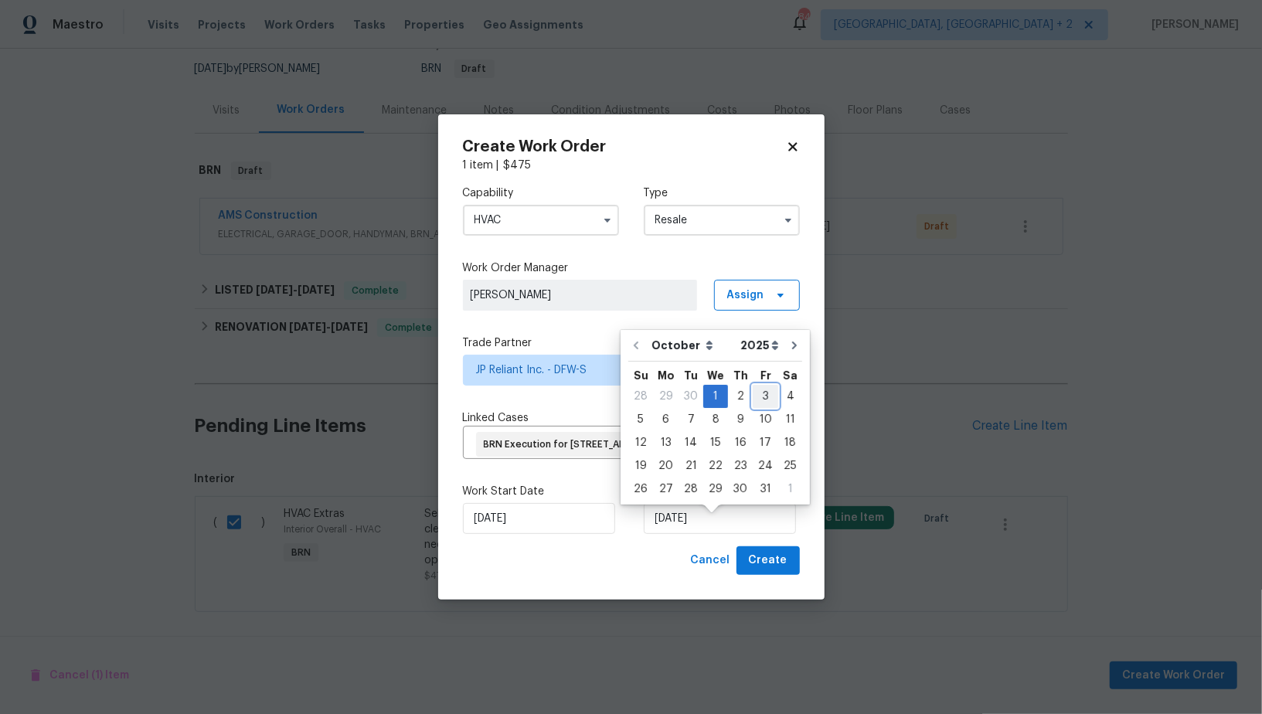
click at [754, 397] on div "3" at bounding box center [766, 397] width 26 height 22
type input "[DATE]"
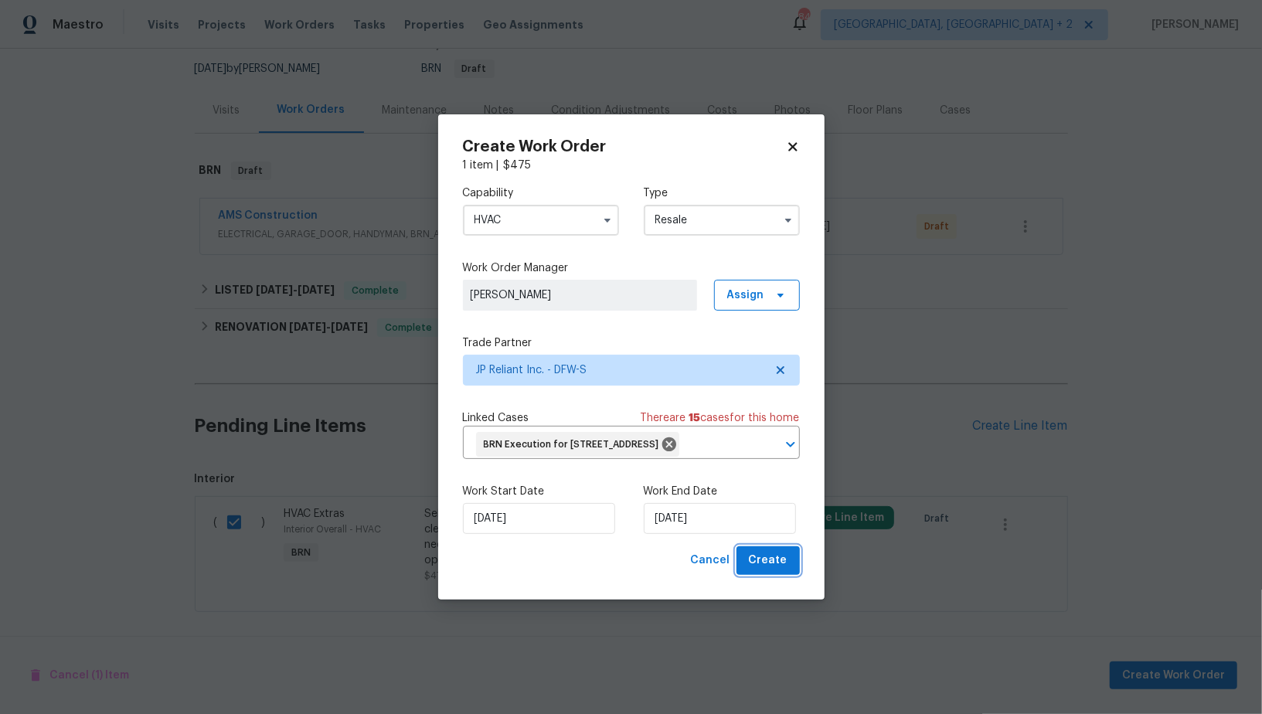
click at [756, 570] on span "Create" at bounding box center [768, 560] width 39 height 19
checkbox input "false"
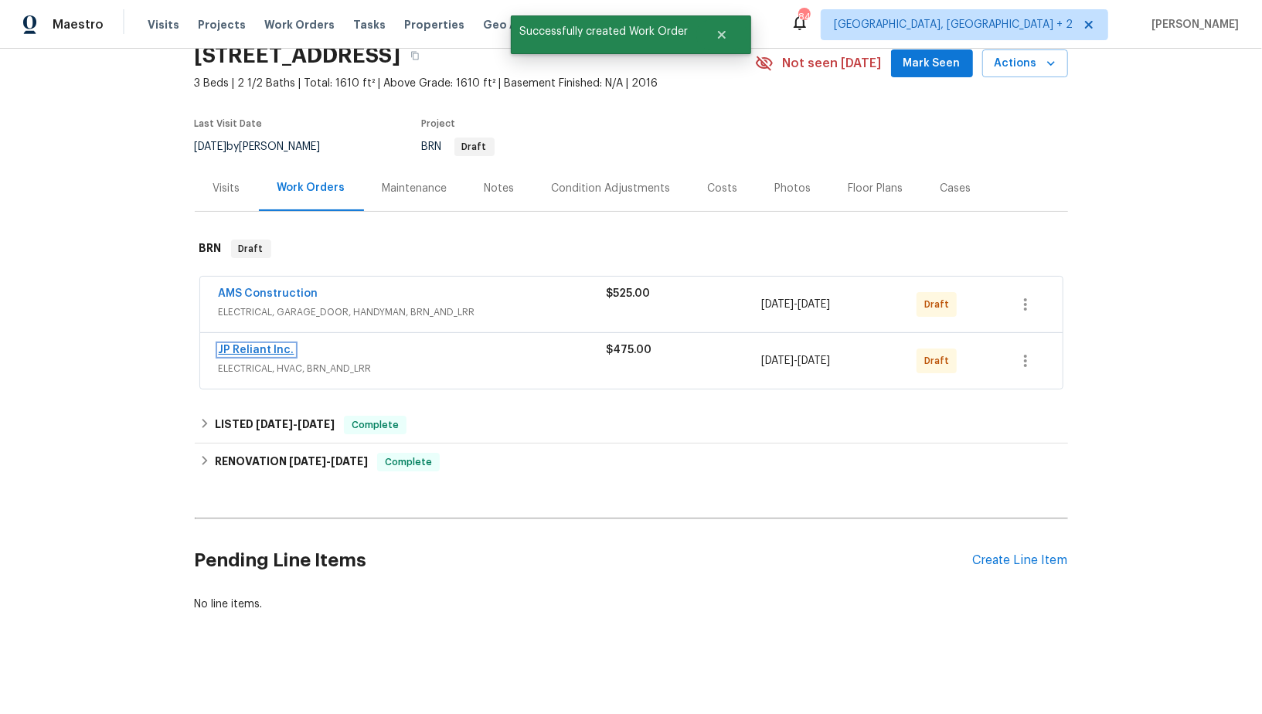
click at [267, 352] on link "JP Reliant Inc." at bounding box center [257, 350] width 76 height 11
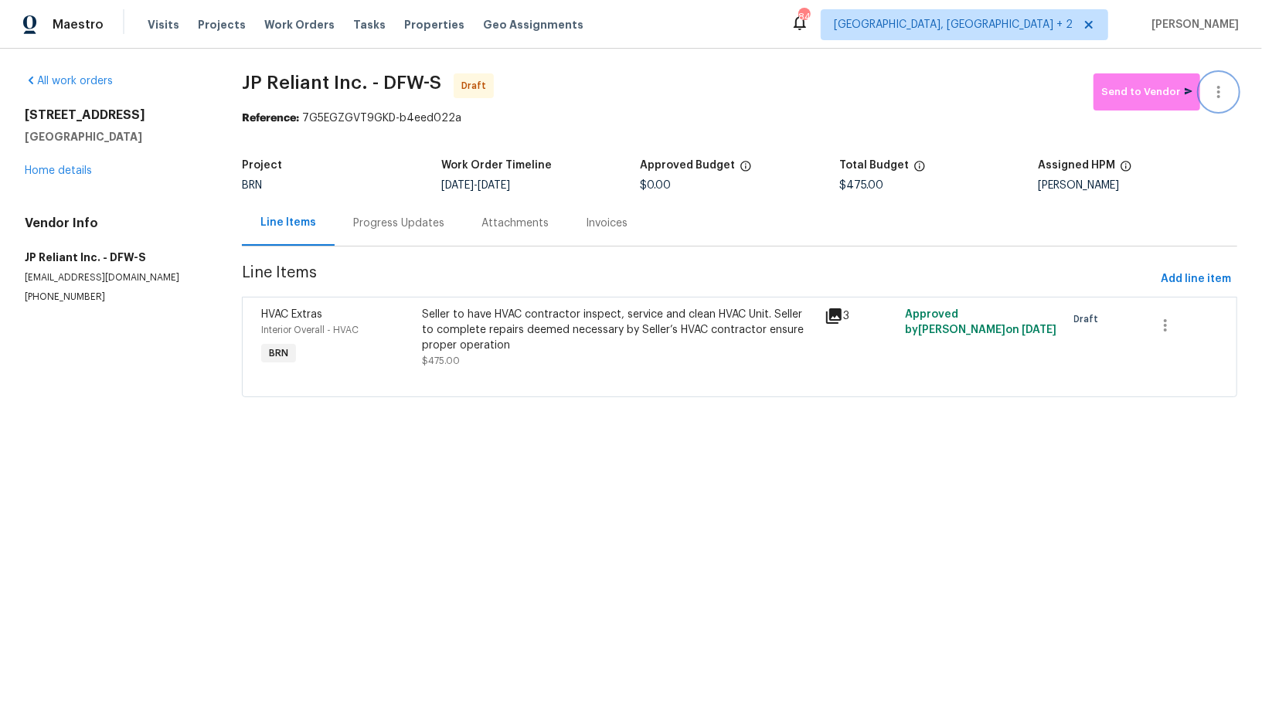
click at [1222, 93] on icon "button" at bounding box center [1219, 92] width 19 height 19
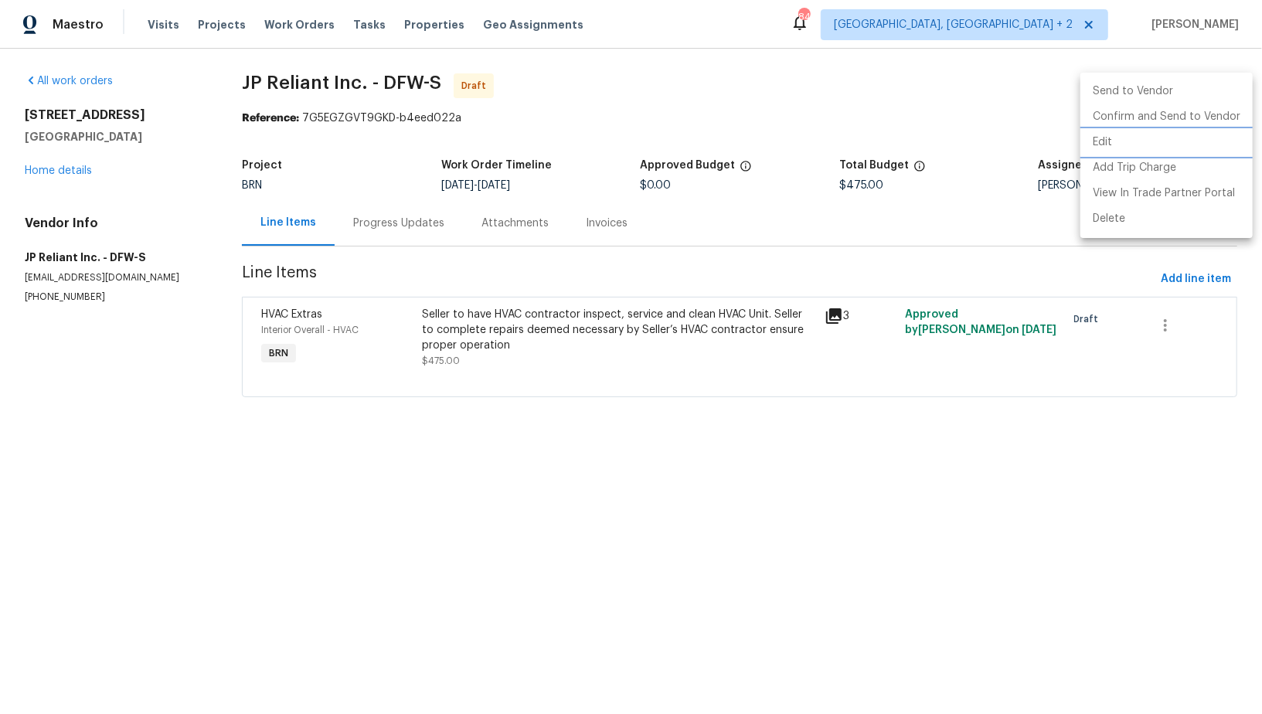
click at [1135, 131] on li "Edit" at bounding box center [1167, 143] width 172 height 26
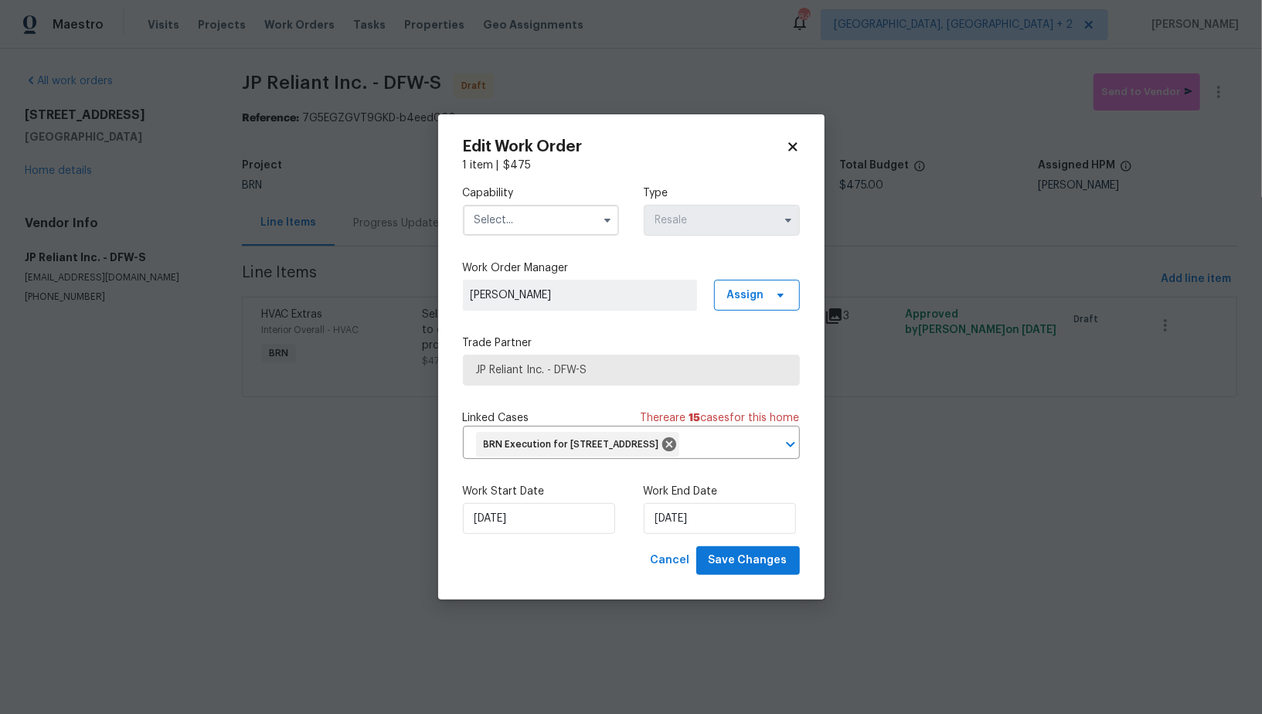
click at [534, 213] on input "text" at bounding box center [541, 220] width 156 height 31
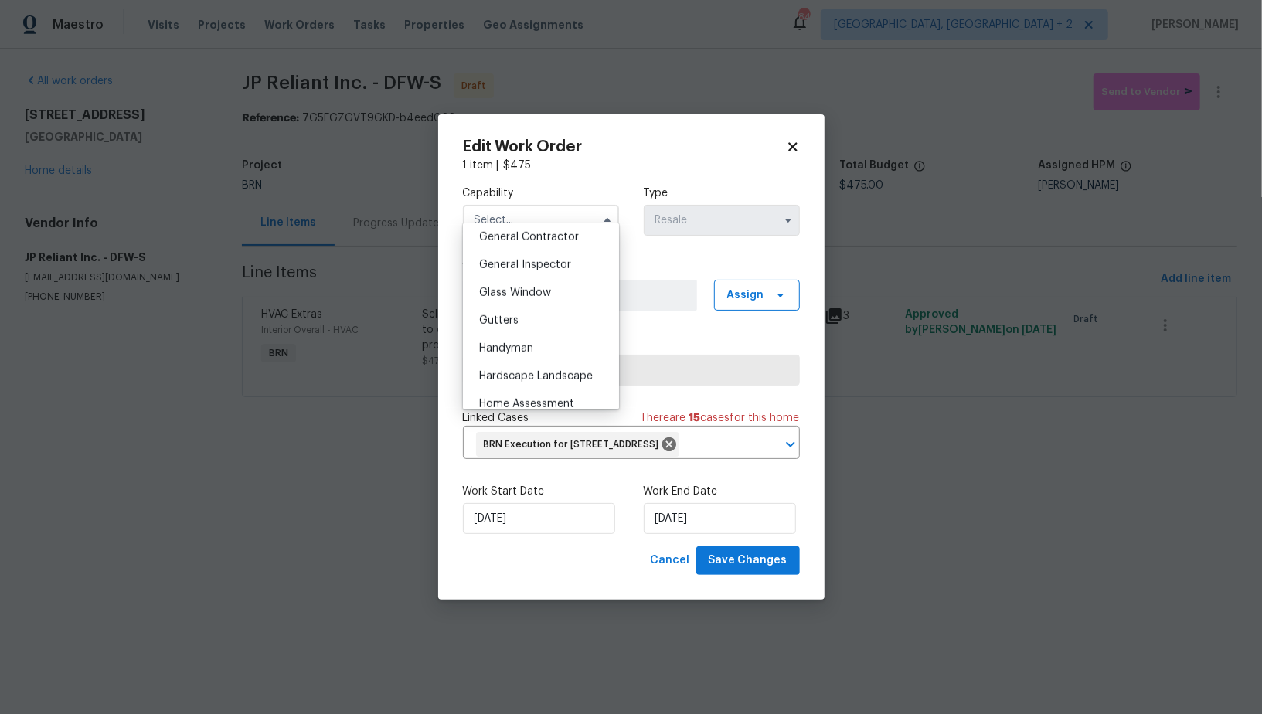
scroll to position [824, 0]
click at [517, 350] on div "HVAC" at bounding box center [541, 351] width 148 height 28
type input "HVAC"
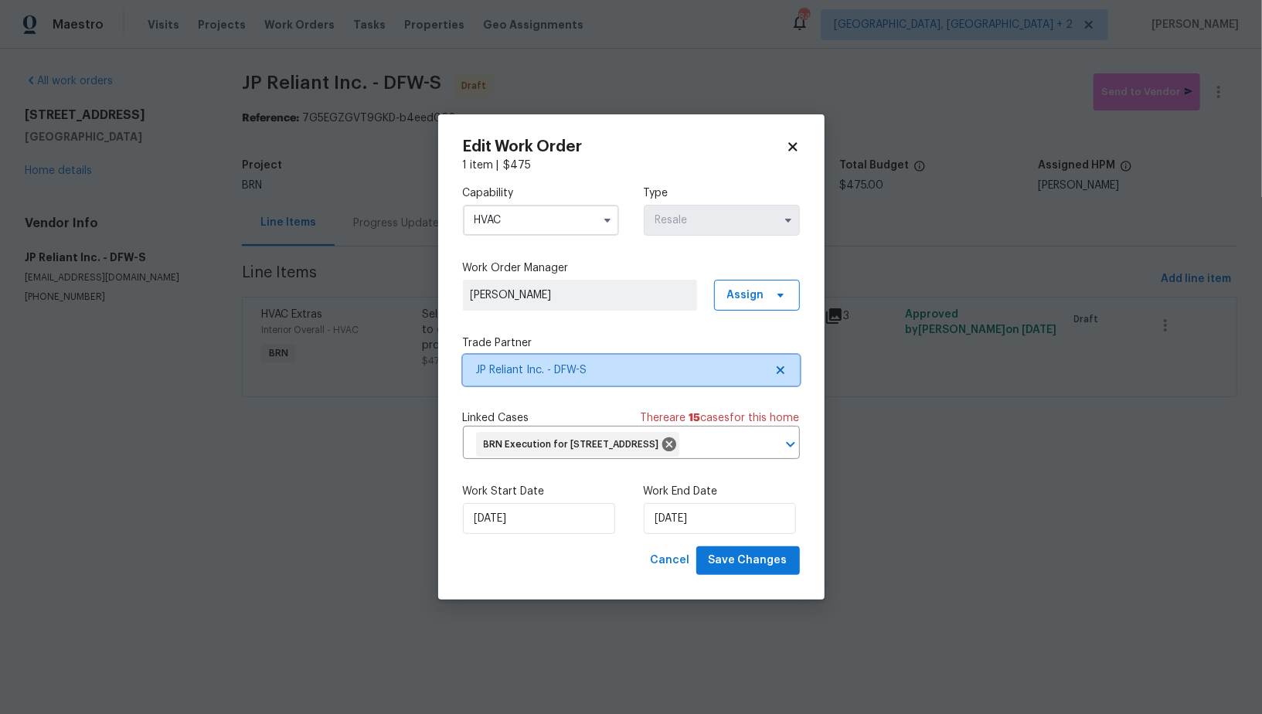
click at [786, 364] on icon at bounding box center [781, 370] width 12 height 12
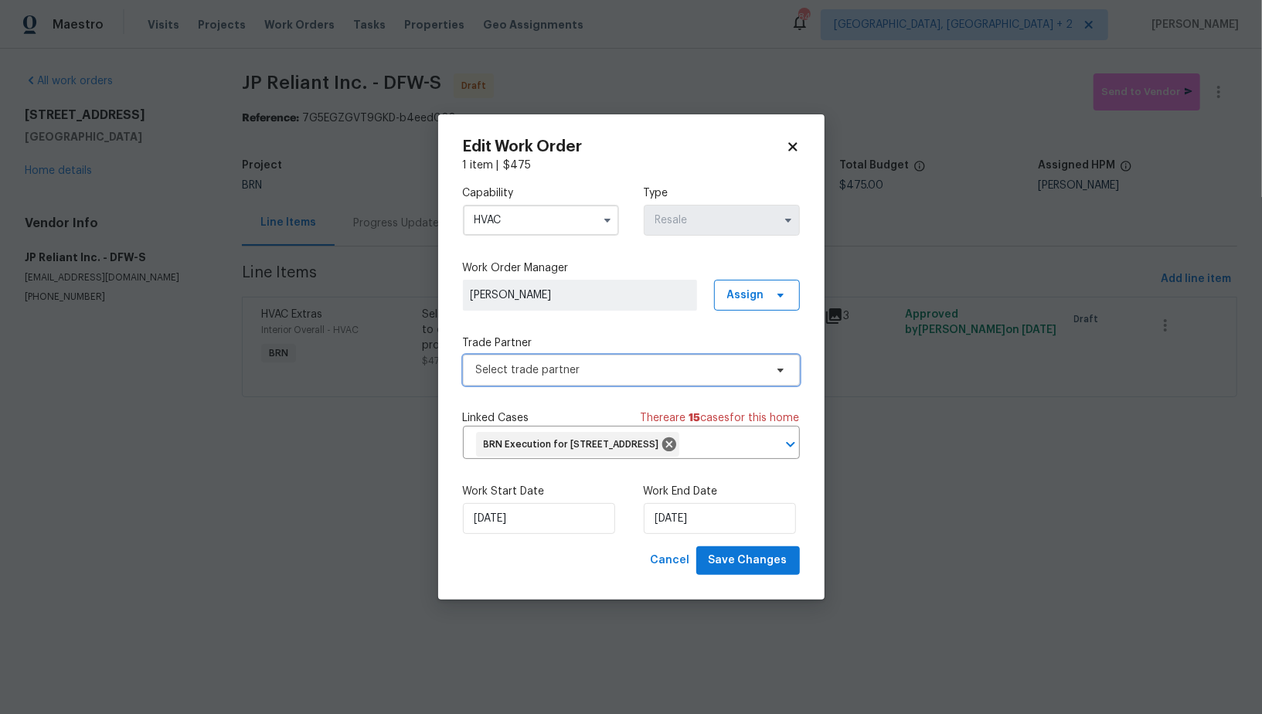
click at [734, 363] on span "Select trade partner" at bounding box center [620, 370] width 288 height 15
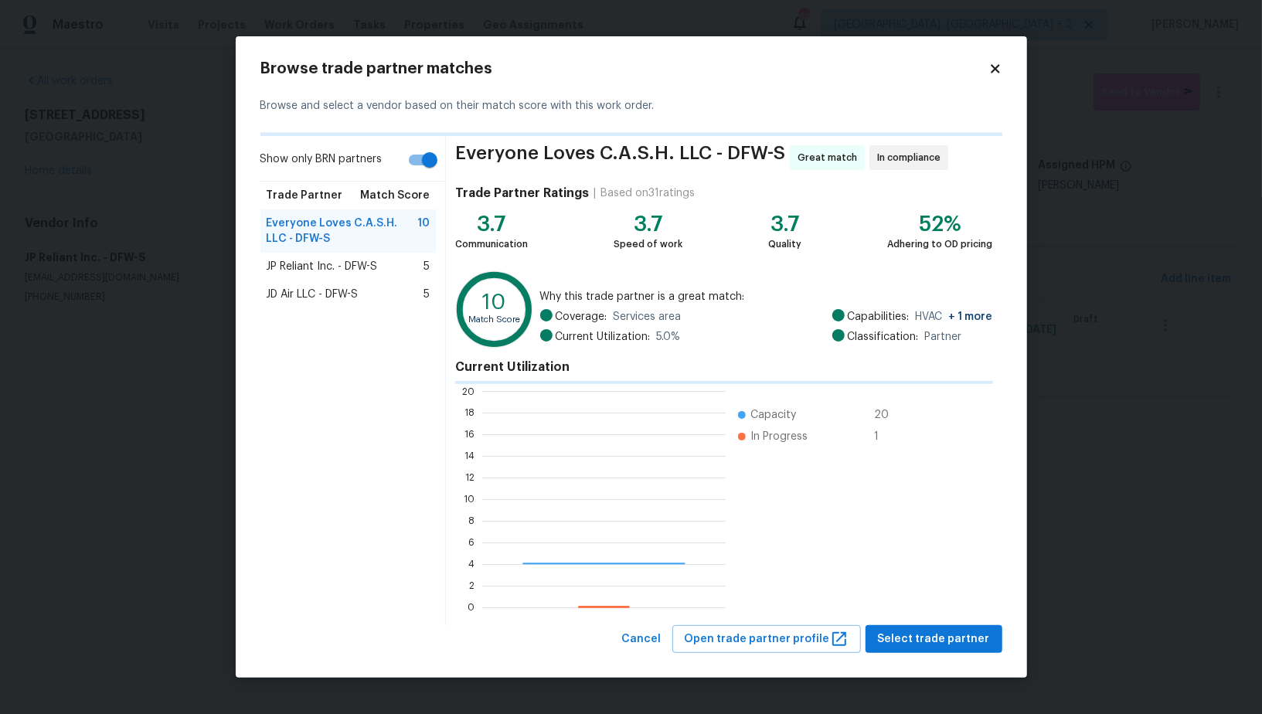
scroll to position [216, 244]
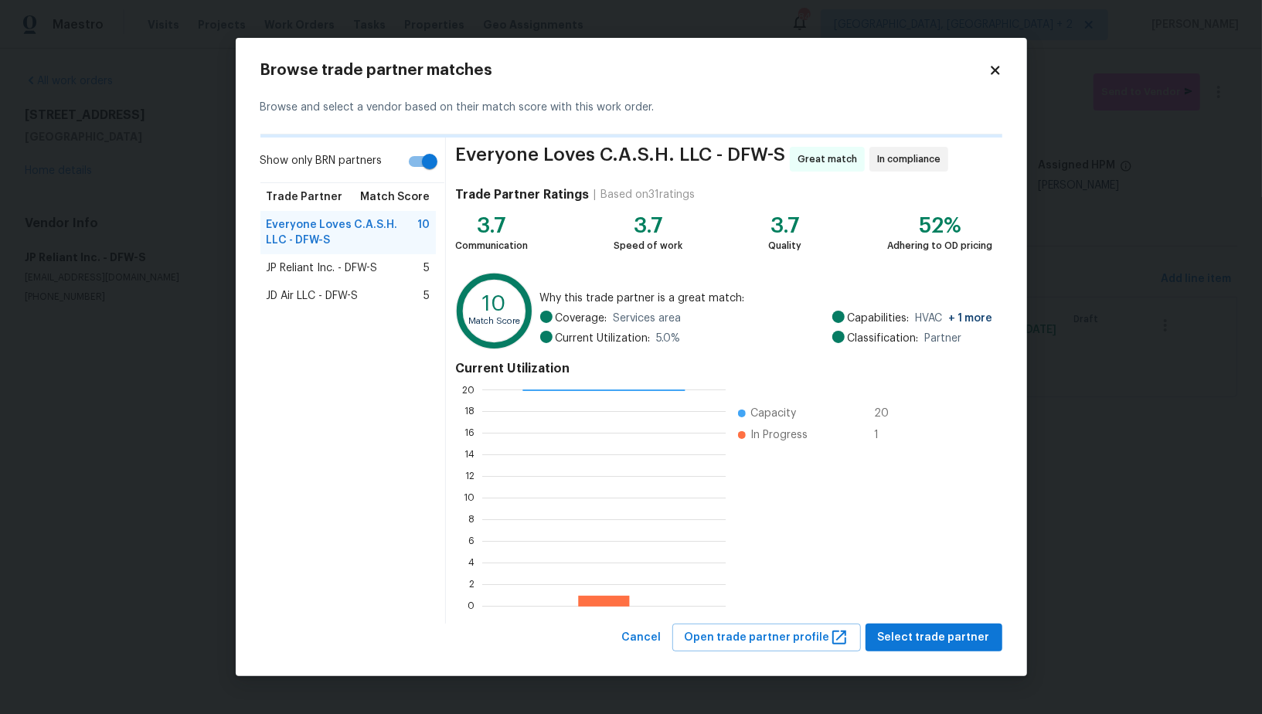
click at [295, 293] on span "JD Air LLC - DFW-S" at bounding box center [313, 295] width 92 height 15
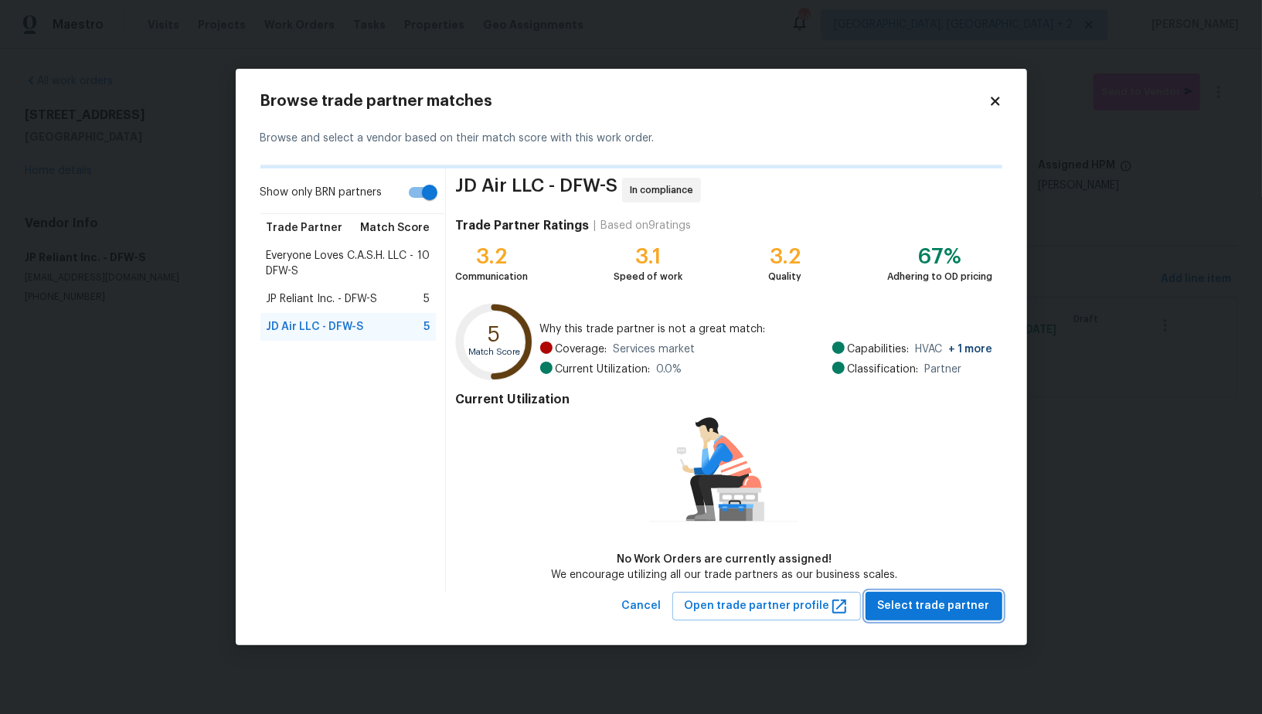
click at [891, 612] on span "Select trade partner" at bounding box center [934, 606] width 112 height 19
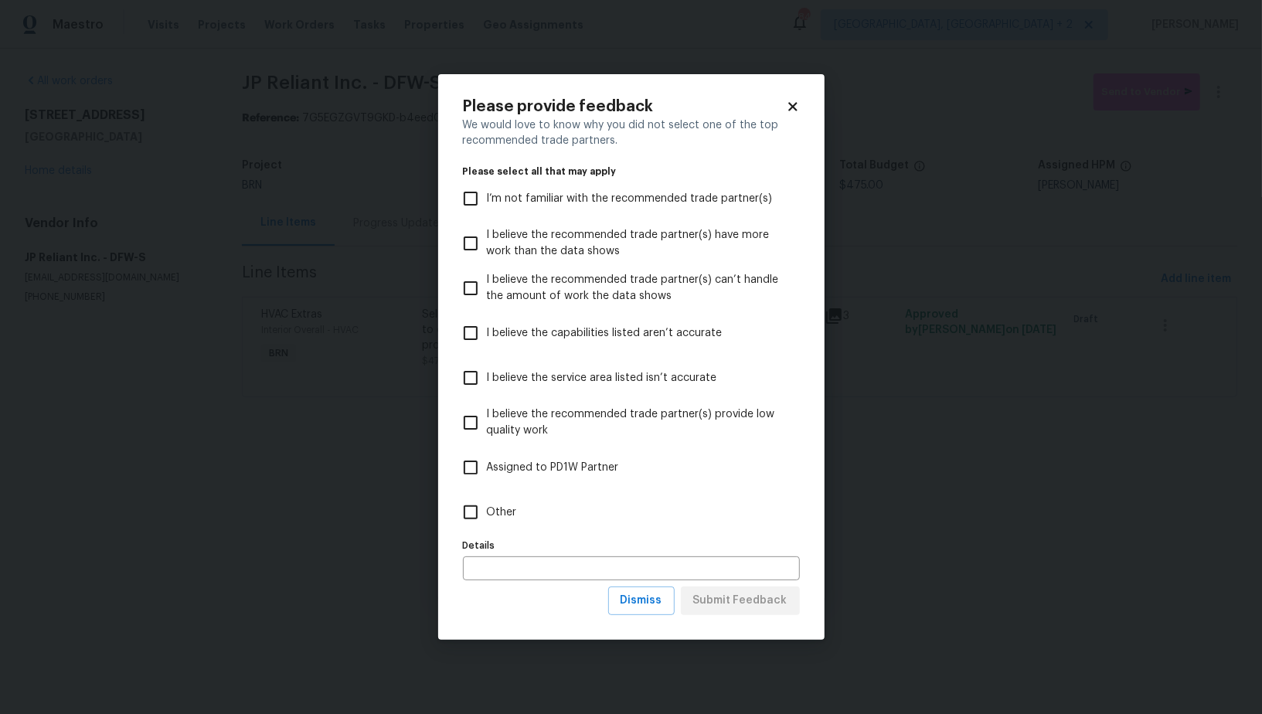
click at [478, 497] on input "Other" at bounding box center [471, 512] width 32 height 32
checkbox input "true"
click at [711, 592] on span "Submit Feedback" at bounding box center [740, 600] width 94 height 19
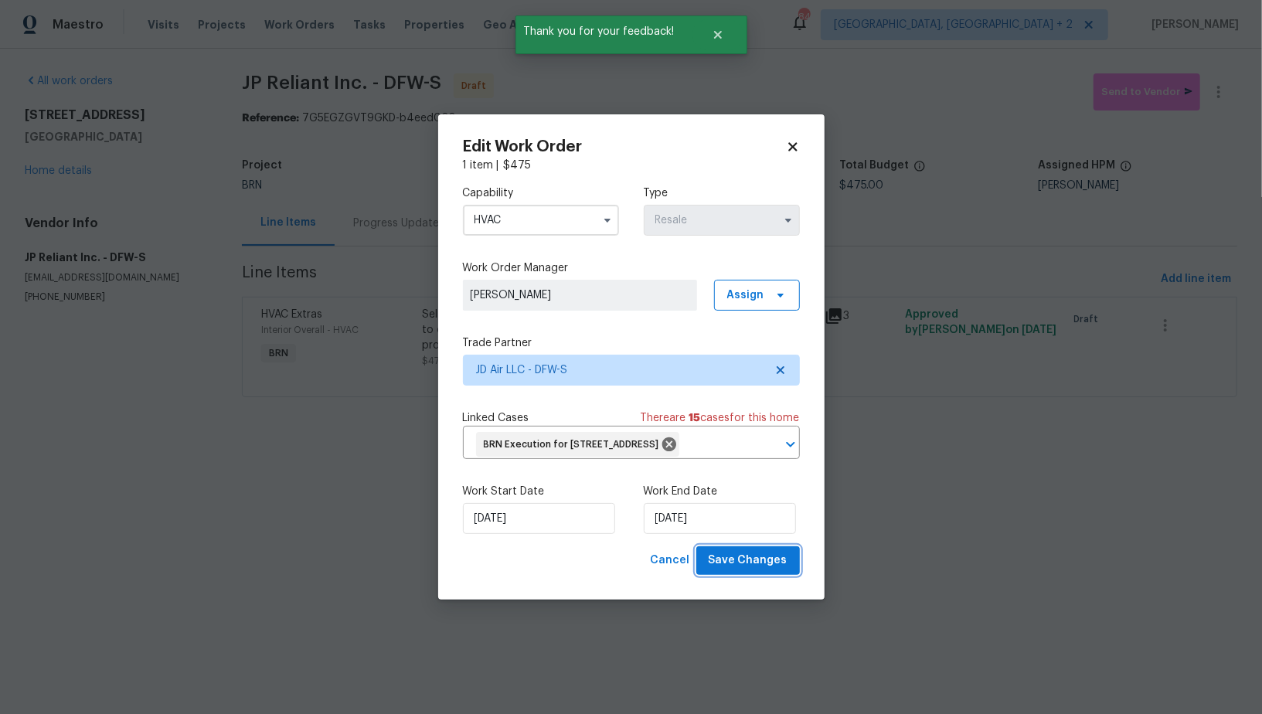
click at [762, 571] on span "Save Changes" at bounding box center [748, 560] width 79 height 19
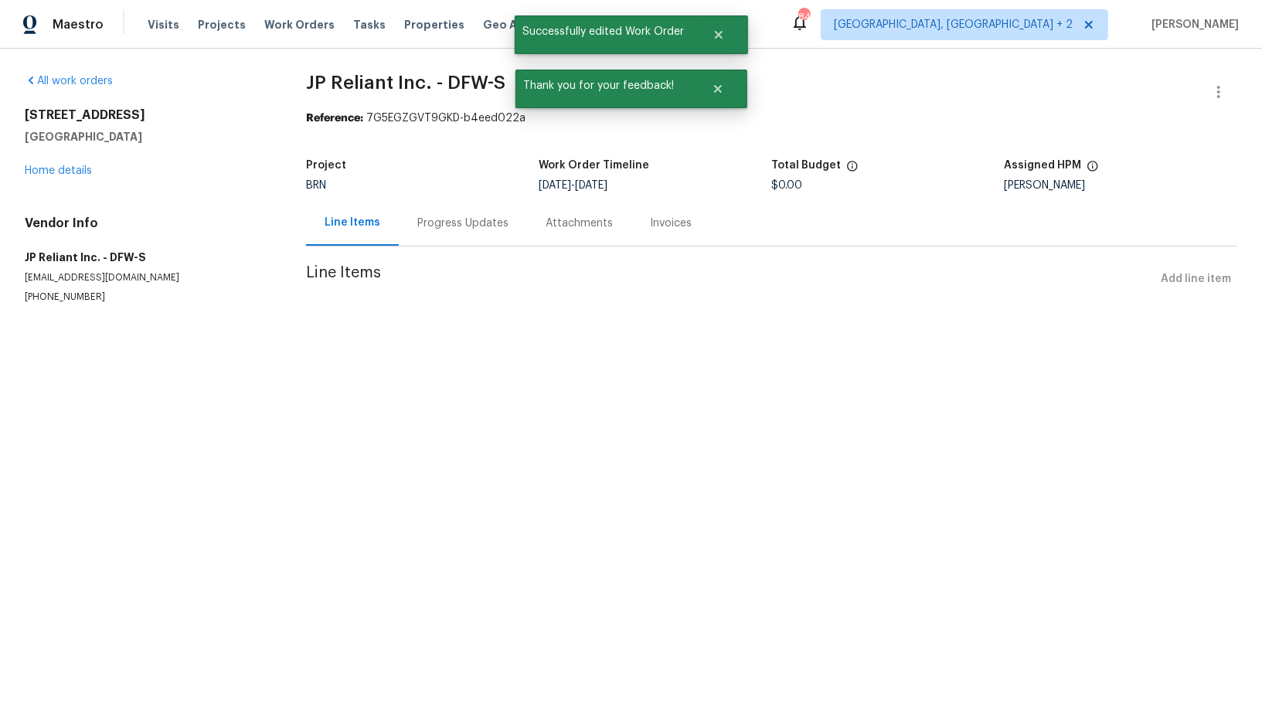
click at [446, 228] on div "Progress Updates" at bounding box center [462, 223] width 91 height 15
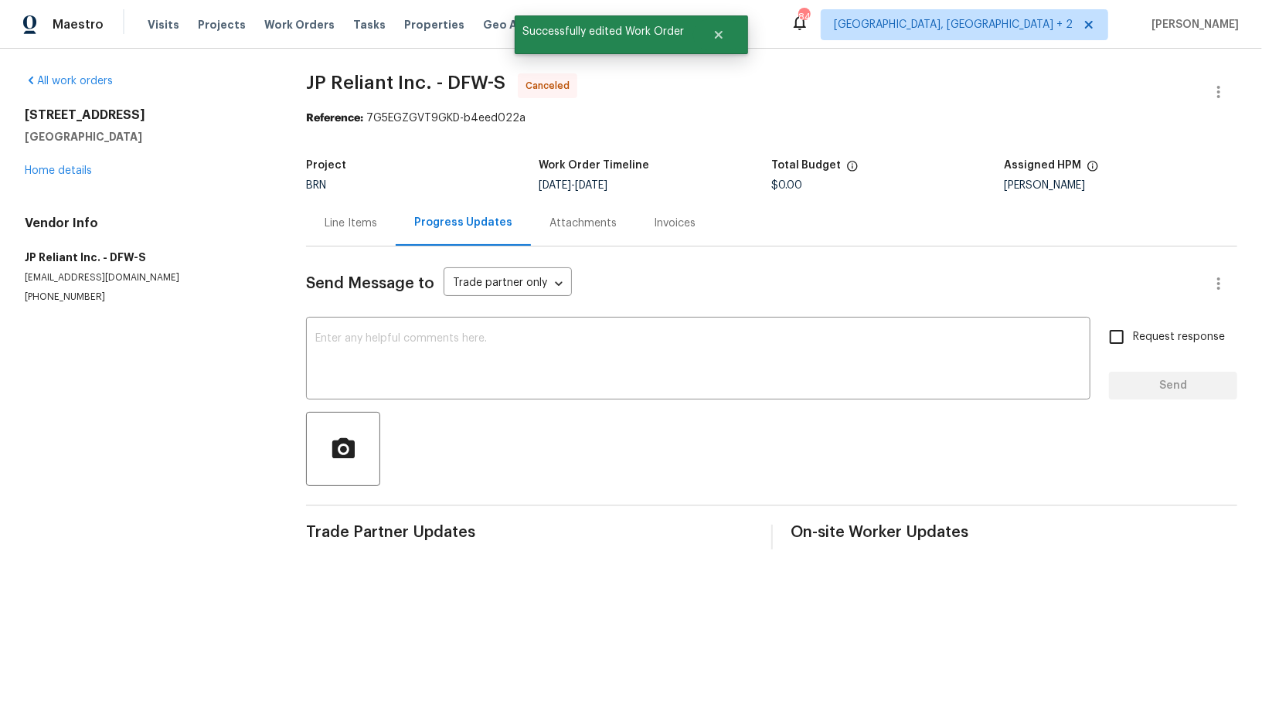
click at [46, 176] on div "4224 Tallulah Dr Plano, TX 75074 Home details" at bounding box center [147, 142] width 244 height 71
click at [58, 169] on link "Home details" at bounding box center [58, 170] width 67 height 11
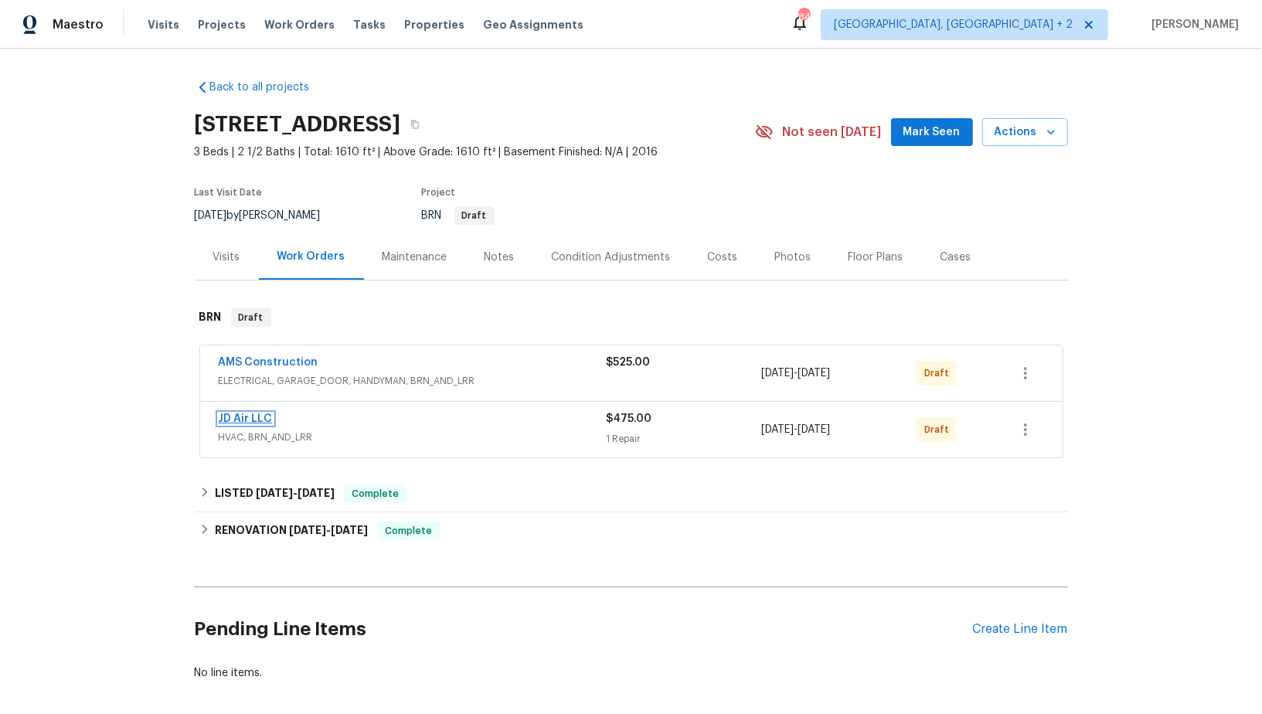
click at [248, 417] on link "JD Air LLC" at bounding box center [246, 419] width 54 height 11
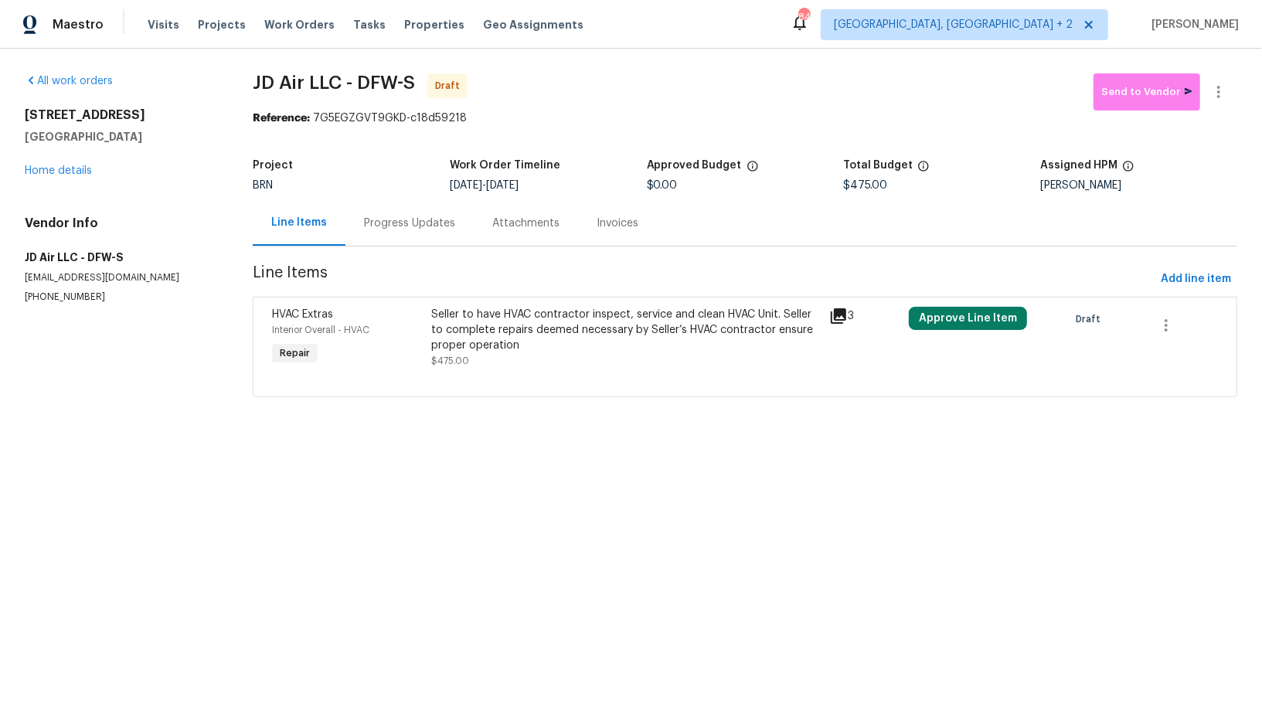
click at [414, 233] on div "Progress Updates" at bounding box center [410, 223] width 128 height 46
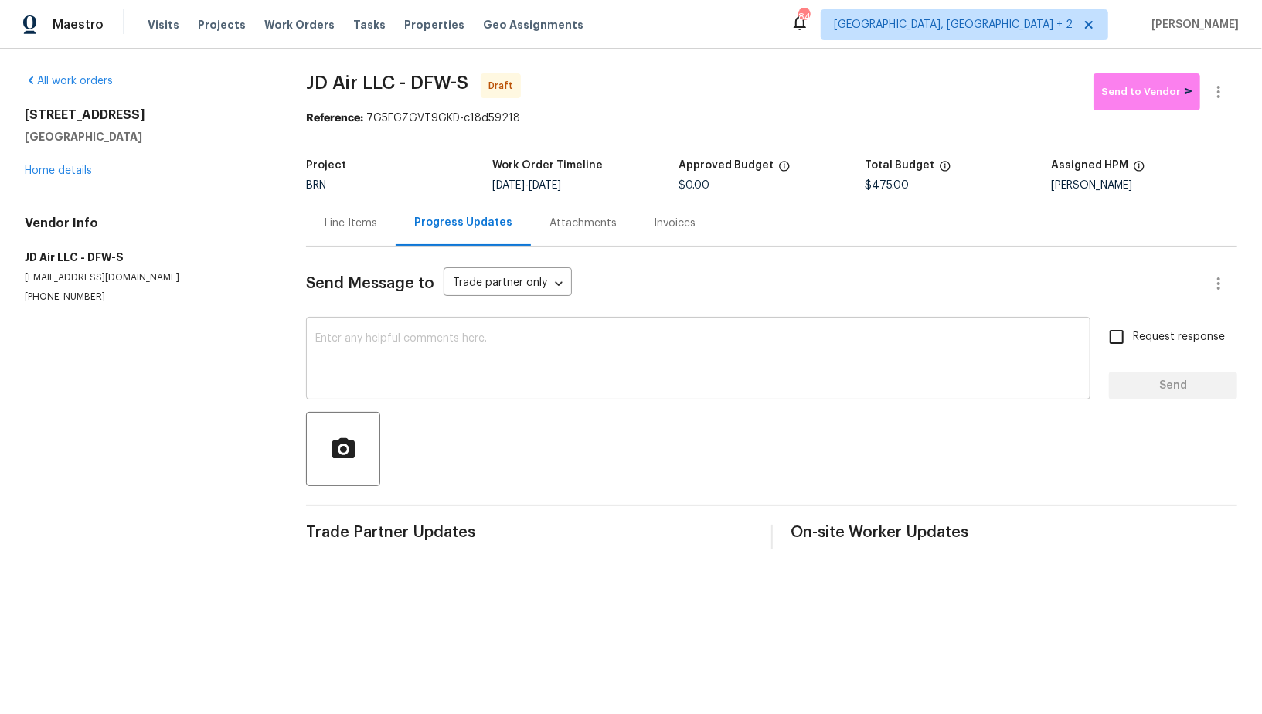
click at [373, 369] on textarea at bounding box center [698, 360] width 766 height 54
paste textarea "Hi, I'm Padmapriya from Opendoor. Just wanted to check if you received the WO f…"
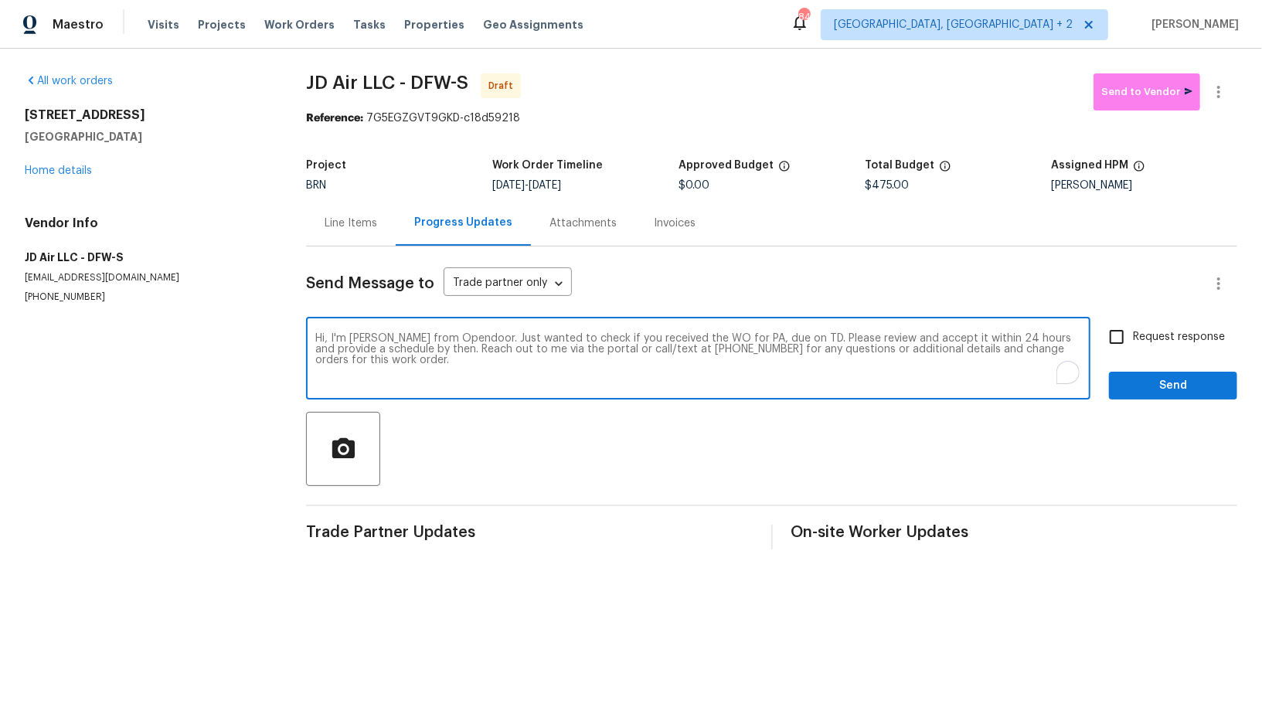
click at [752, 338] on textarea "Hi, I'm Padmapriya from Opendoor. Just wanted to check if you received the WO f…" at bounding box center [698, 360] width 766 height 54
paste textarea "4224 Tallulah Dr, Plano, TX 75074"
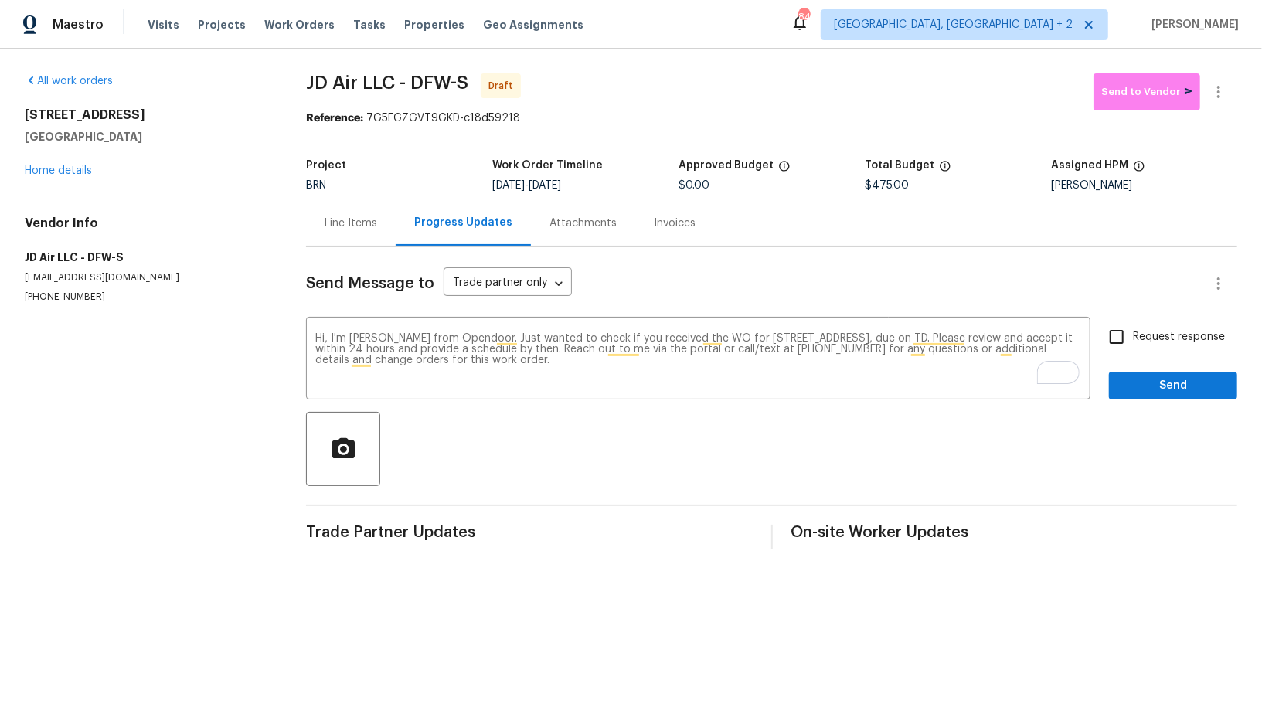
drag, startPoint x: 553, startPoint y: 182, endPoint x: 632, endPoint y: 184, distance: 78.9
click at [632, 184] on div "10/1/2025 - 10/3/2025" at bounding box center [585, 185] width 186 height 11
copy span "10/3/2025"
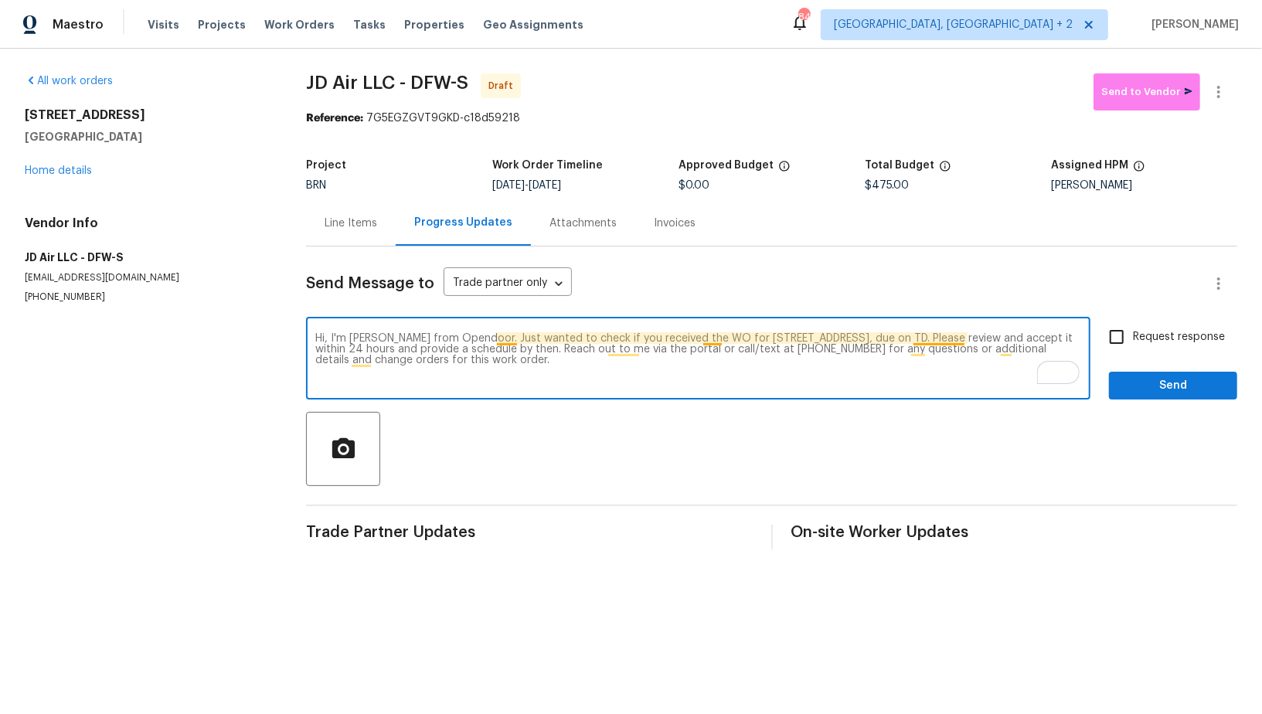
click at [961, 336] on textarea "Hi, I'm Padmapriya from Opendoor. Just wanted to check if you received the WO f…" at bounding box center [698, 360] width 766 height 54
paste textarea "10/3/2025"
type textarea "Hi, I'm Padmapriya from Opendoor. Just wanted to check if you received the WO f…"
click at [729, 372] on textarea "Hi, I'm Padmapriya from Opendoor. Just wanted to check if you received the WO f…" at bounding box center [698, 360] width 766 height 54
click at [1110, 339] on input "Request response" at bounding box center [1117, 337] width 32 height 32
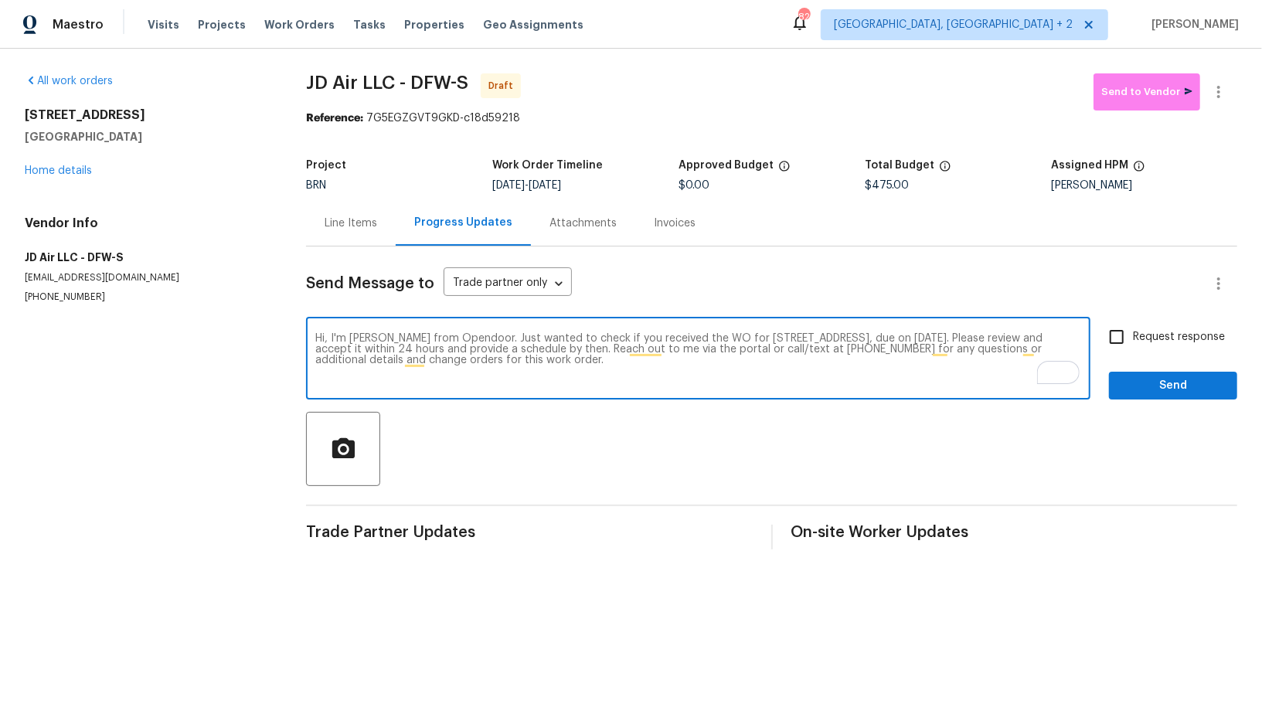
checkbox input "true"
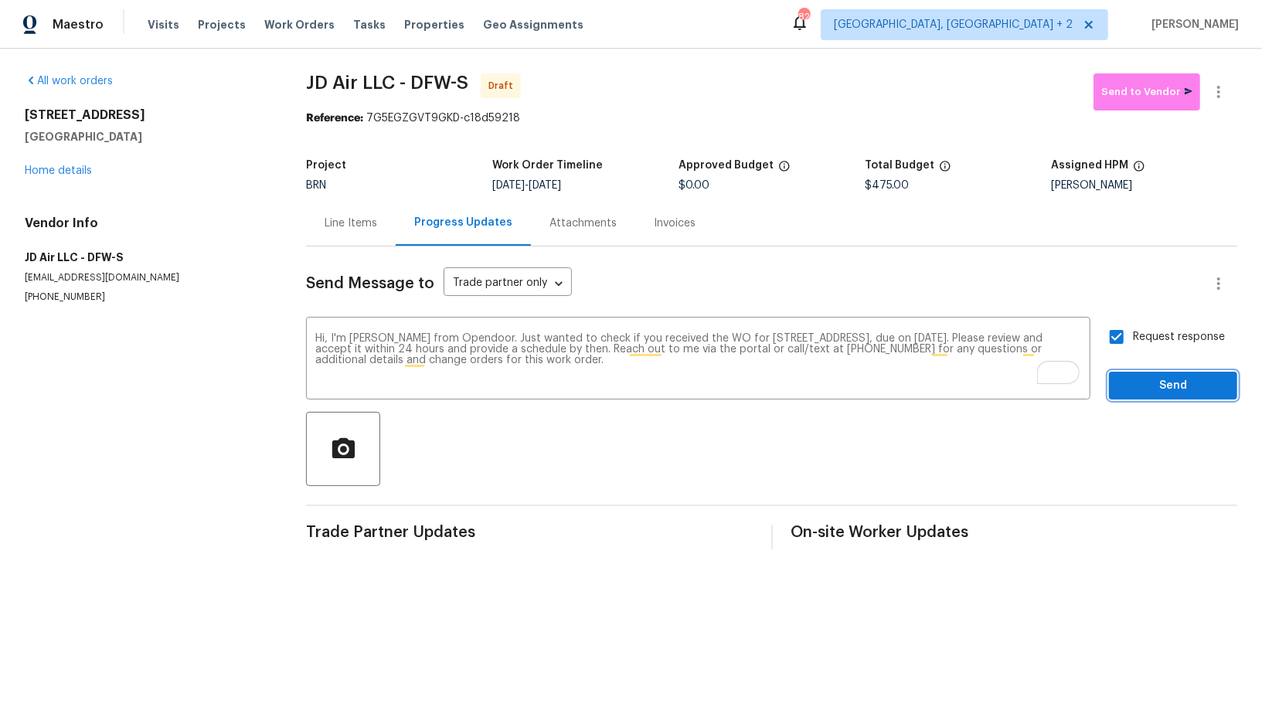
click at [1139, 380] on span "Send" at bounding box center [1174, 385] width 104 height 19
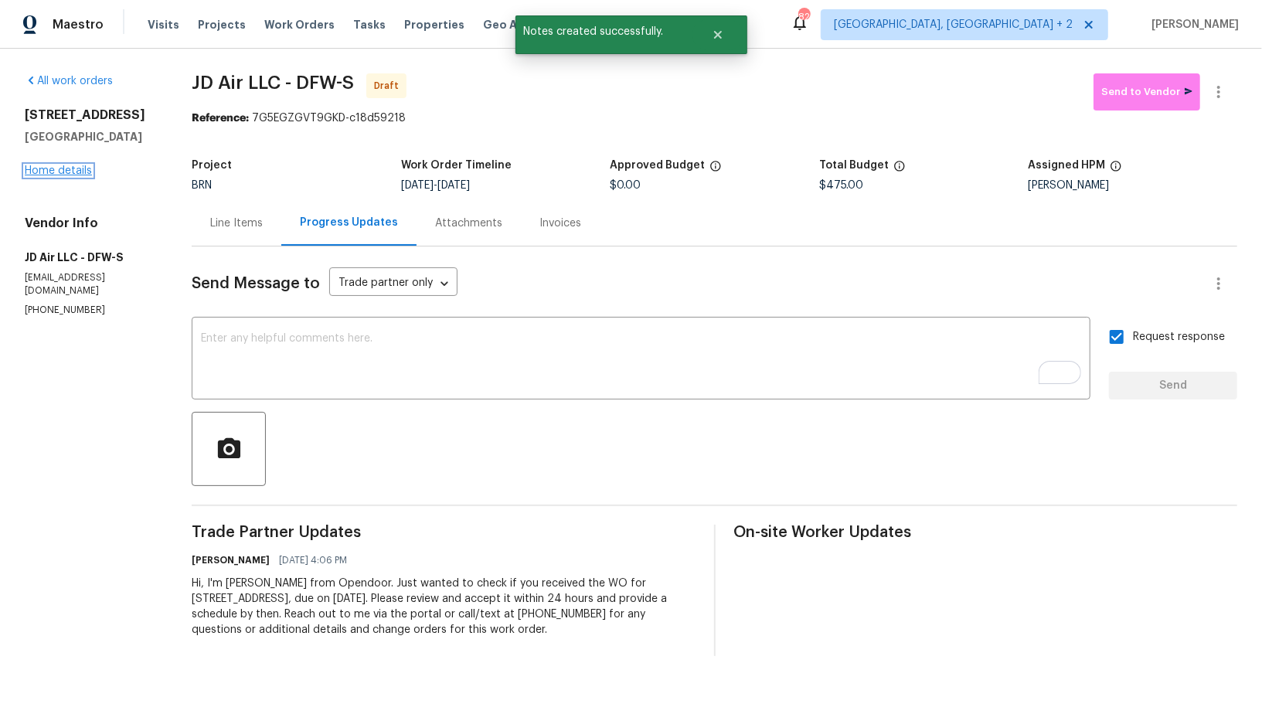
click at [53, 168] on link "Home details" at bounding box center [58, 170] width 67 height 11
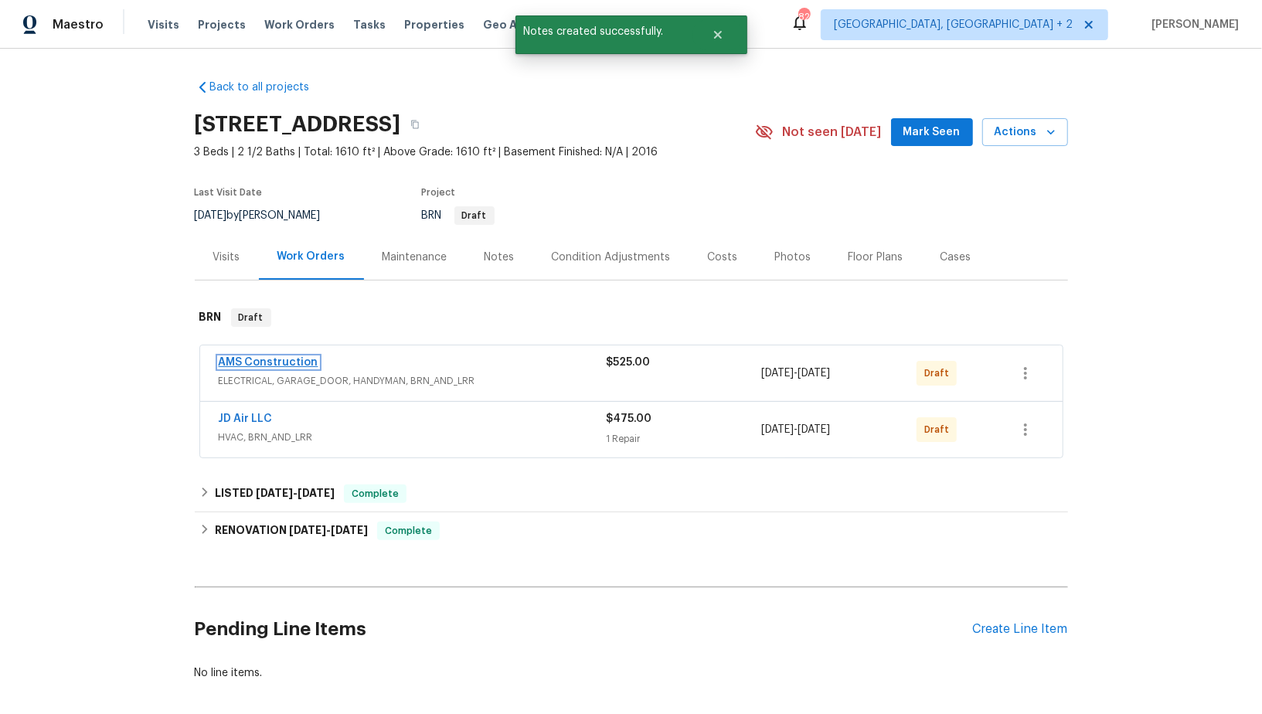
click at [262, 366] on link "AMS Construction" at bounding box center [269, 362] width 100 height 11
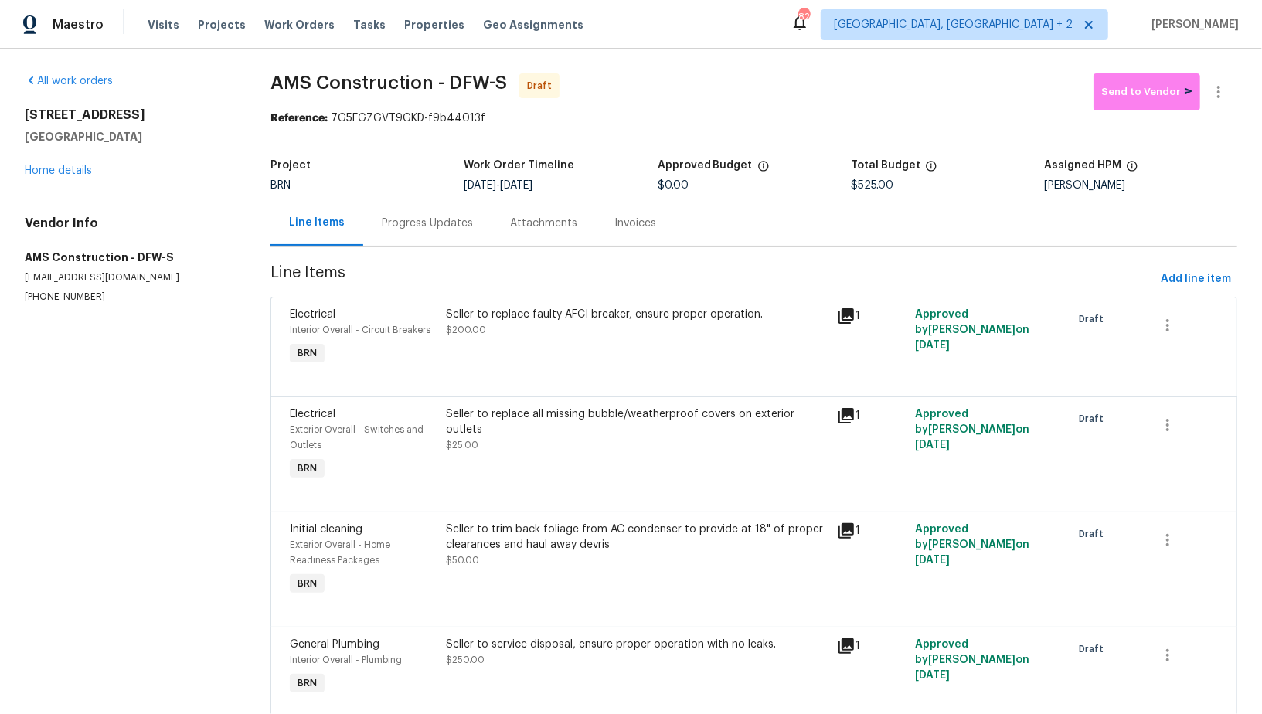
click at [411, 229] on div "Progress Updates" at bounding box center [427, 223] width 91 height 15
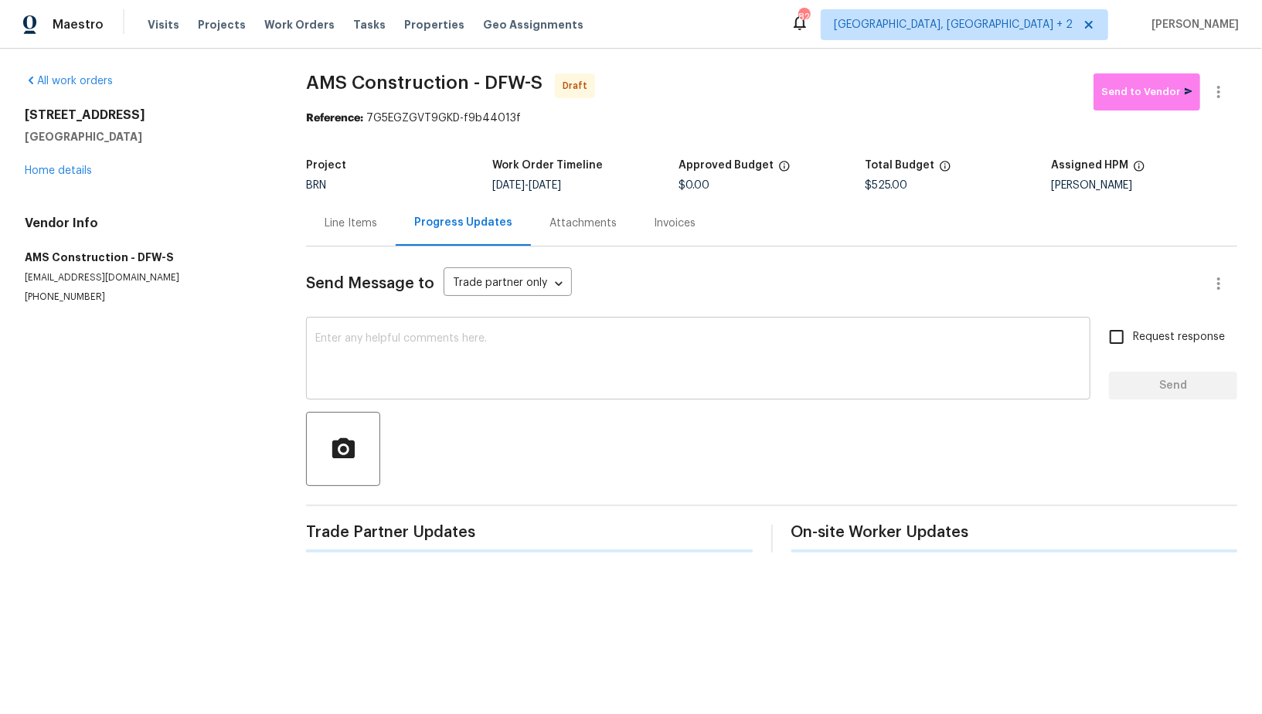
click at [422, 370] on textarea at bounding box center [698, 360] width 766 height 54
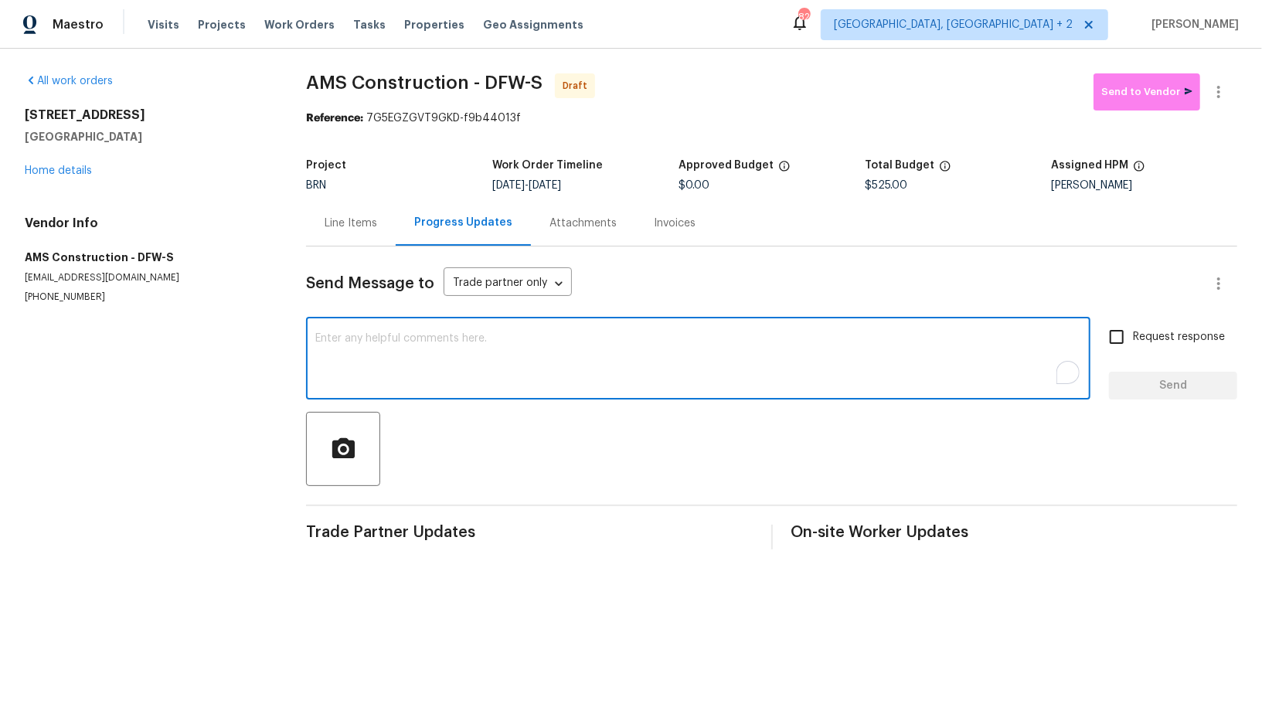
paste textarea "Hi, I'm Padmapriya from Opendoor. Just wanted to check if you received the WO f…"
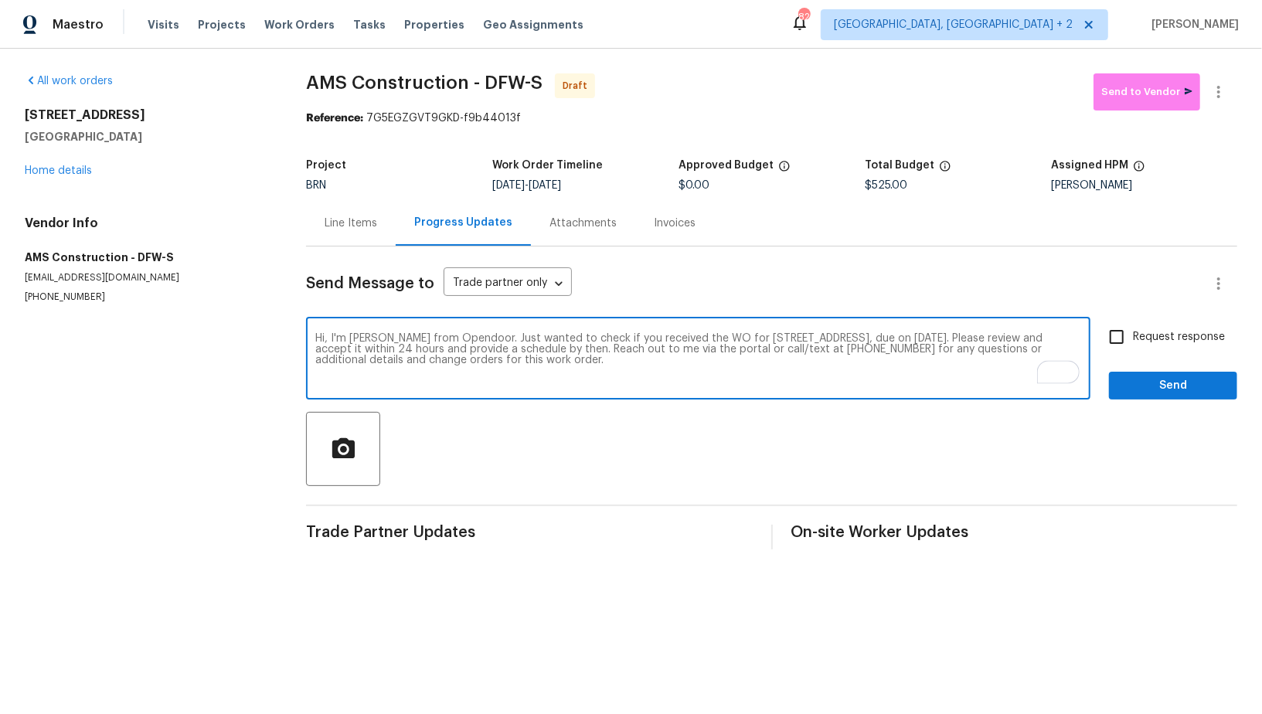
type textarea "Hi, I'm Padmapriya from Opendoor. Just wanted to check if you received the WO f…"
click at [1115, 338] on input "Request response" at bounding box center [1117, 337] width 32 height 32
checkbox input "true"
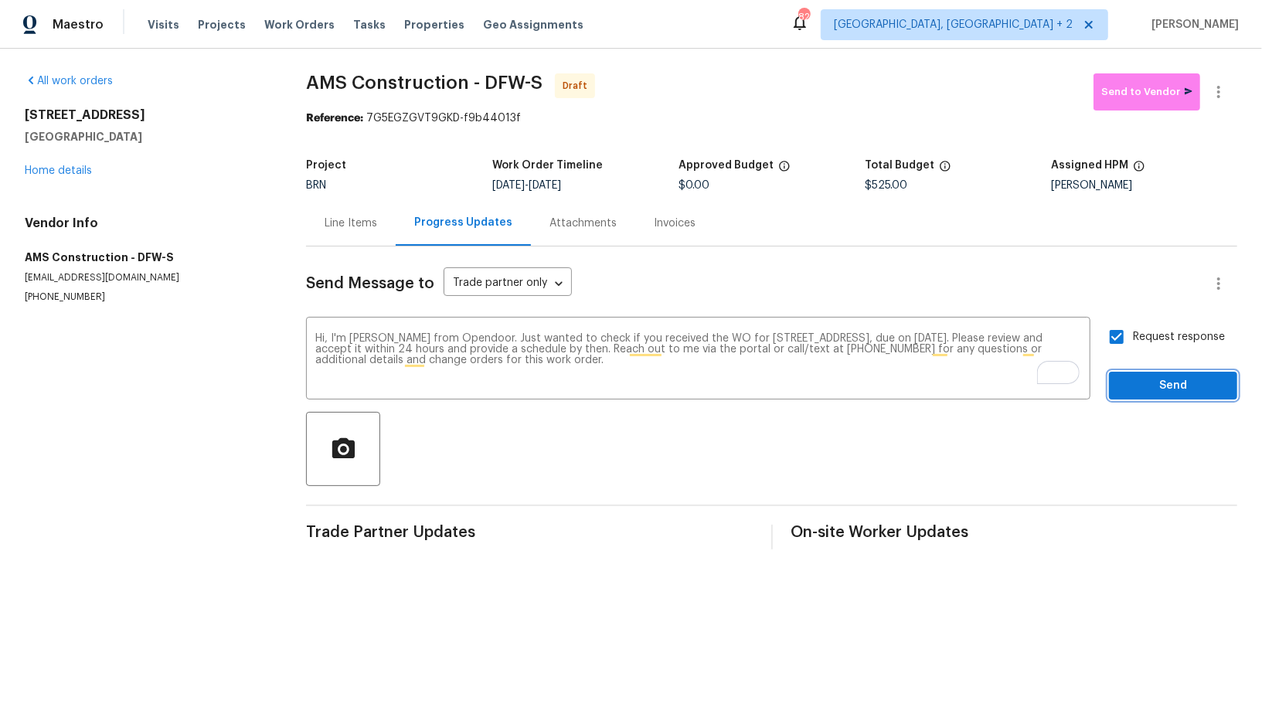
click at [1146, 389] on span "Send" at bounding box center [1174, 385] width 104 height 19
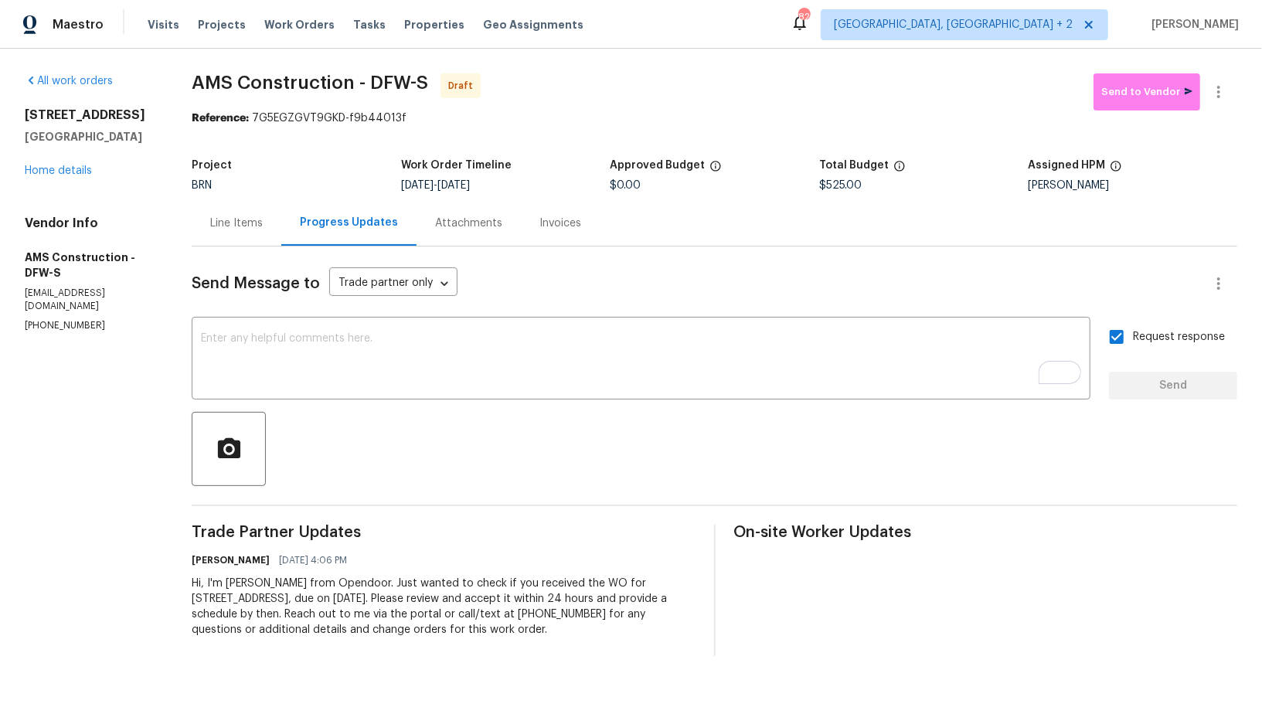
click at [226, 218] on div "Line Items" at bounding box center [236, 223] width 53 height 15
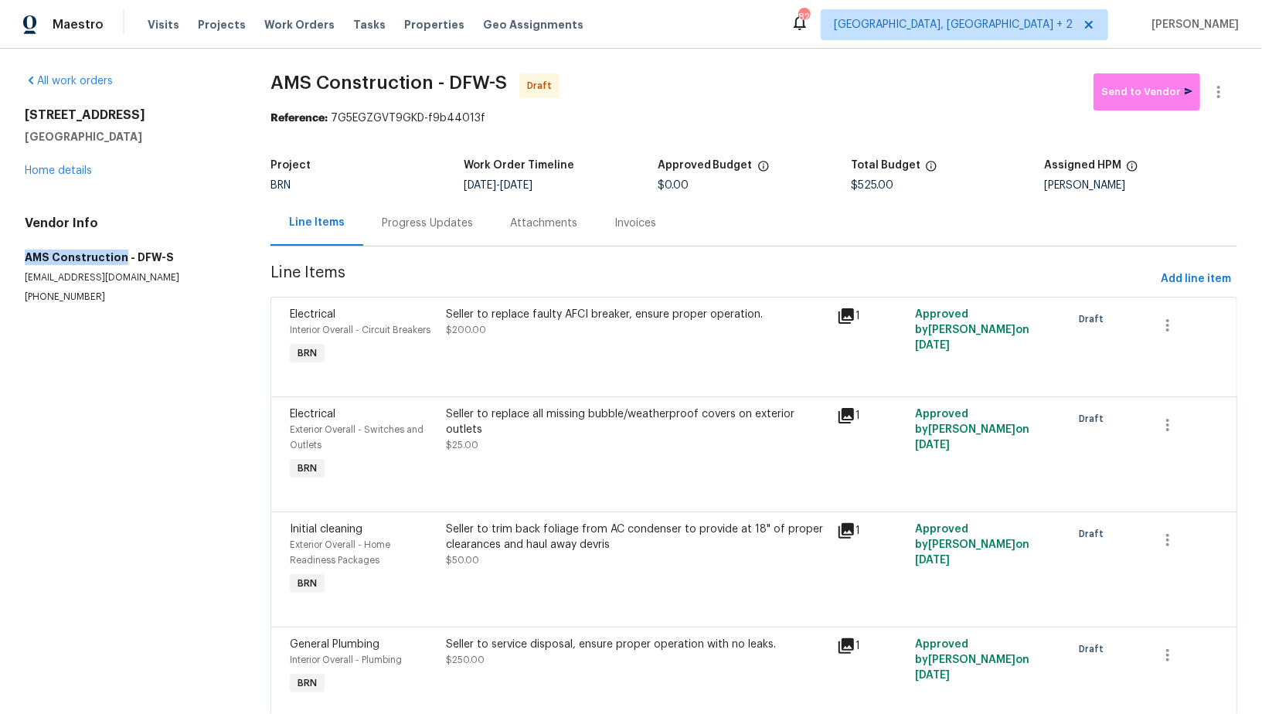
drag, startPoint x: 19, startPoint y: 260, endPoint x: 120, endPoint y: 257, distance: 100.5
click at [121, 257] on div "All work orders 4224 Tallulah Dr Plano, TX 75074 Home details Vendor Info AMS C…" at bounding box center [631, 410] width 1262 height 722
copy h5 "AMS Construction"
click at [422, 228] on div "Progress Updates" at bounding box center [427, 223] width 91 height 15
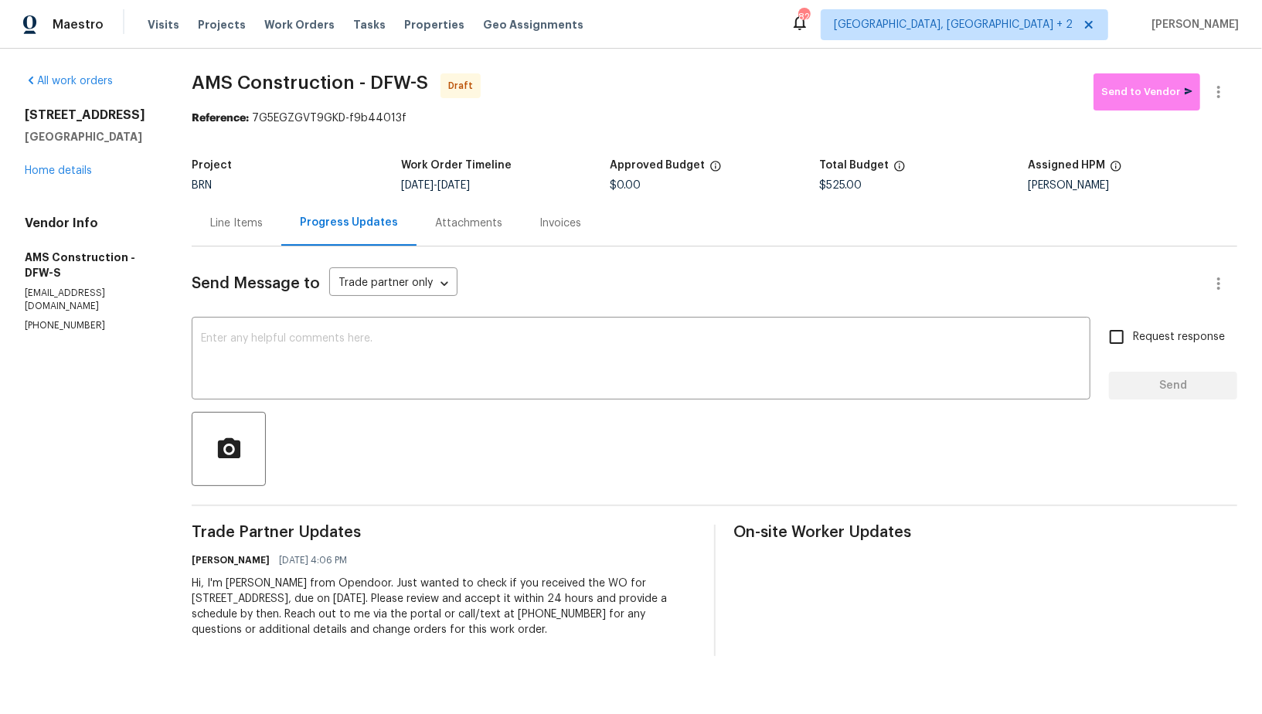
click at [230, 218] on div "Line Items" at bounding box center [236, 223] width 53 height 15
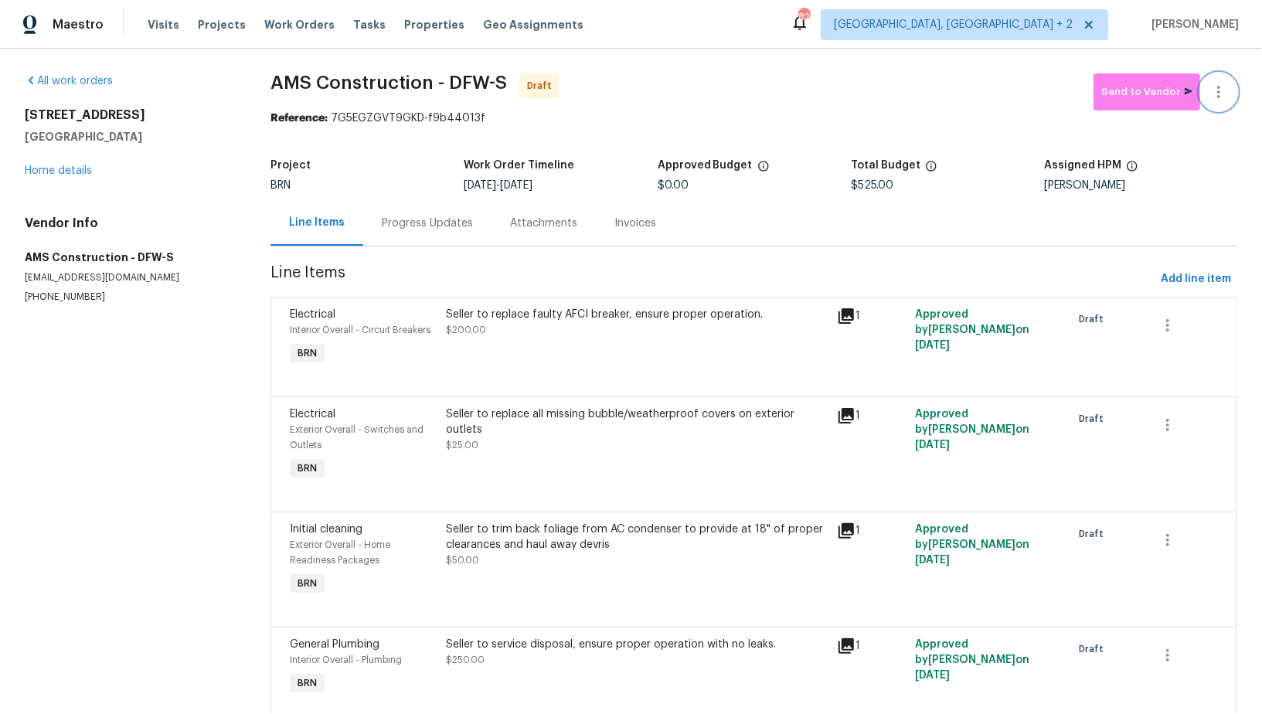
click at [1218, 90] on icon "button" at bounding box center [1219, 92] width 19 height 19
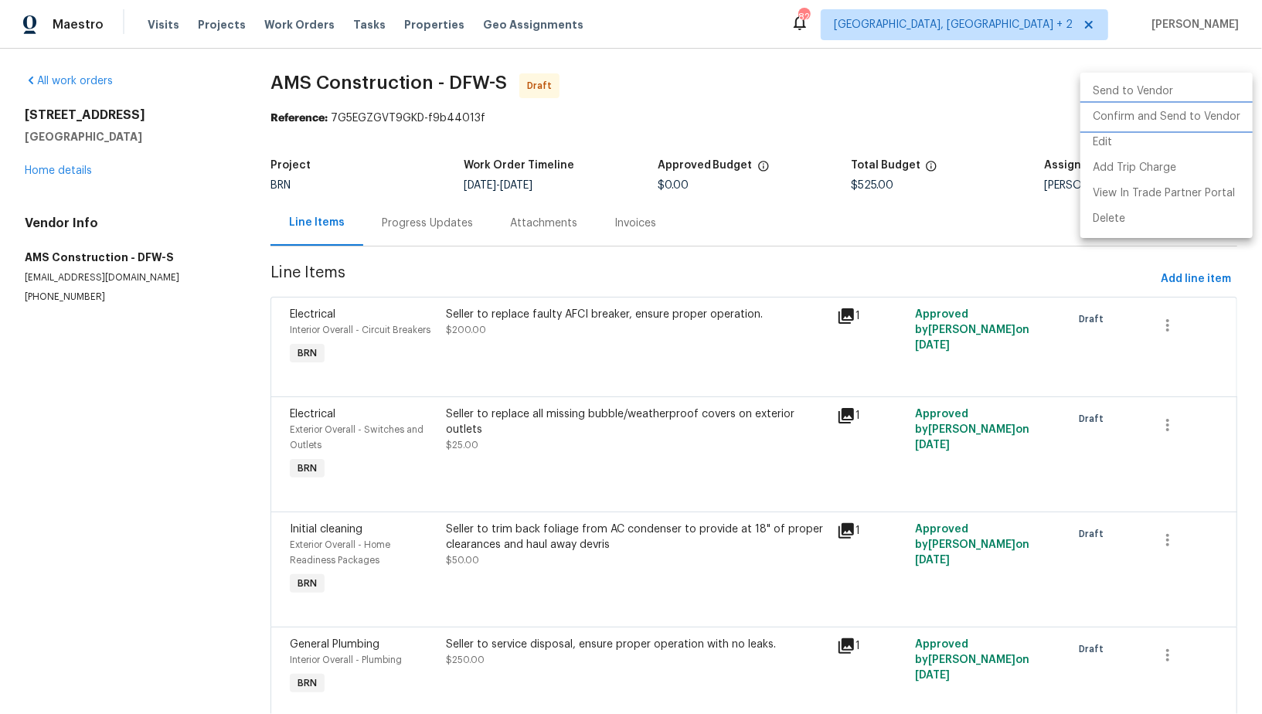
click at [1202, 121] on li "Confirm and Send to Vendor" at bounding box center [1167, 117] width 172 height 26
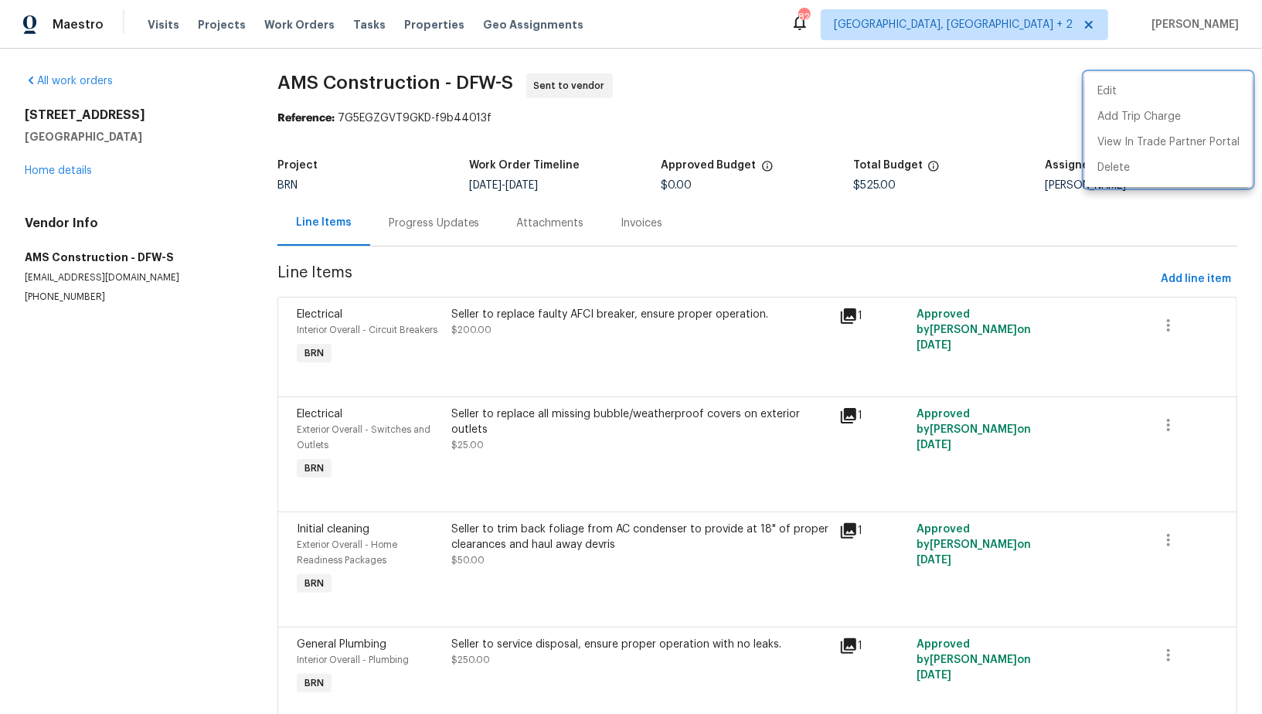
click at [53, 164] on div at bounding box center [631, 357] width 1262 height 714
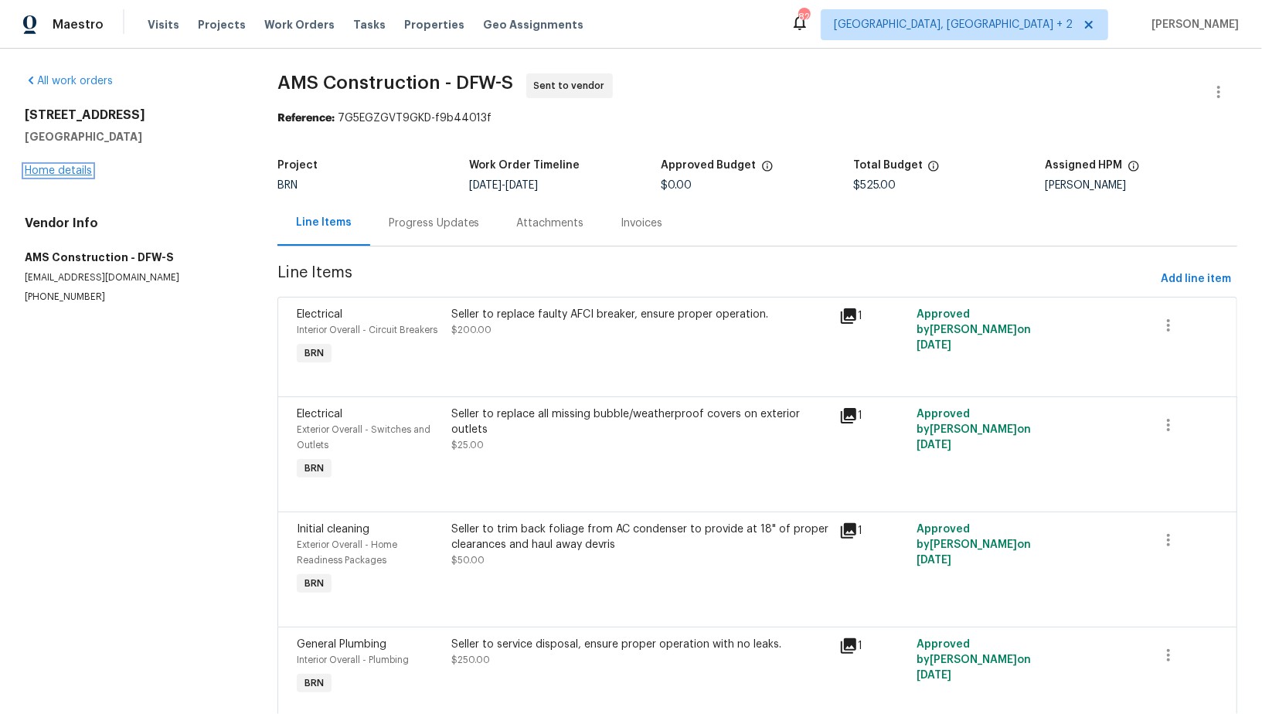
click at [53, 169] on link "Home details" at bounding box center [58, 170] width 67 height 11
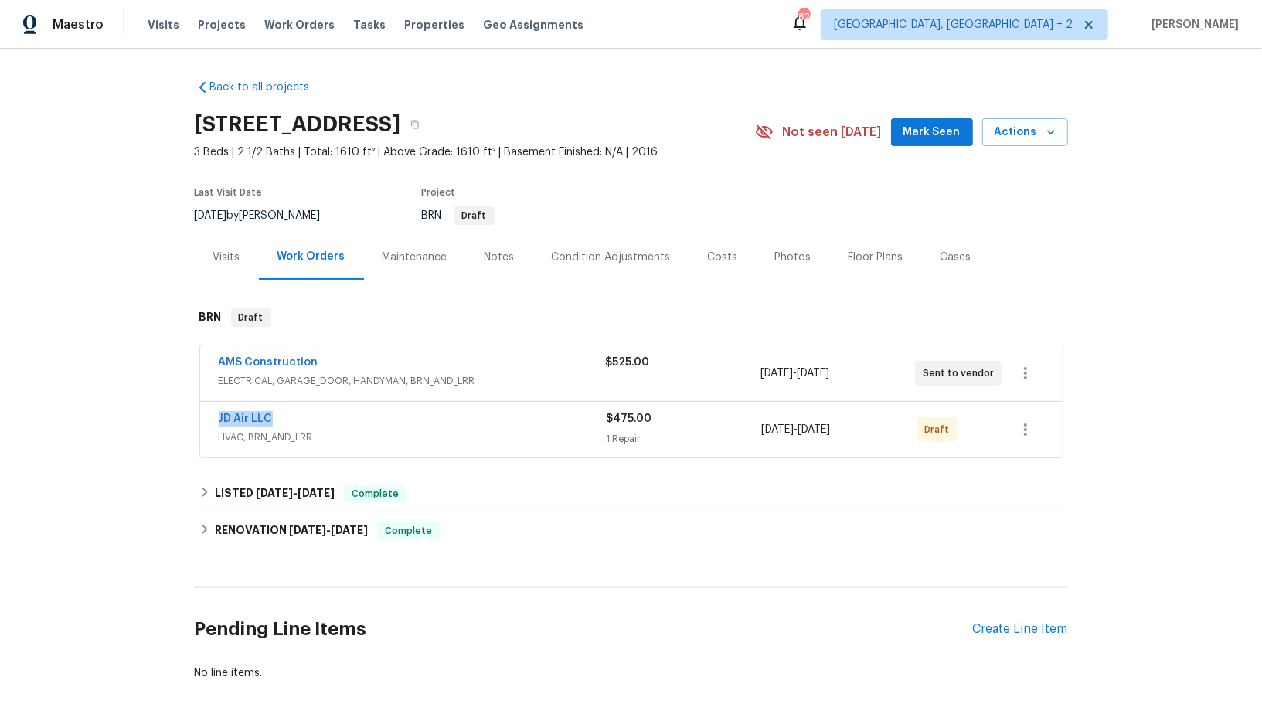
drag, startPoint x: 282, startPoint y: 417, endPoint x: 213, endPoint y: 417, distance: 68.8
click at [213, 417] on div "JD Air LLC HVAC, BRN_AND_LRR $475.00 1 Repair 10/1/2025 - 10/3/2025 Draft" at bounding box center [631, 430] width 863 height 56
click at [244, 420] on link "JD Air LLC" at bounding box center [246, 419] width 54 height 11
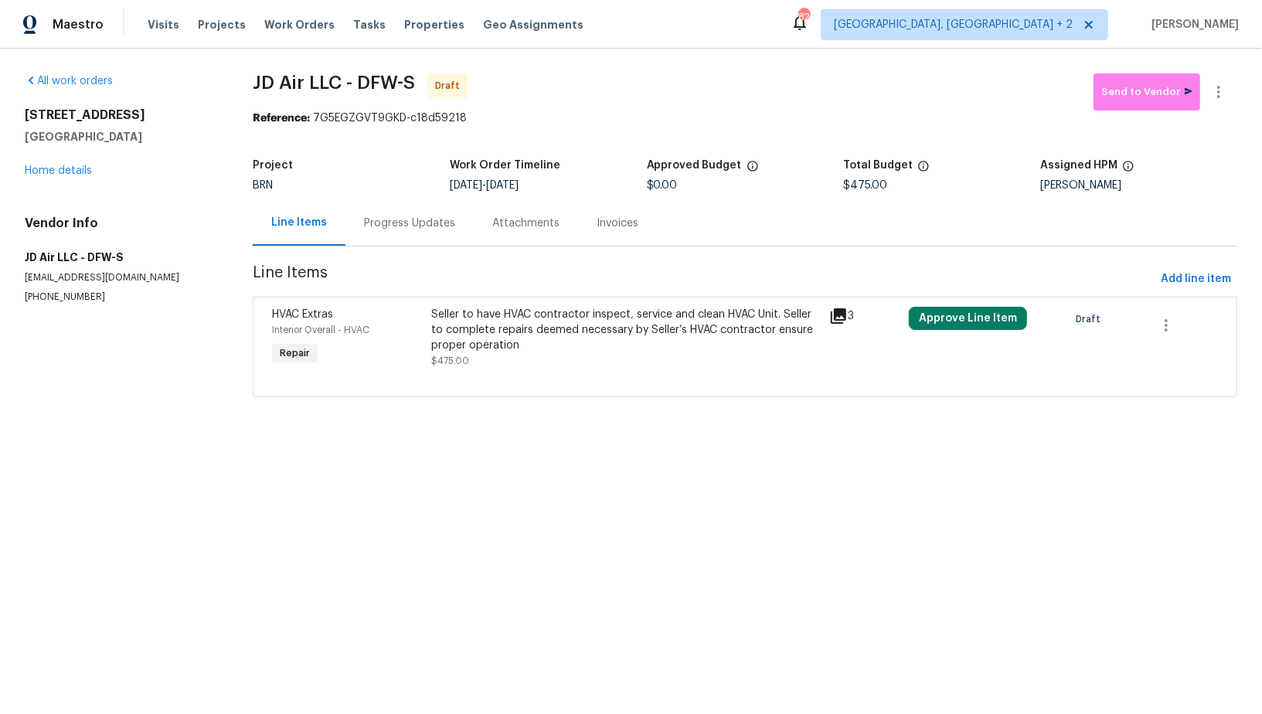
click at [397, 238] on div "Progress Updates" at bounding box center [410, 223] width 128 height 46
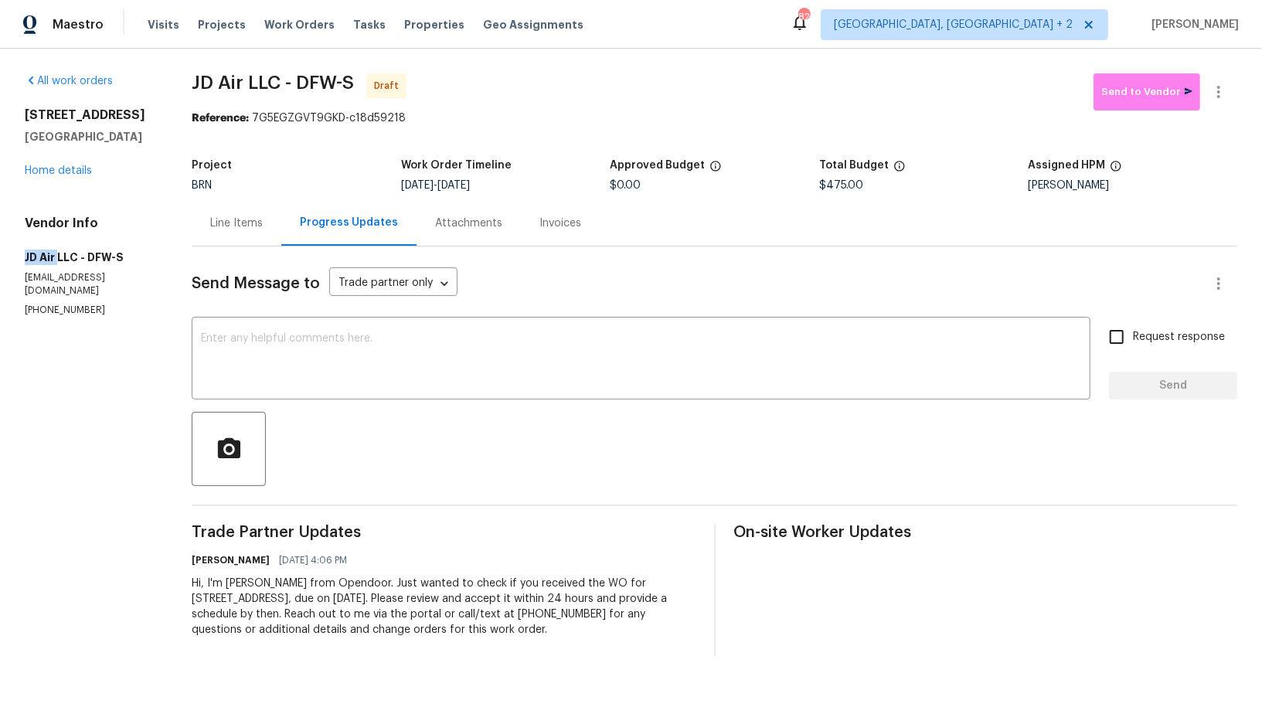
drag, startPoint x: 0, startPoint y: 261, endPoint x: 60, endPoint y: 259, distance: 59.5
click at [60, 259] on div "All work orders 4224 Tallulah Dr Plano, TX 75074 Home details Vendor Info JD Ai…" at bounding box center [631, 365] width 1262 height 632
copy h5 "JD Air"
click at [255, 224] on div "Line Items" at bounding box center [236, 223] width 53 height 15
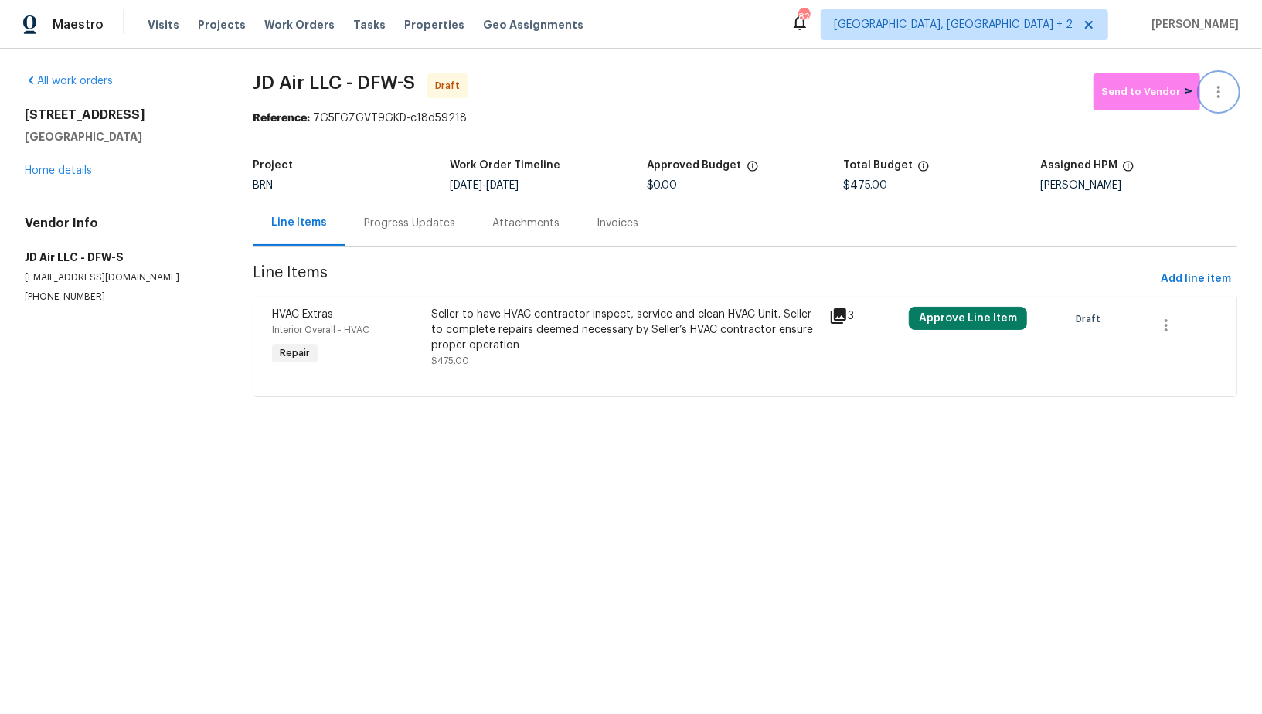
click at [1223, 97] on icon "button" at bounding box center [1219, 92] width 19 height 19
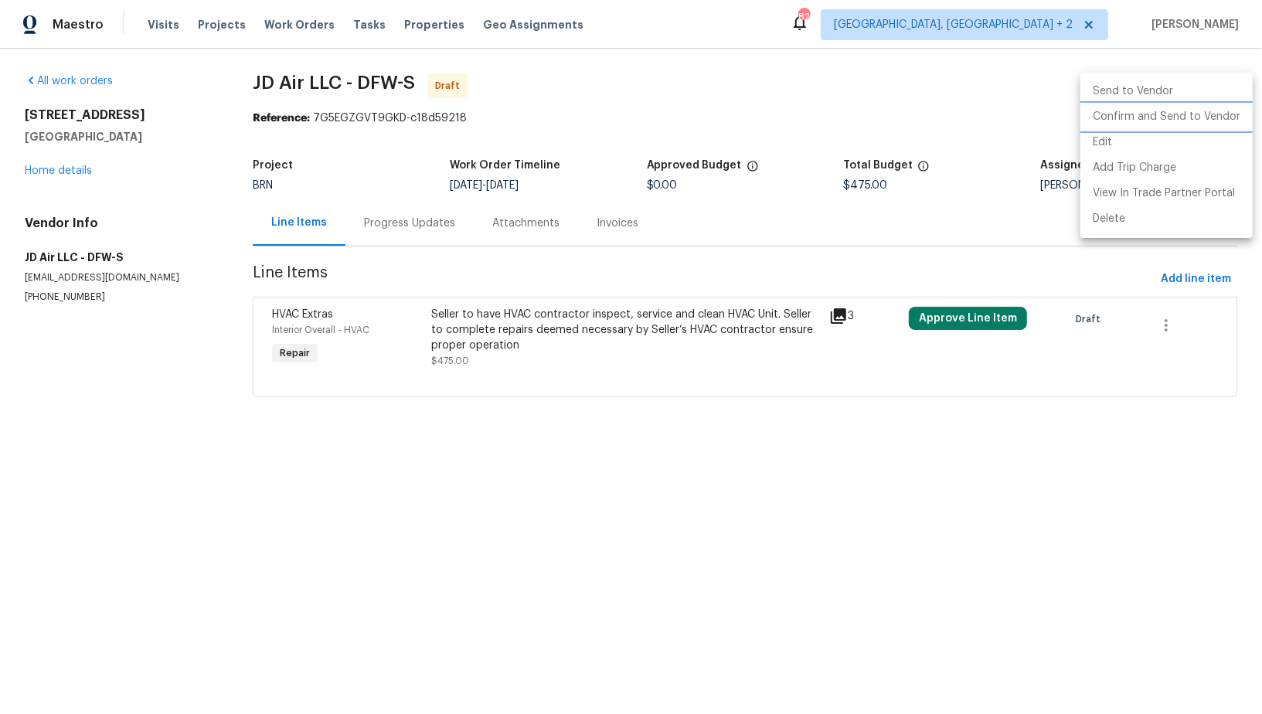
click at [1194, 121] on li "Confirm and Send to Vendor" at bounding box center [1167, 117] width 172 height 26
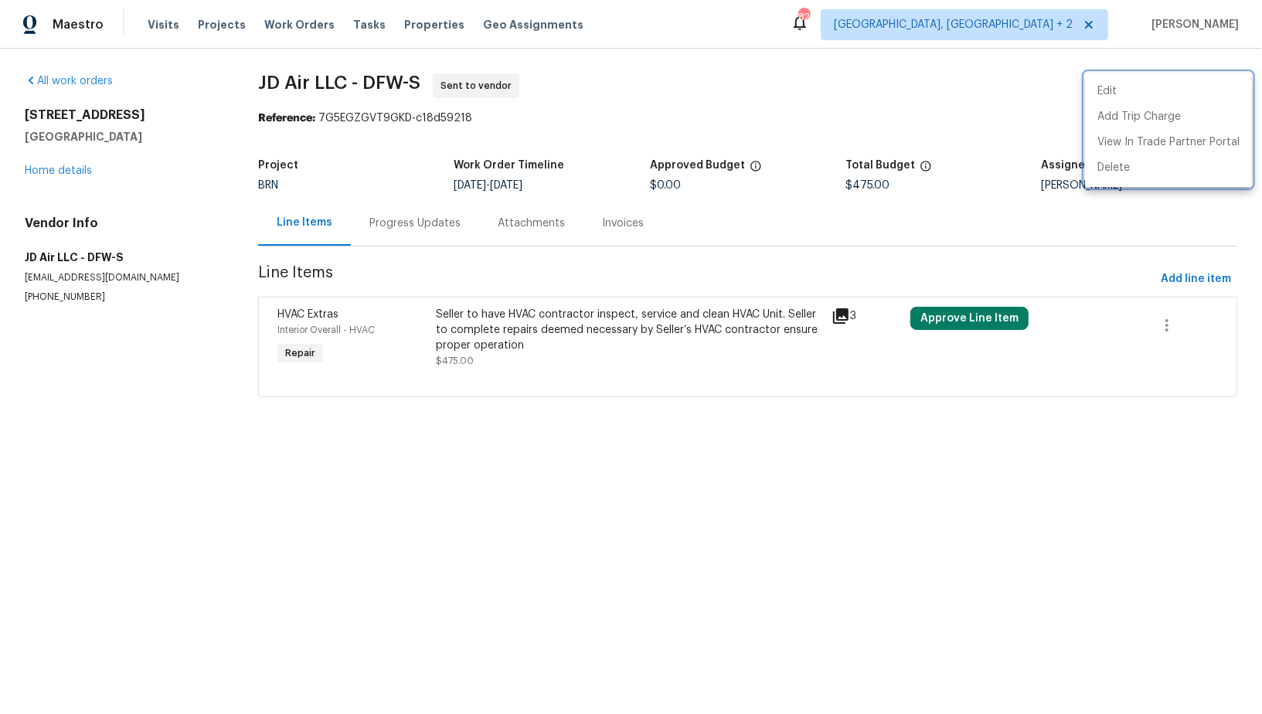
click at [413, 220] on div at bounding box center [631, 357] width 1262 height 714
click at [413, 220] on div "Progress Updates" at bounding box center [415, 223] width 91 height 15
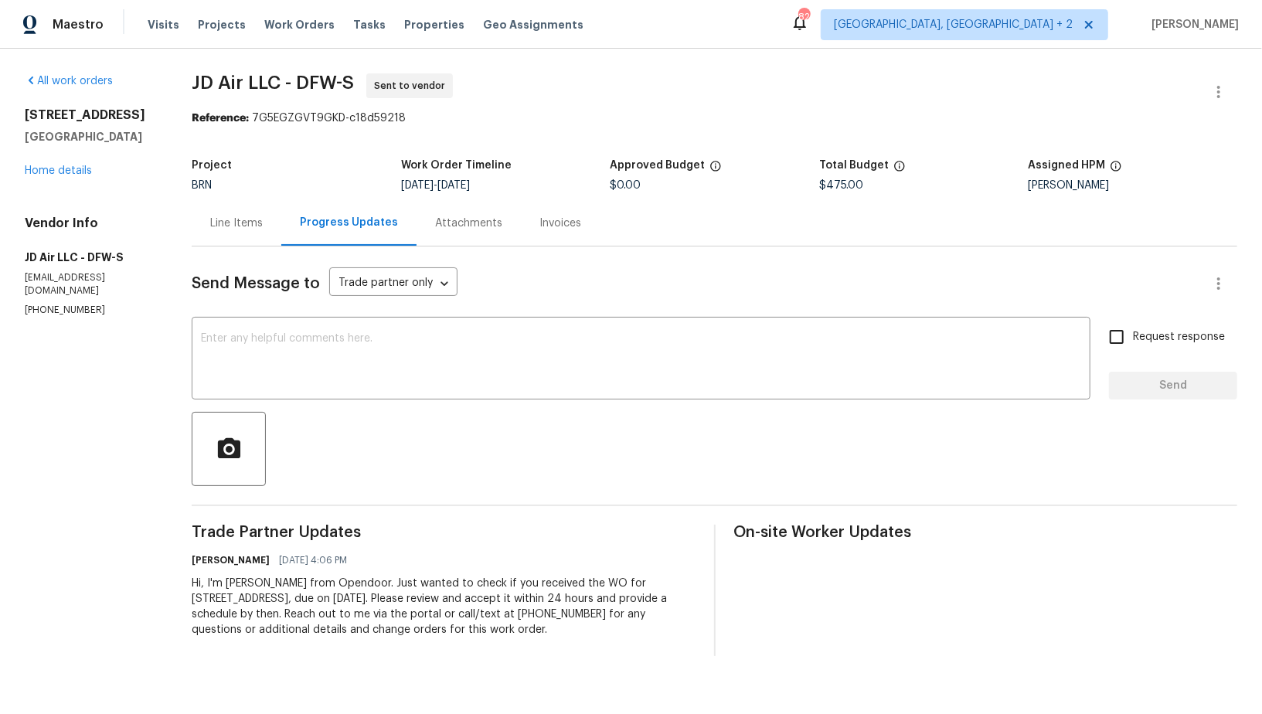
click at [237, 223] on div "Line Items" at bounding box center [236, 223] width 53 height 15
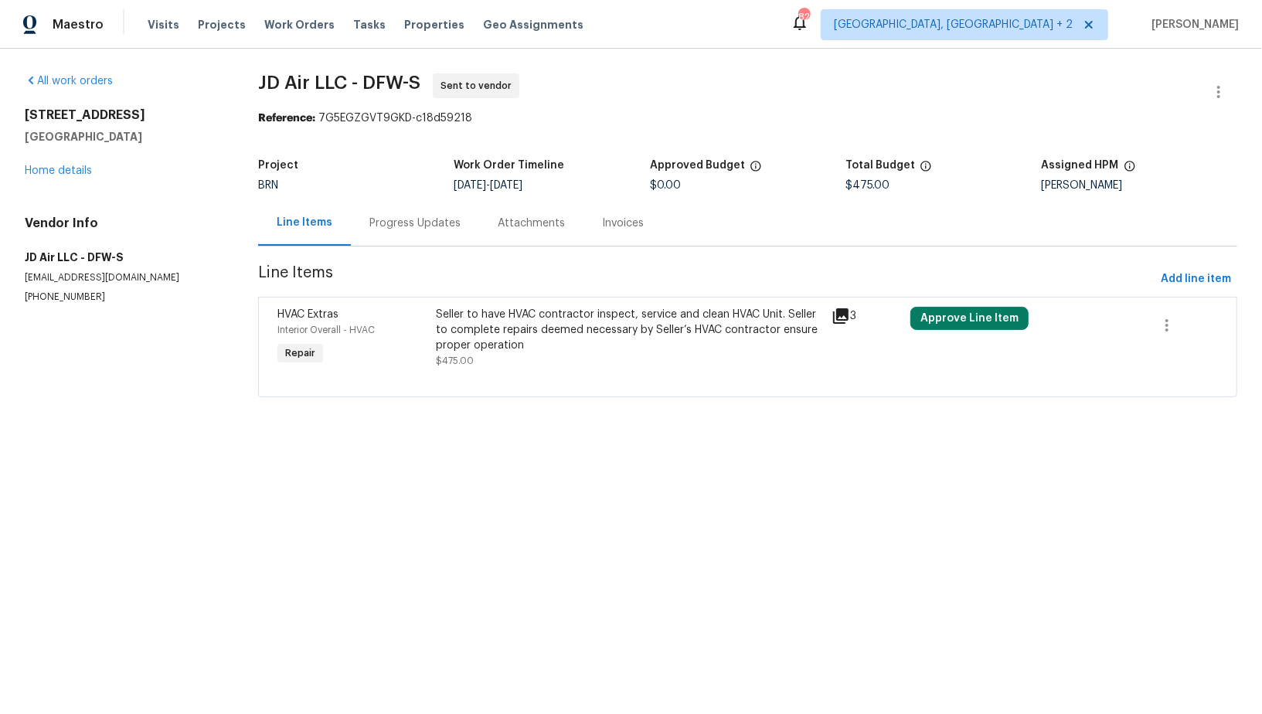
click at [417, 224] on div "Progress Updates" at bounding box center [415, 223] width 91 height 15
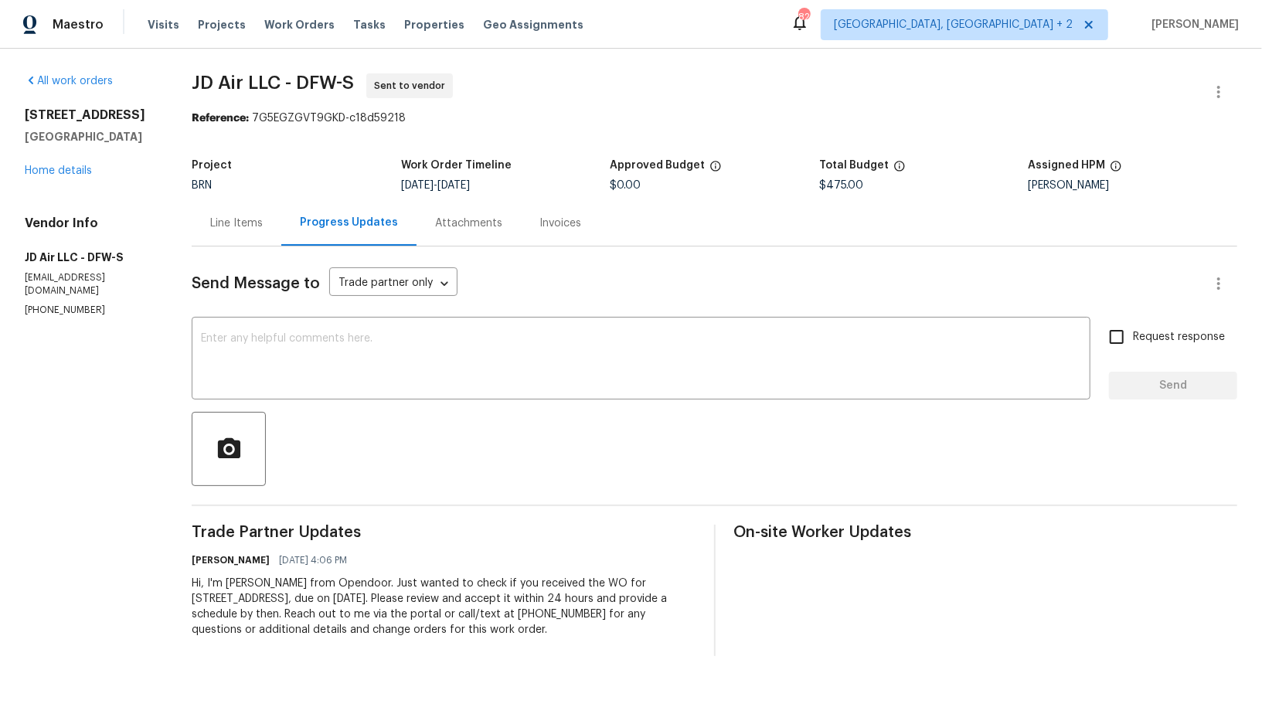
click at [63, 163] on div "4224 Tallulah Dr Plano, TX 75074 Home details" at bounding box center [90, 142] width 130 height 71
click at [63, 172] on link "Home details" at bounding box center [58, 170] width 67 height 11
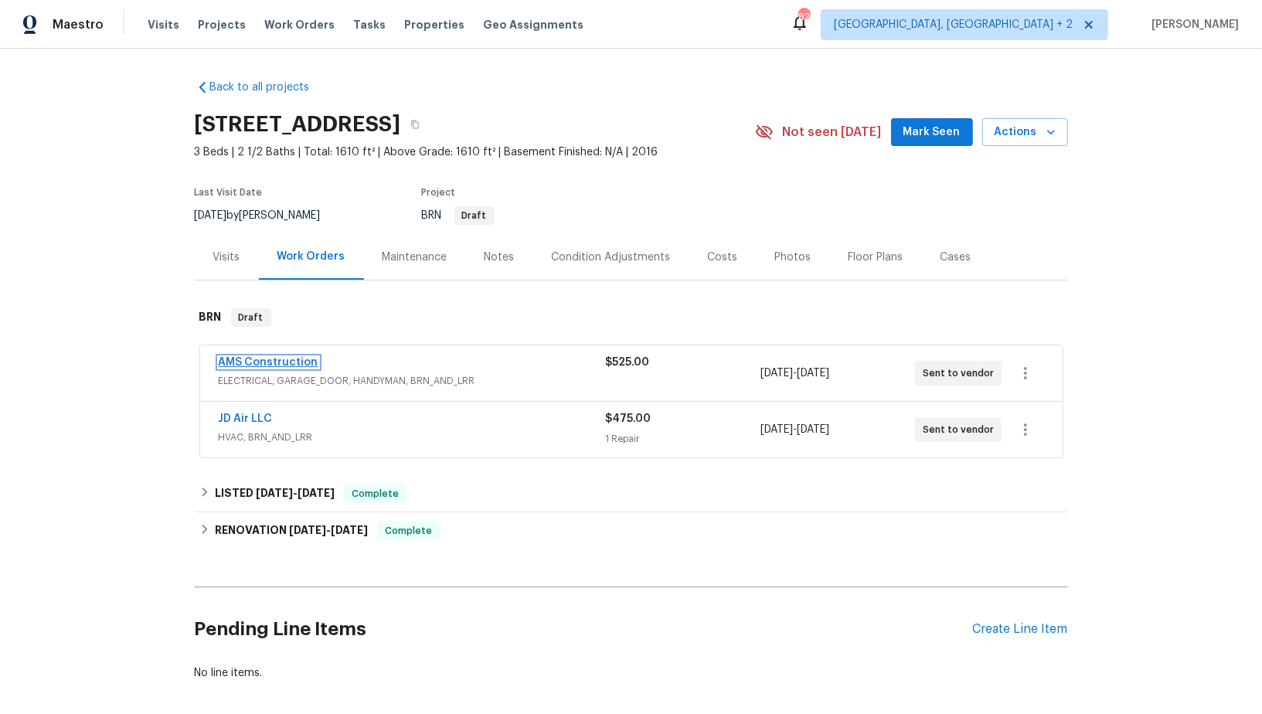
click at [273, 360] on link "AMS Construction" at bounding box center [269, 362] width 100 height 11
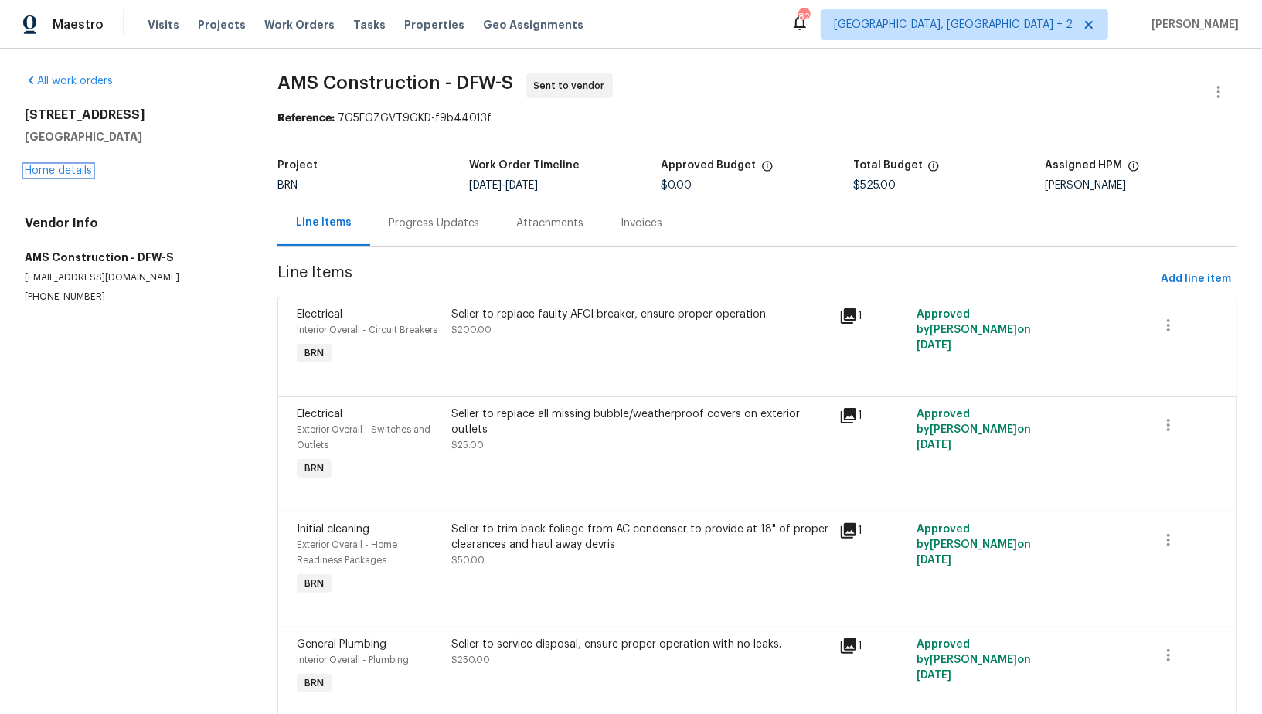
click at [61, 173] on link "Home details" at bounding box center [58, 170] width 67 height 11
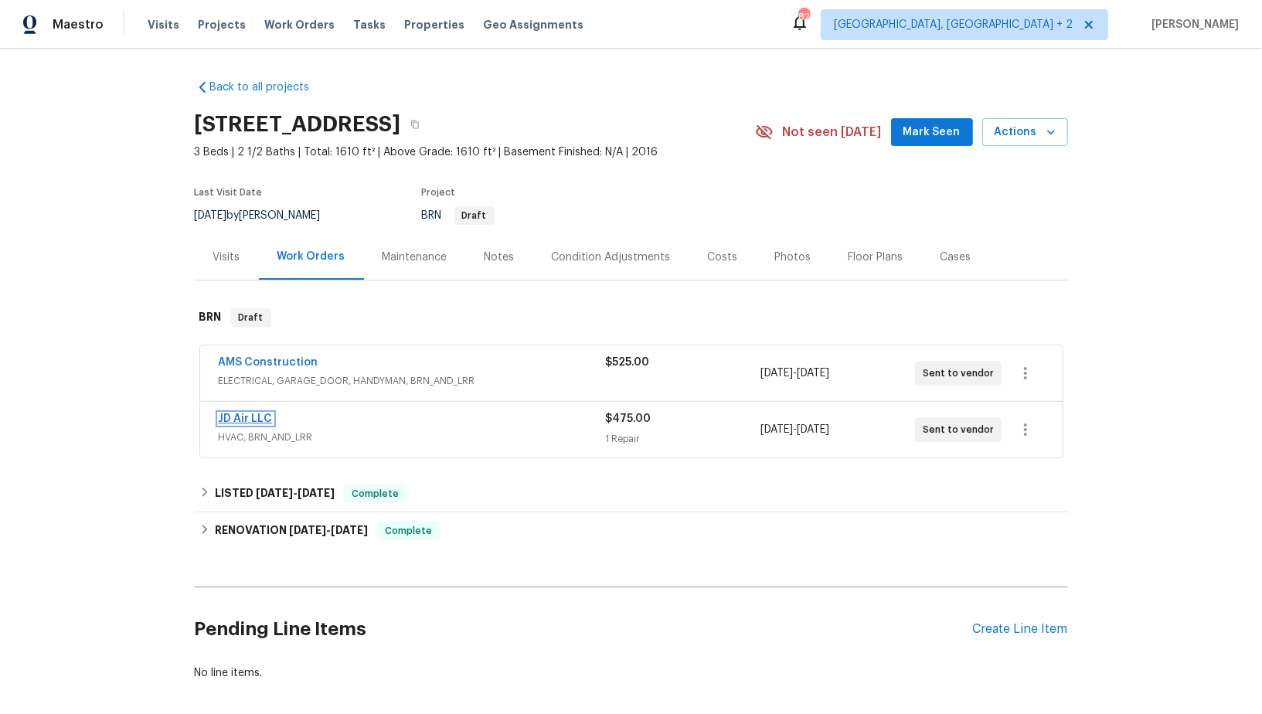
click at [260, 417] on link "JD Air LLC" at bounding box center [246, 419] width 54 height 11
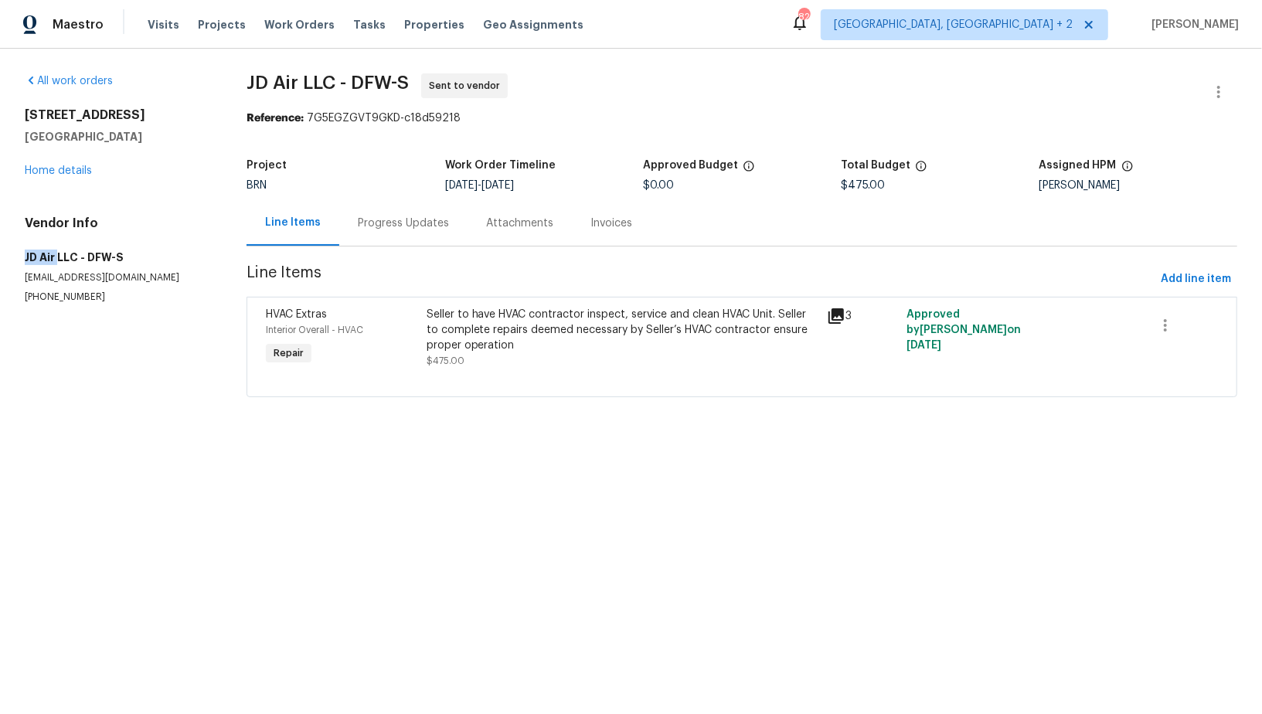
drag, startPoint x: 3, startPoint y: 256, endPoint x: 57, endPoint y: 256, distance: 54.1
click at [57, 256] on div "All work orders 4224 Tallulah Dr Plano, TX 75074 Home details Vendor Info JD Ai…" at bounding box center [631, 245] width 1262 height 392
click at [14, 247] on div "All work orders 4224 Tallulah Dr Plano, TX 75074 Home details Vendor Info JD Ai…" at bounding box center [631, 245] width 1262 height 392
drag, startPoint x: 13, startPoint y: 257, endPoint x: 55, endPoint y: 257, distance: 41.7
click at [55, 257] on div "All work orders 4224 Tallulah Dr Plano, TX 75074 Home details Vendor Info JD Ai…" at bounding box center [631, 245] width 1262 height 392
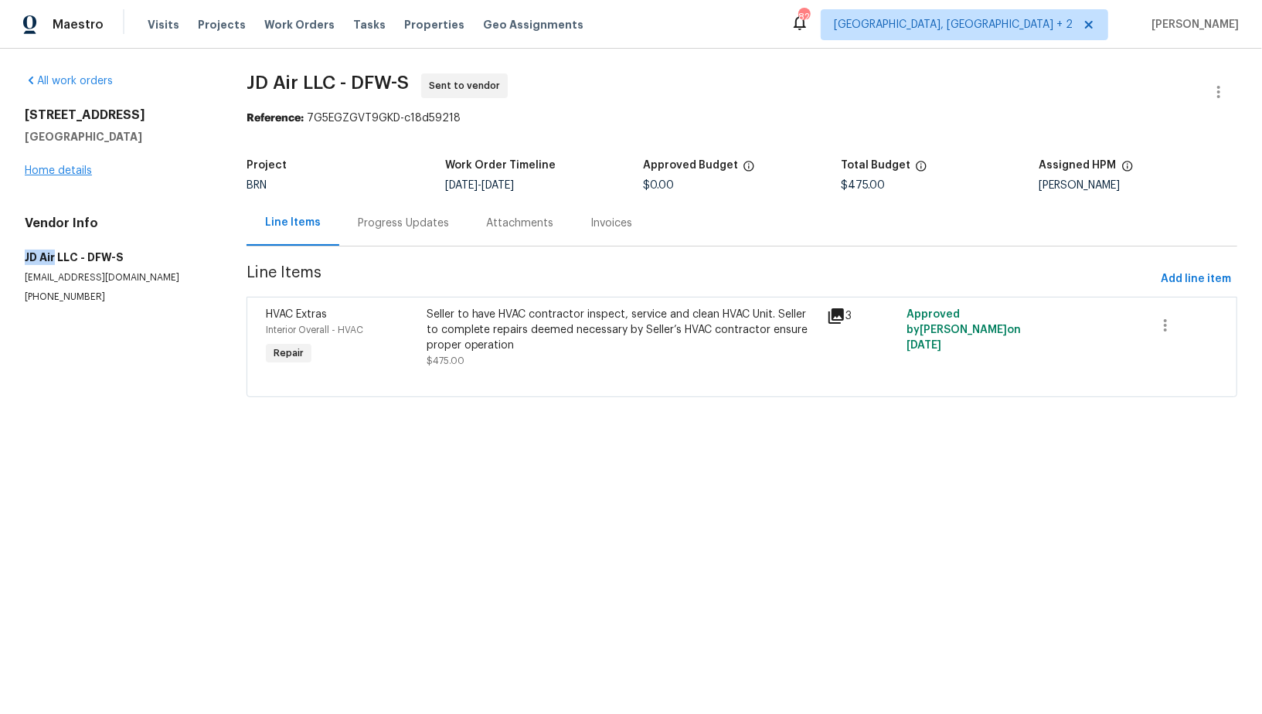
copy h5 "JD Air"
click at [73, 166] on link "Home details" at bounding box center [58, 170] width 67 height 11
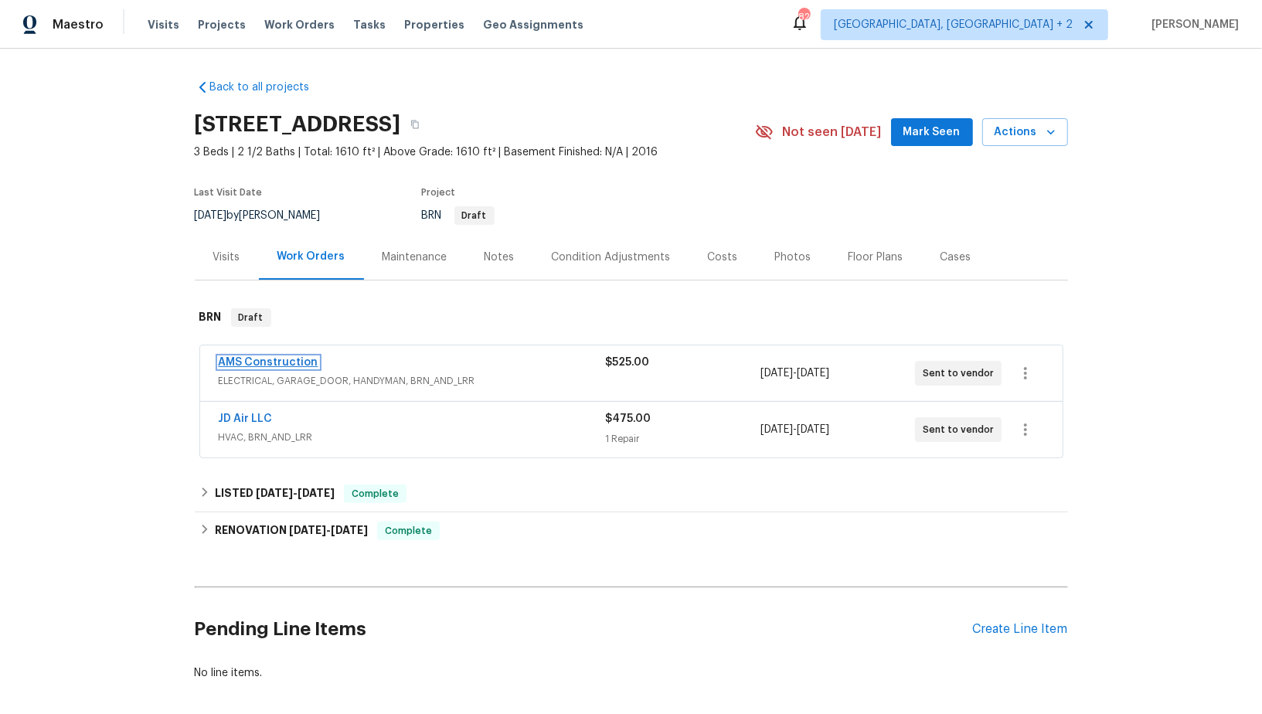
click at [260, 364] on link "AMS Construction" at bounding box center [269, 362] width 100 height 11
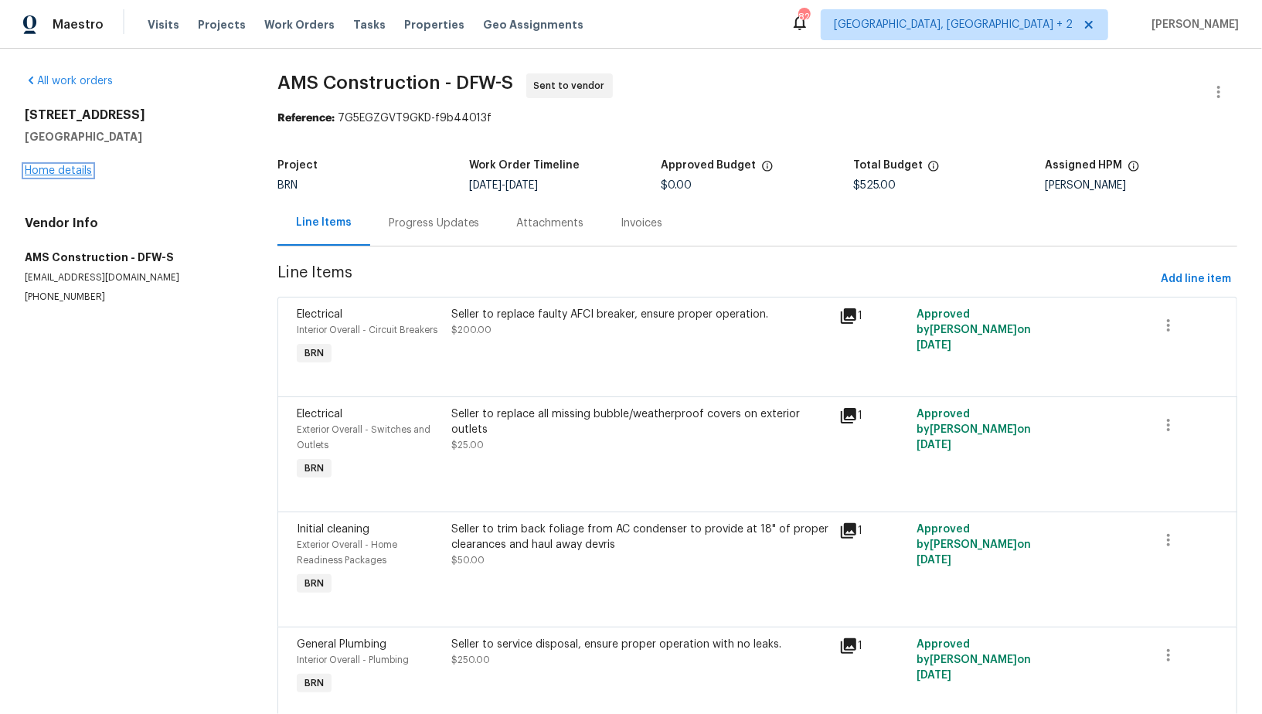
click at [85, 167] on link "Home details" at bounding box center [58, 170] width 67 height 11
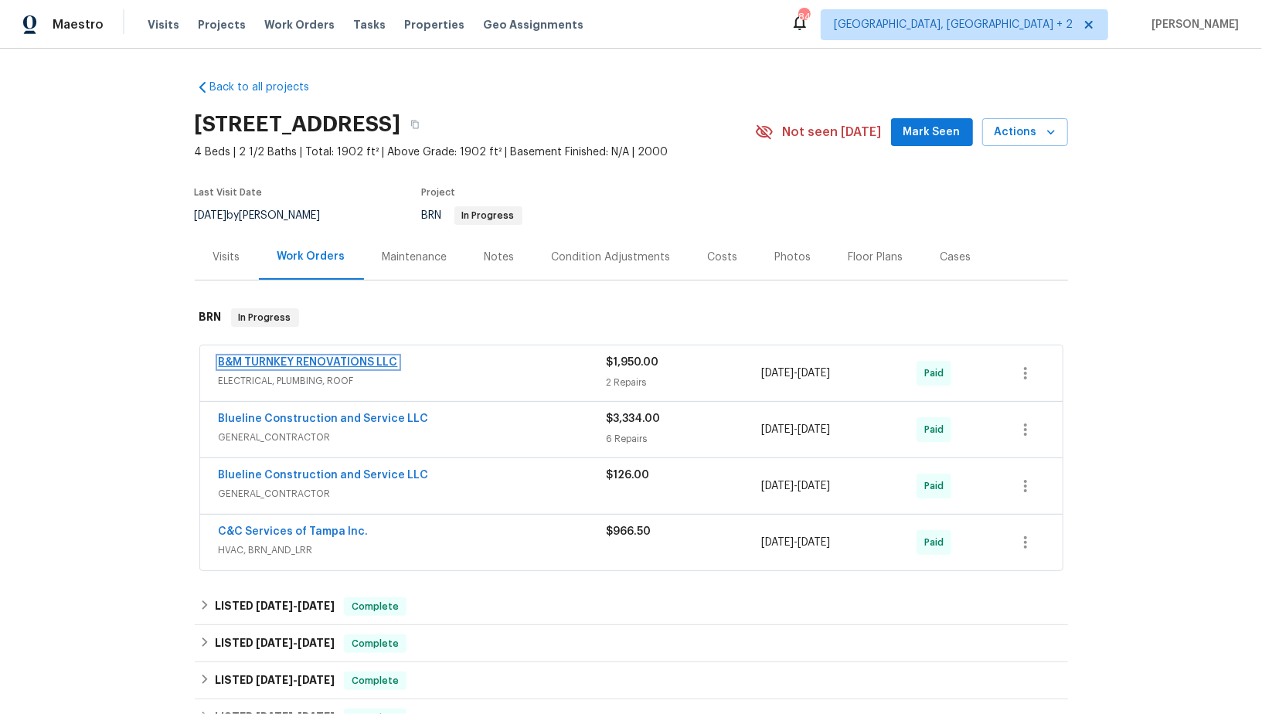
click at [300, 357] on link "B&M TURNKEY RENOVATIONS LLC" at bounding box center [308, 362] width 179 height 11
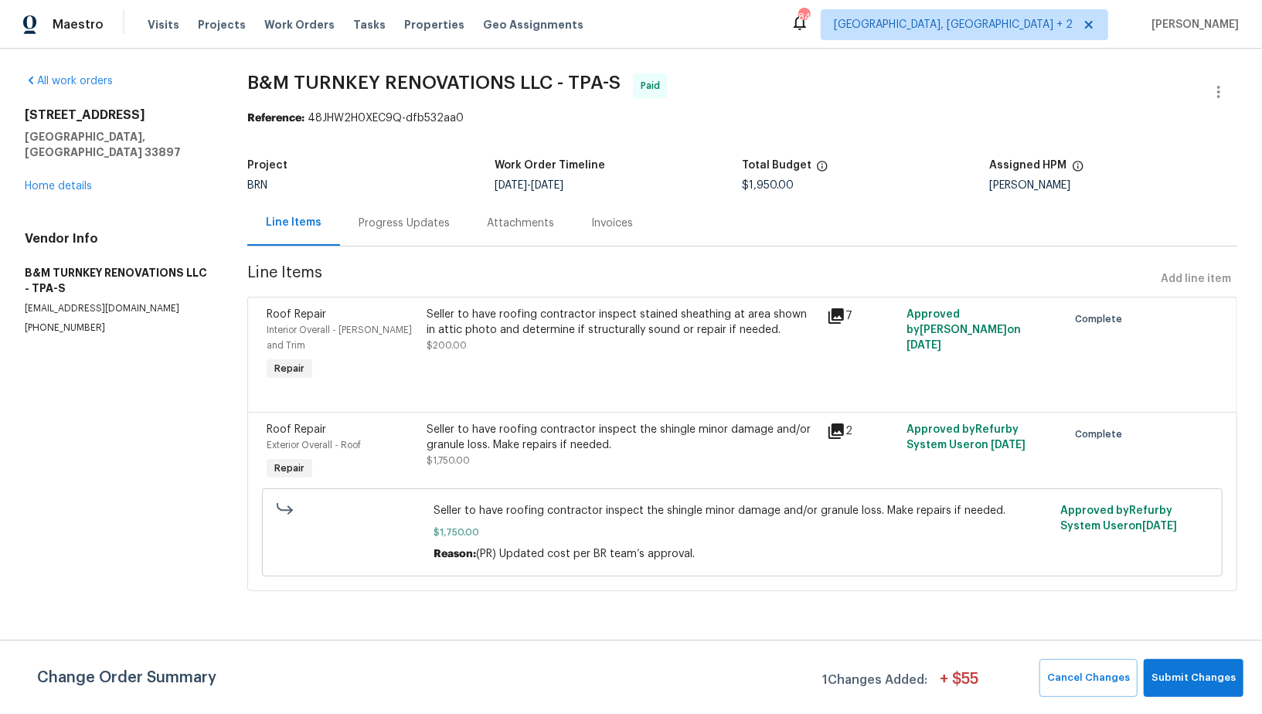
click at [414, 223] on div "Progress Updates" at bounding box center [404, 223] width 91 height 15
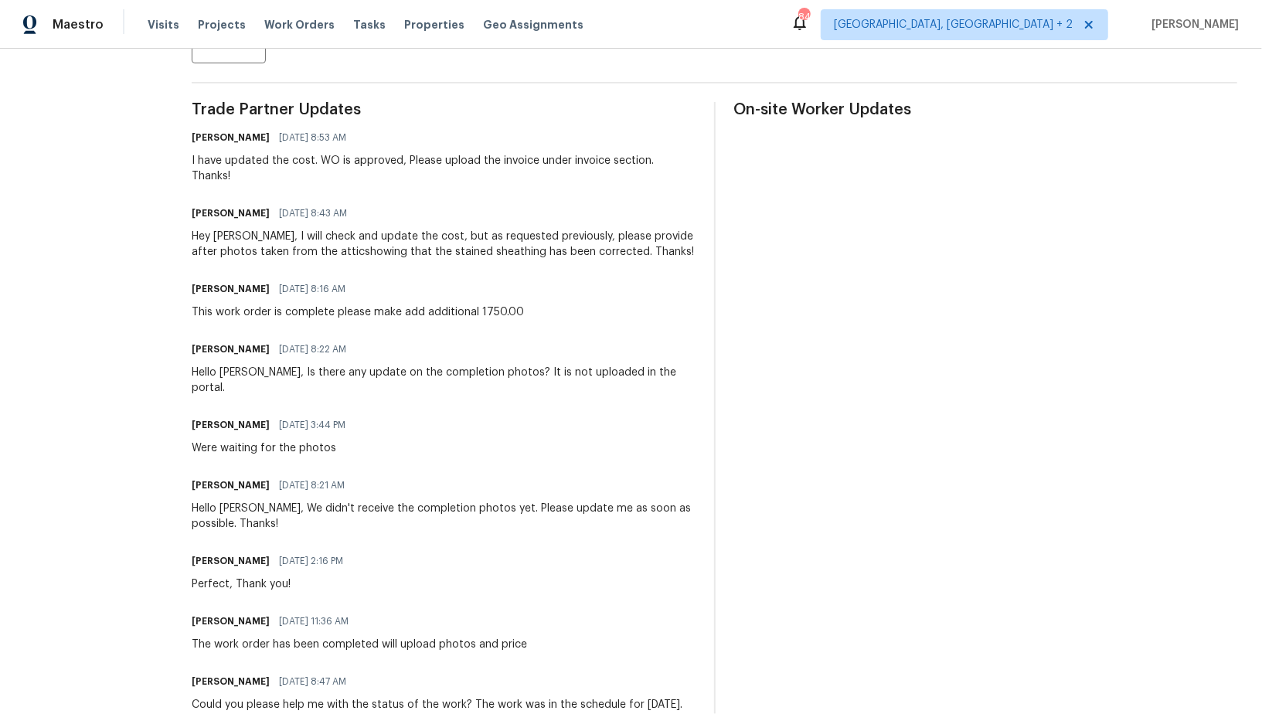
scroll to position [431, 0]
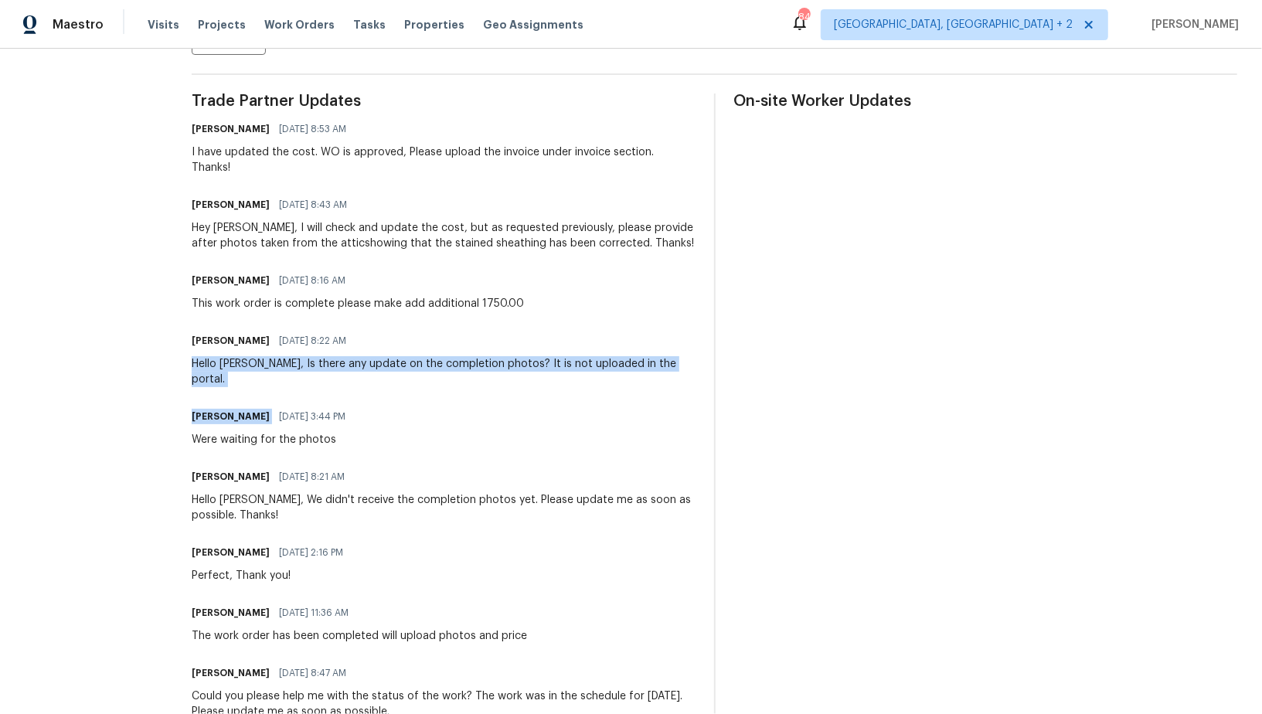
drag, startPoint x: 240, startPoint y: 369, endPoint x: 693, endPoint y: 388, distance: 453.4
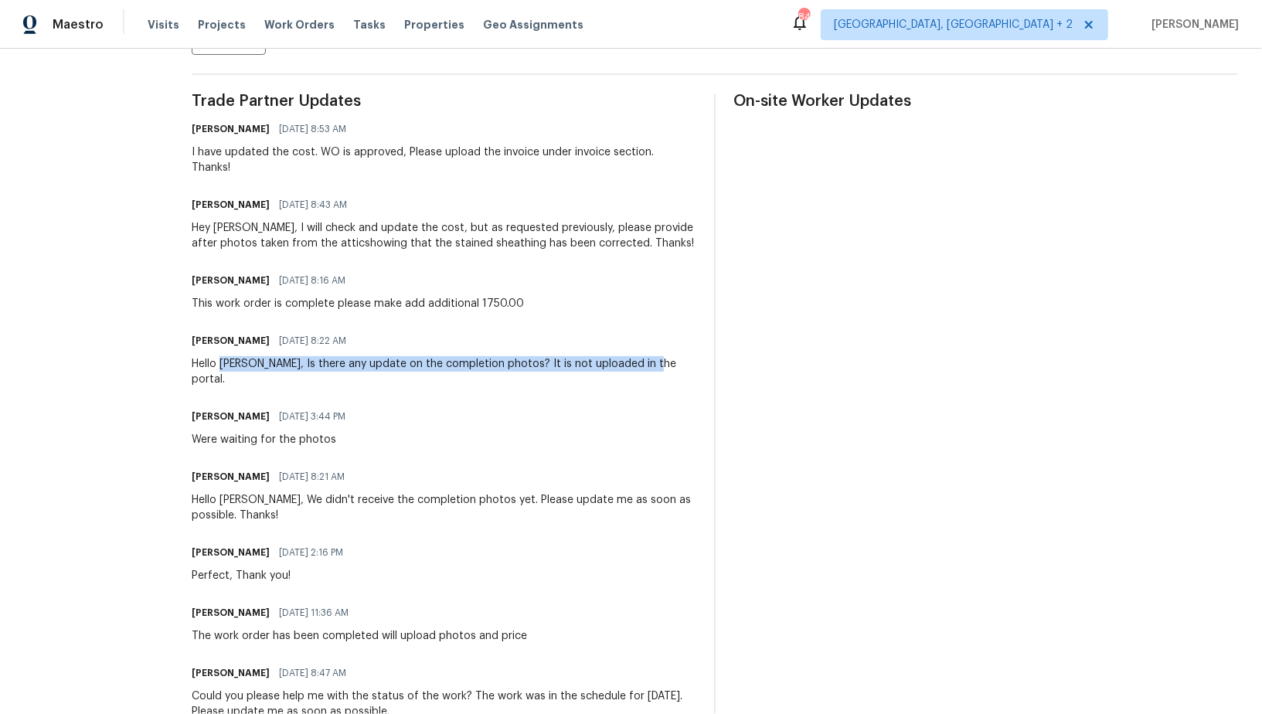
drag, startPoint x: 273, startPoint y: 365, endPoint x: 697, endPoint y: 366, distance: 424.4
click at [695, 366] on div "Hello [PERSON_NAME], Is there any update on the completion photos? It is not up…" at bounding box center [443, 371] width 503 height 31
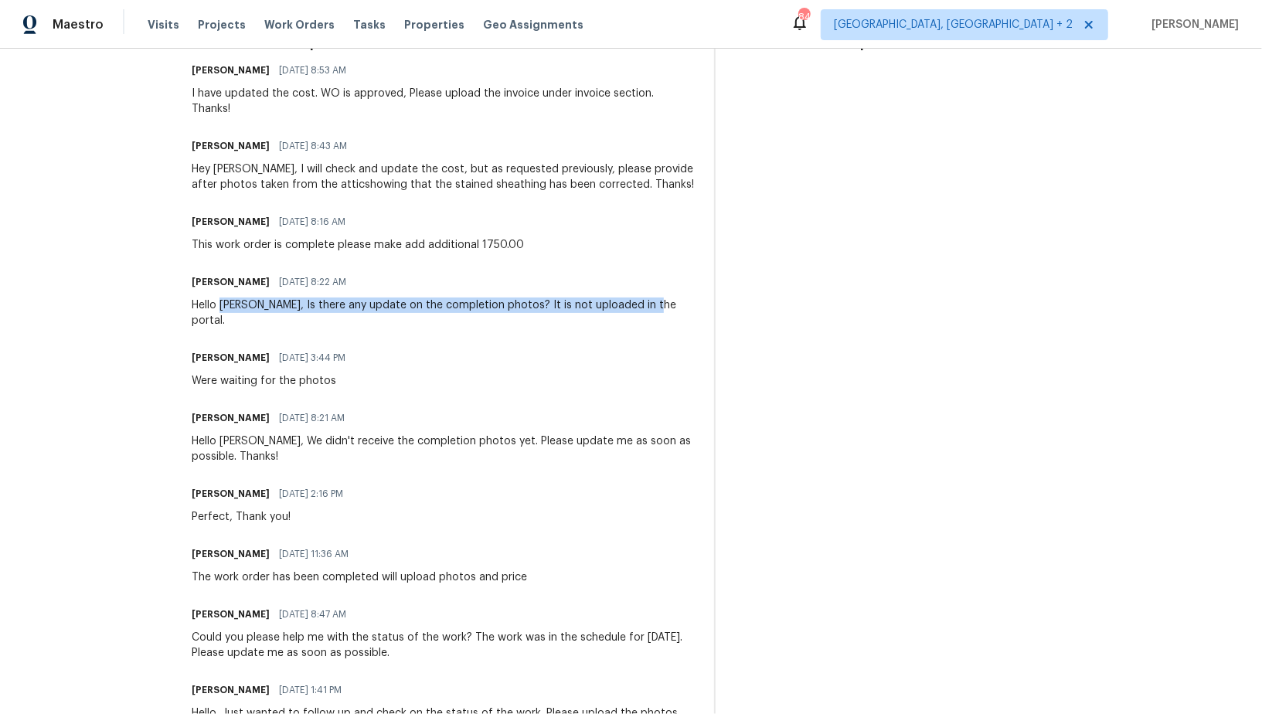
scroll to position [0, 0]
